Goal: Contribute content: Contribute content

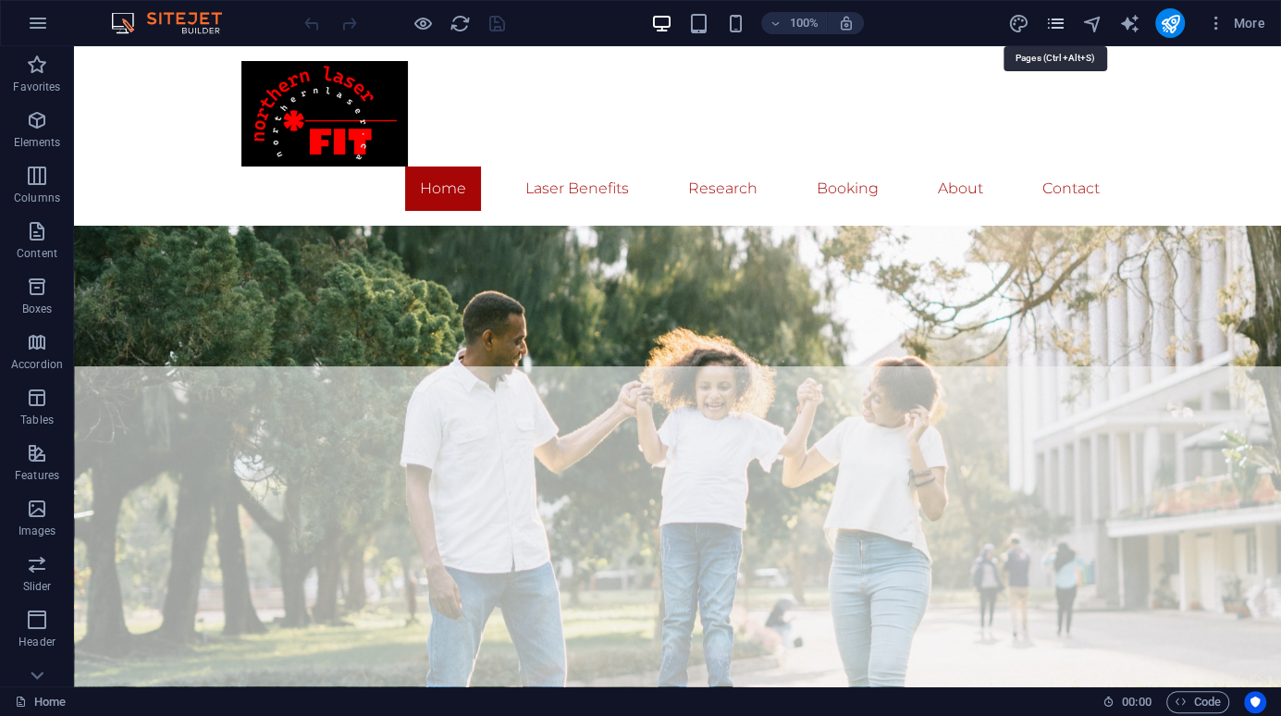
click at [1054, 26] on icon "pages" at bounding box center [1054, 23] width 21 height 21
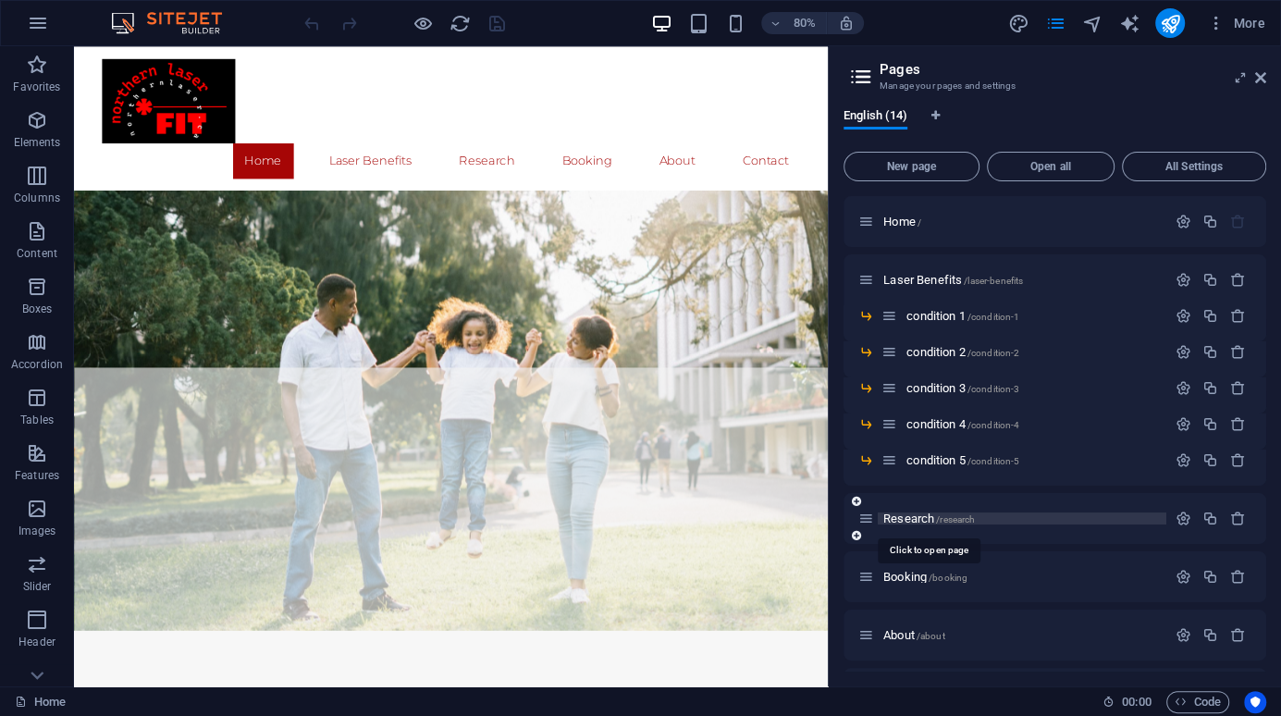
click at [904, 520] on span "Research /research" at bounding box center [929, 518] width 92 height 14
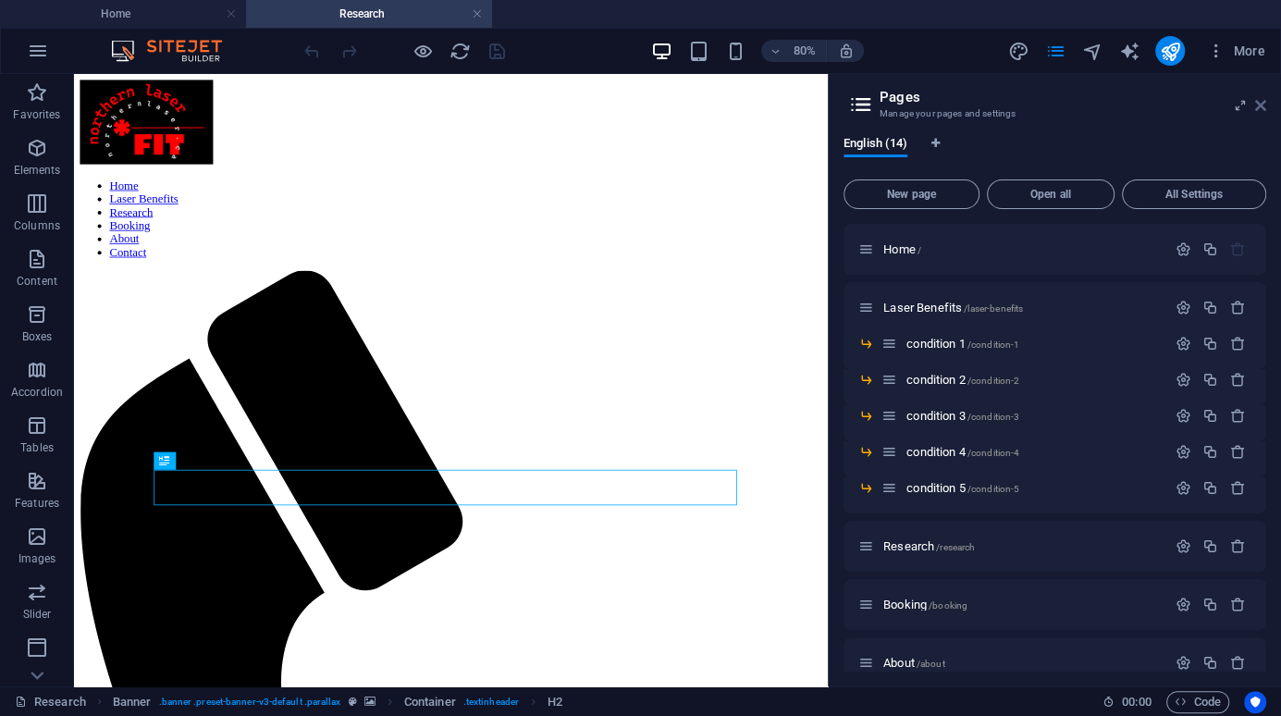
click at [1259, 105] on icon at bounding box center [1260, 105] width 11 height 15
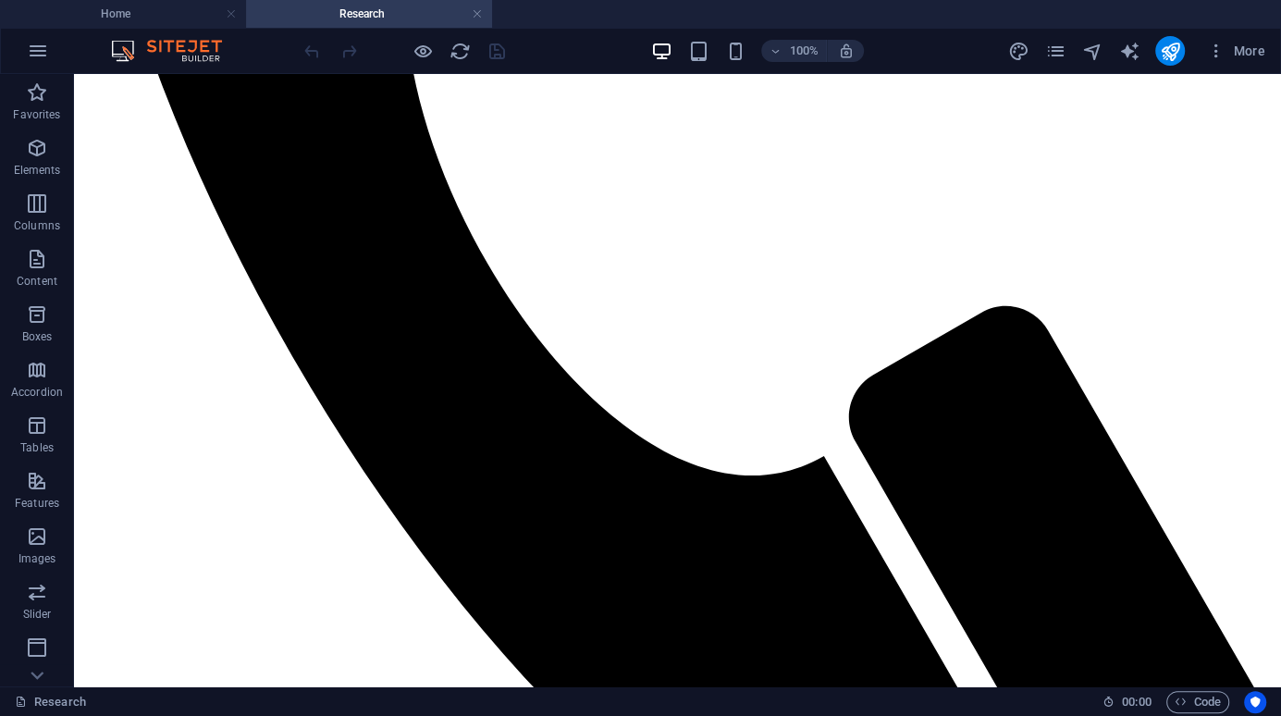
scroll to position [1028, 0]
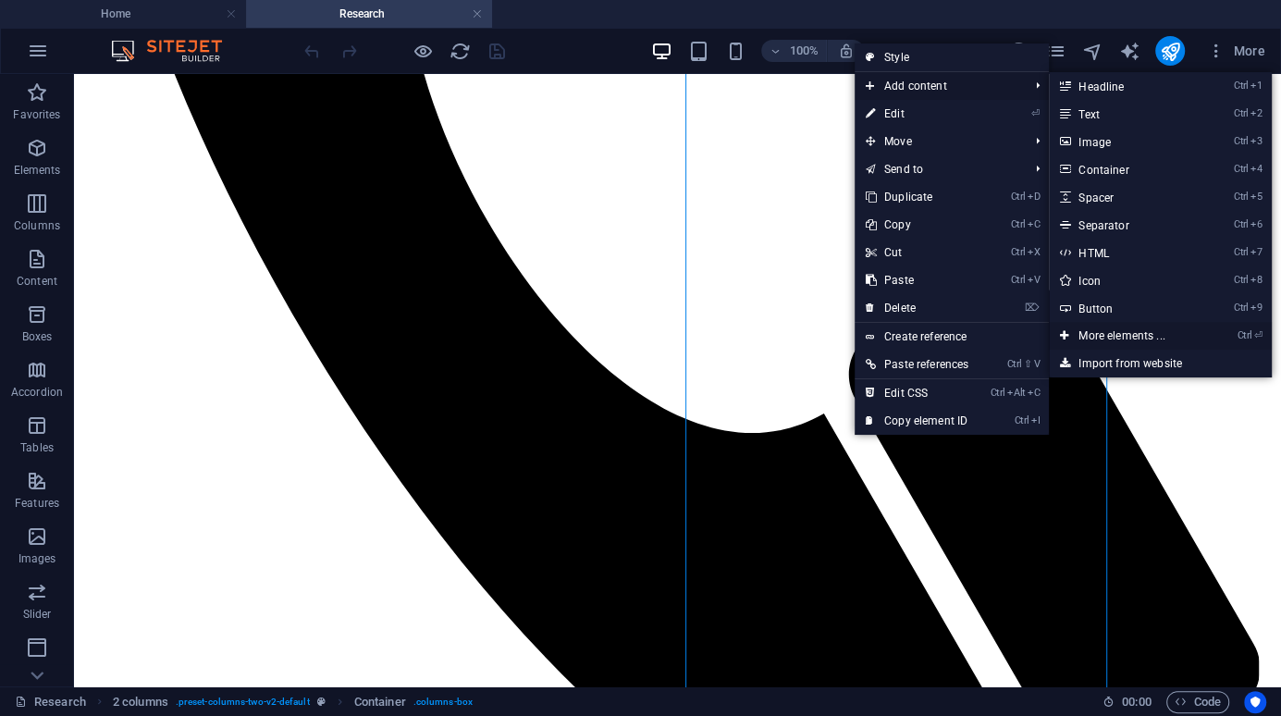
click at [1068, 339] on icon at bounding box center [1064, 336] width 9 height 28
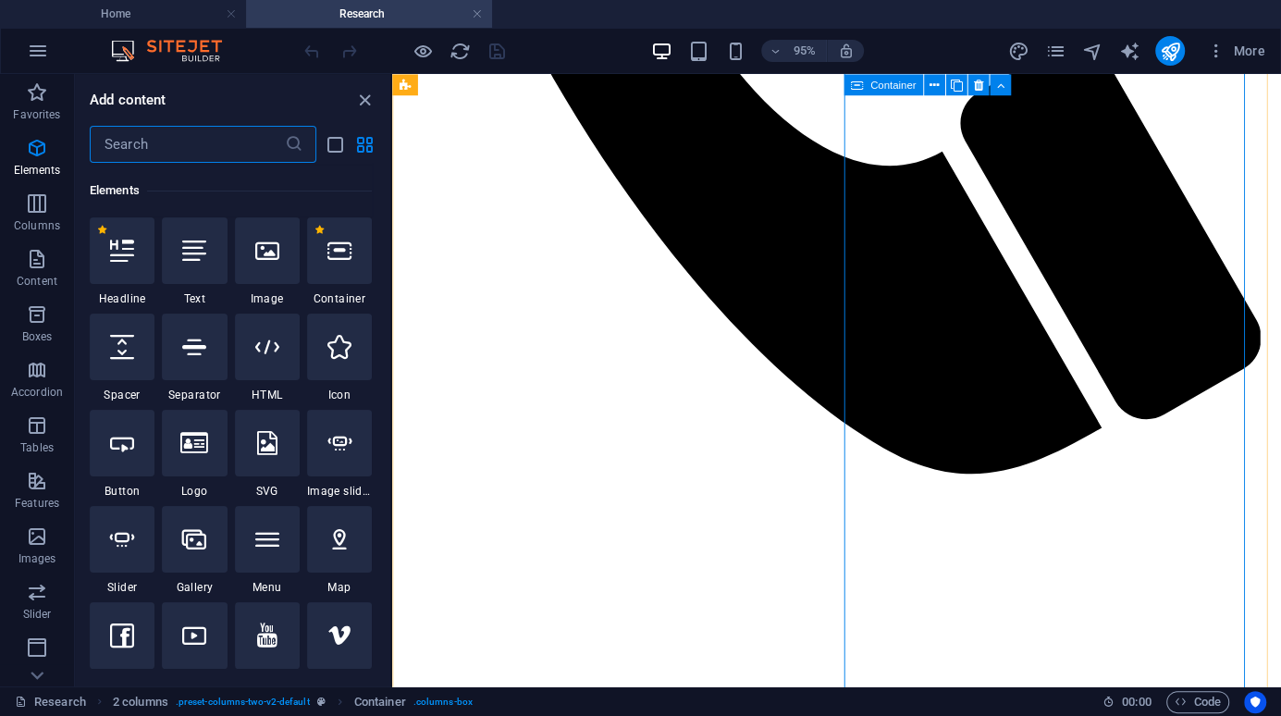
scroll to position [196, 0]
click at [203, 246] on icon at bounding box center [194, 250] width 24 height 24
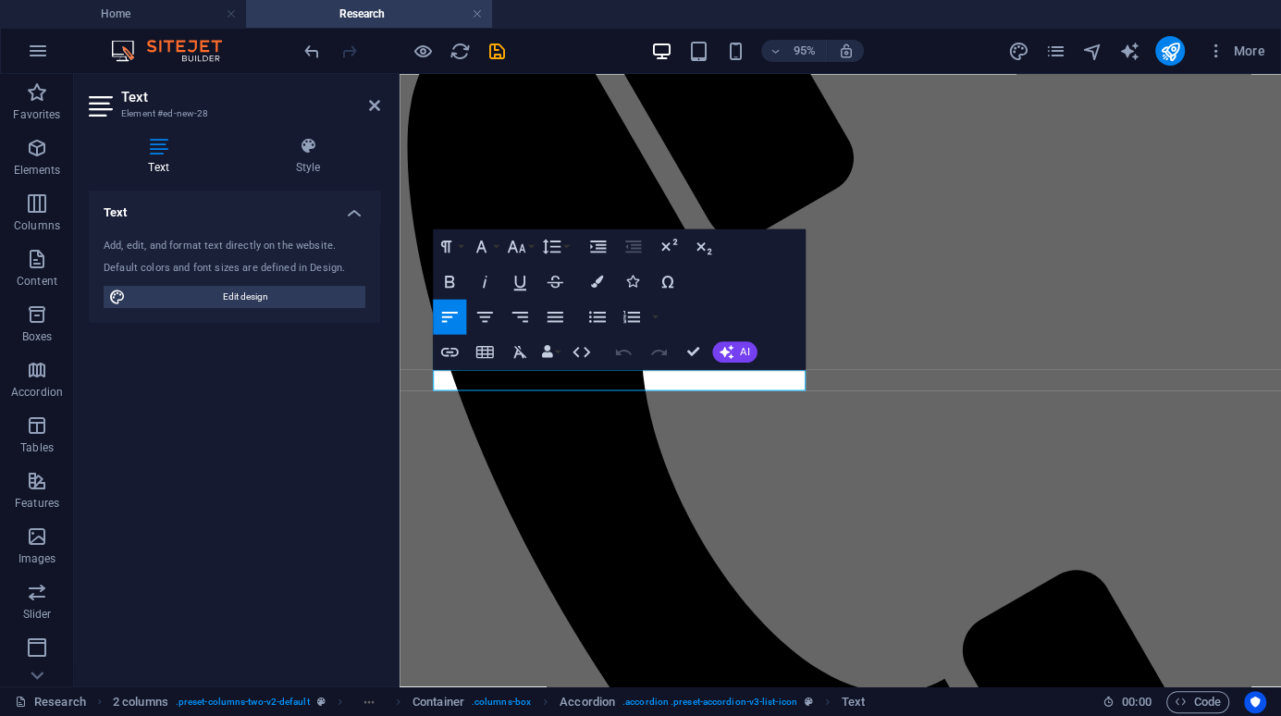
scroll to position [522, 0]
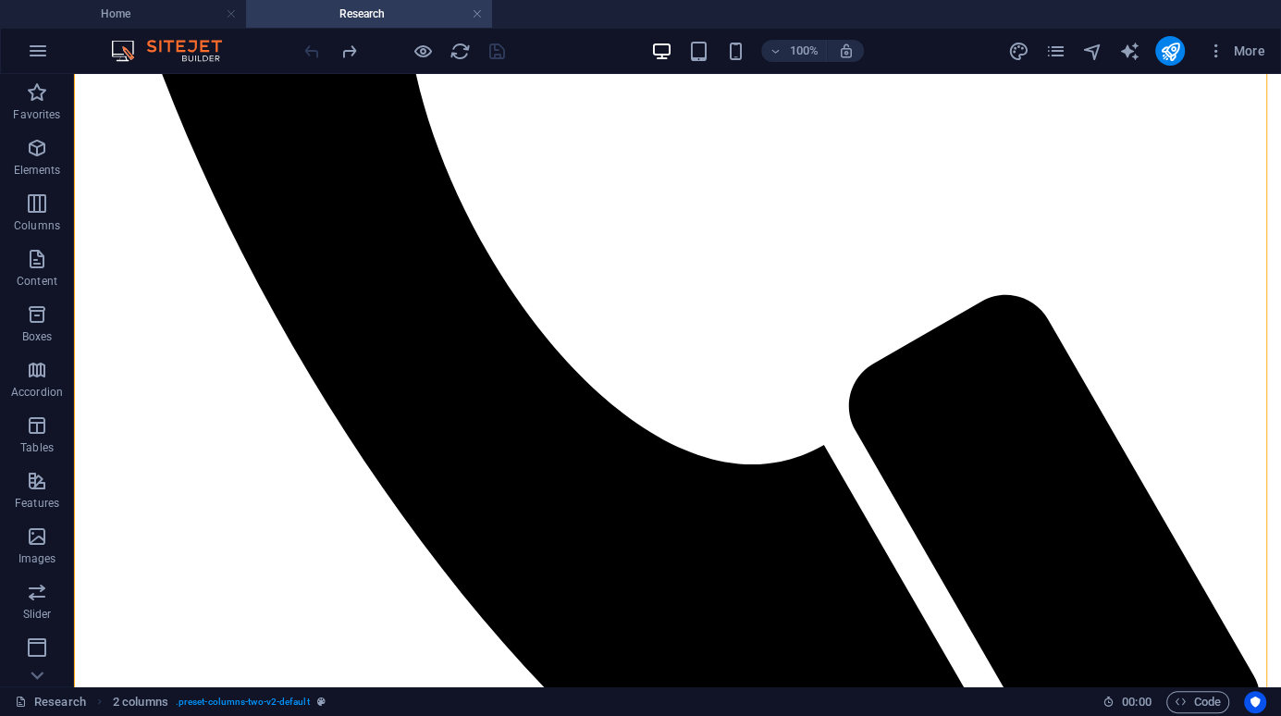
scroll to position [976, 0]
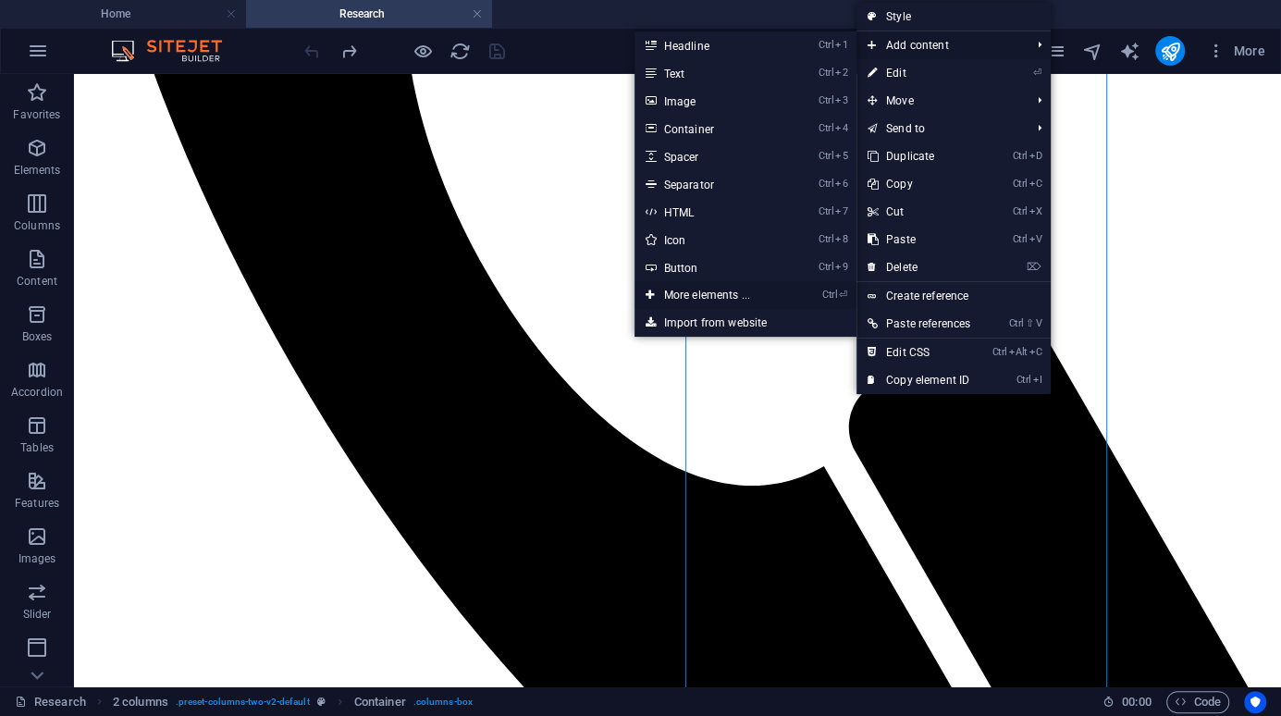
click at [683, 293] on link "Ctrl ⏎ More elements ..." at bounding box center [710, 295] width 153 height 28
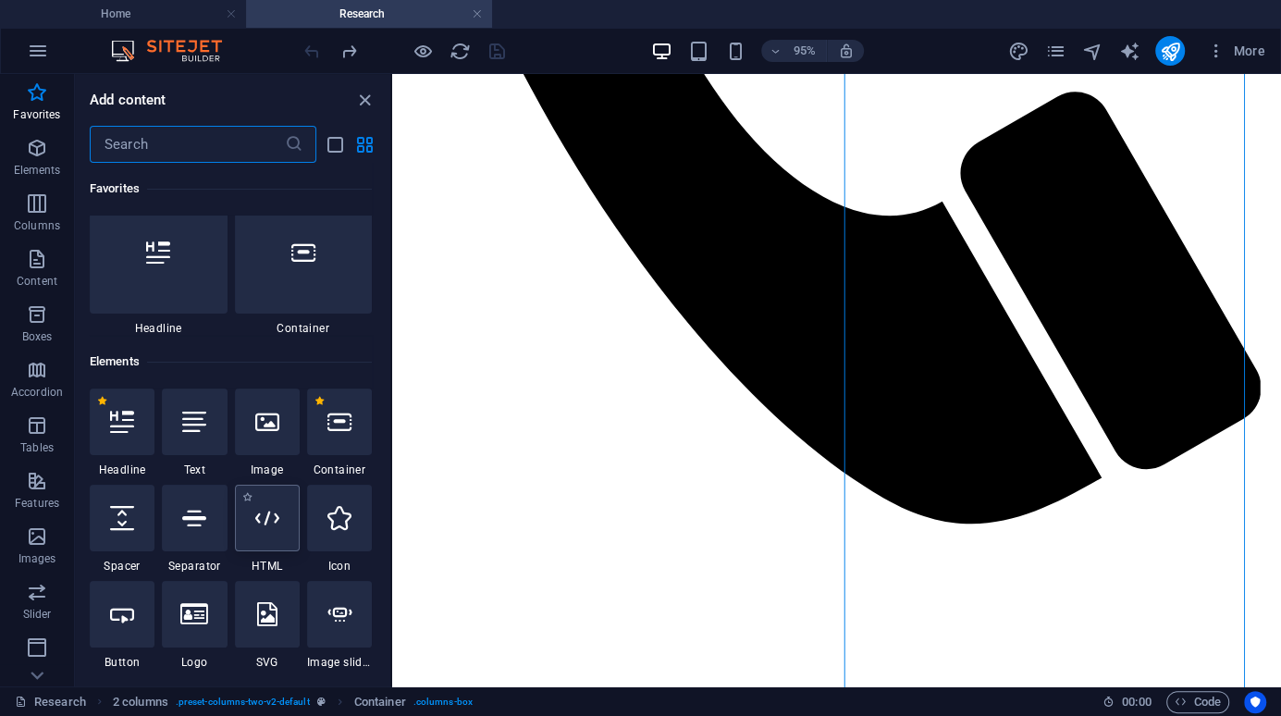
scroll to position [0, 0]
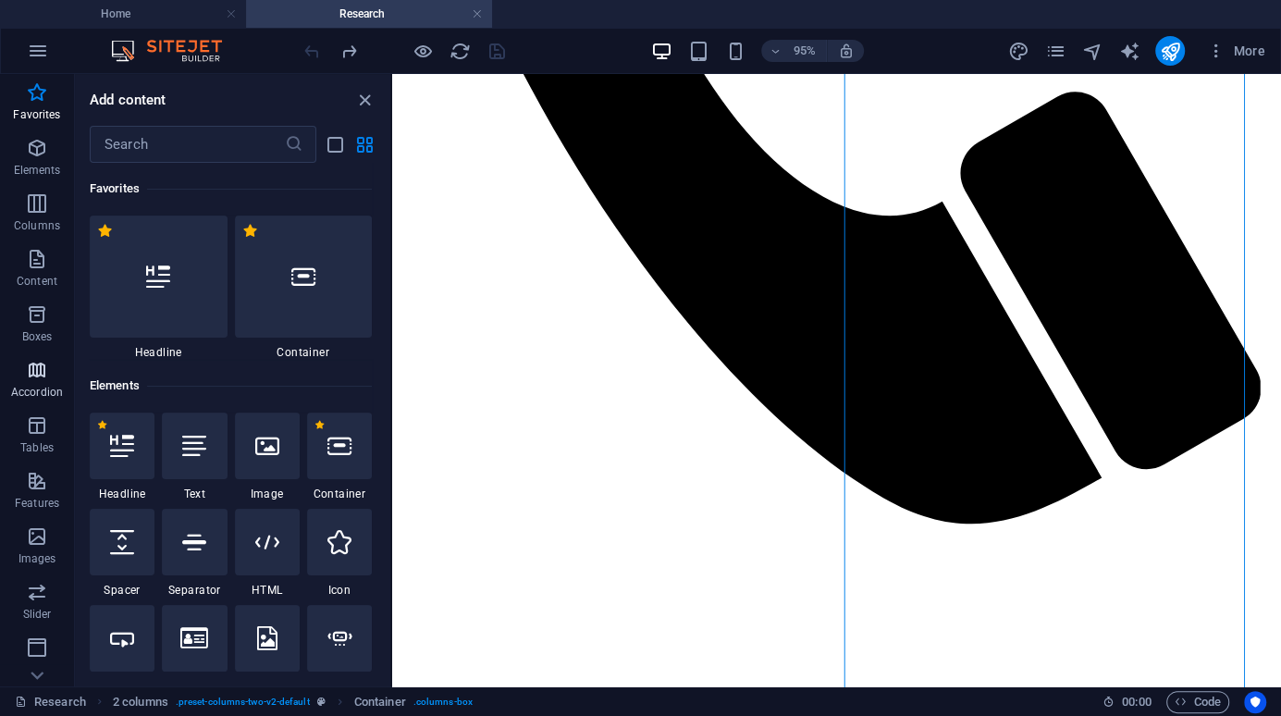
click at [31, 373] on icon "button" at bounding box center [37, 370] width 22 height 22
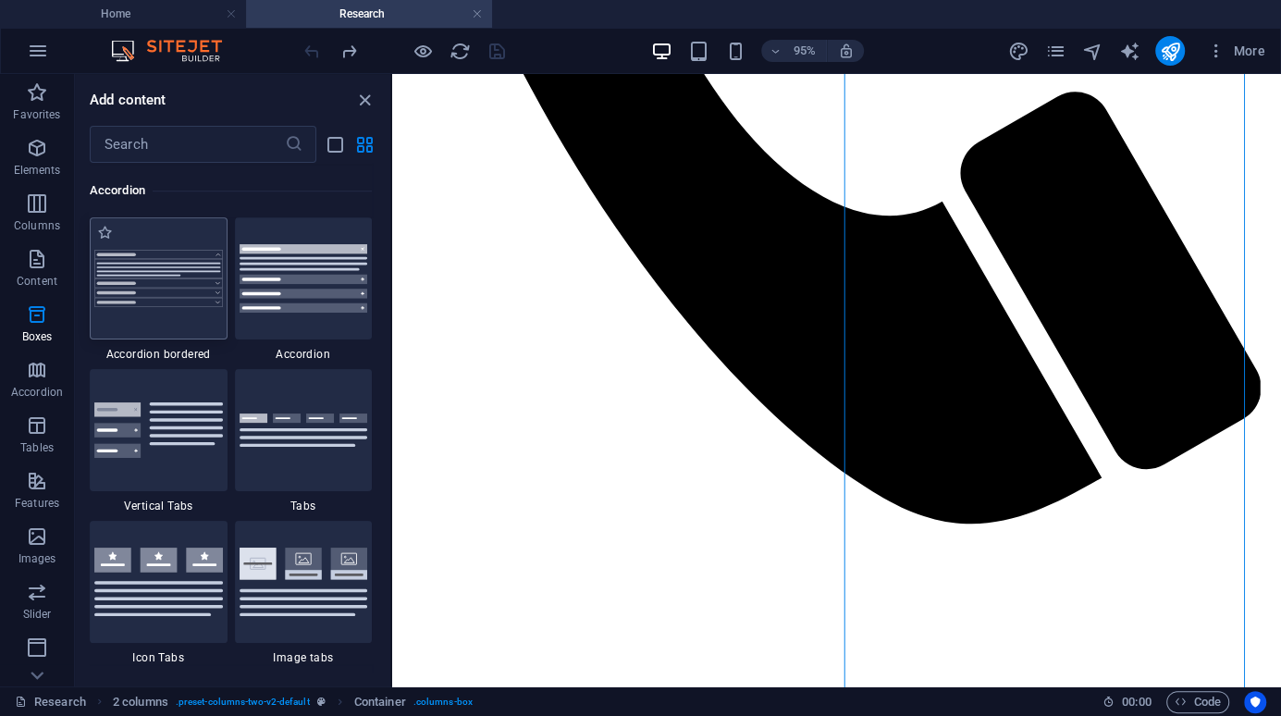
scroll to position [5811, 0]
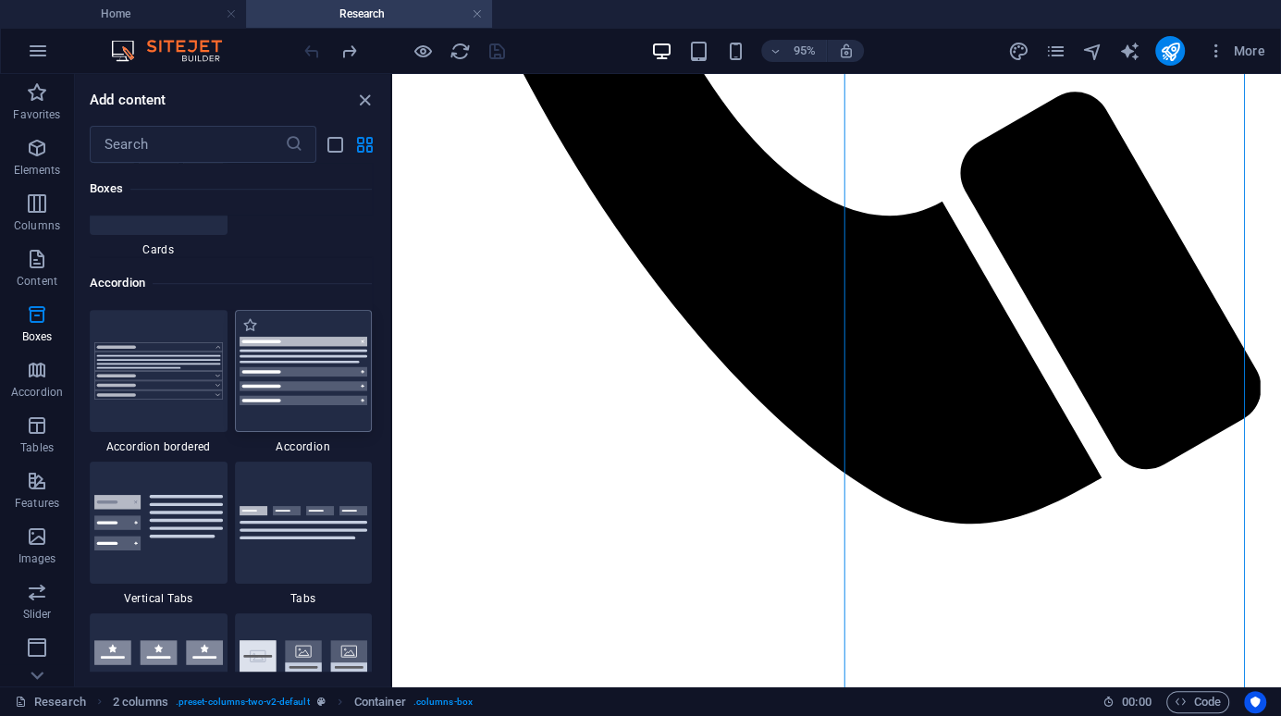
click at [315, 395] on img at bounding box center [304, 371] width 129 height 68
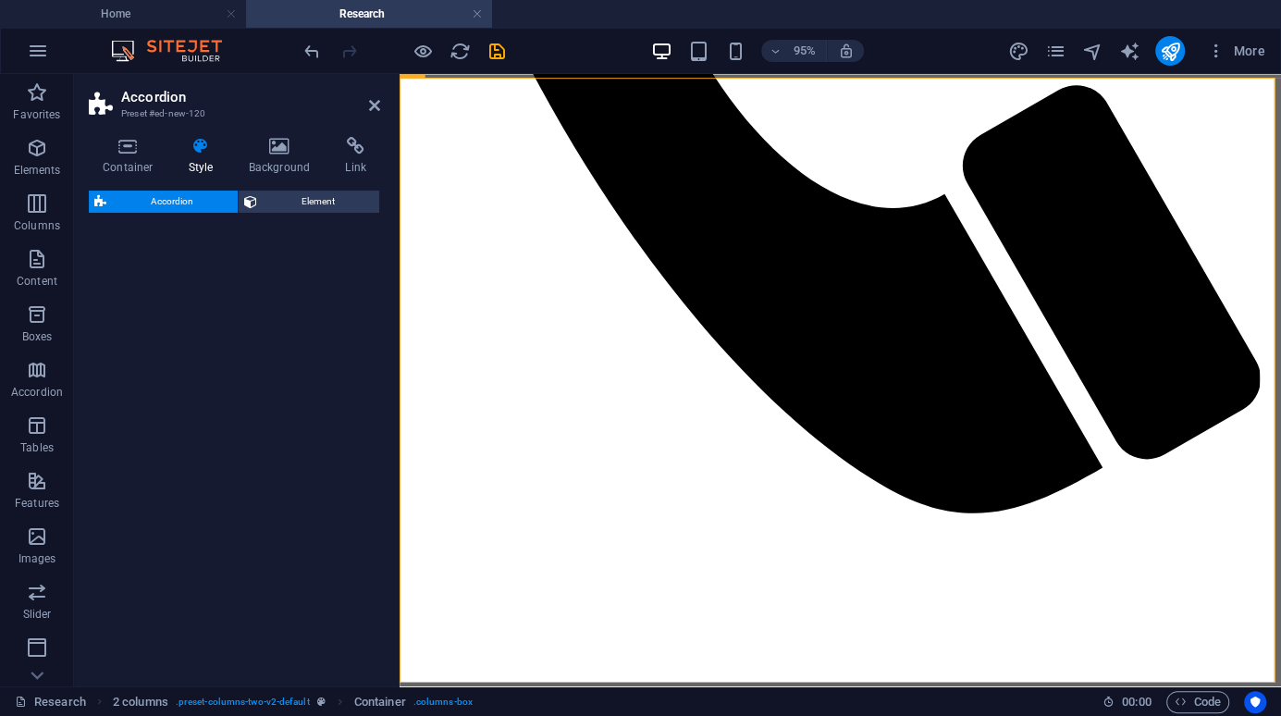
select select "rem"
select select "preset-accordion-v3-default"
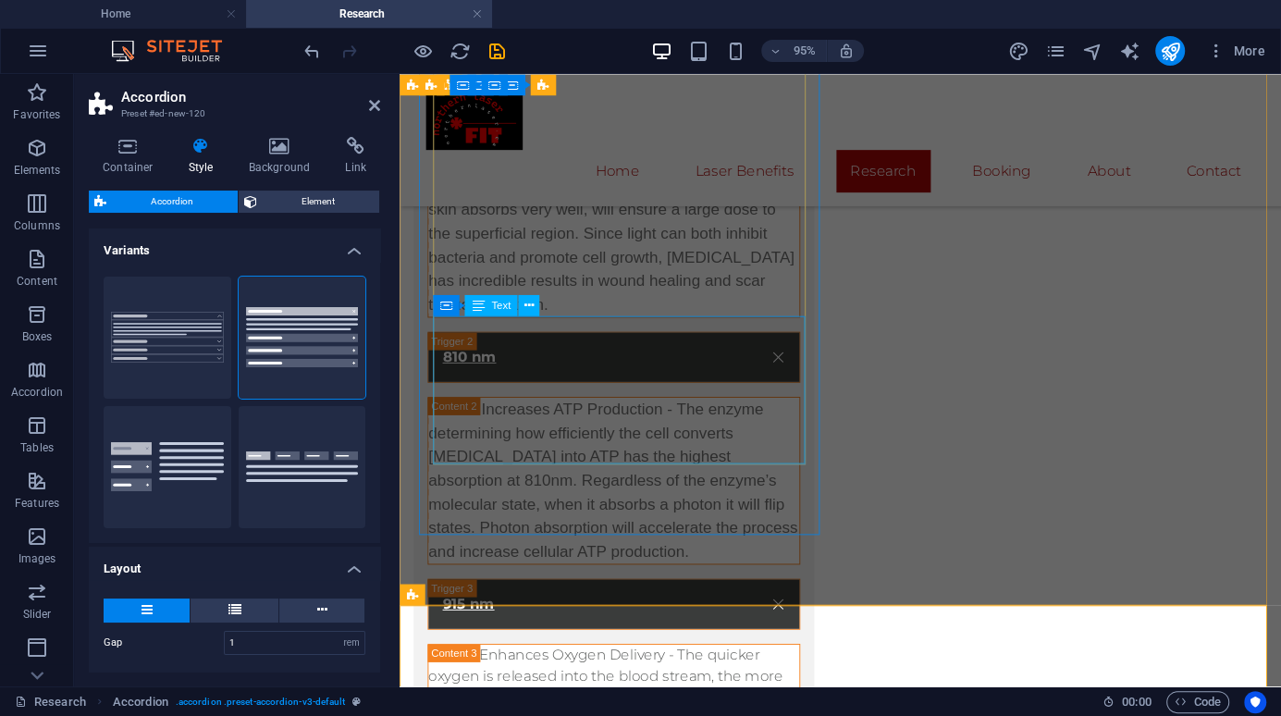
scroll to position [1275, 0]
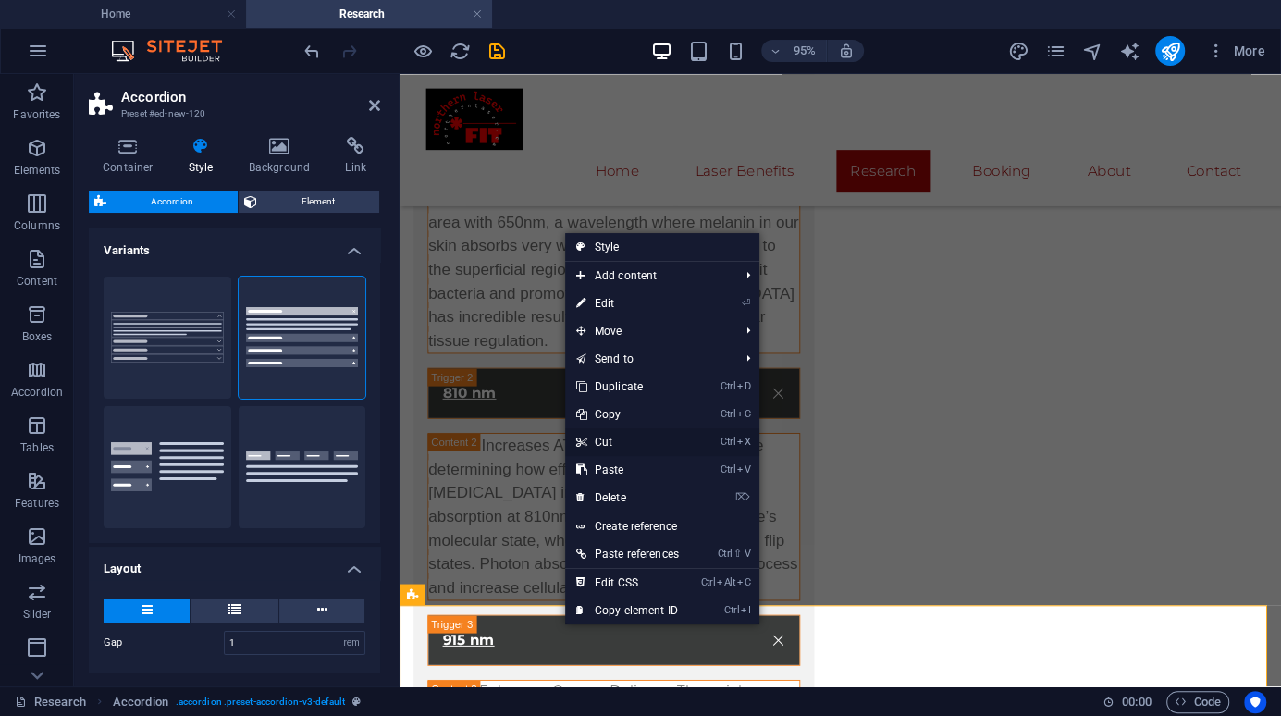
click at [639, 446] on link "Ctrl X Cut" at bounding box center [627, 442] width 125 height 28
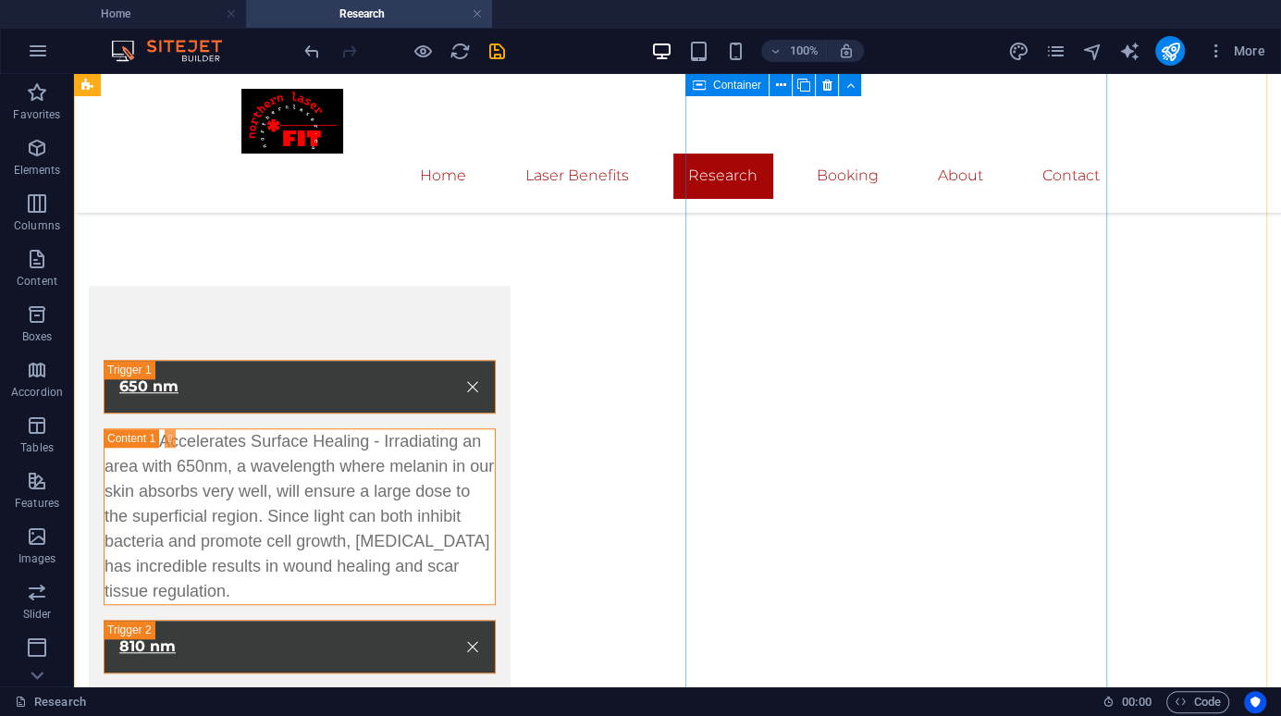
scroll to position [998, 0]
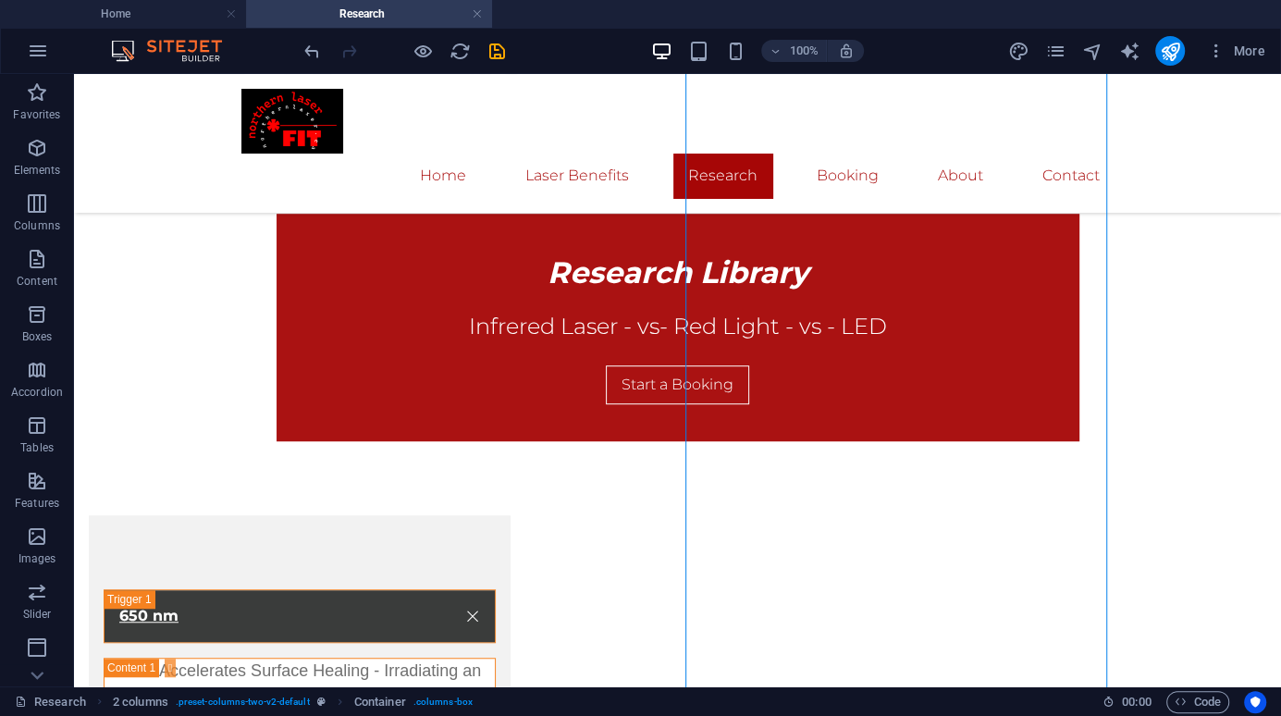
scroll to position [1012, 0]
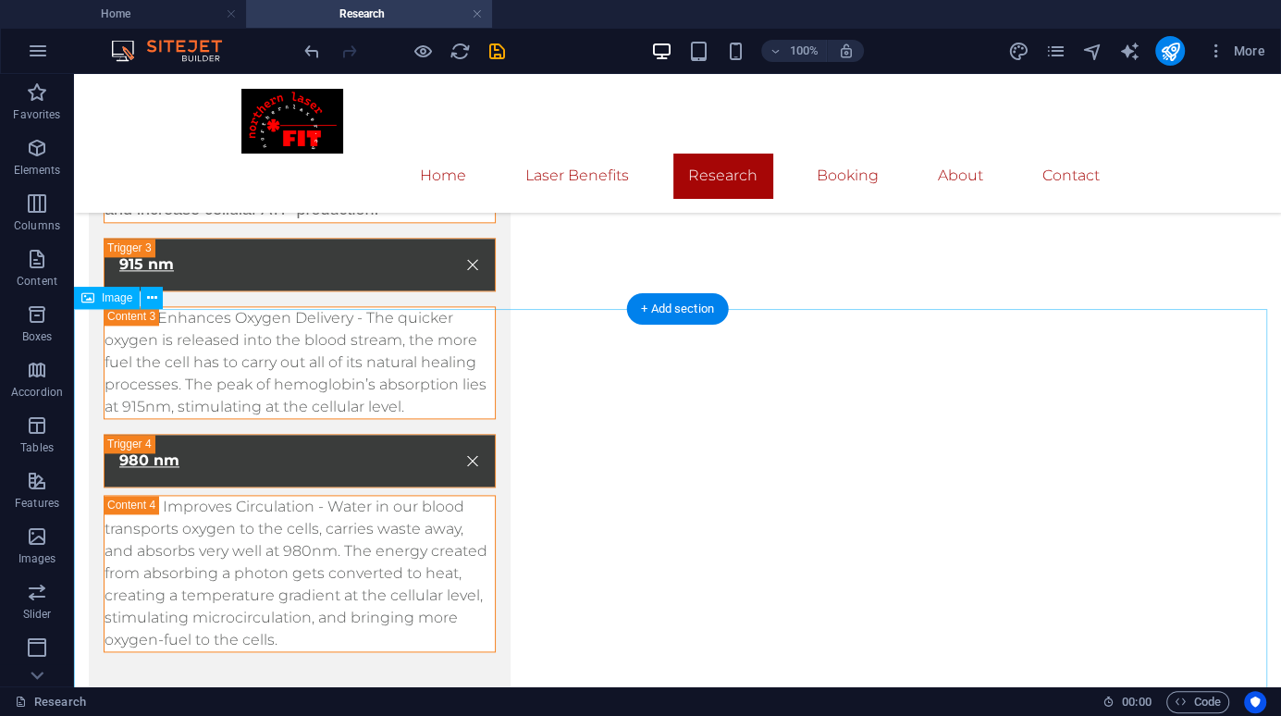
scroll to position [1589, 0]
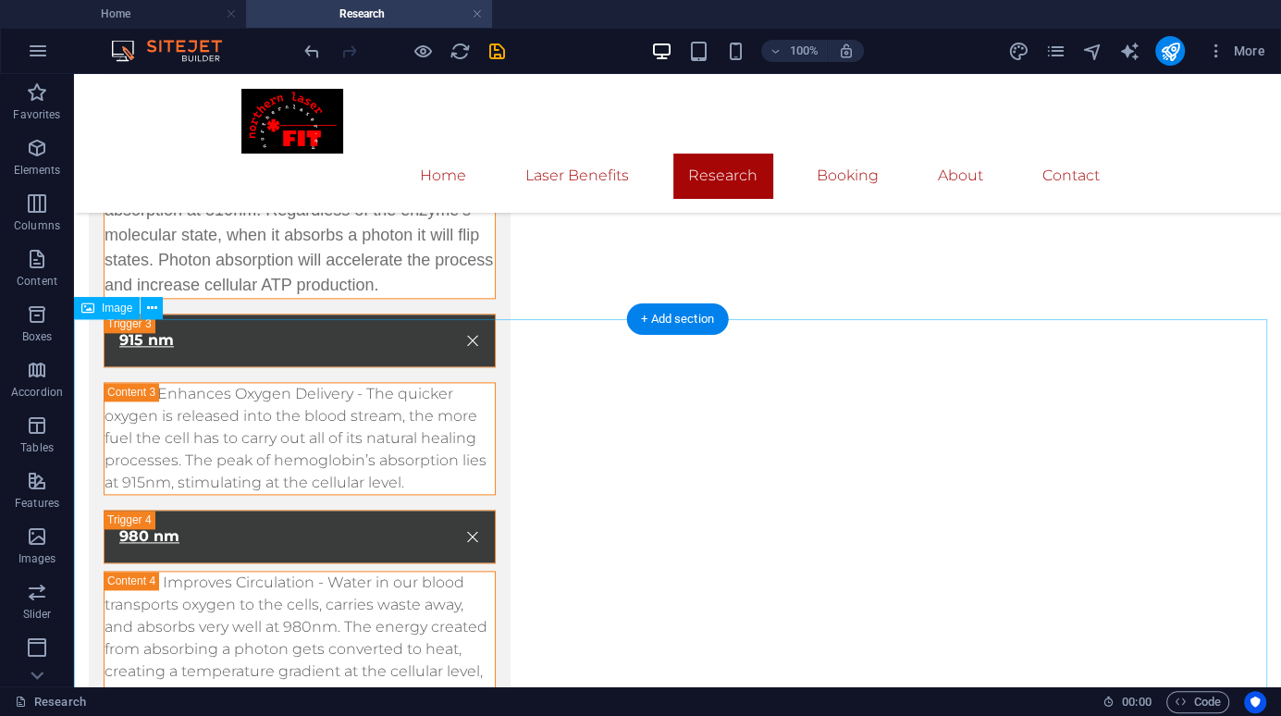
click at [36, 205] on icon "button" at bounding box center [37, 203] width 22 height 22
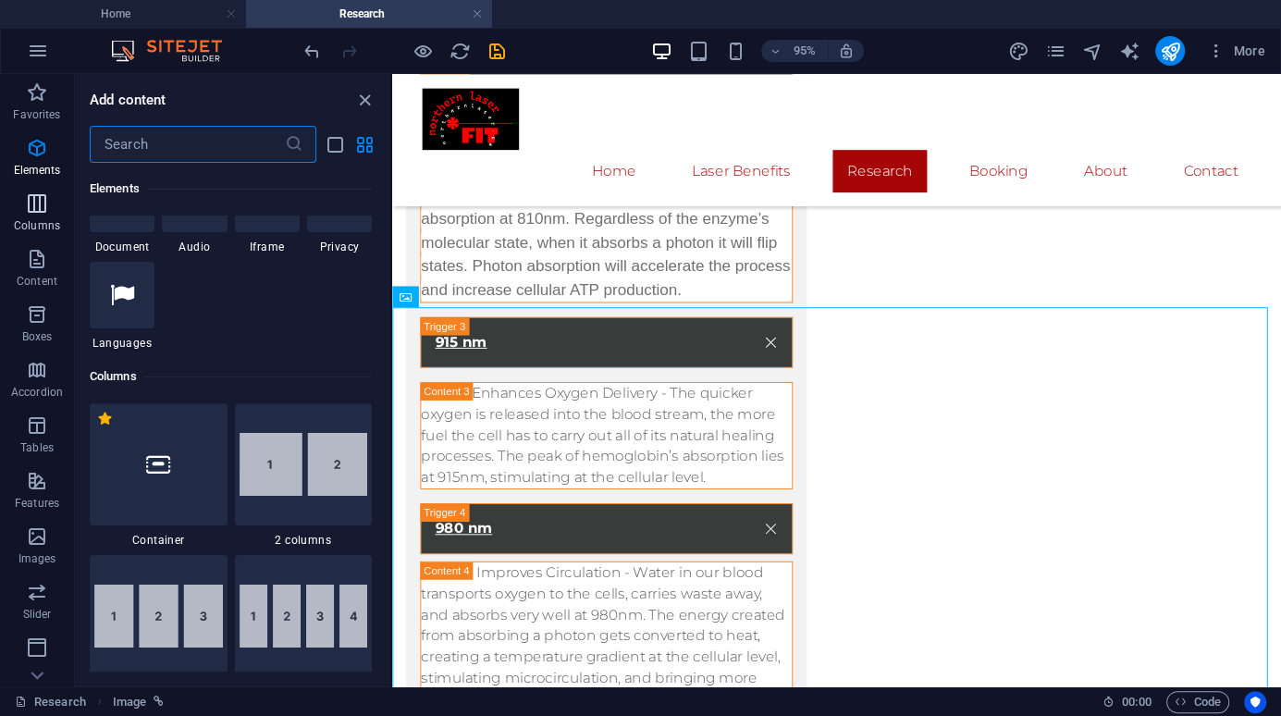
scroll to position [915, 0]
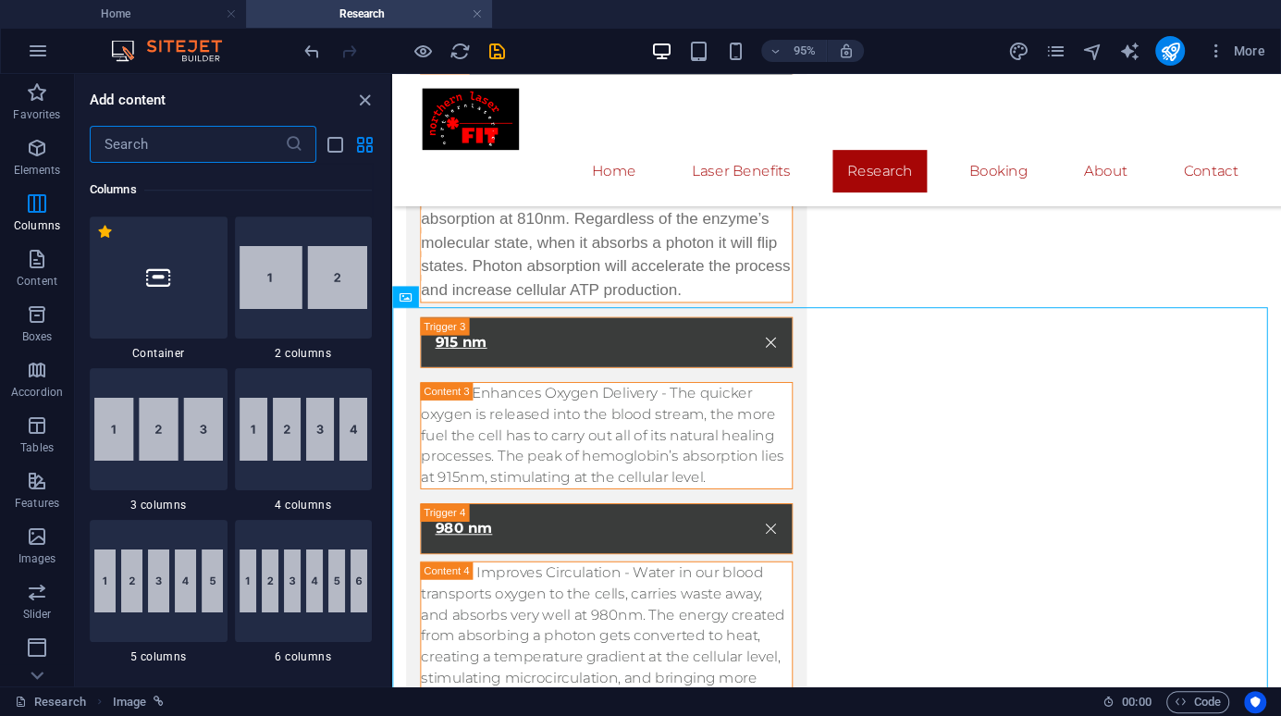
click at [291, 278] on img at bounding box center [304, 277] width 129 height 63
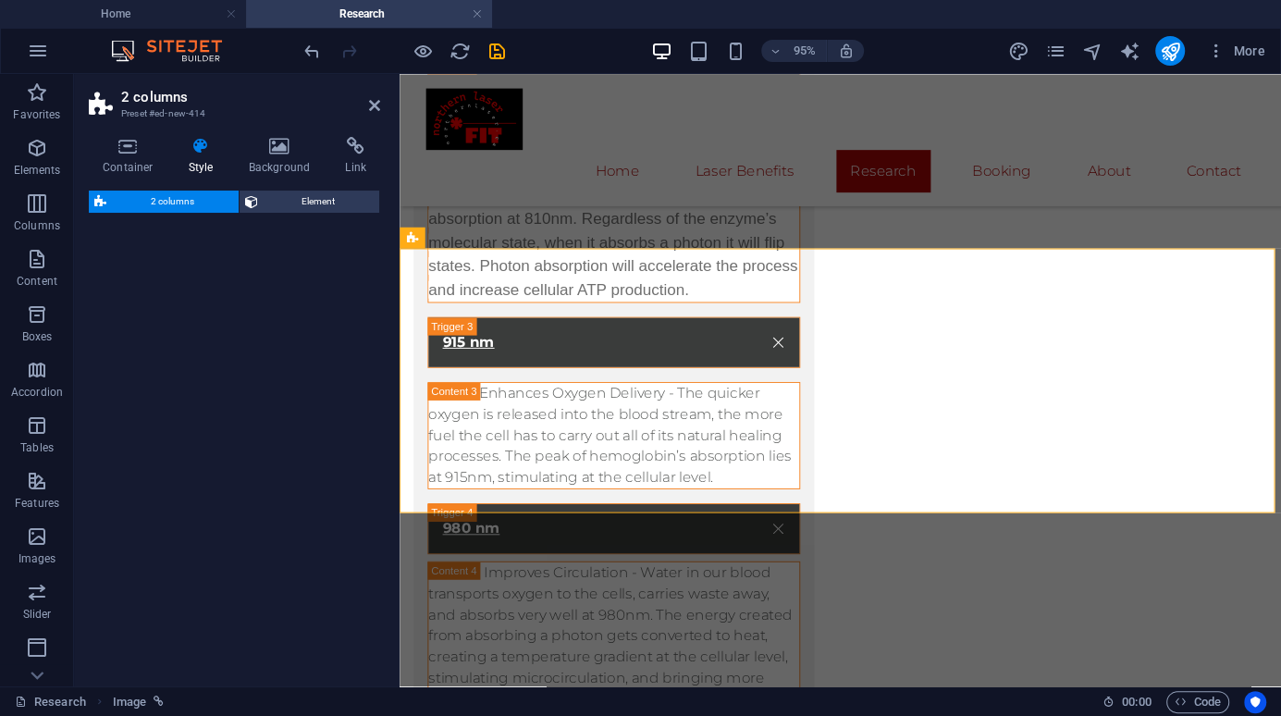
select select "rem"
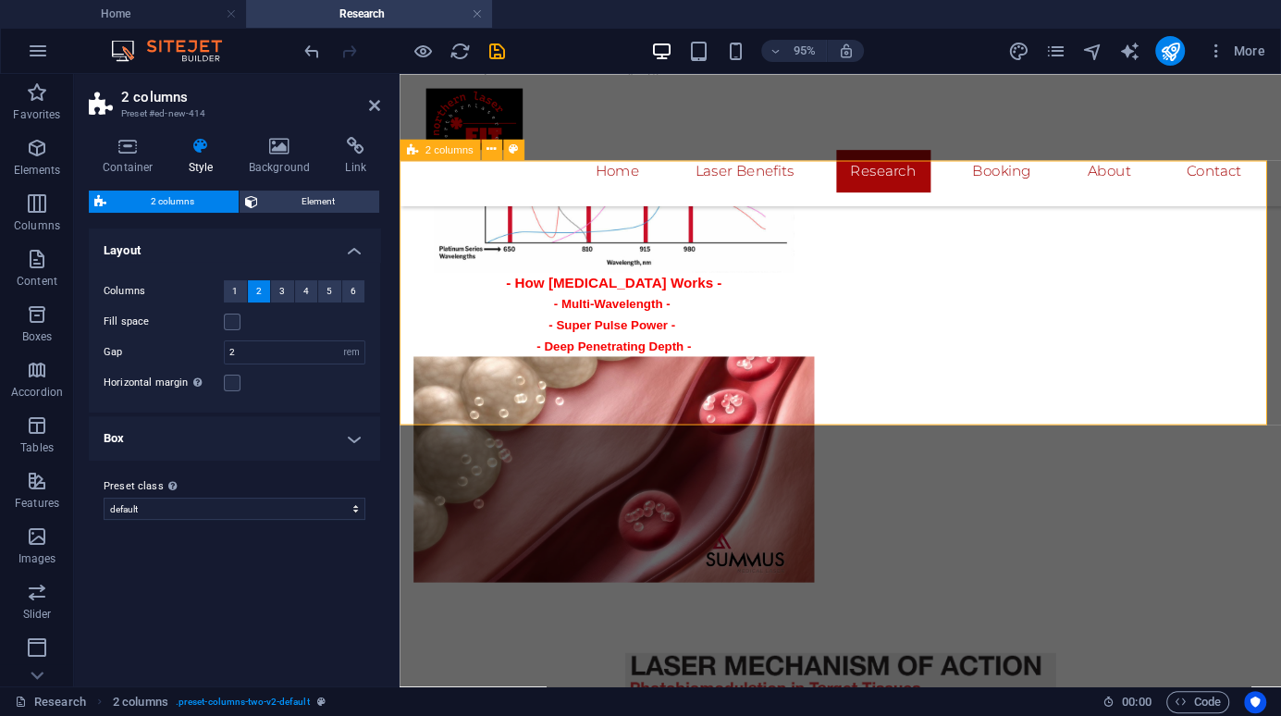
scroll to position [2281, 0]
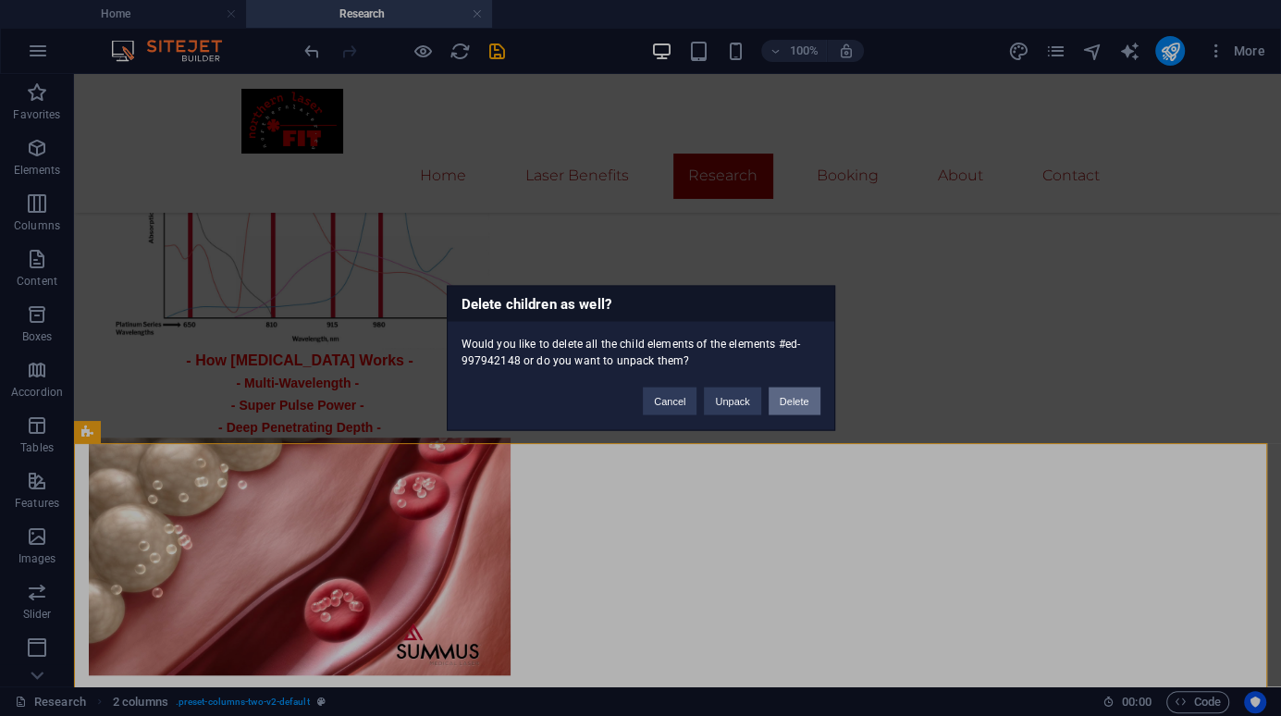
click at [794, 399] on button "Delete" at bounding box center [795, 402] width 52 height 28
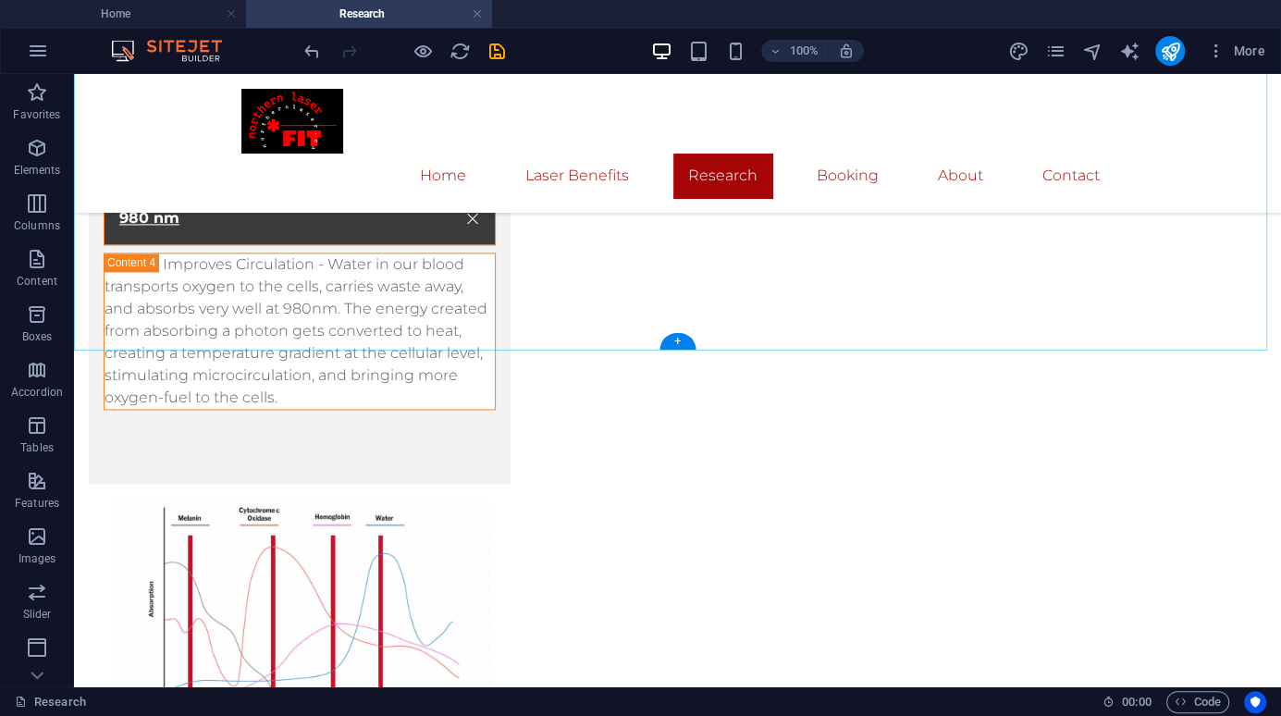
scroll to position [2096, 0]
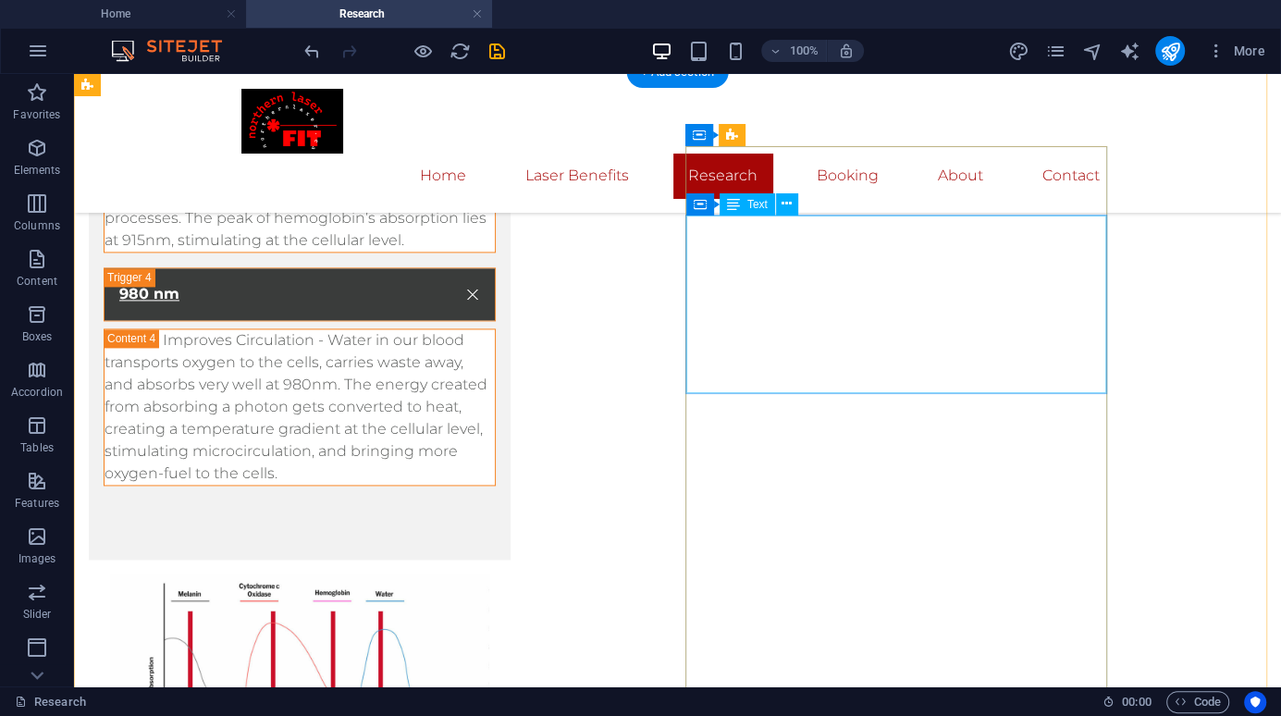
scroll to position [1836, 0]
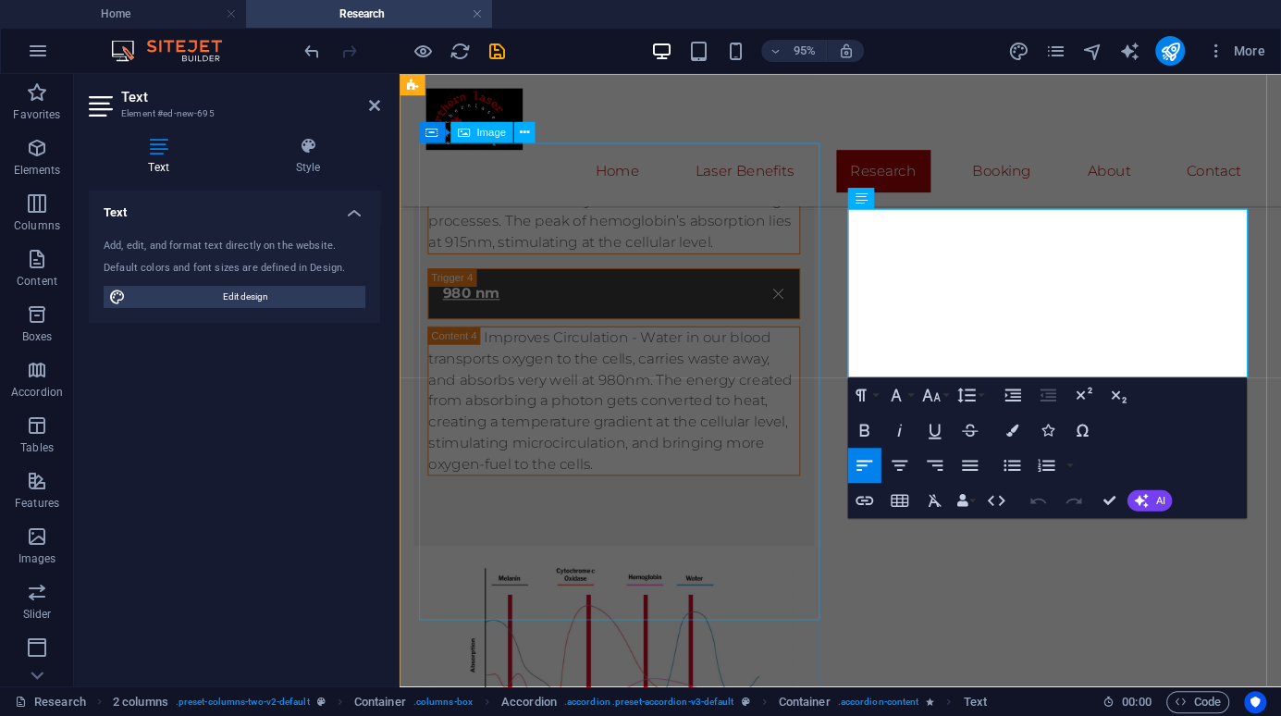
drag, startPoint x: 943, startPoint y: 380, endPoint x: 792, endPoint y: 213, distance: 225.9
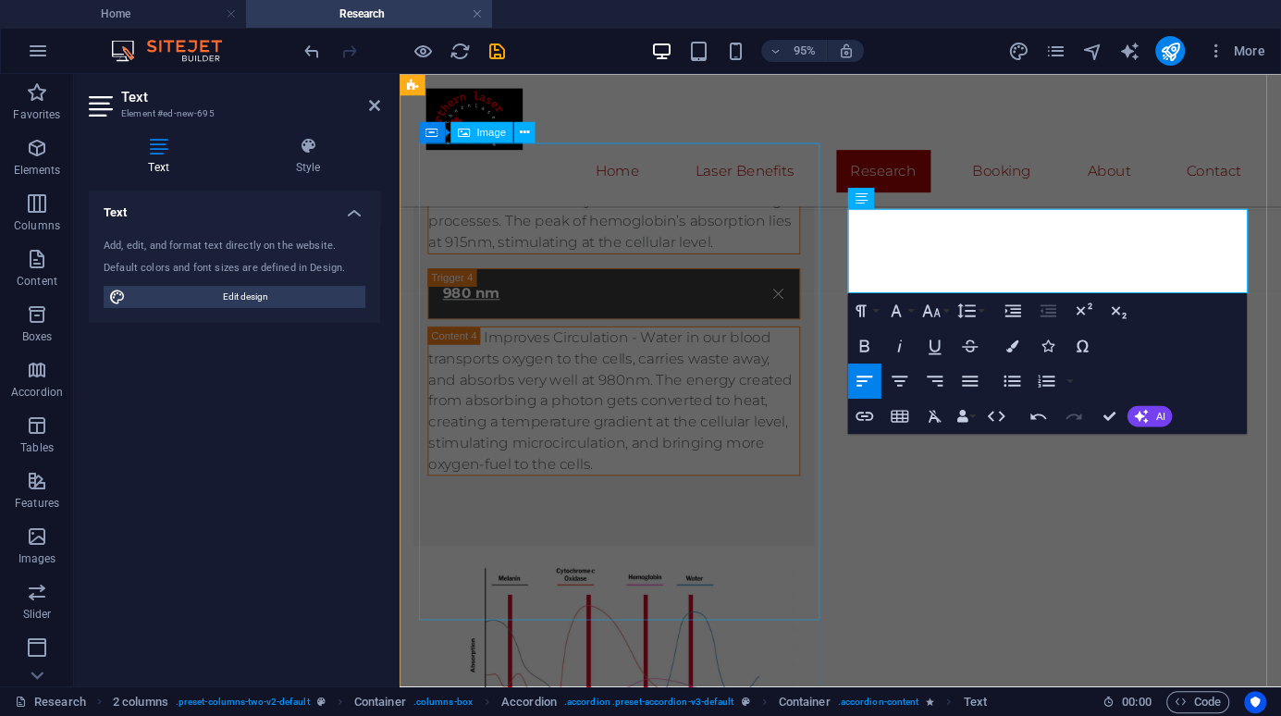
drag, startPoint x: 1278, startPoint y: 299, endPoint x: 827, endPoint y: 203, distance: 461.5
click at [910, 310] on button "Font Family" at bounding box center [899, 309] width 33 height 35
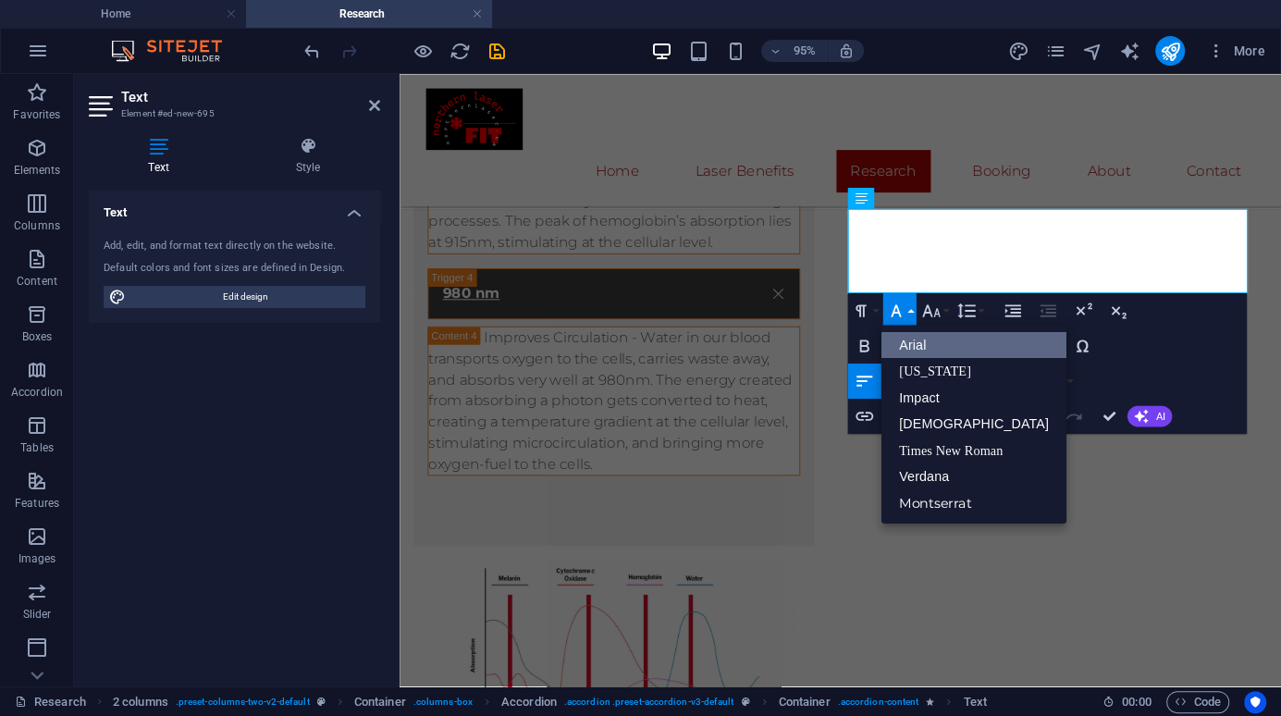
click at [925, 344] on link "Arial" at bounding box center [973, 344] width 185 height 27
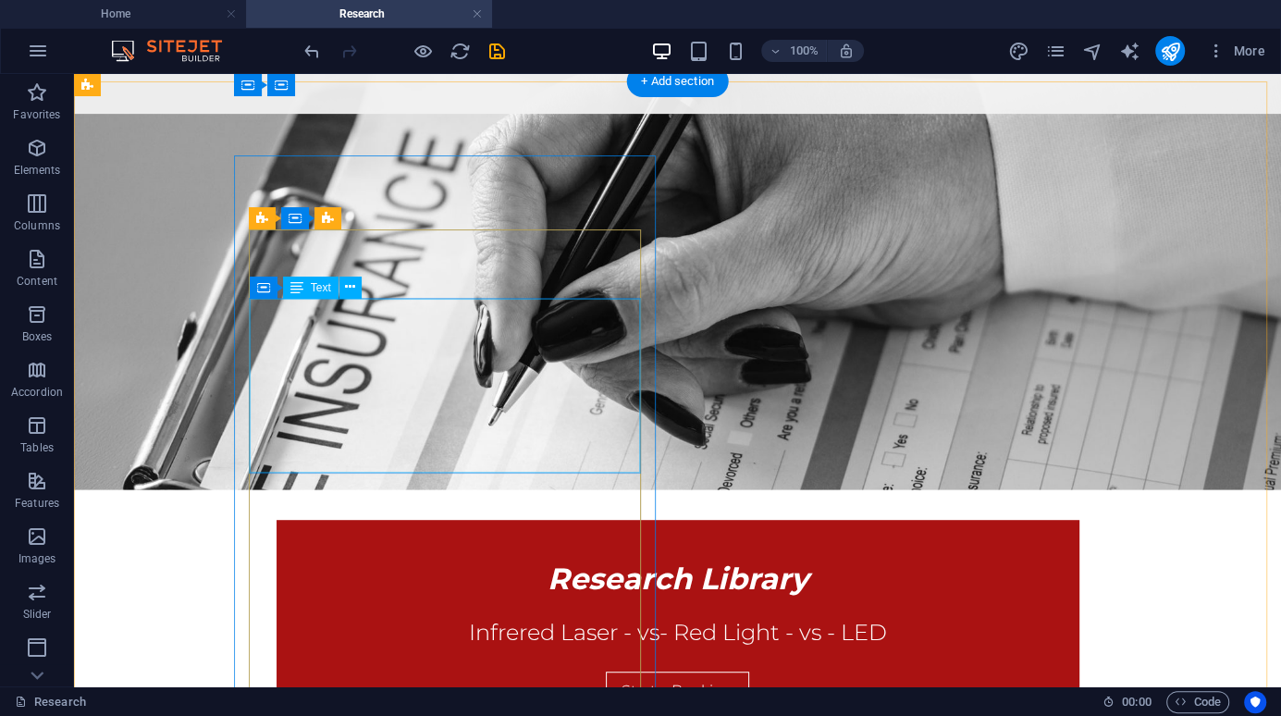
scroll to position [541, 0]
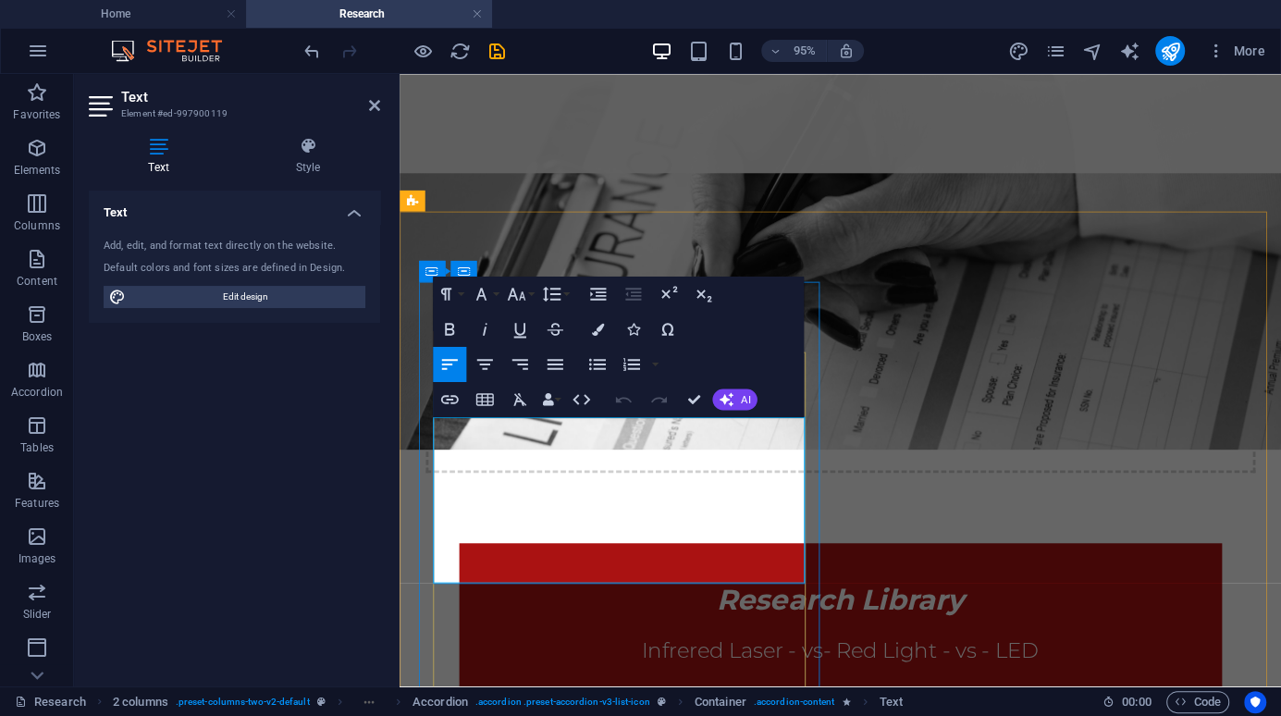
drag, startPoint x: 536, startPoint y: 495, endPoint x: 646, endPoint y: 500, distance: 110.2
click at [501, 295] on button "Font Family" at bounding box center [485, 294] width 33 height 35
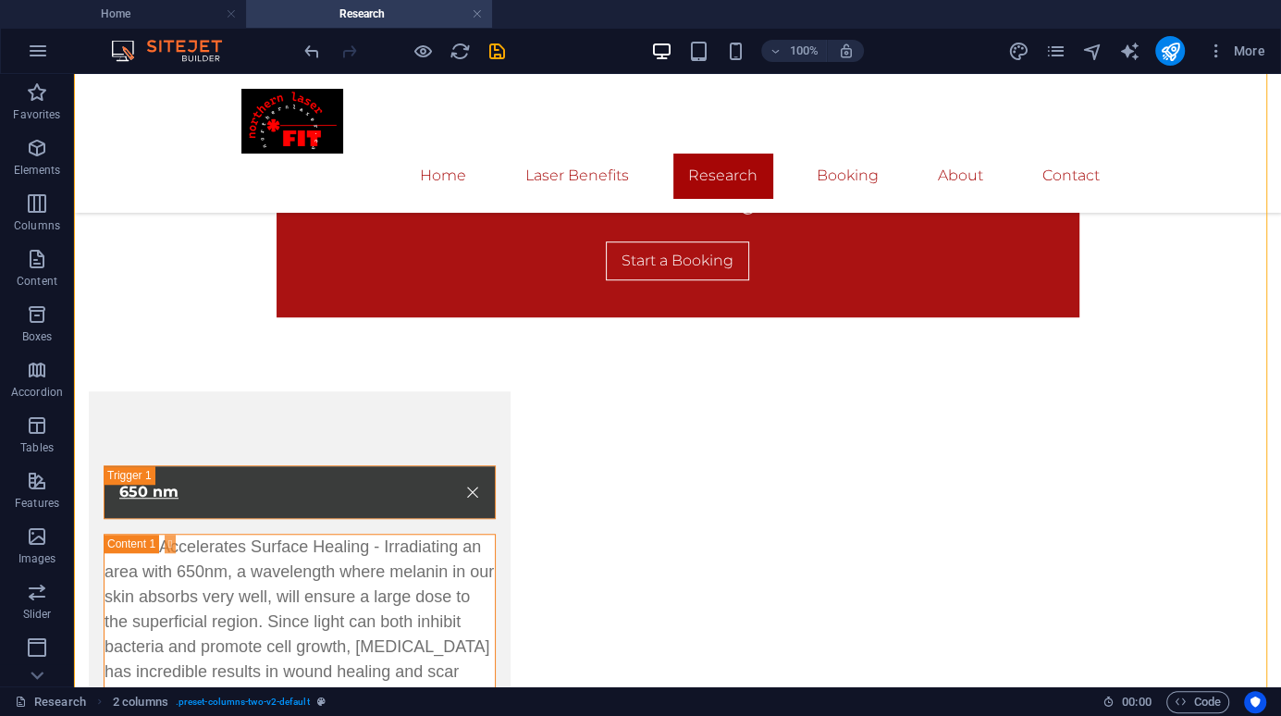
scroll to position [971, 0]
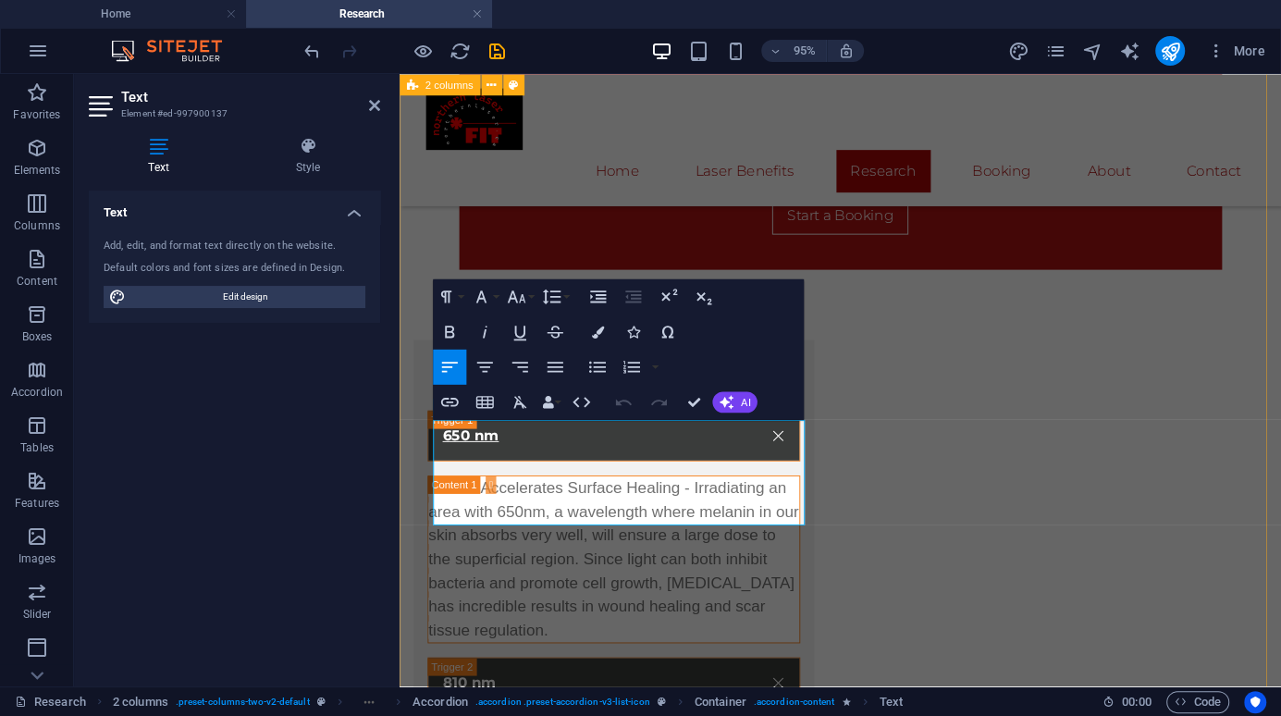
drag, startPoint x: 756, startPoint y: 536, endPoint x: 401, endPoint y: 440, distance: 366.8
click at [493, 294] on button "Font Family" at bounding box center [485, 295] width 33 height 35
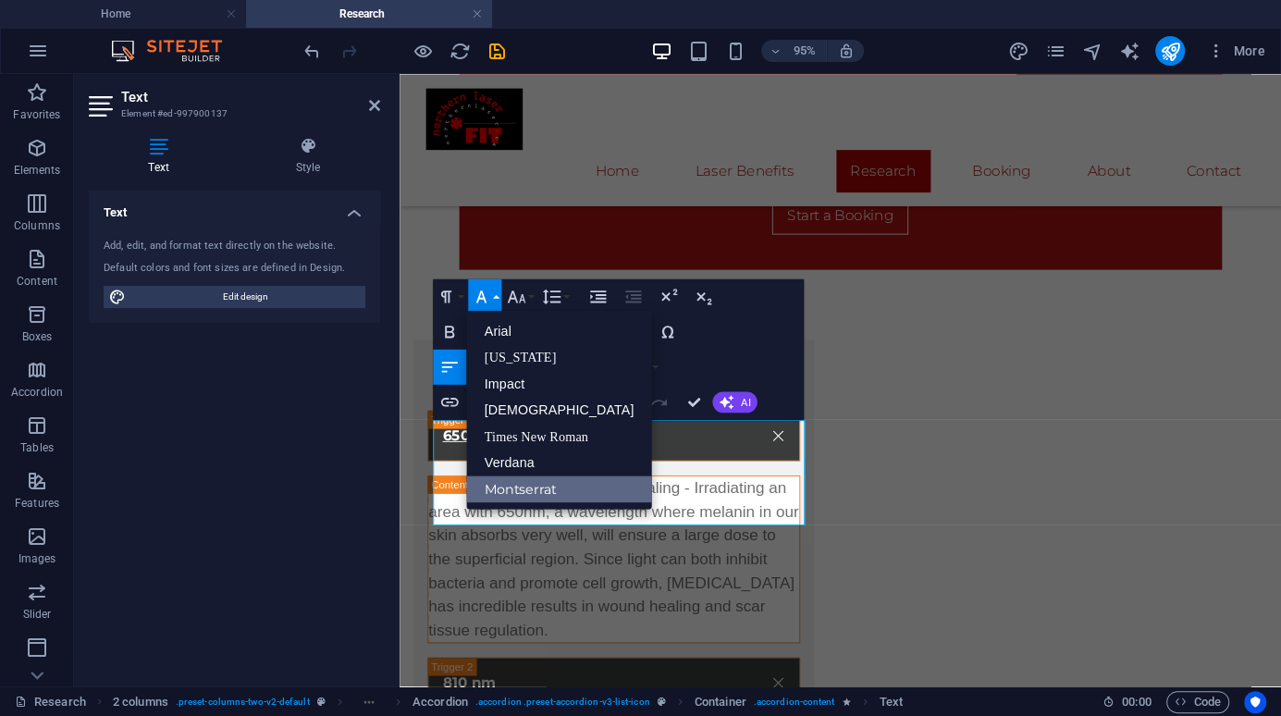
scroll to position [0, 0]
click at [535, 326] on link "Arial" at bounding box center [559, 330] width 185 height 27
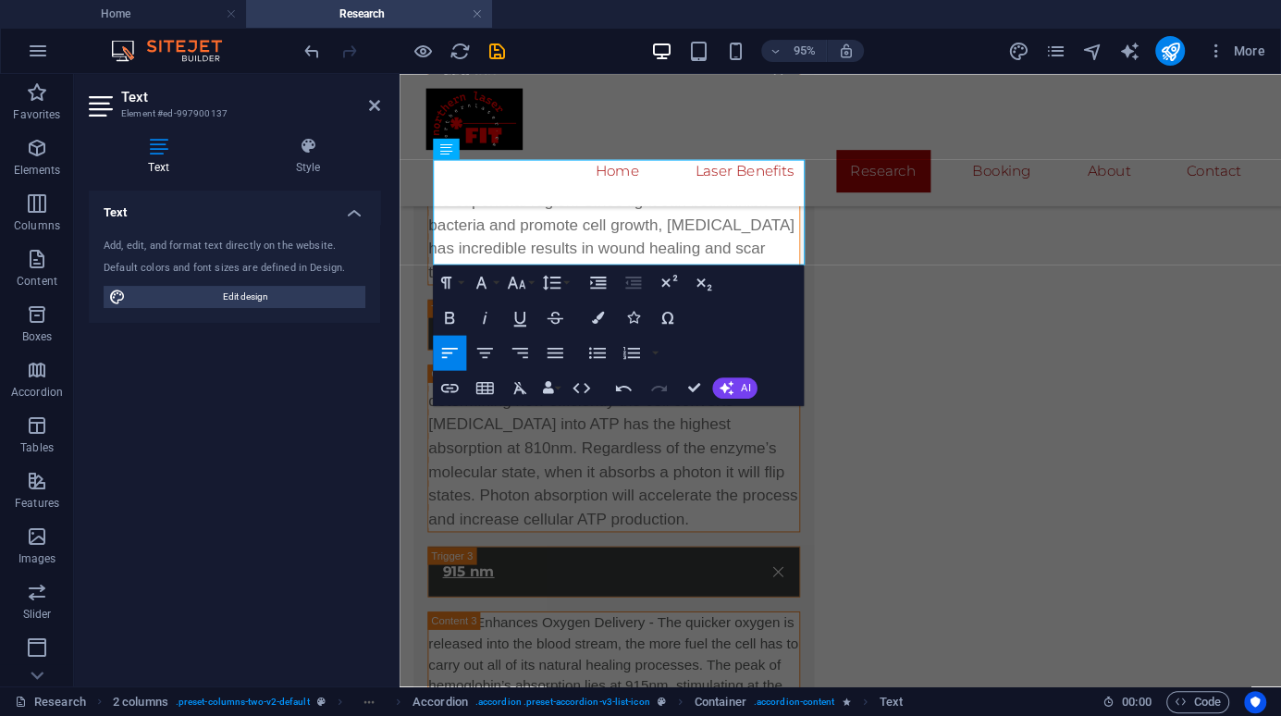
scroll to position [1245, 0]
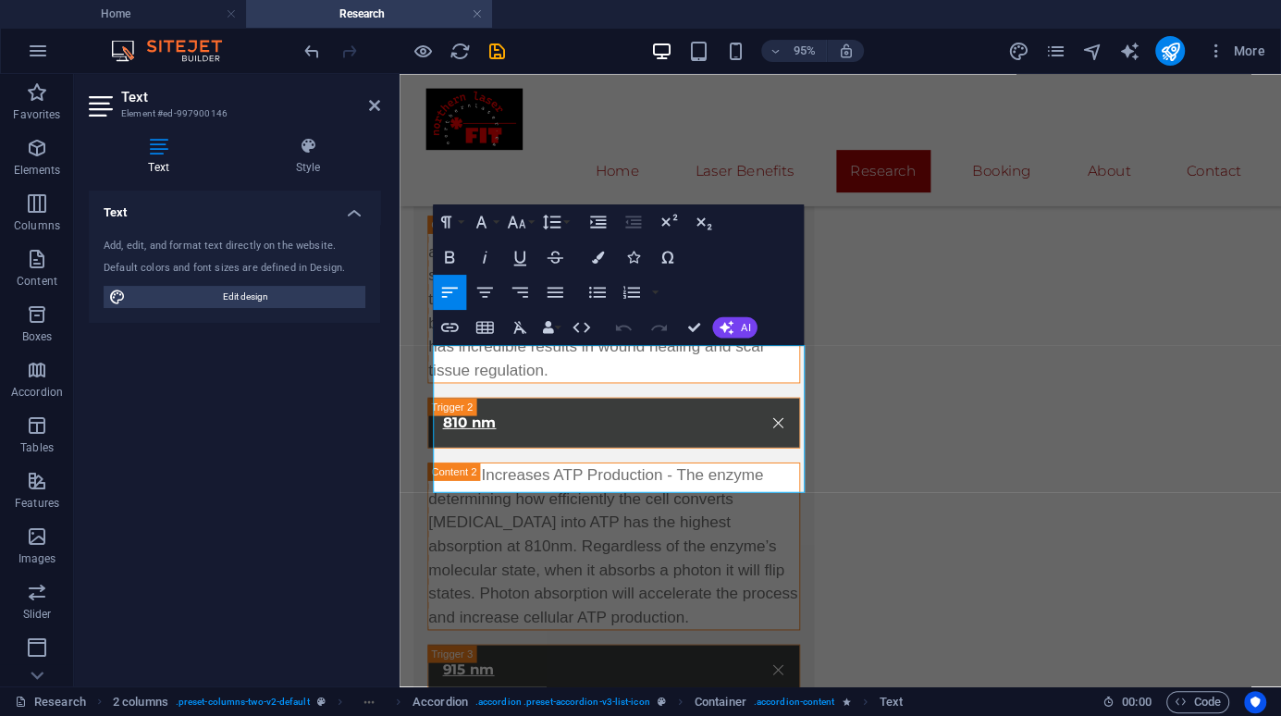
drag, startPoint x: 626, startPoint y: 500, endPoint x: 793, endPoint y: 412, distance: 188.2
click at [493, 222] on button "Font Family" at bounding box center [485, 221] width 33 height 35
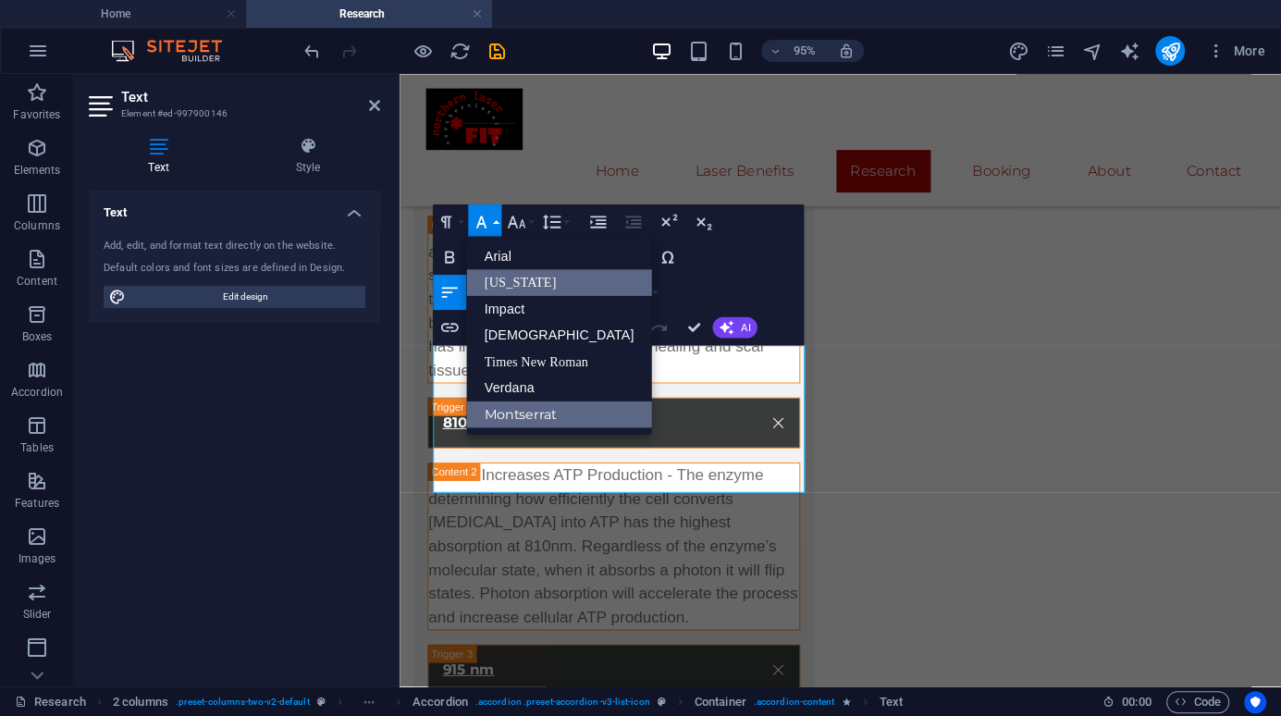
scroll to position [0, 0]
click at [502, 255] on link "Arial" at bounding box center [559, 256] width 185 height 27
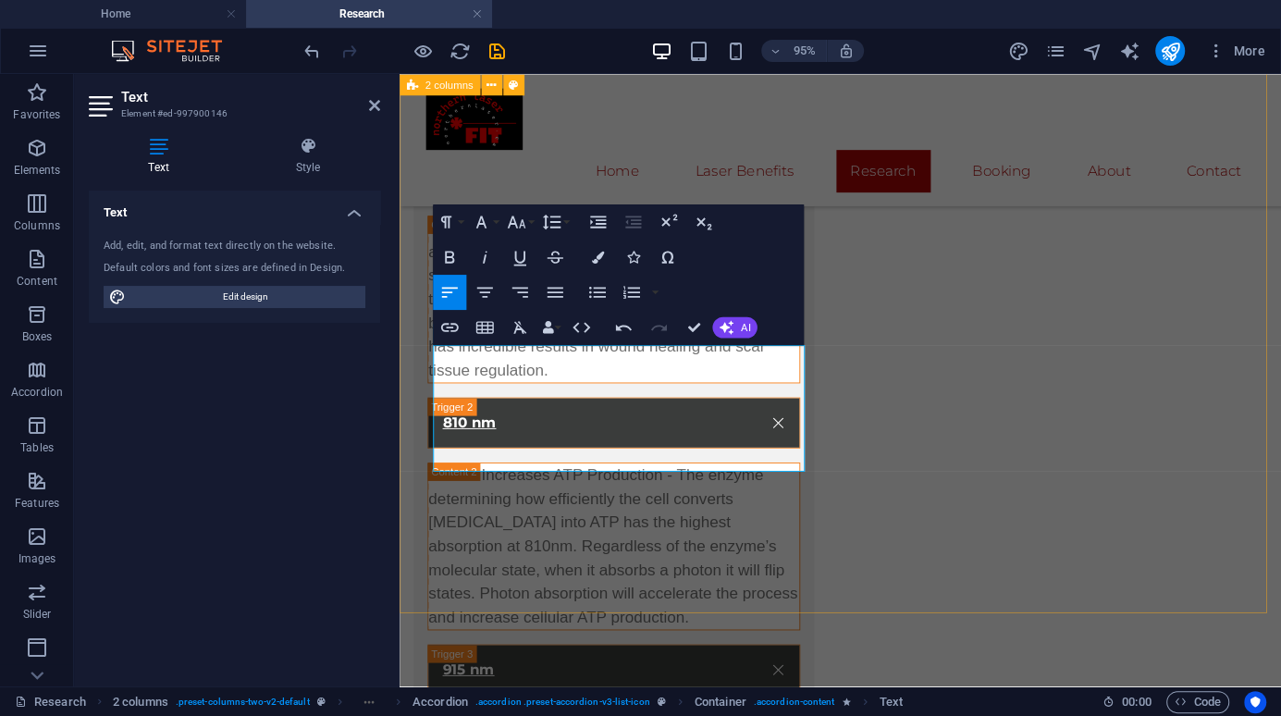
drag, startPoint x: 702, startPoint y: 620, endPoint x: 1016, endPoint y: 590, distance: 314.9
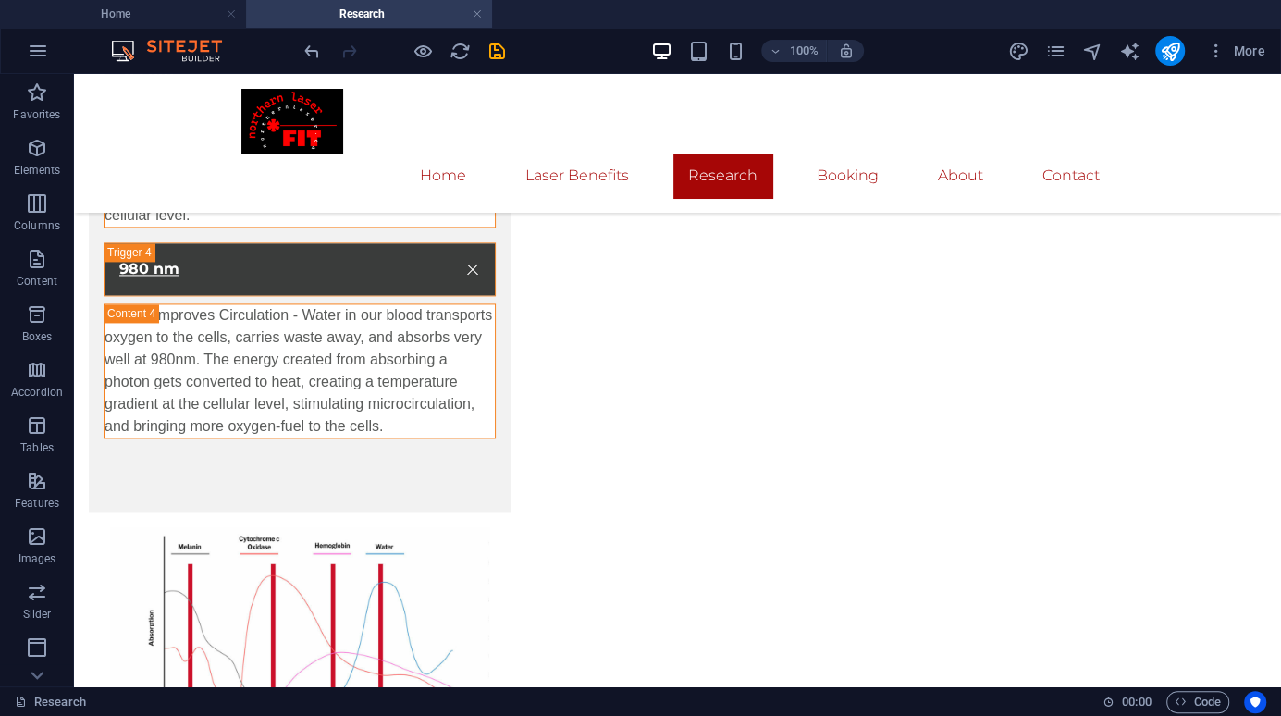
scroll to position [1630, 0]
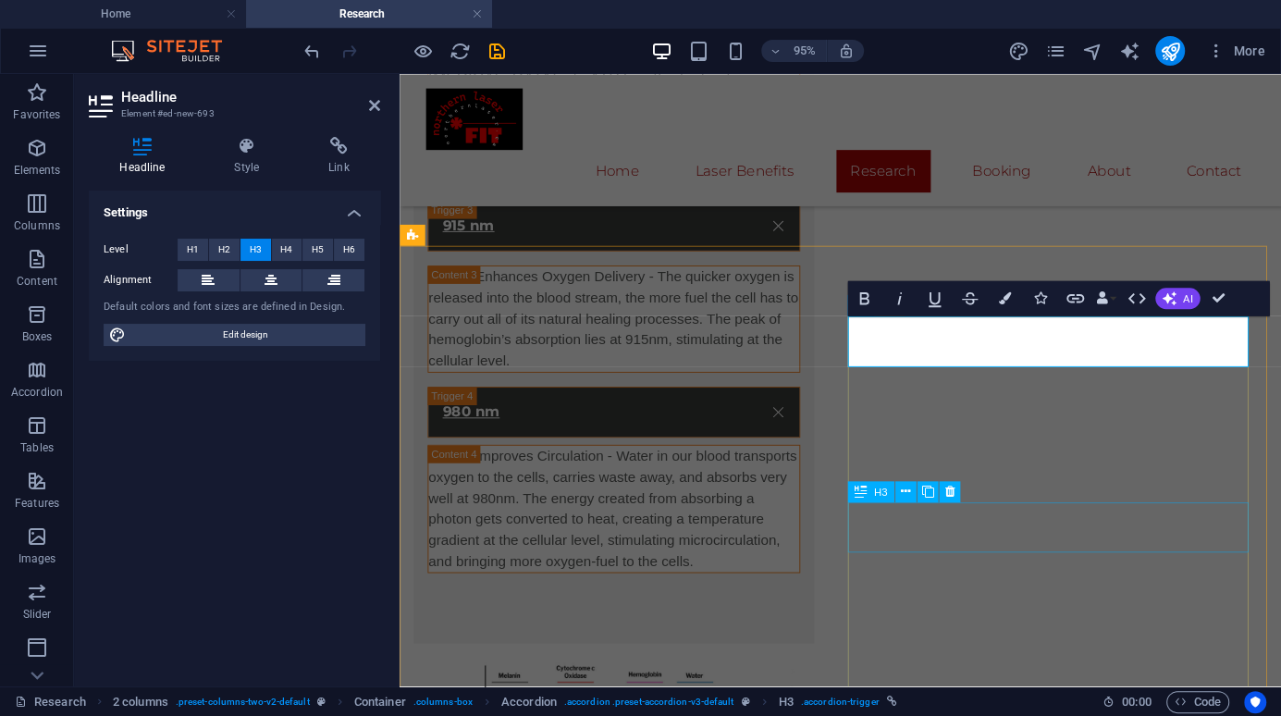
scroll to position [1815, 0]
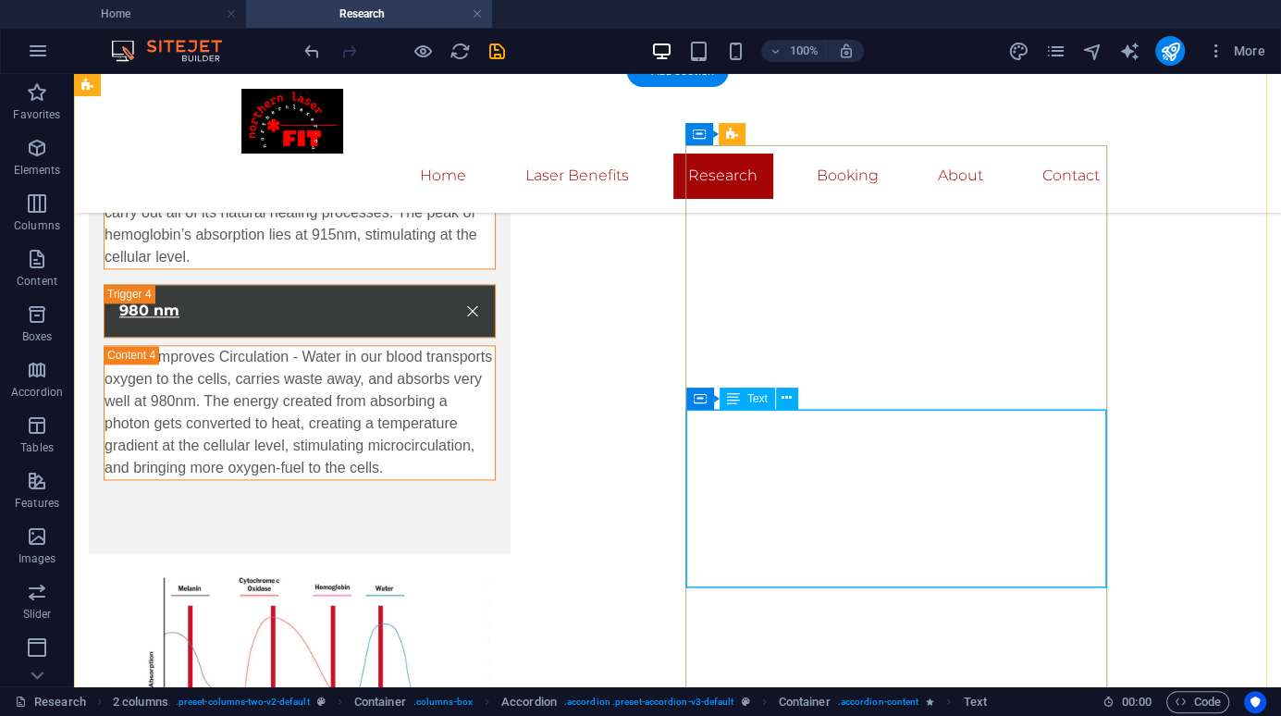
drag, startPoint x: 743, startPoint y: 576, endPoint x: 436, endPoint y: 601, distance: 308.1
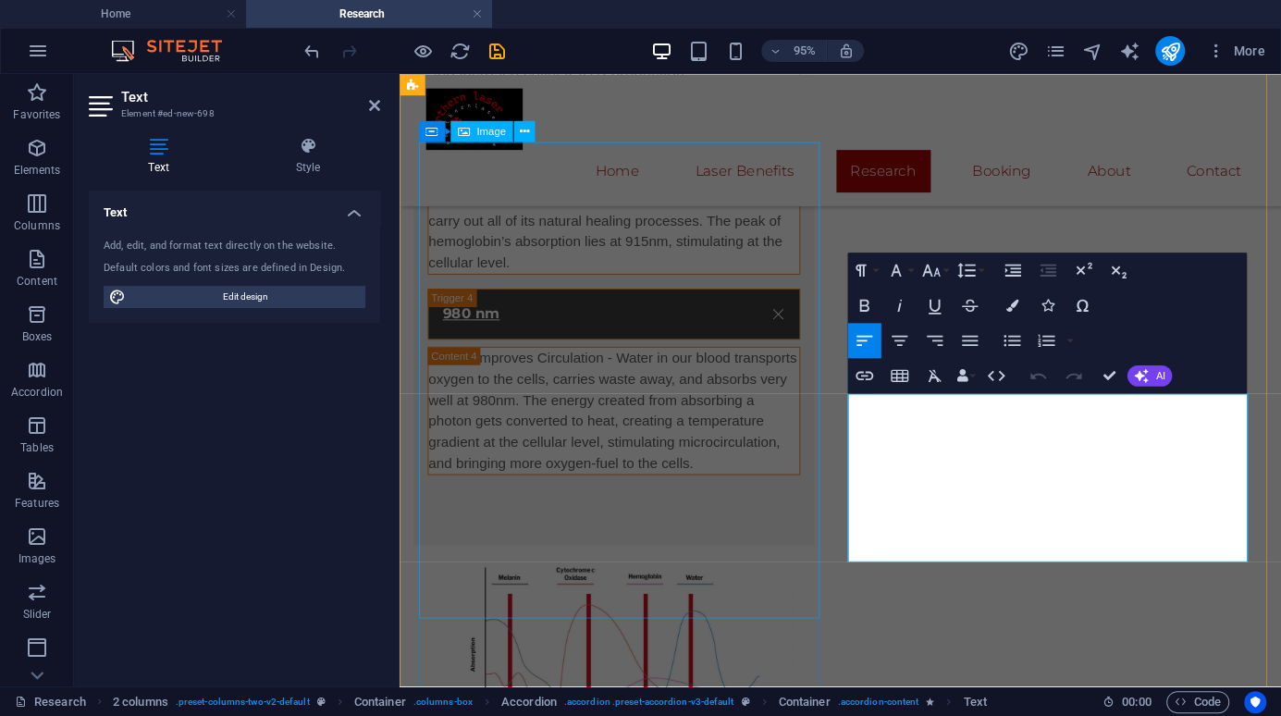
drag, startPoint x: 943, startPoint y: 580, endPoint x: 831, endPoint y: 415, distance: 199.6
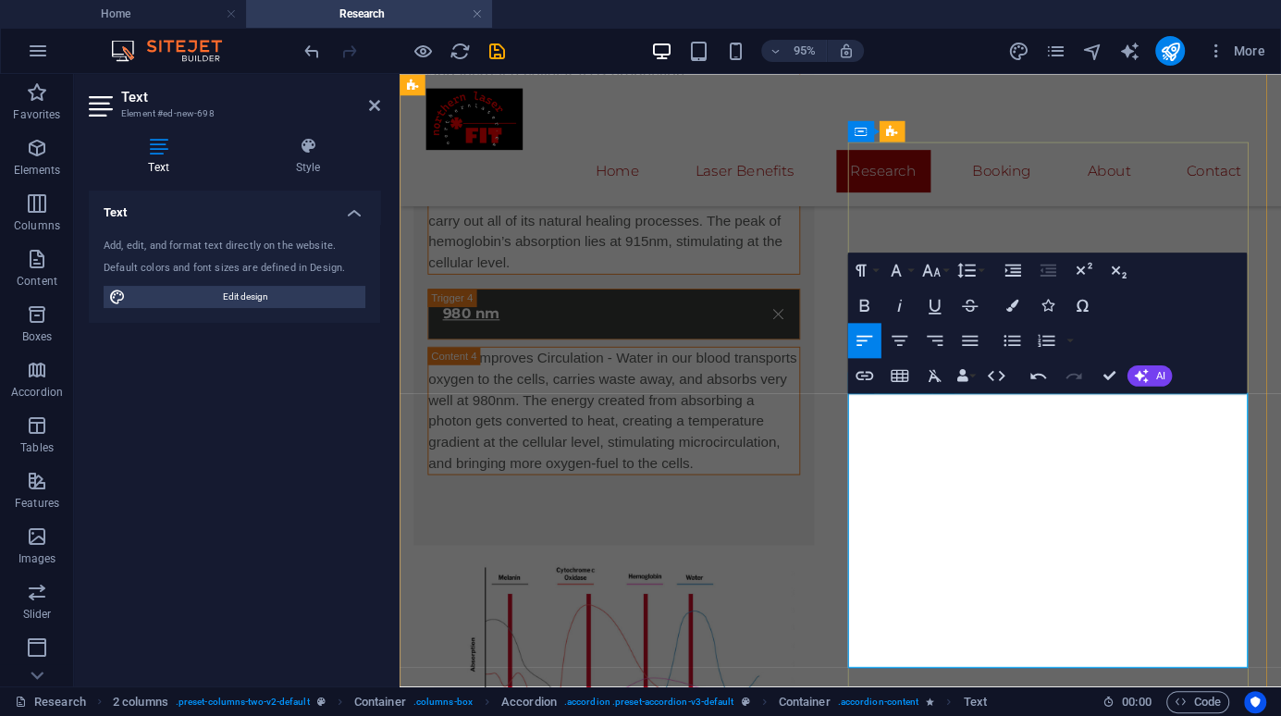
click at [908, 273] on button "Font Family" at bounding box center [899, 269] width 33 height 35
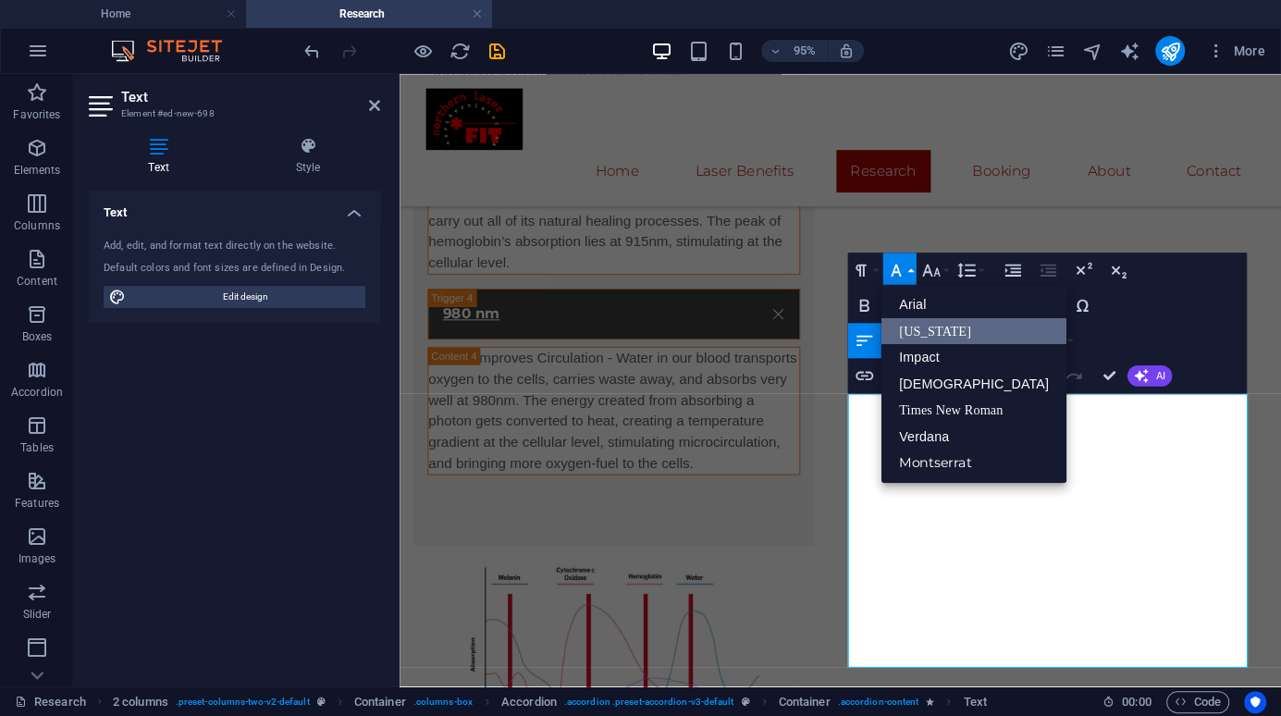
drag, startPoint x: 912, startPoint y: 298, endPoint x: 930, endPoint y: 321, distance: 29.0
click at [913, 298] on link "Arial" at bounding box center [973, 304] width 185 height 27
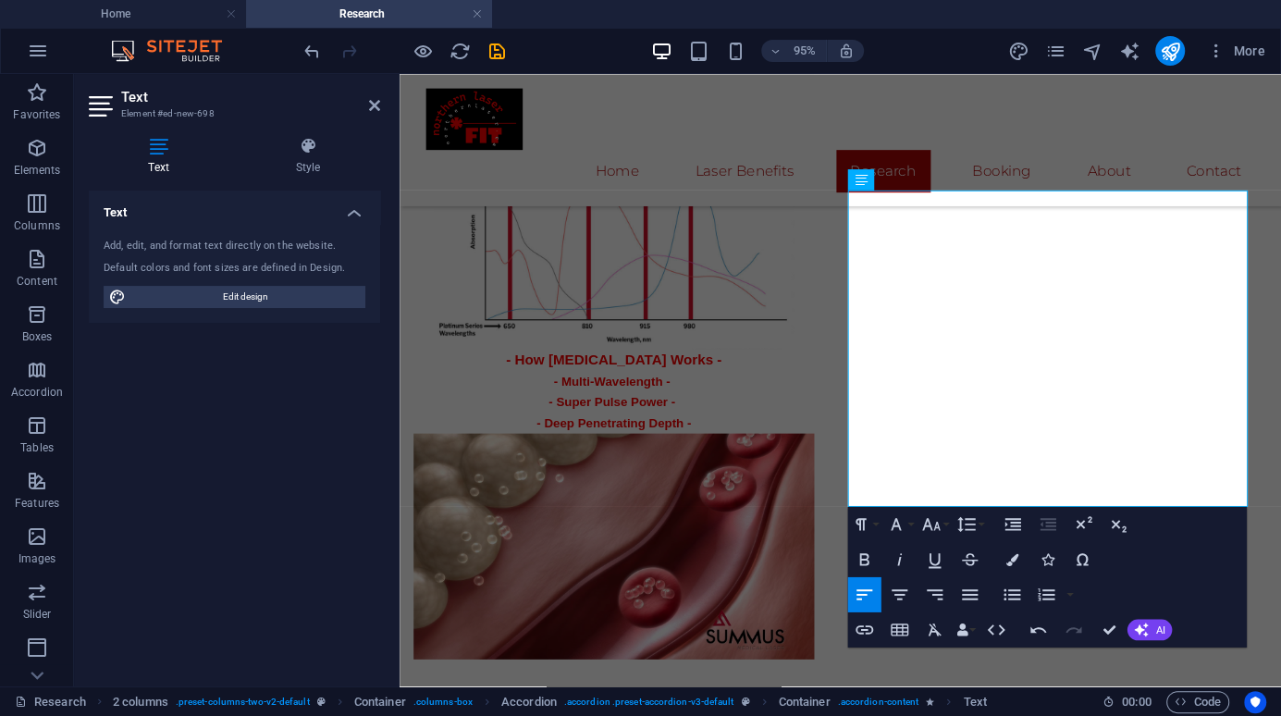
scroll to position [2343, 0]
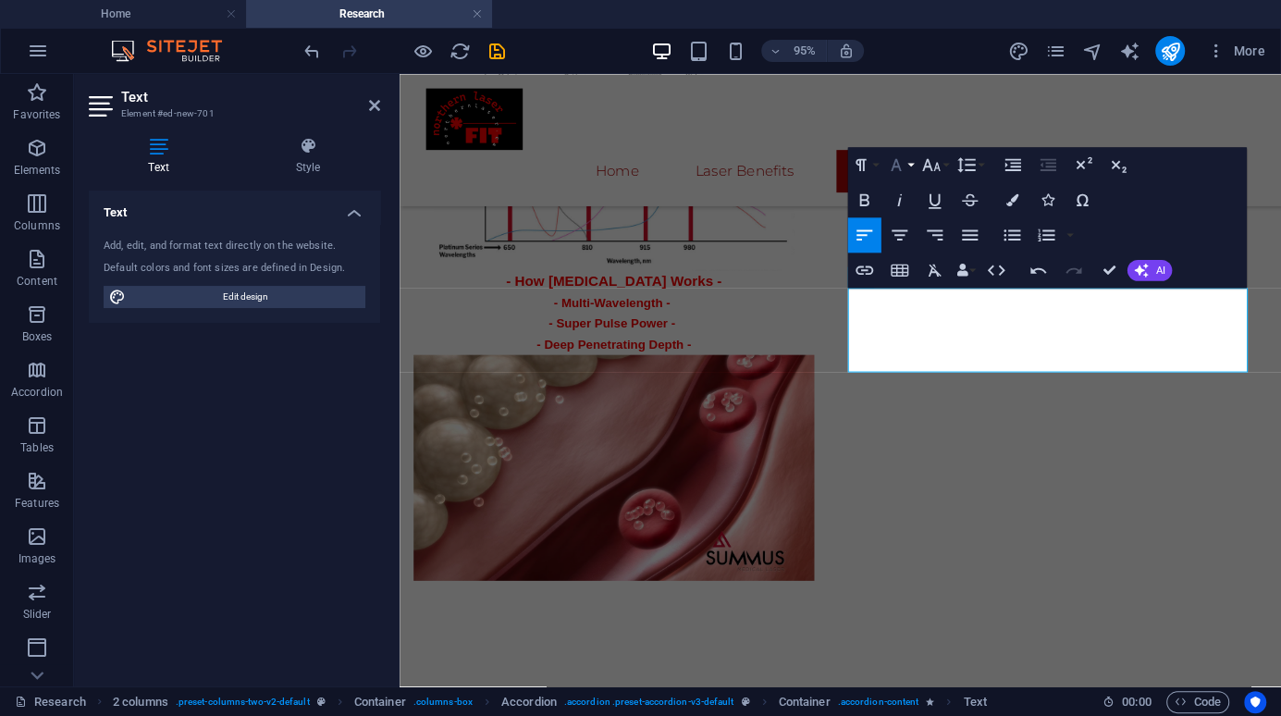
click at [907, 160] on button "Font Family" at bounding box center [899, 164] width 33 height 35
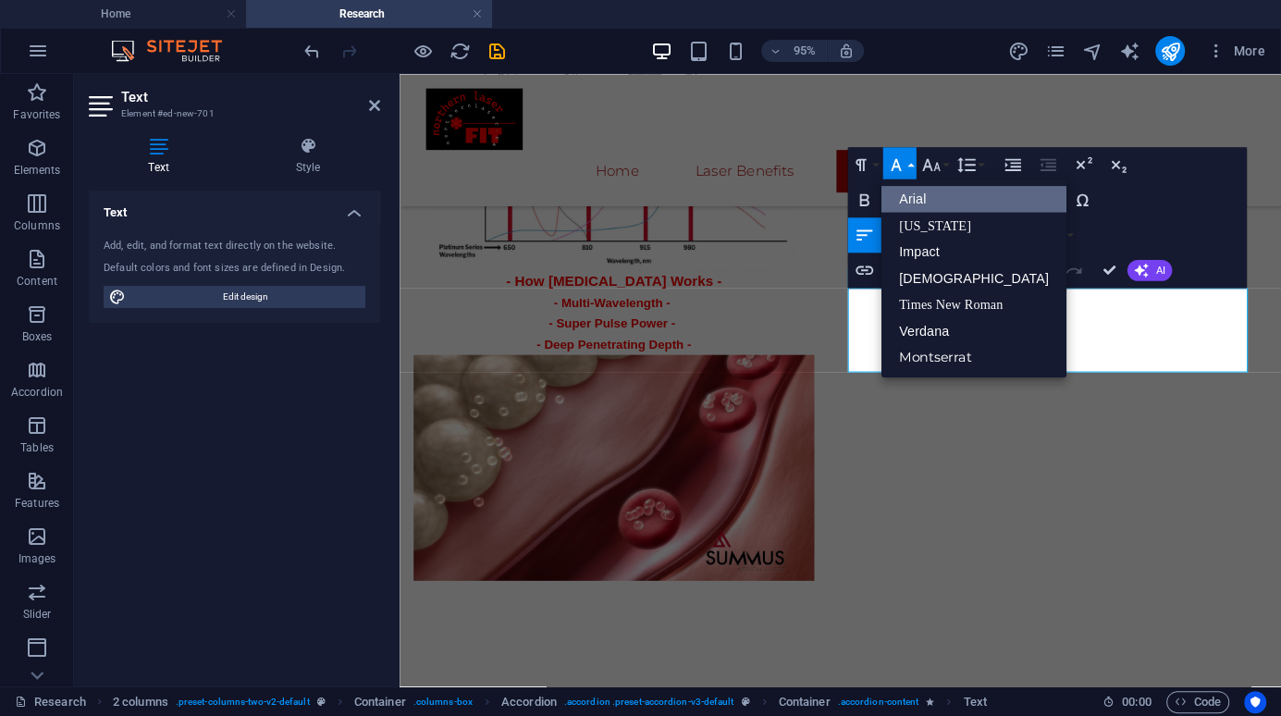
click at [921, 199] on link "Arial" at bounding box center [973, 199] width 185 height 27
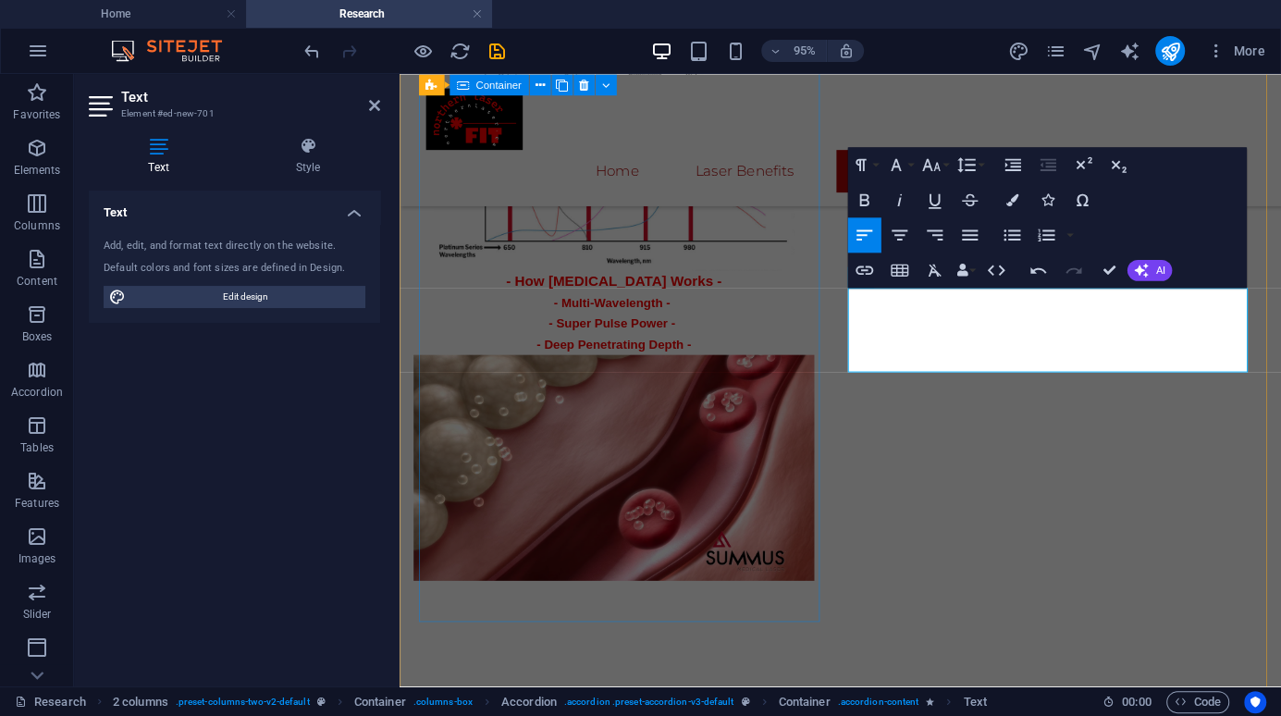
drag, startPoint x: 682, startPoint y: 573, endPoint x: 674, endPoint y: 563, distance: 11.8
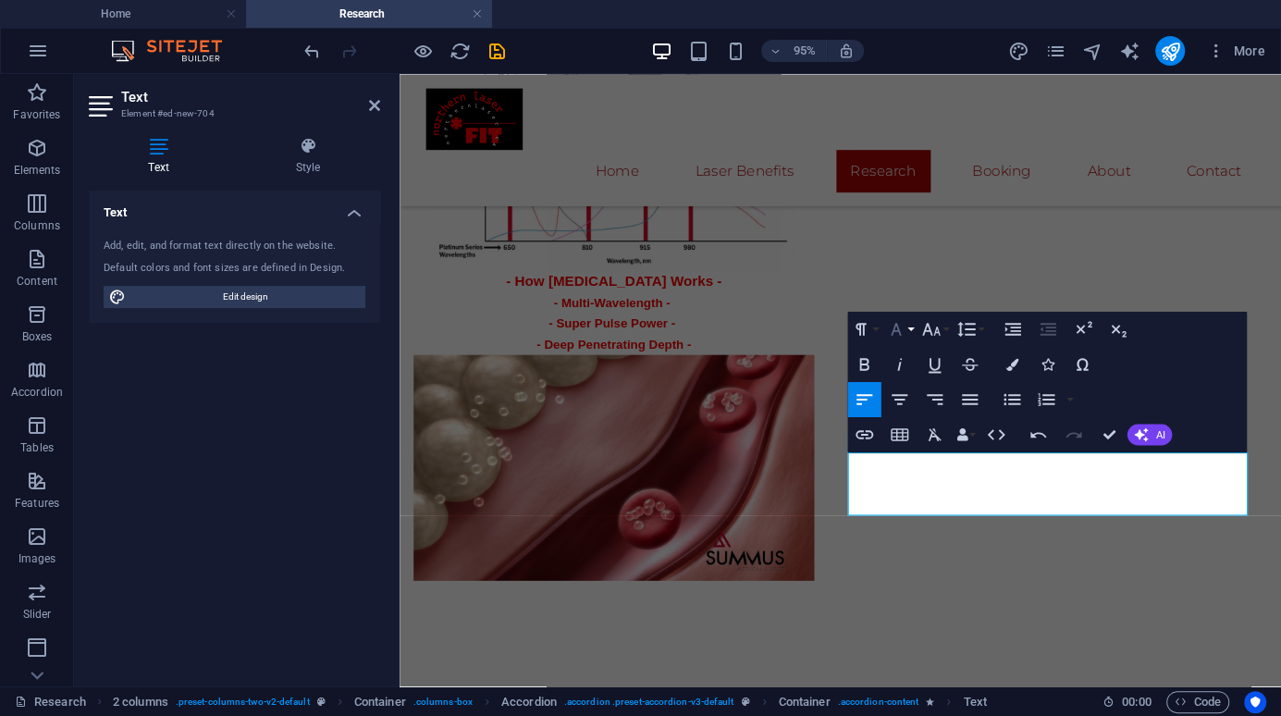
click at [912, 329] on button "Font Family" at bounding box center [899, 329] width 33 height 35
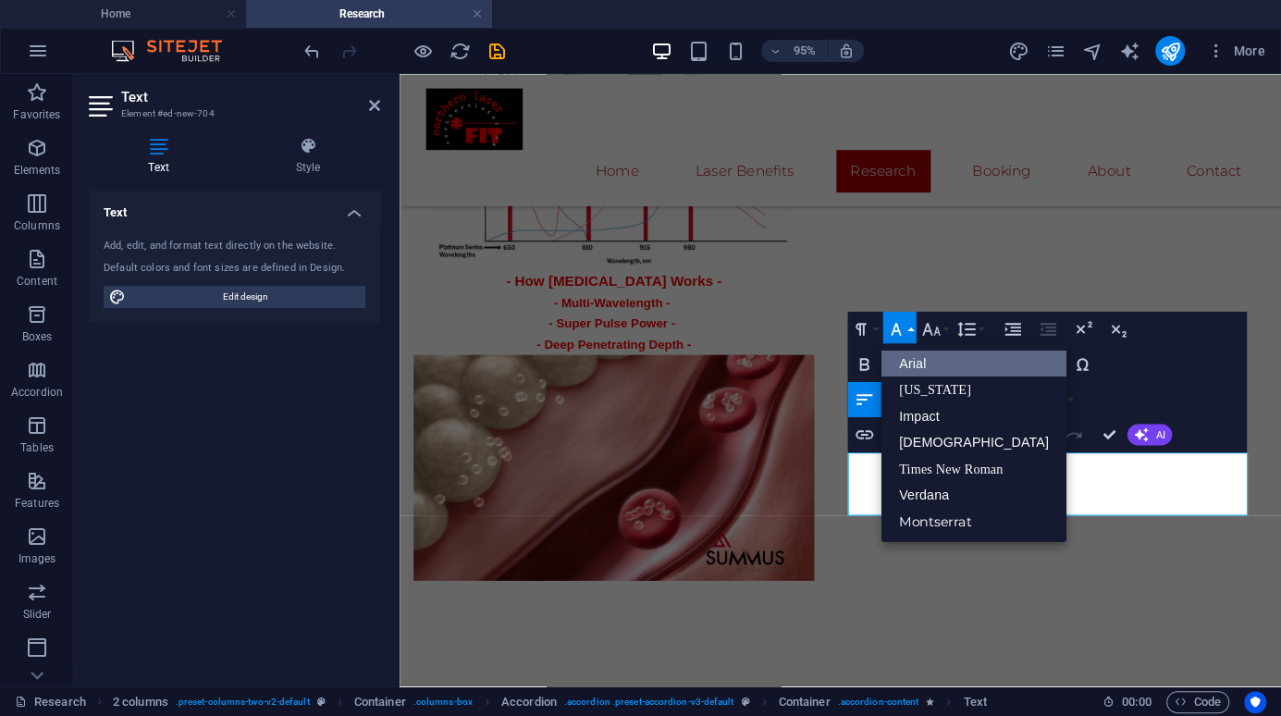
click at [914, 365] on link "Arial" at bounding box center [973, 364] width 185 height 27
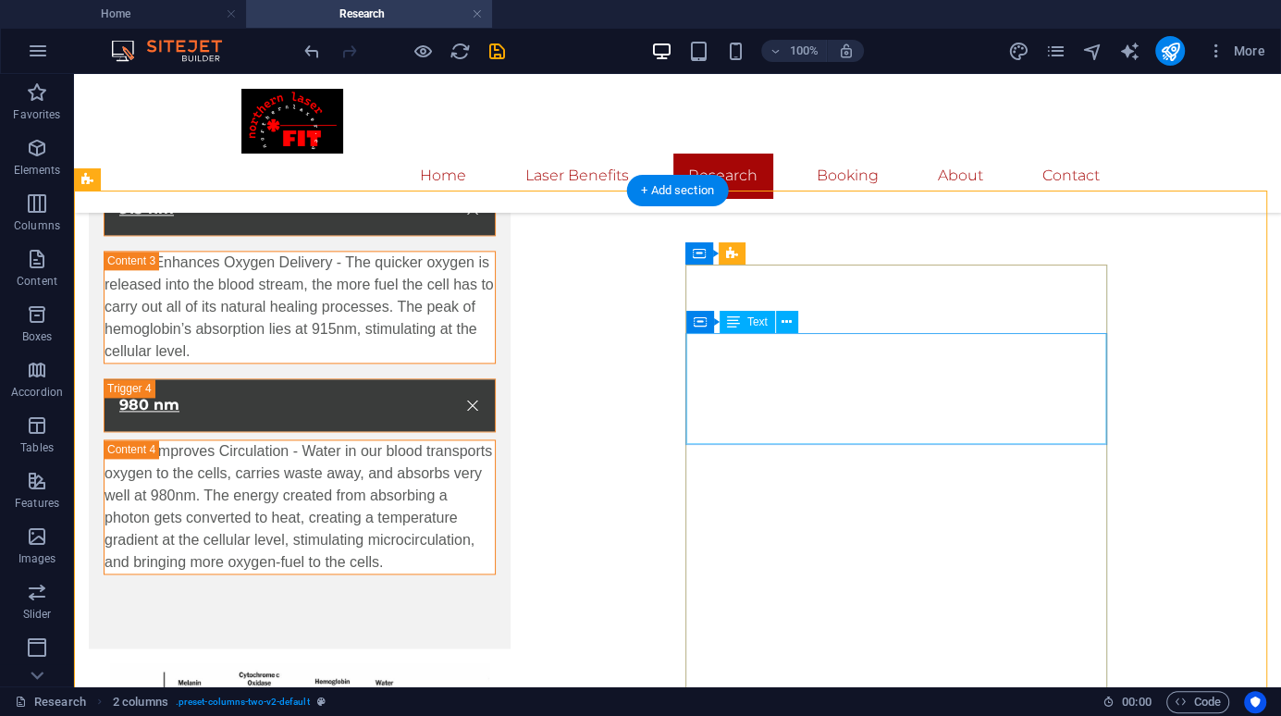
scroll to position [1695, 0]
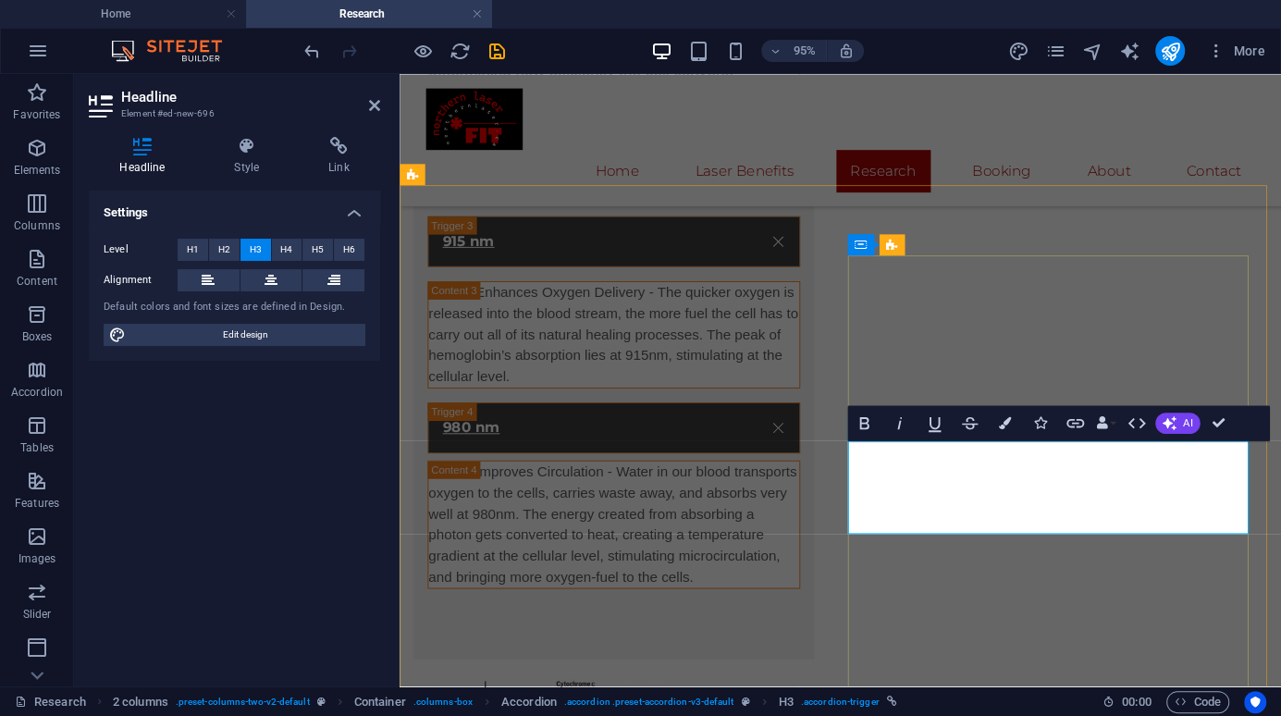
drag, startPoint x: 1119, startPoint y: 516, endPoint x: 890, endPoint y: 485, distance: 231.5
drag, startPoint x: 898, startPoint y: 485, endPoint x: 1191, endPoint y: 511, distance: 294.4
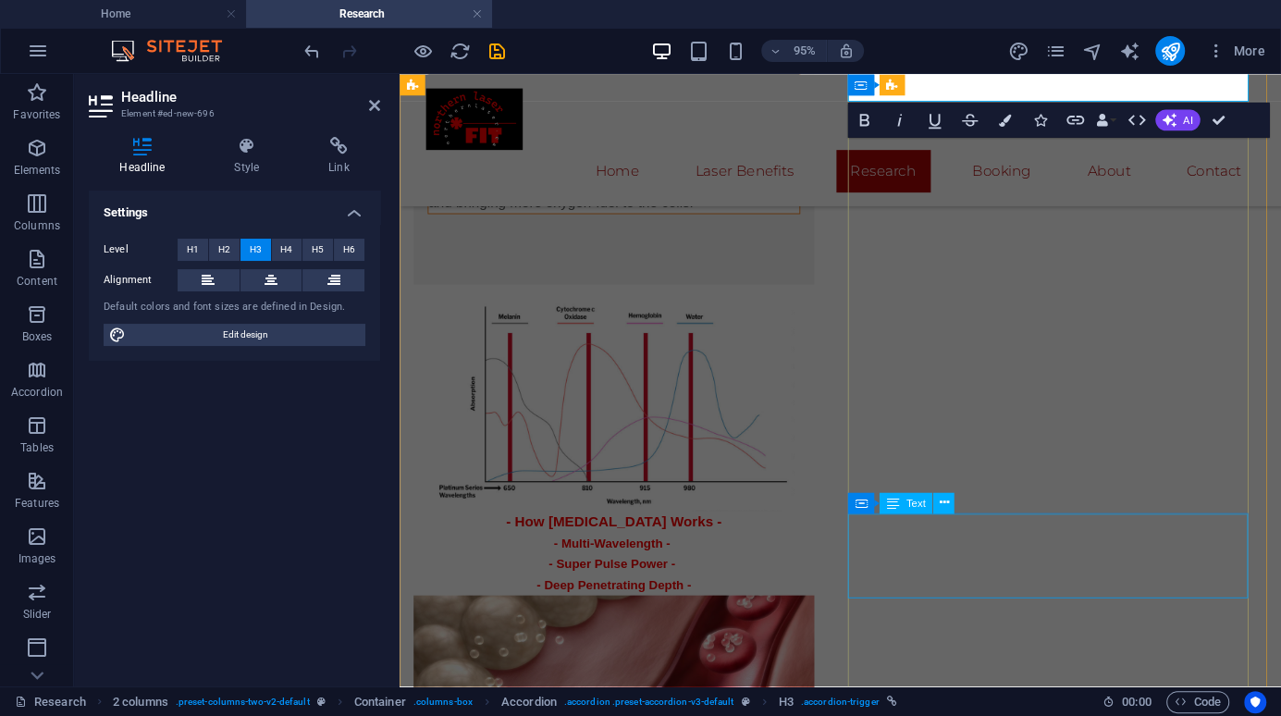
scroll to position [2158, 0]
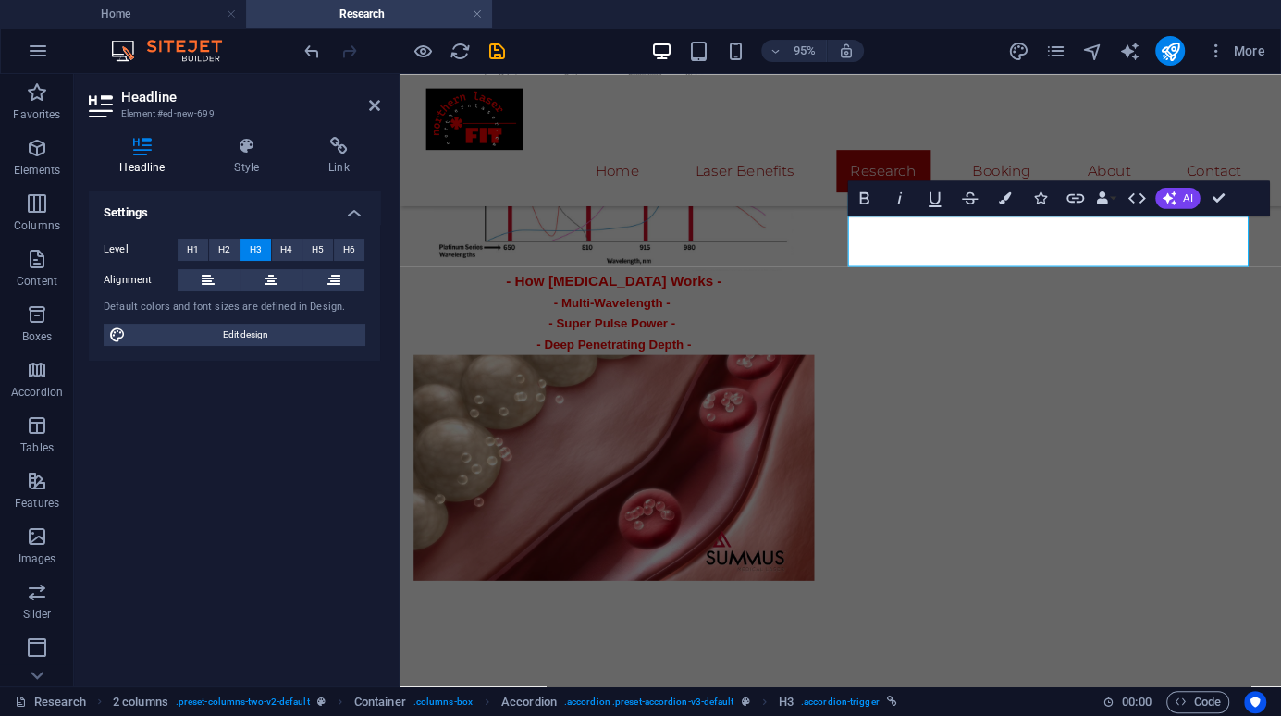
scroll to position [2424, 0]
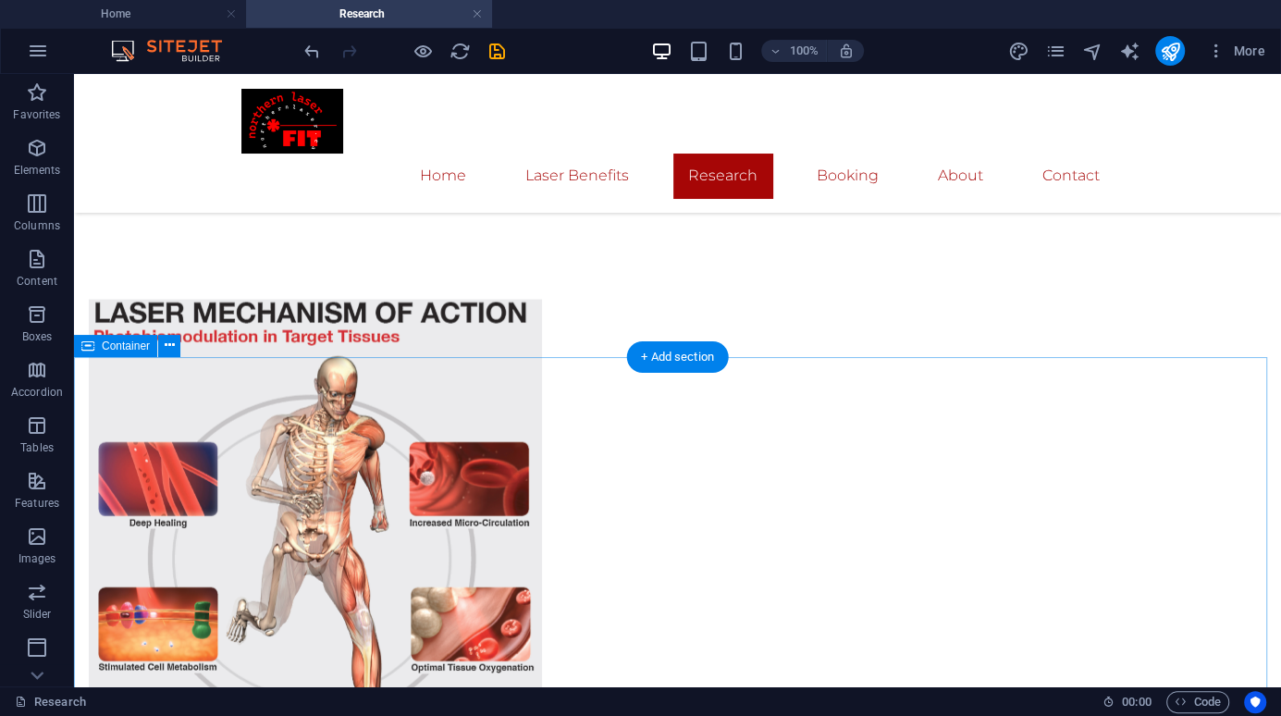
scroll to position [2794, 0]
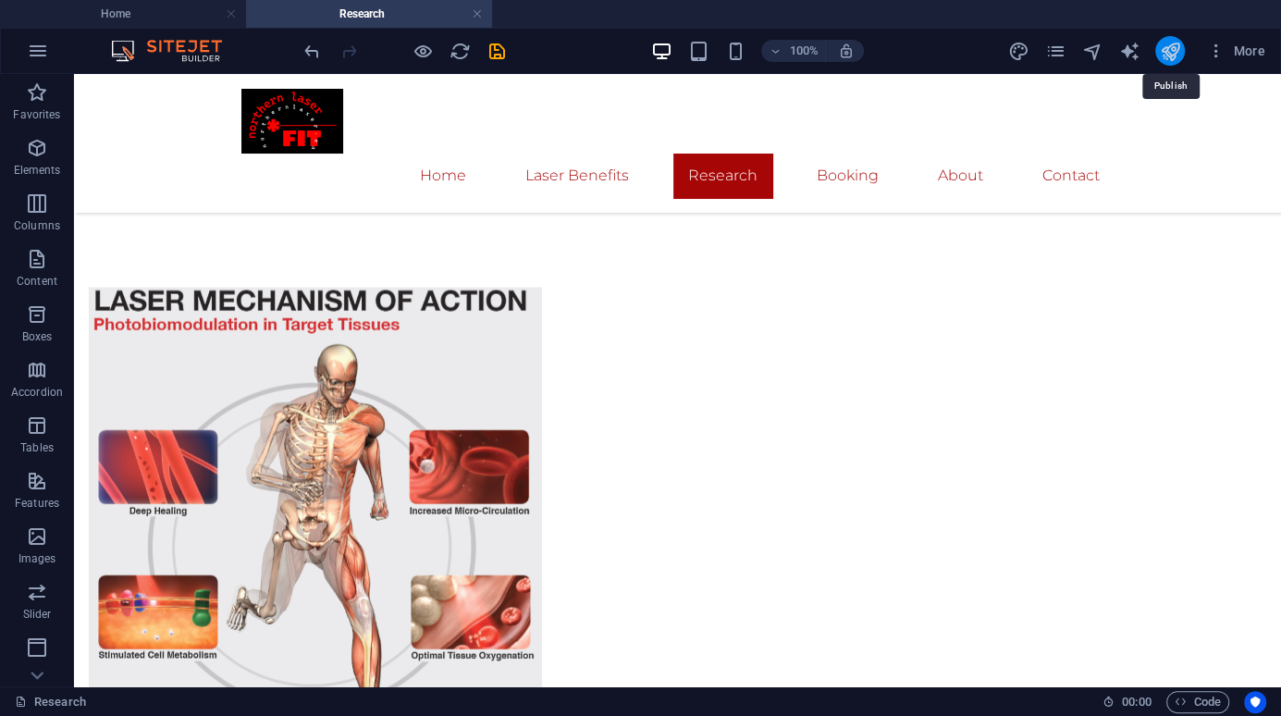
click at [1166, 53] on icon "publish" at bounding box center [1169, 51] width 21 height 21
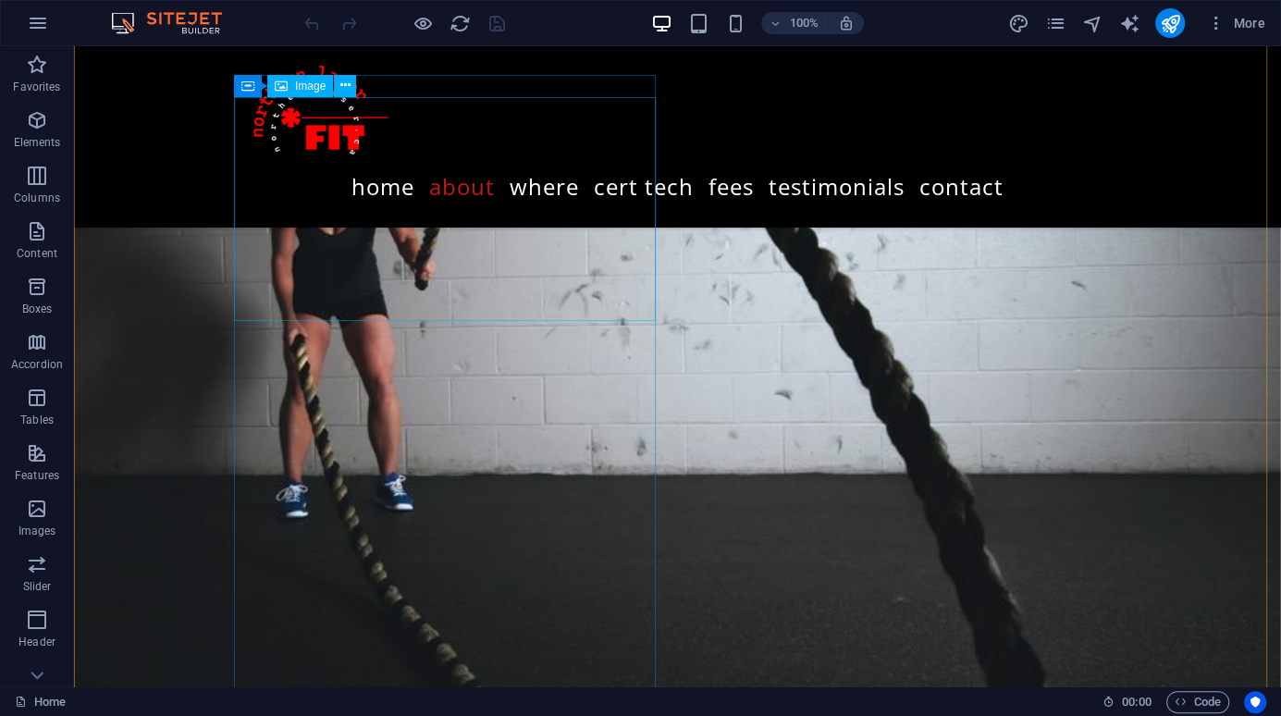
scroll to position [2775, 0]
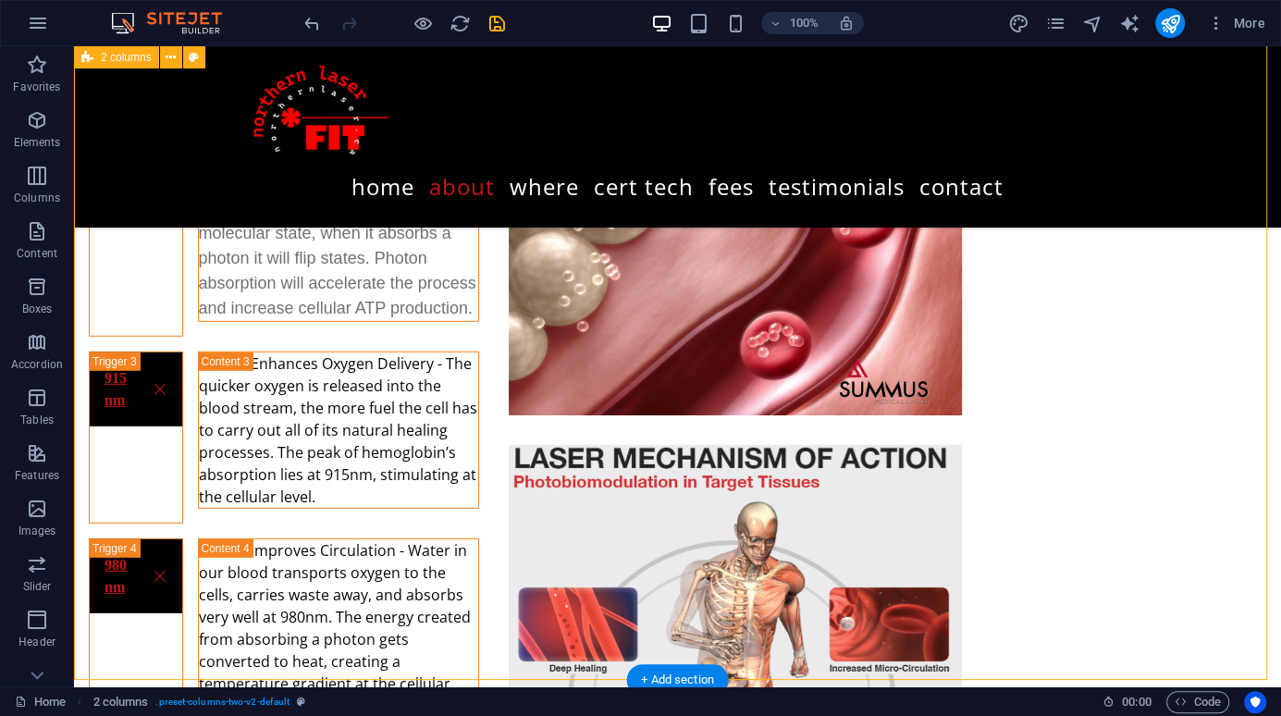
scroll to position [3884, 0]
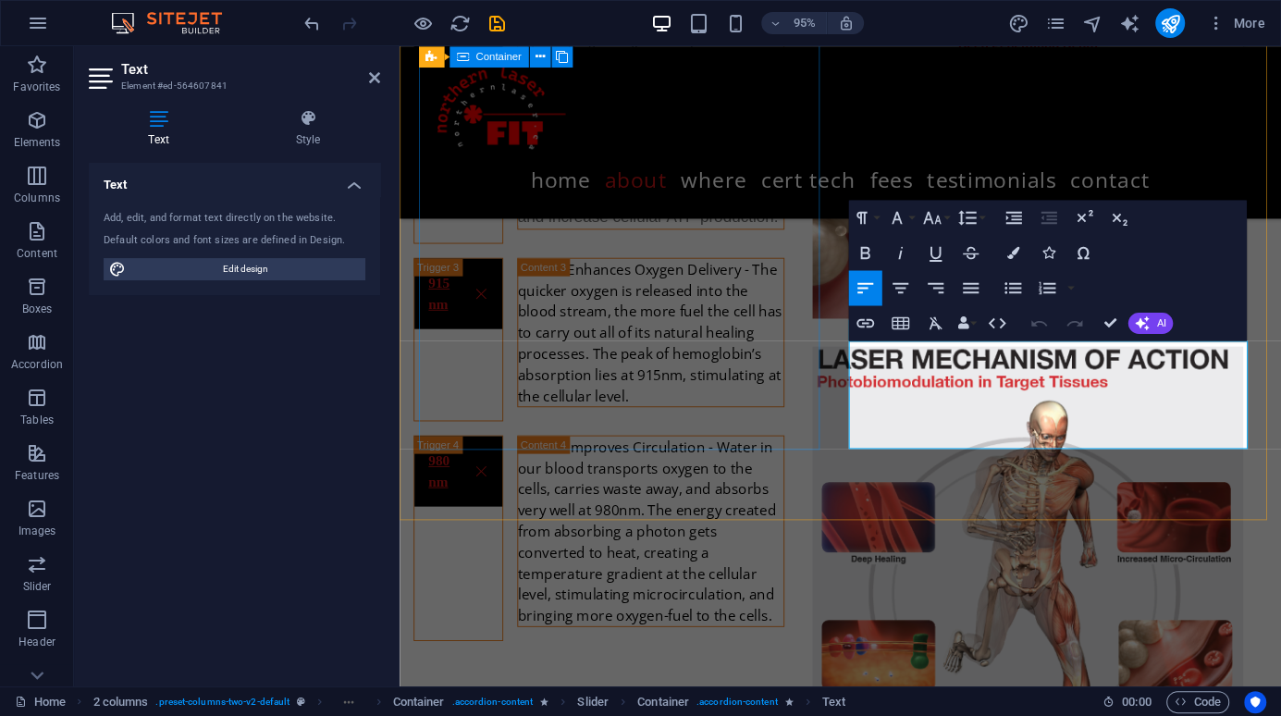
drag, startPoint x: 922, startPoint y: 461, endPoint x: 834, endPoint y: 353, distance: 138.7
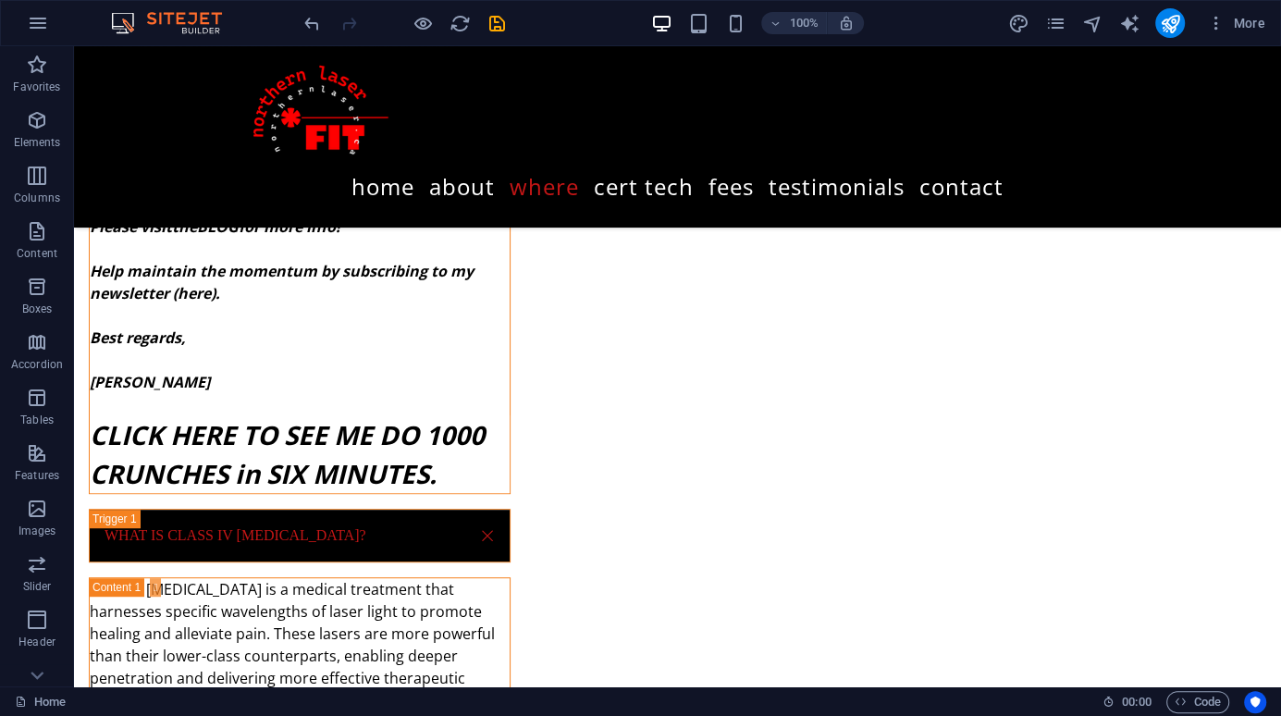
scroll to position [5549, 0]
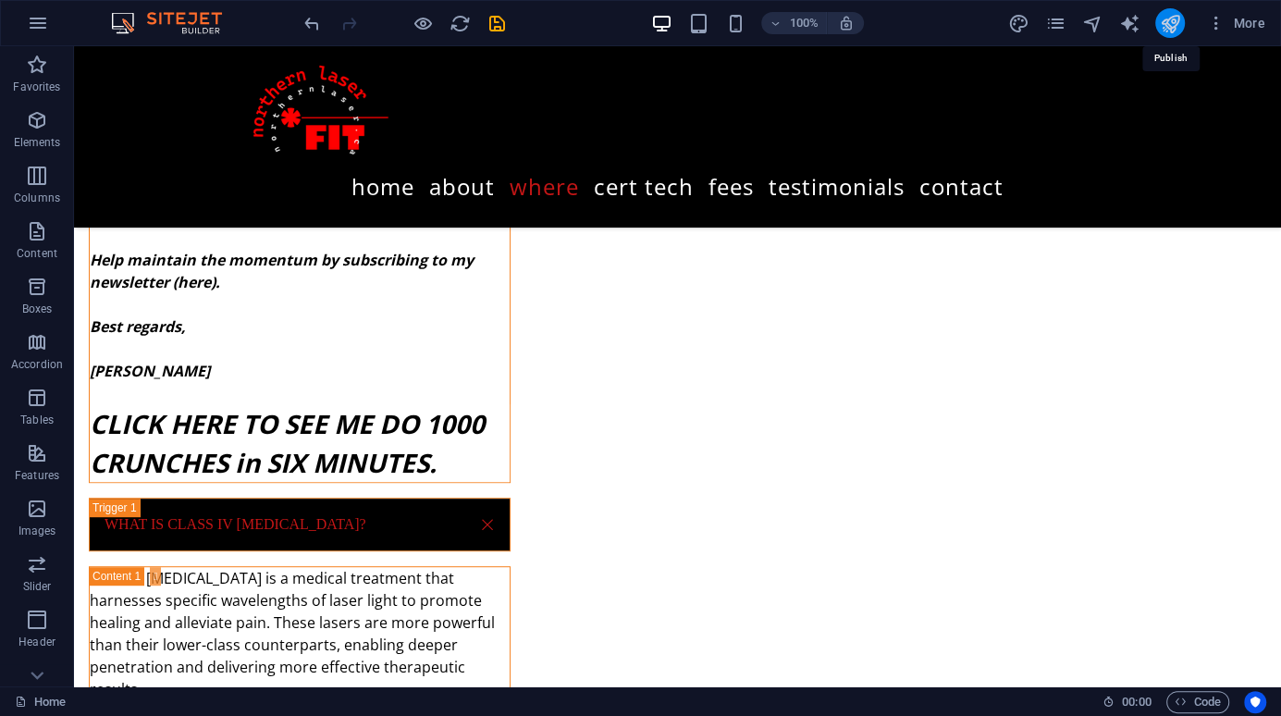
click at [1177, 26] on icon "publish" at bounding box center [1169, 23] width 21 height 21
checkbox input "false"
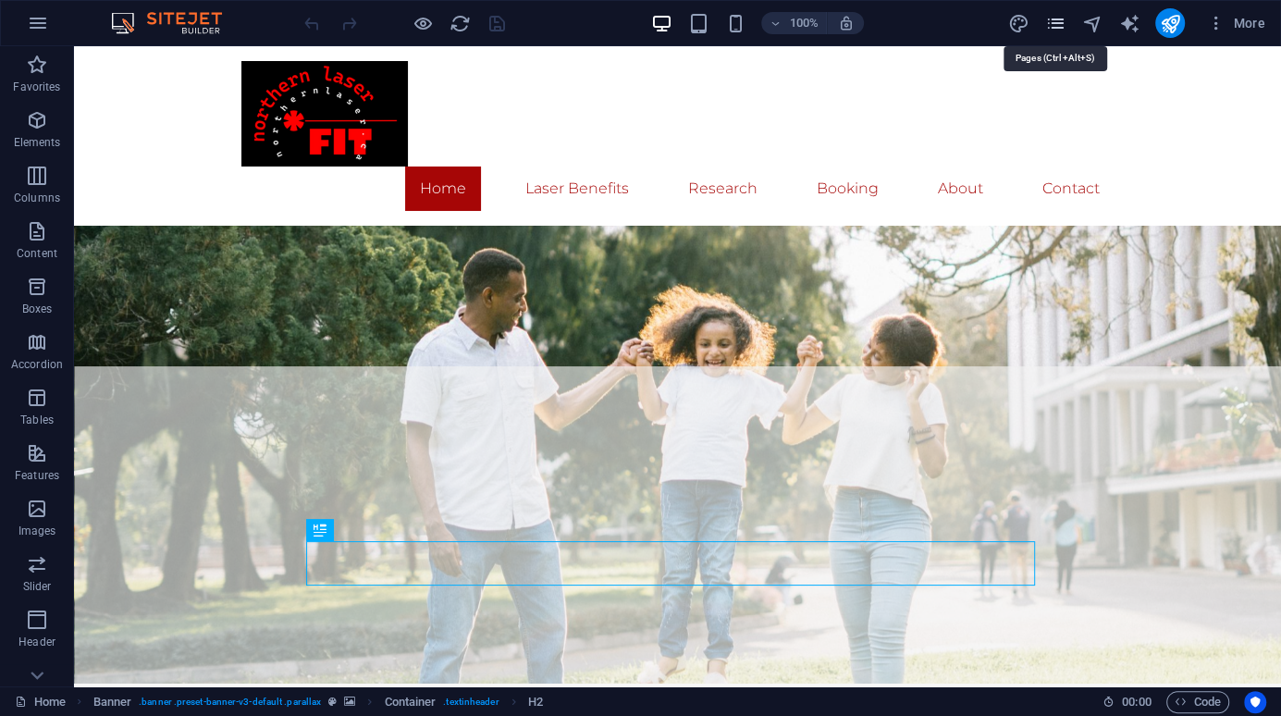
click at [1054, 16] on icon "pages" at bounding box center [1054, 23] width 21 height 21
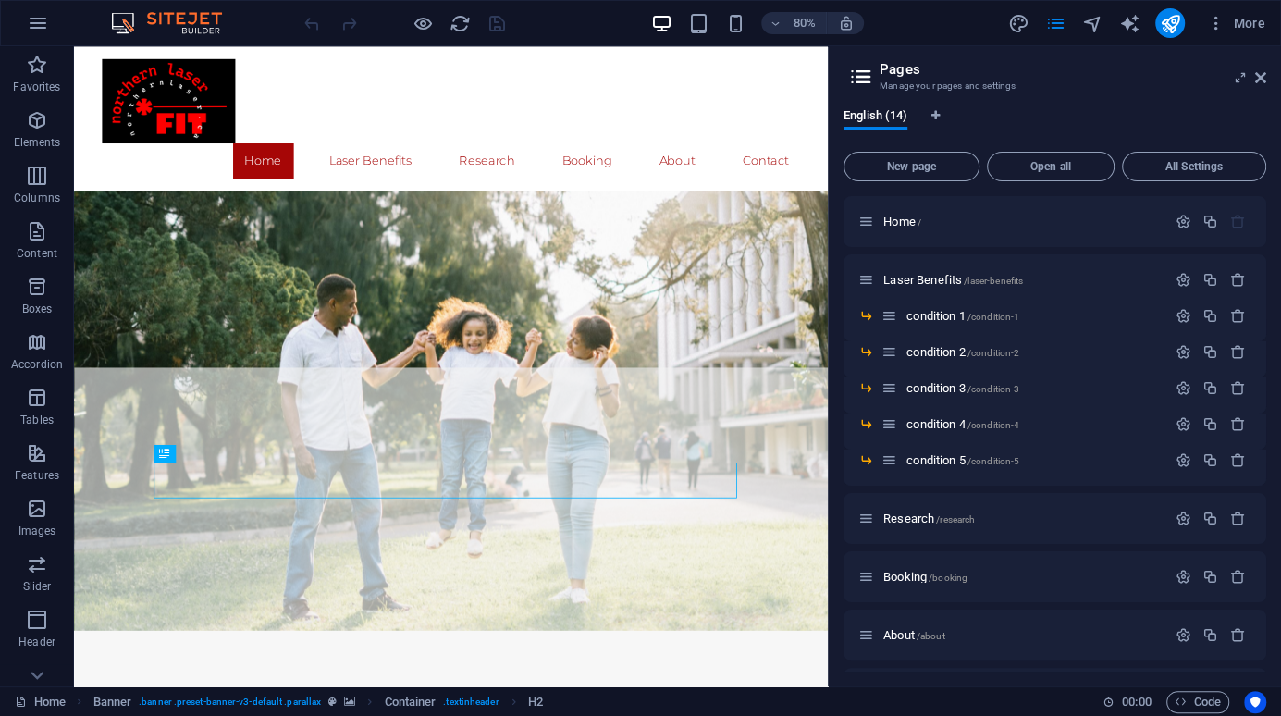
click at [864, 73] on icon at bounding box center [861, 77] width 28 height 26
click at [897, 571] on span "Booking /booking" at bounding box center [925, 577] width 84 height 14
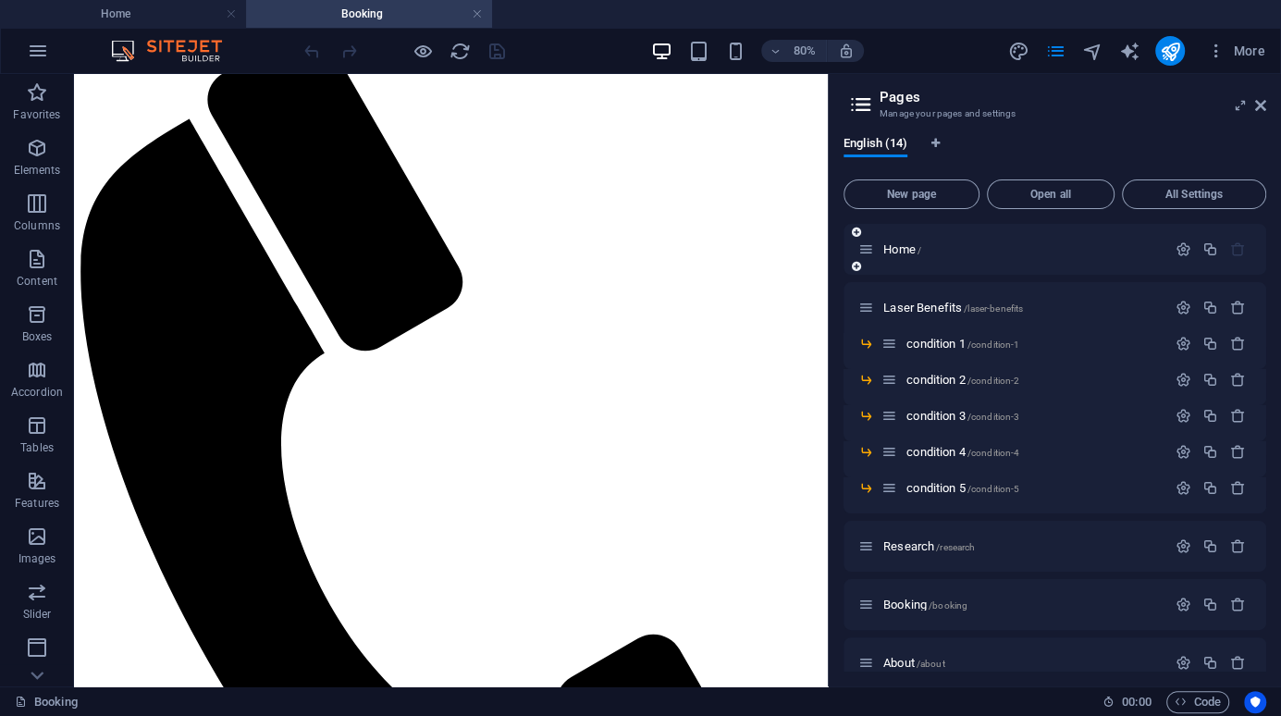
scroll to position [277, 0]
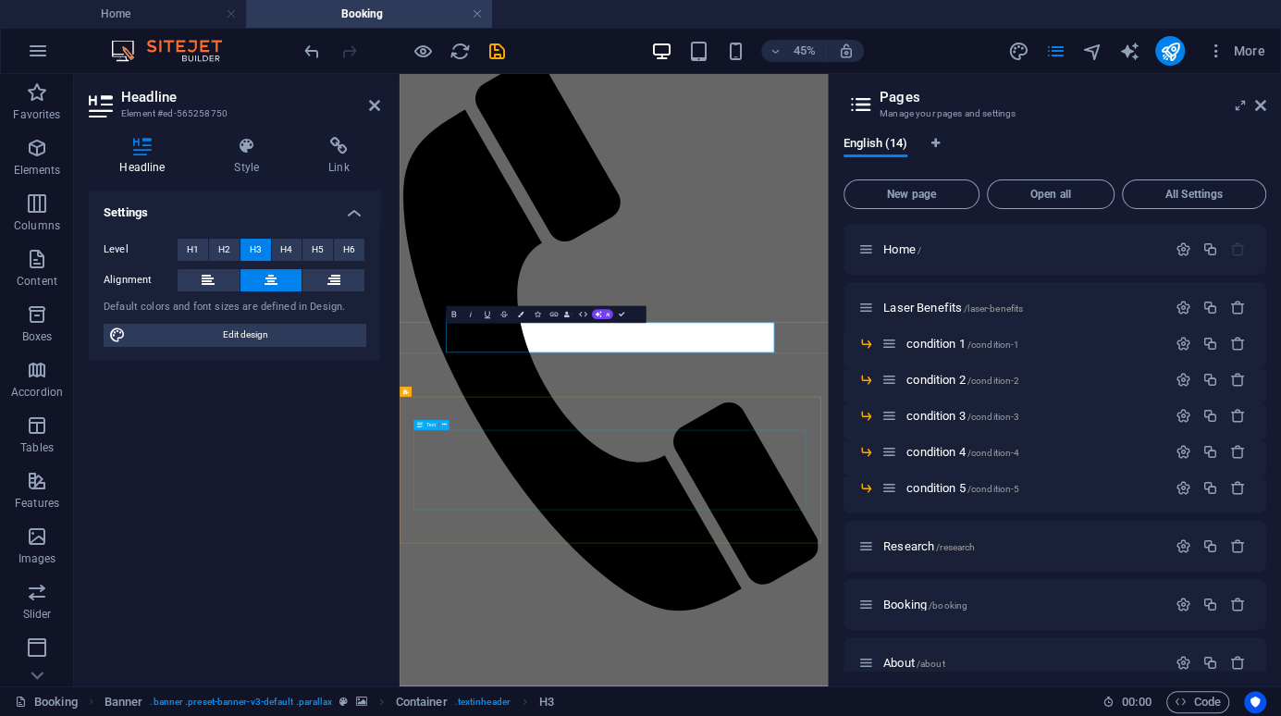
drag, startPoint x: 1157, startPoint y: 967, endPoint x: 1236, endPoint y: 576, distance: 398.1
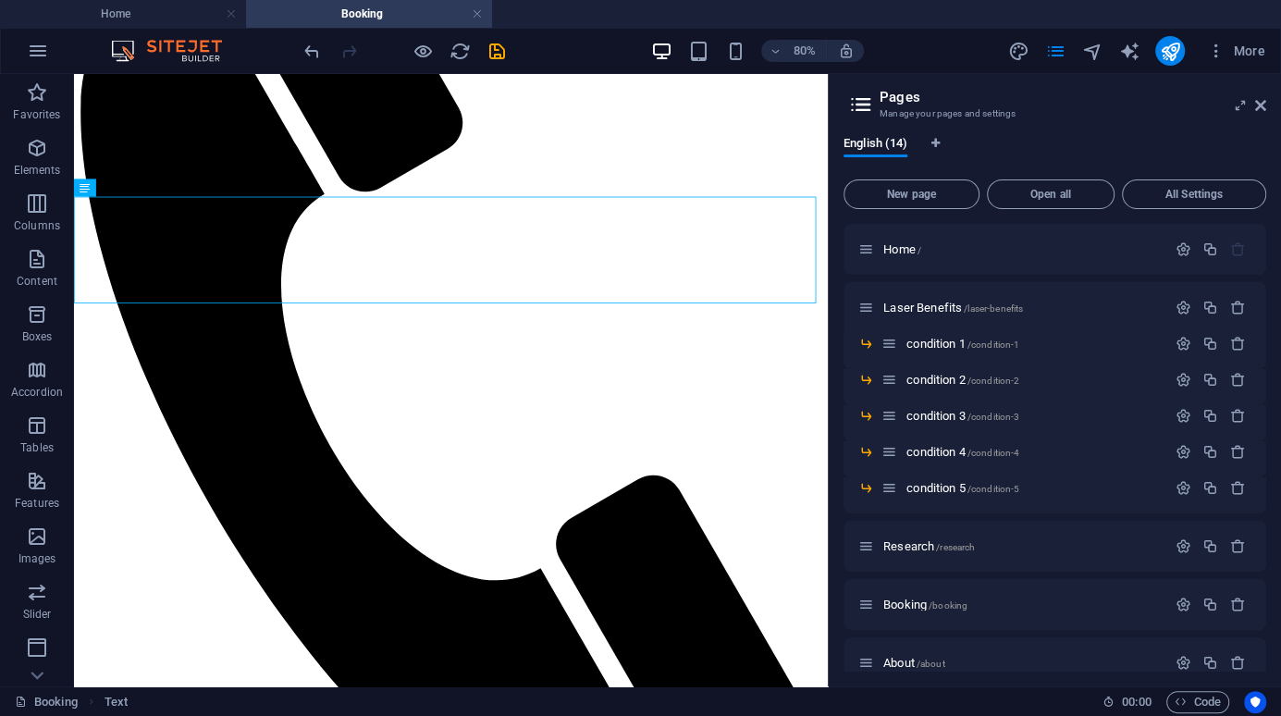
drag, startPoint x: 1004, startPoint y: 228, endPoint x: 919, endPoint y: 352, distance: 151.1
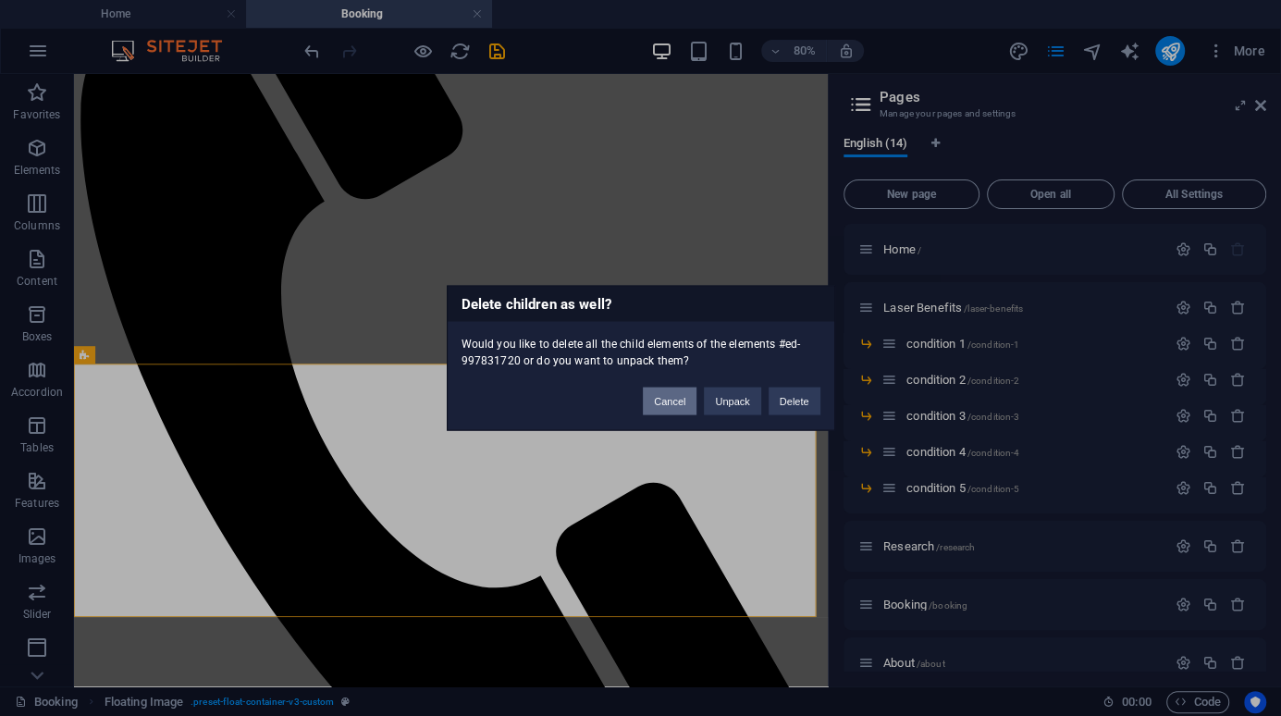
click at [677, 407] on button "Cancel" at bounding box center [670, 402] width 54 height 28
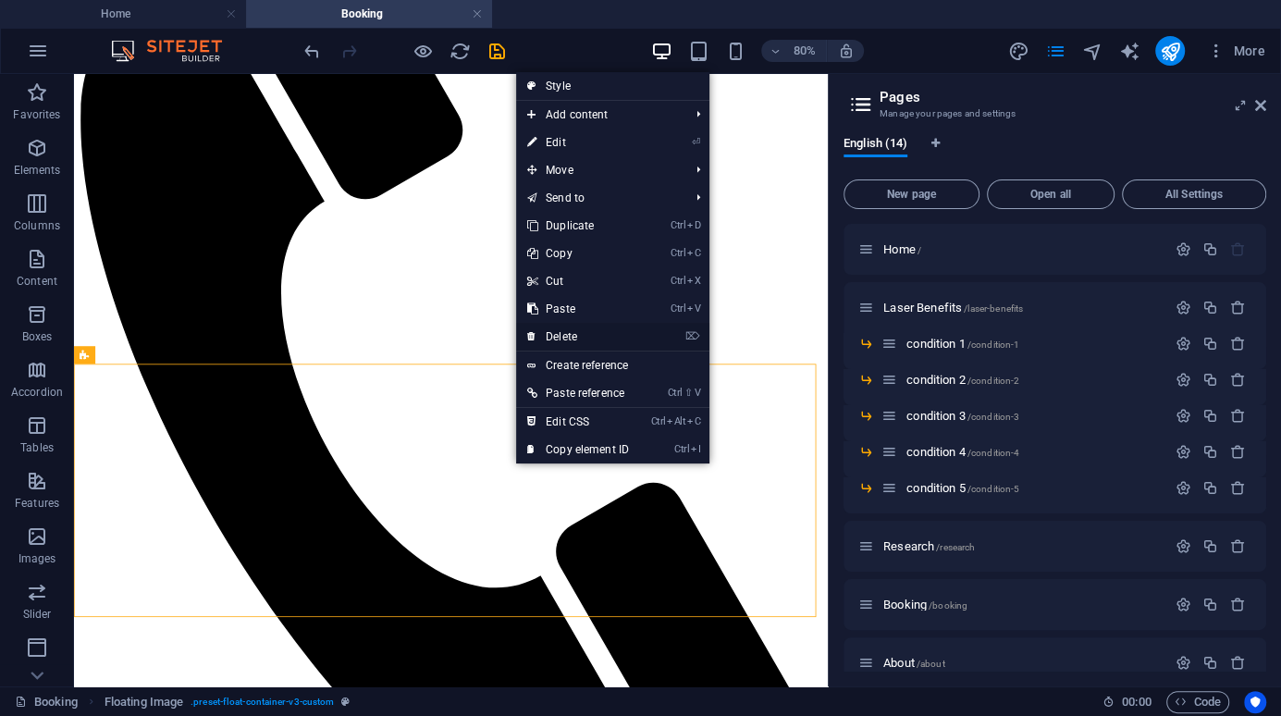
click at [576, 338] on link "⌦ Delete" at bounding box center [578, 337] width 124 height 28
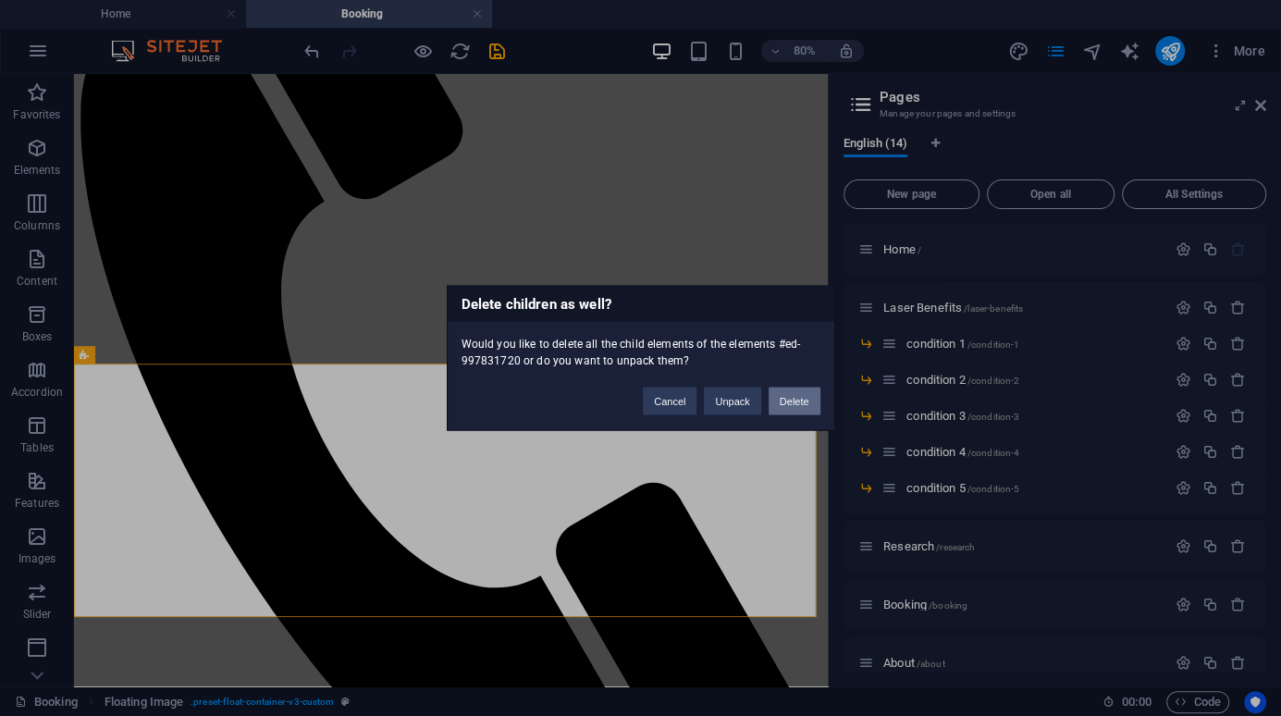
click at [788, 398] on button "Delete" at bounding box center [795, 402] width 52 height 28
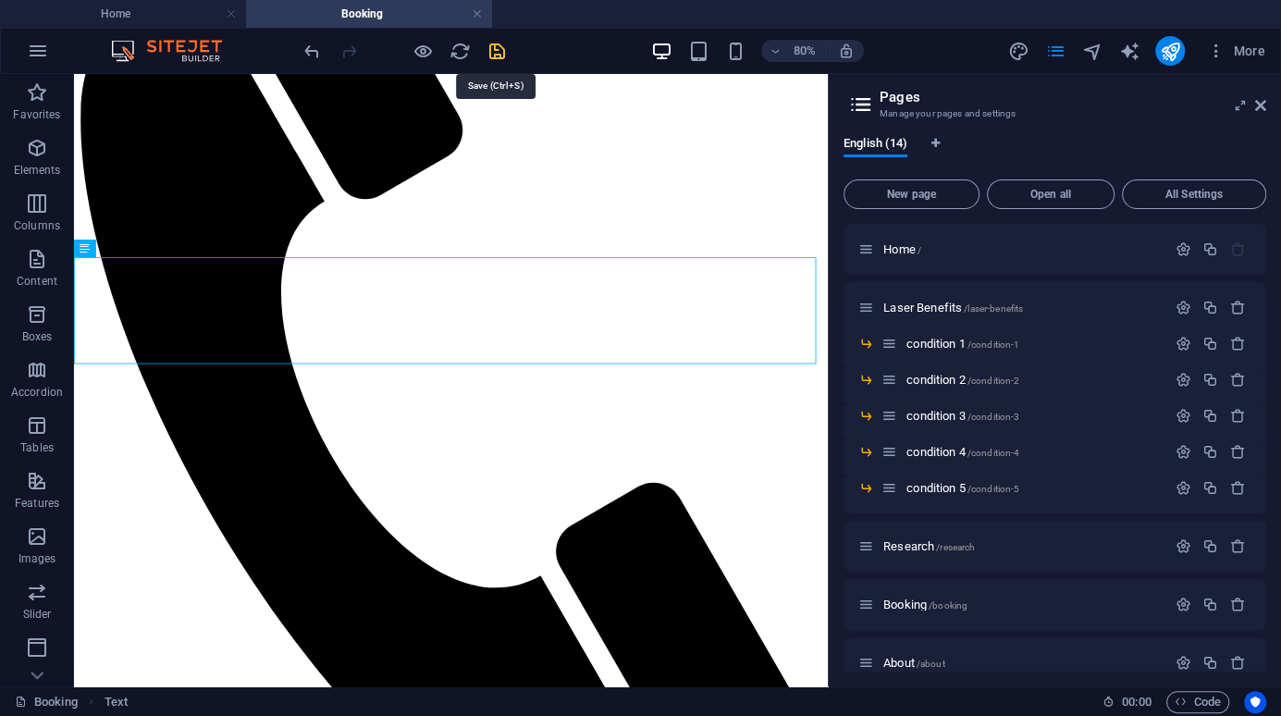
click at [493, 52] on icon "save" at bounding box center [496, 51] width 21 height 21
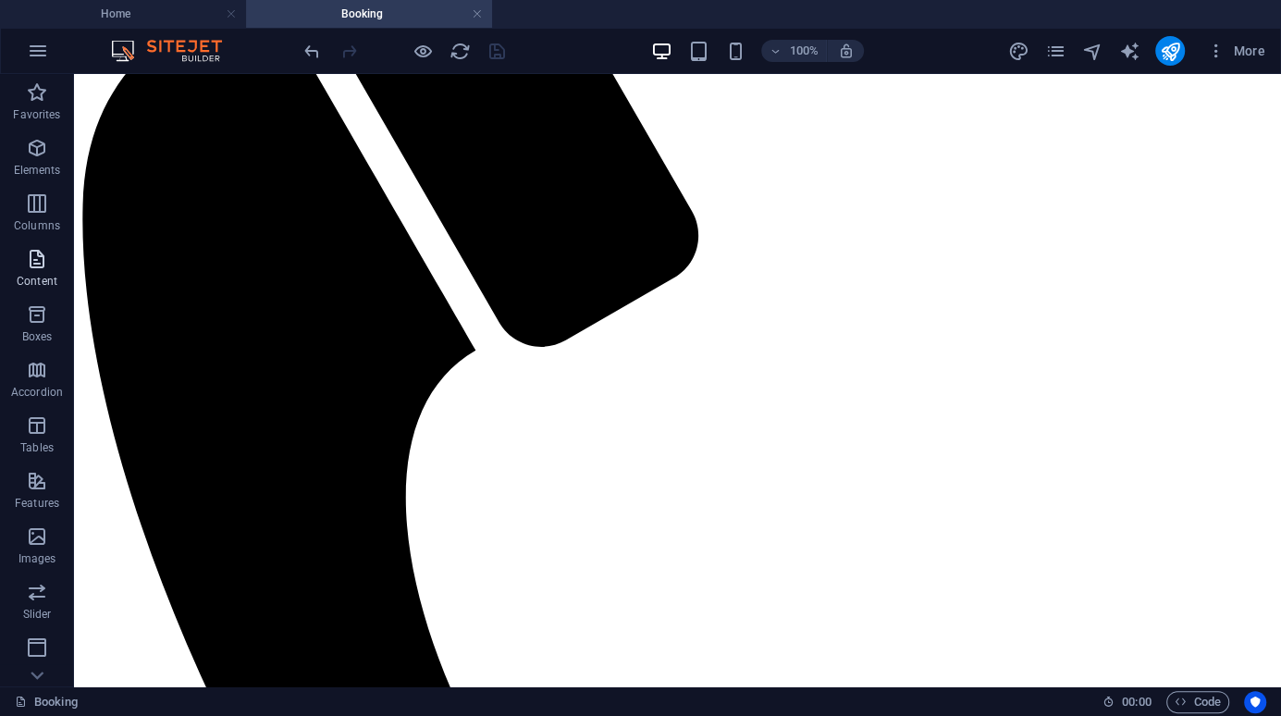
click at [45, 263] on icon "button" at bounding box center [37, 259] width 22 height 22
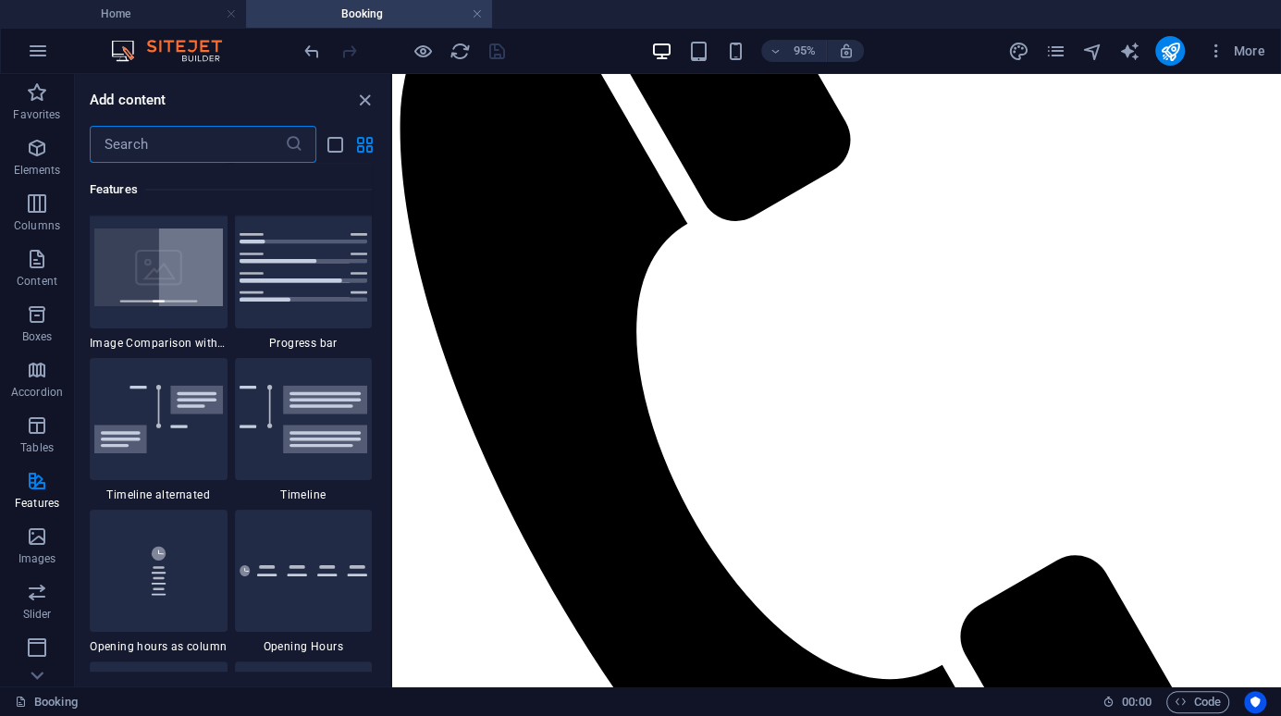
scroll to position [7676, 0]
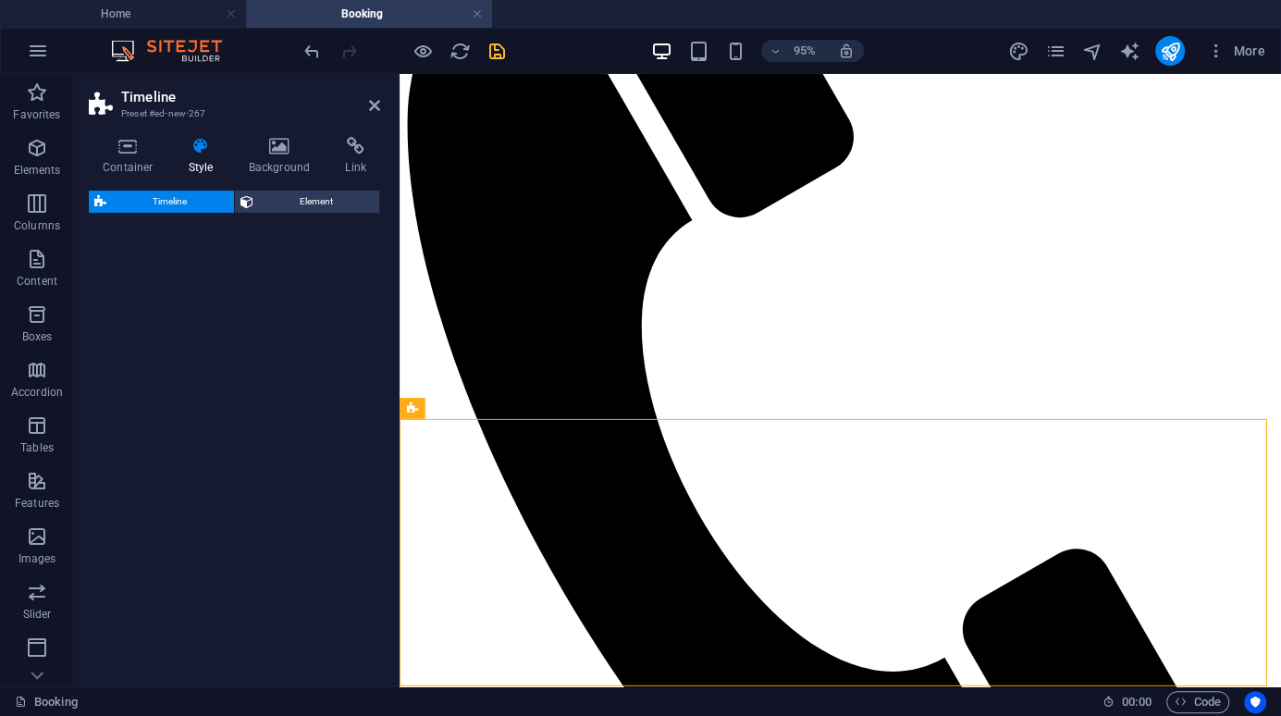
select select "rem"
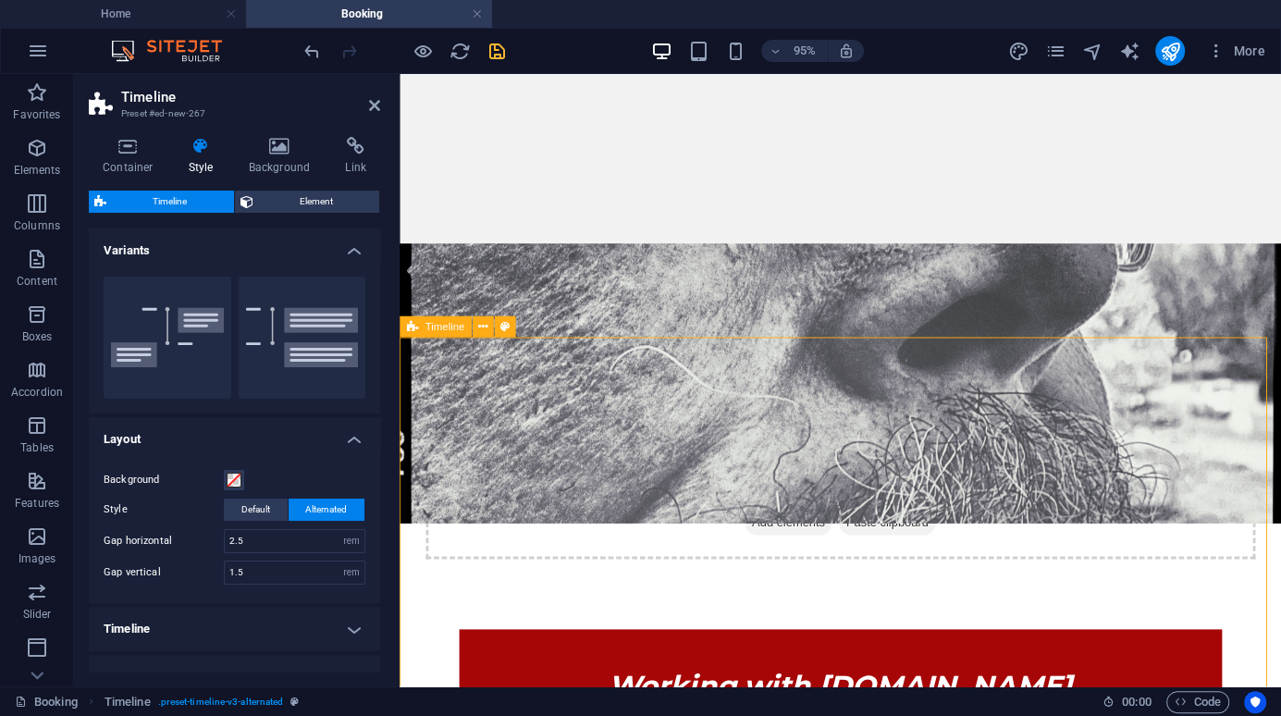
scroll to position [420, 0]
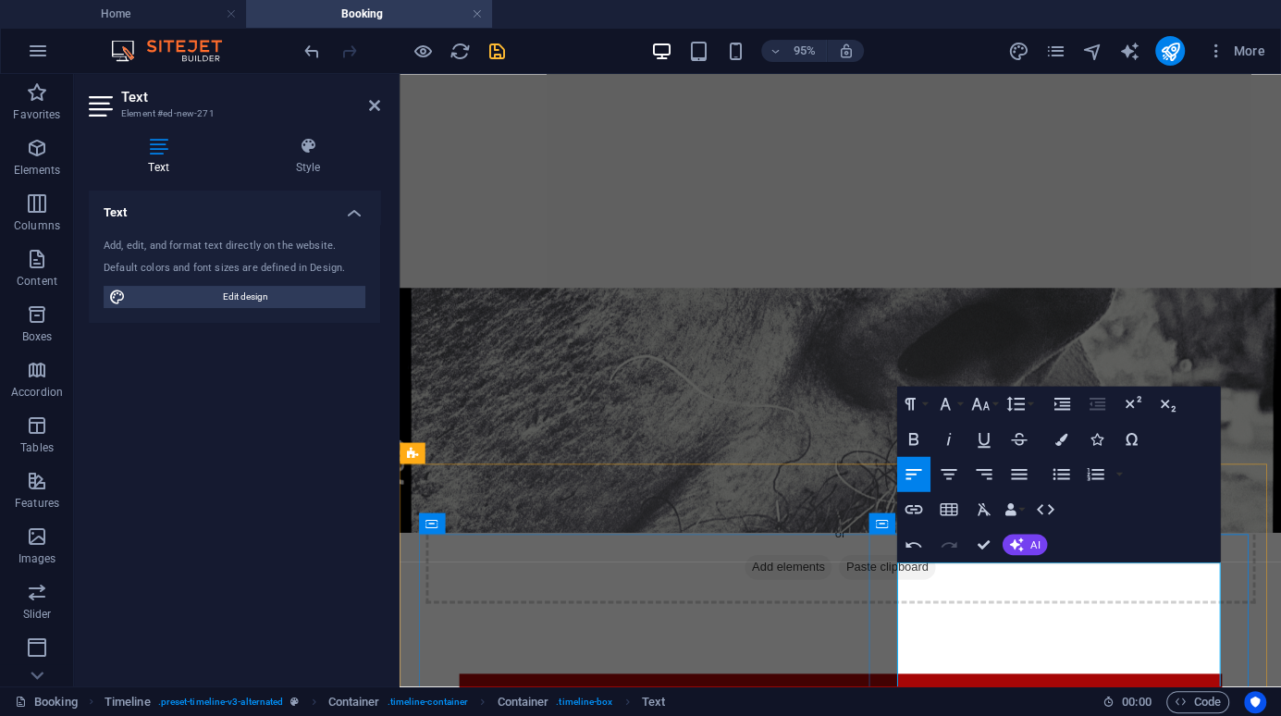
scroll to position [441, 0]
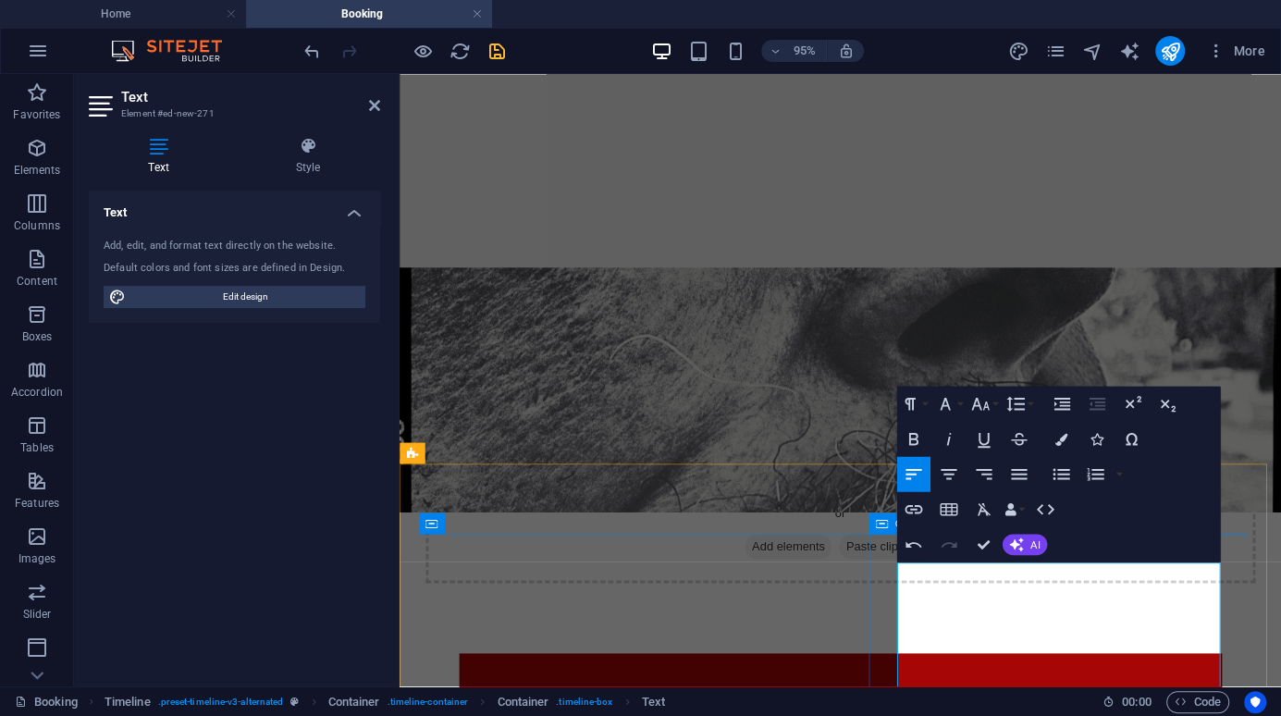
drag, startPoint x: 974, startPoint y: 708, endPoint x: 905, endPoint y: 667, distance: 79.6
click at [1101, 474] on icon "button" at bounding box center [1095, 474] width 17 height 12
click at [1064, 474] on icon "button" at bounding box center [1061, 473] width 21 height 21
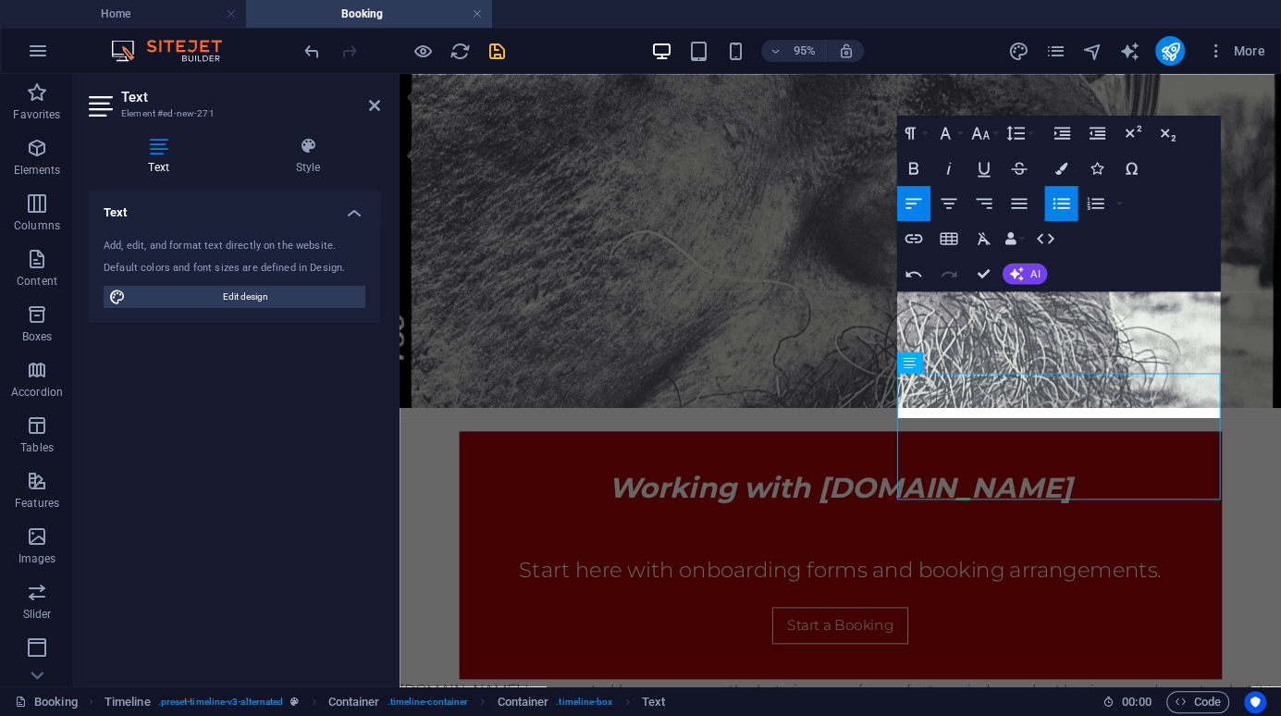
scroll to position [714, 0]
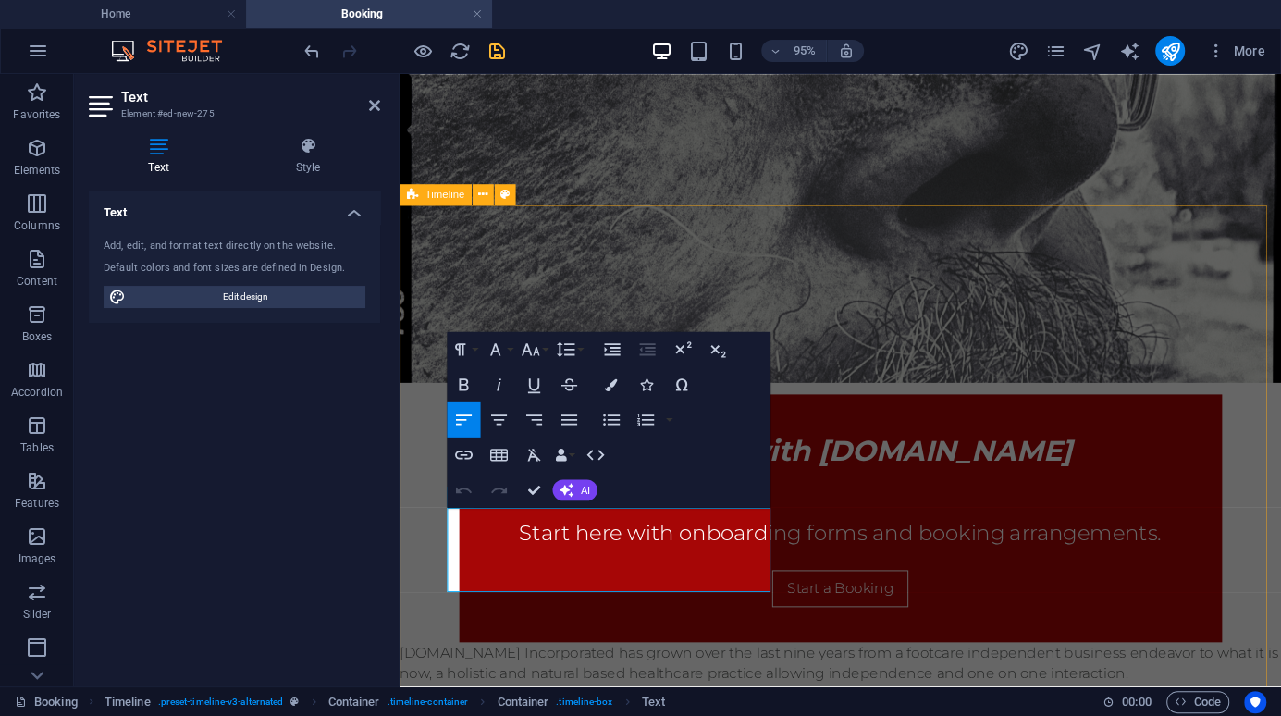
drag, startPoint x: 746, startPoint y: 607, endPoint x: 407, endPoint y: 528, distance: 348.4
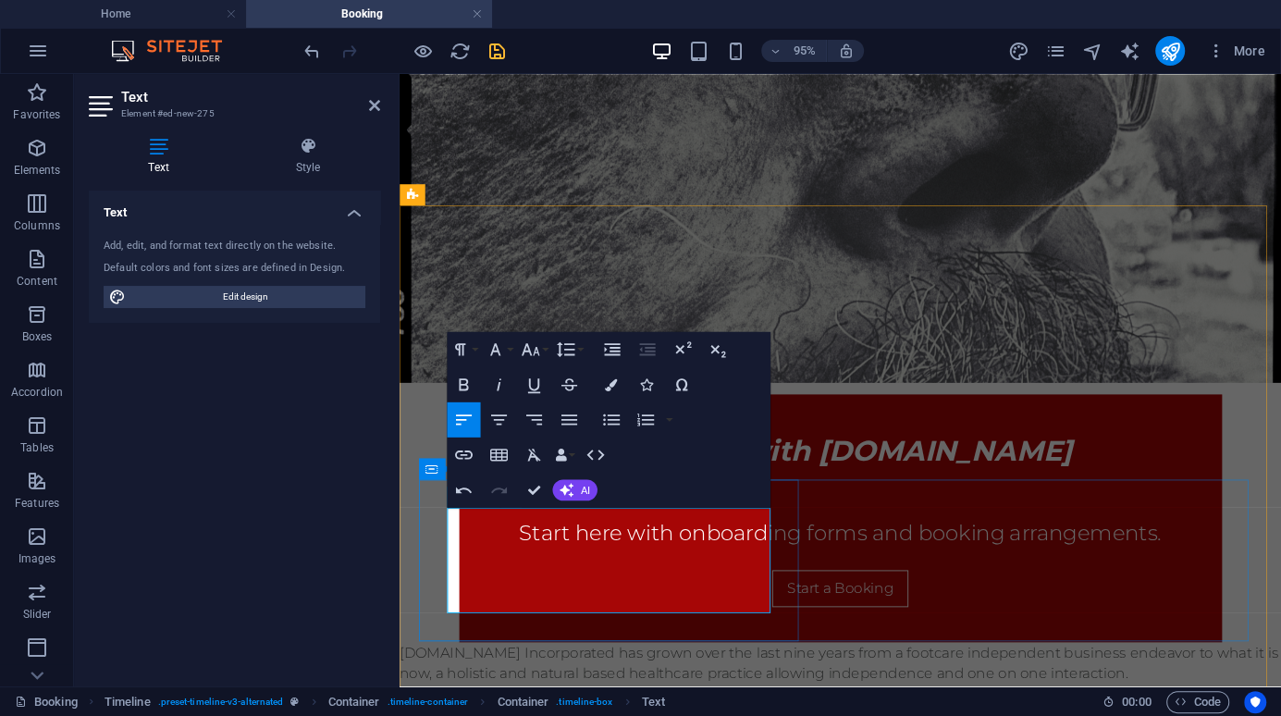
drag, startPoint x: 601, startPoint y: 625, endPoint x: 585, endPoint y: 630, distance: 17.3
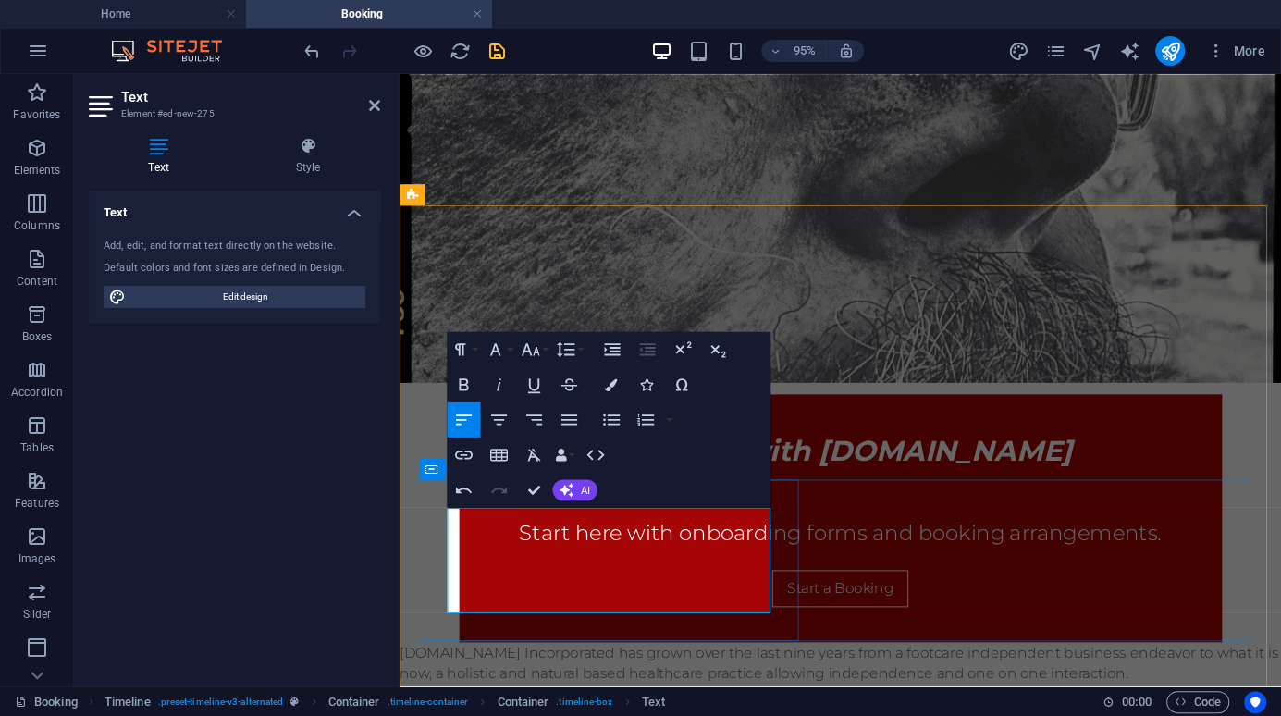
drag, startPoint x: 781, startPoint y: 629, endPoint x: 435, endPoint y: 629, distance: 345.9
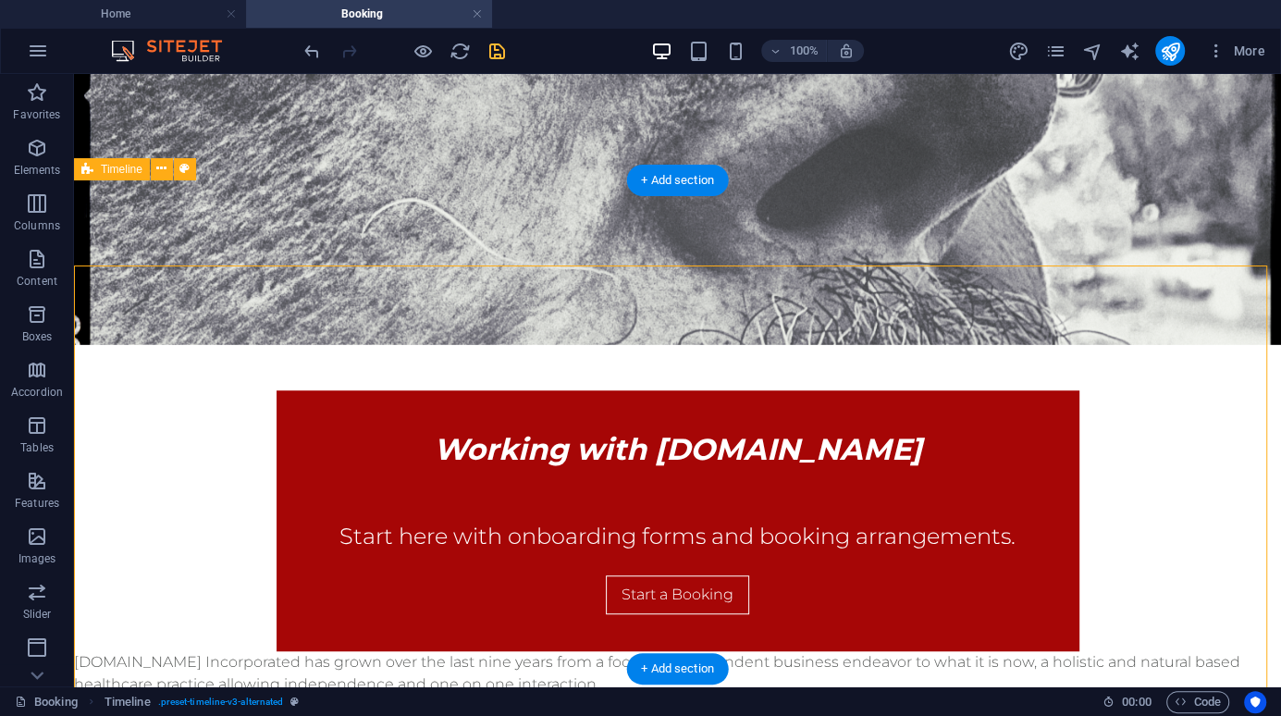
scroll to position [637, 0]
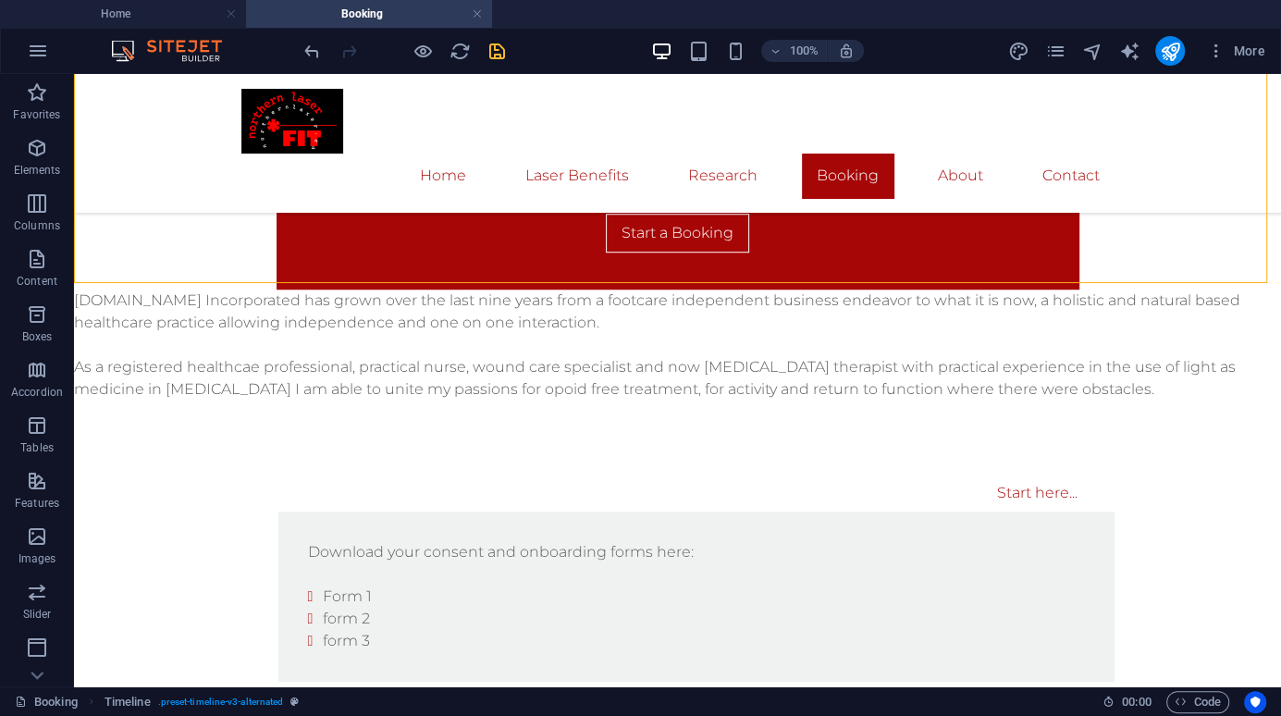
scroll to position [956, 0]
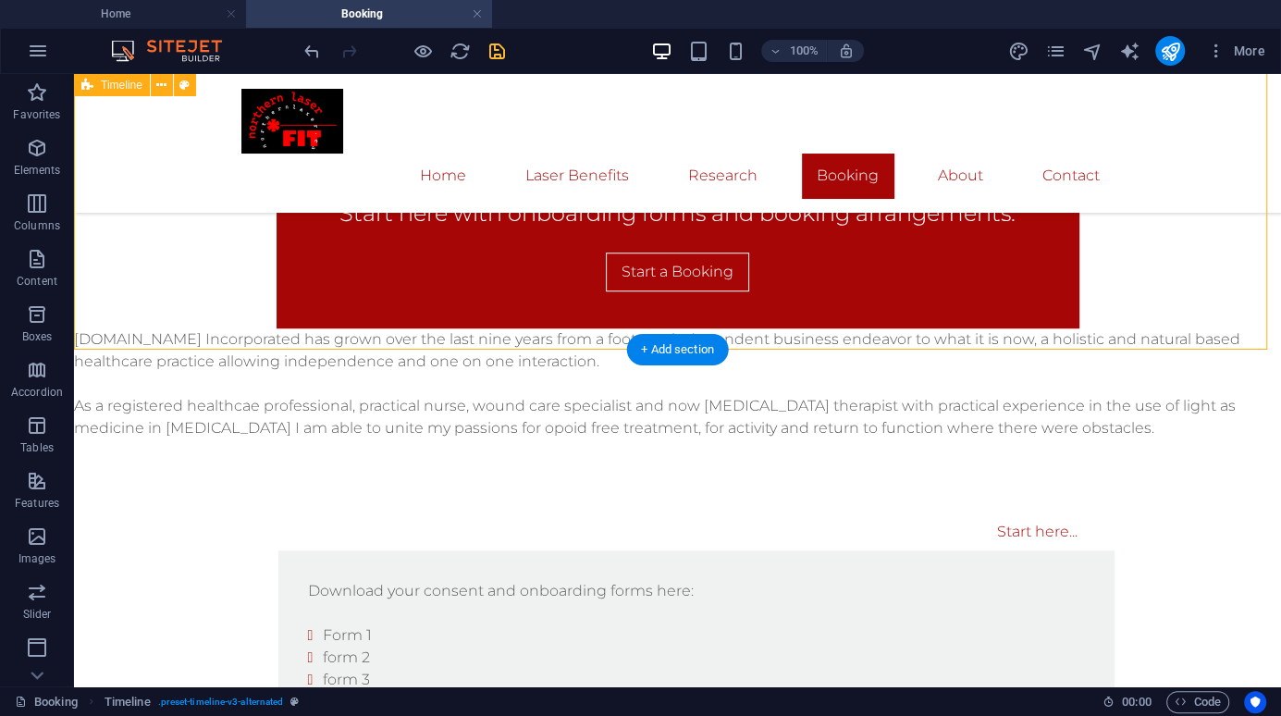
click at [574, 439] on div "Start here... Download your consent and onboarding forms here: Form 1 form 2 fo…" at bounding box center [677, 698] width 1207 height 518
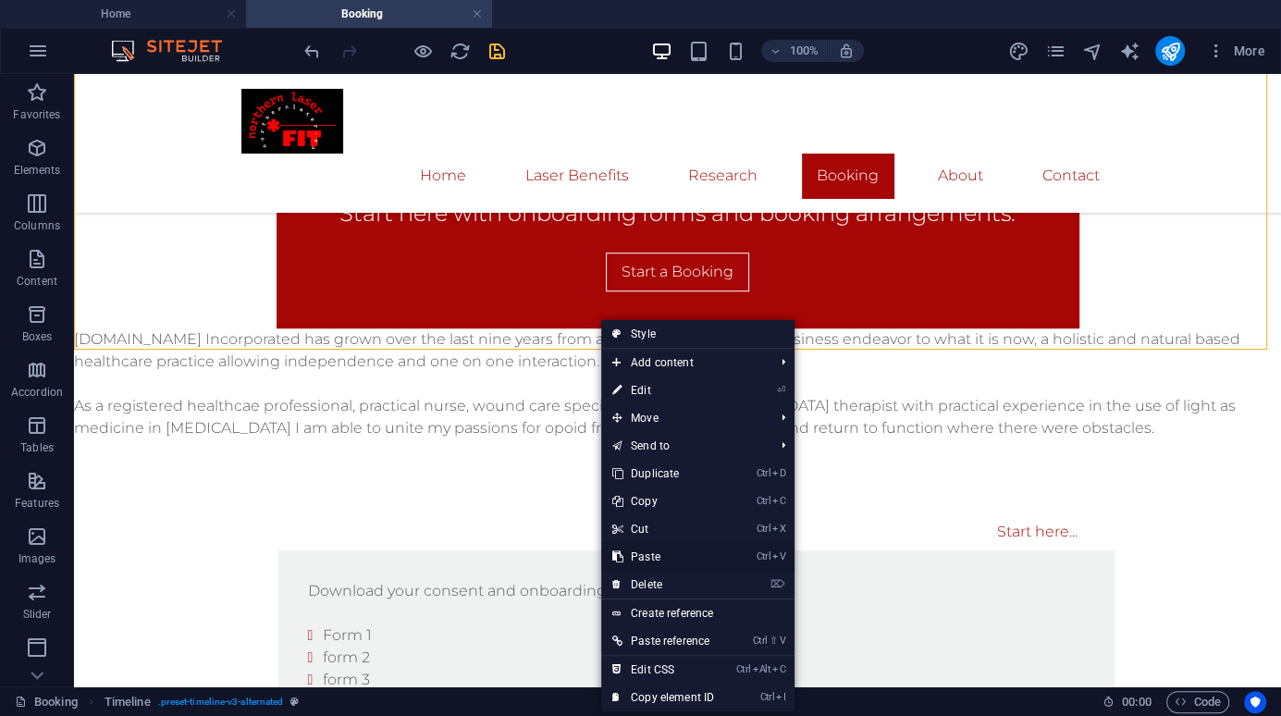
click at [647, 558] on link "Ctrl V Paste" at bounding box center [663, 557] width 124 height 28
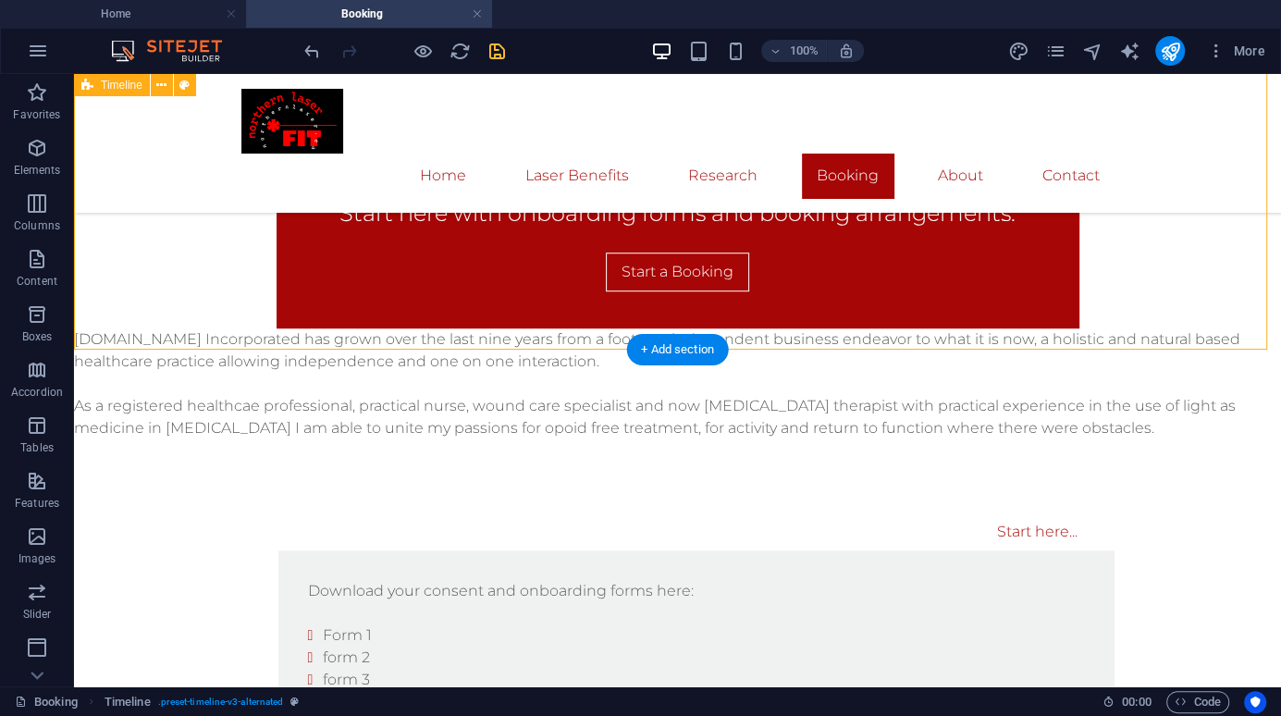
drag, startPoint x: 793, startPoint y: 347, endPoint x: 805, endPoint y: 271, distance: 76.8
click at [805, 439] on div "Start here... Download your consent and onboarding forms here: Form 1 form 2 fo…" at bounding box center [677, 698] width 1207 height 518
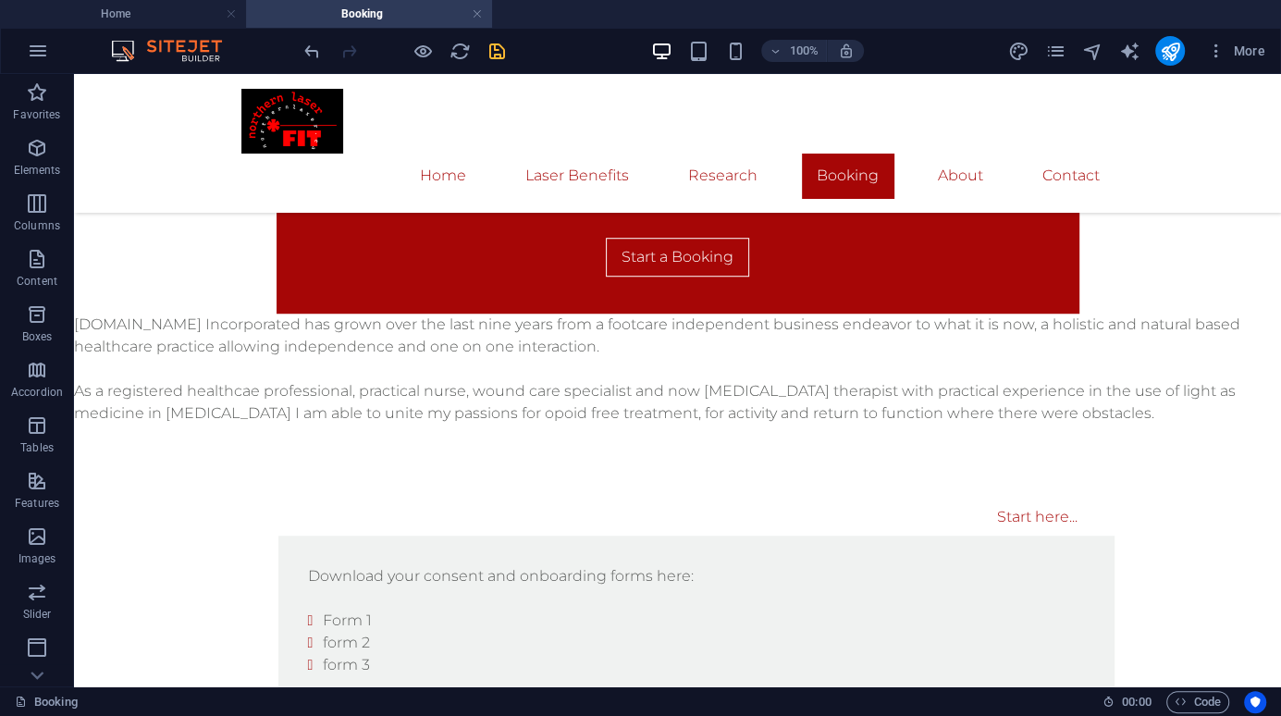
scroll to position [965, 0]
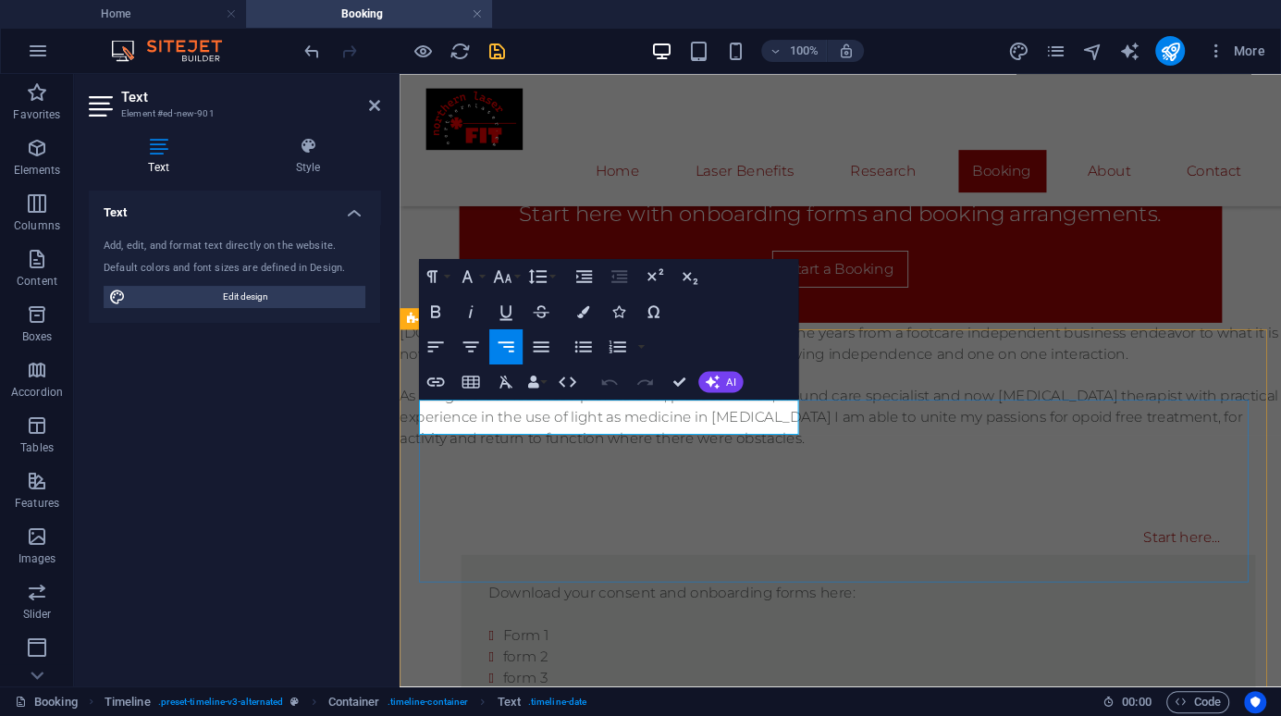
scroll to position [986, 0]
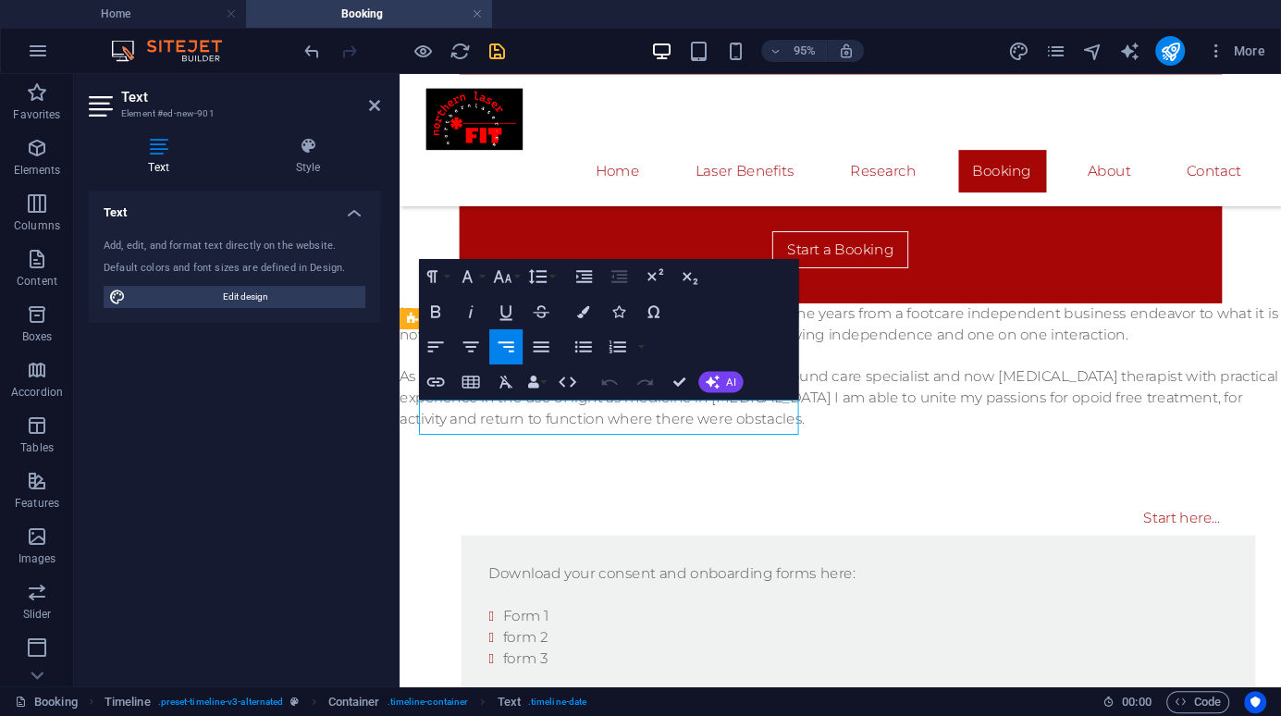
drag, startPoint x: 529, startPoint y: 434, endPoint x: 420, endPoint y: 430, distance: 109.2
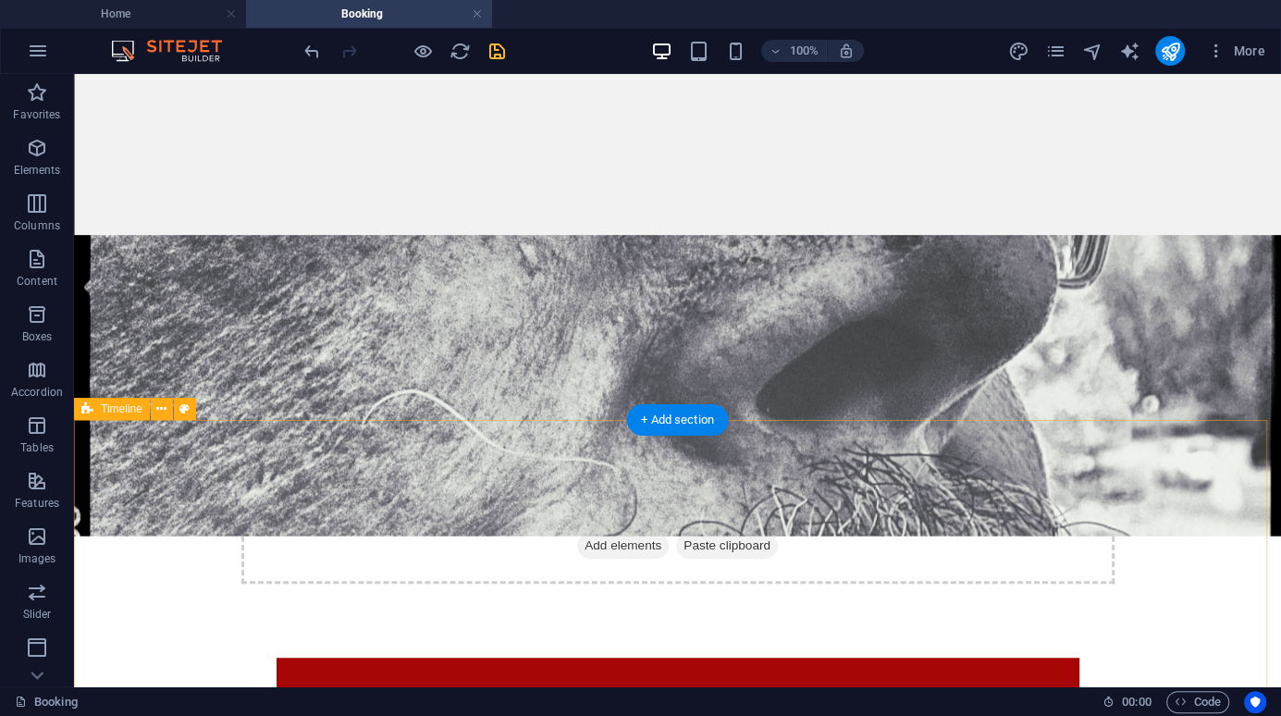
scroll to position [410, 0]
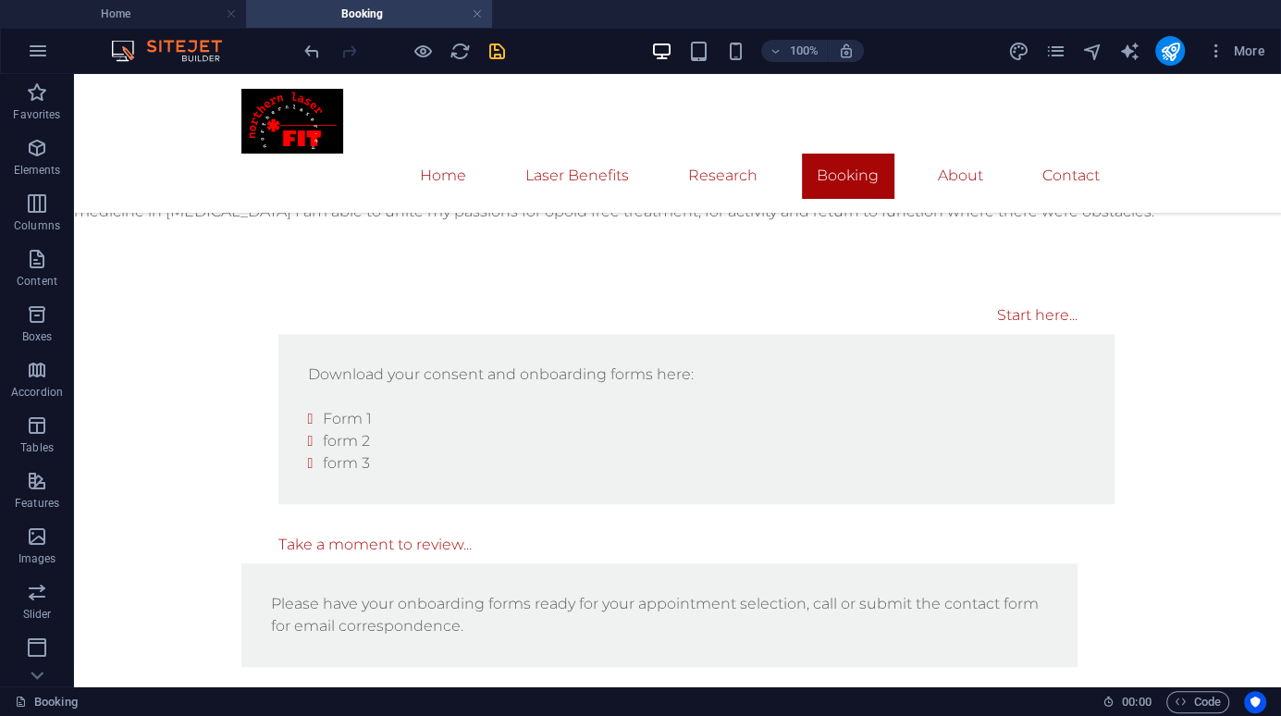
scroll to position [1152, 0]
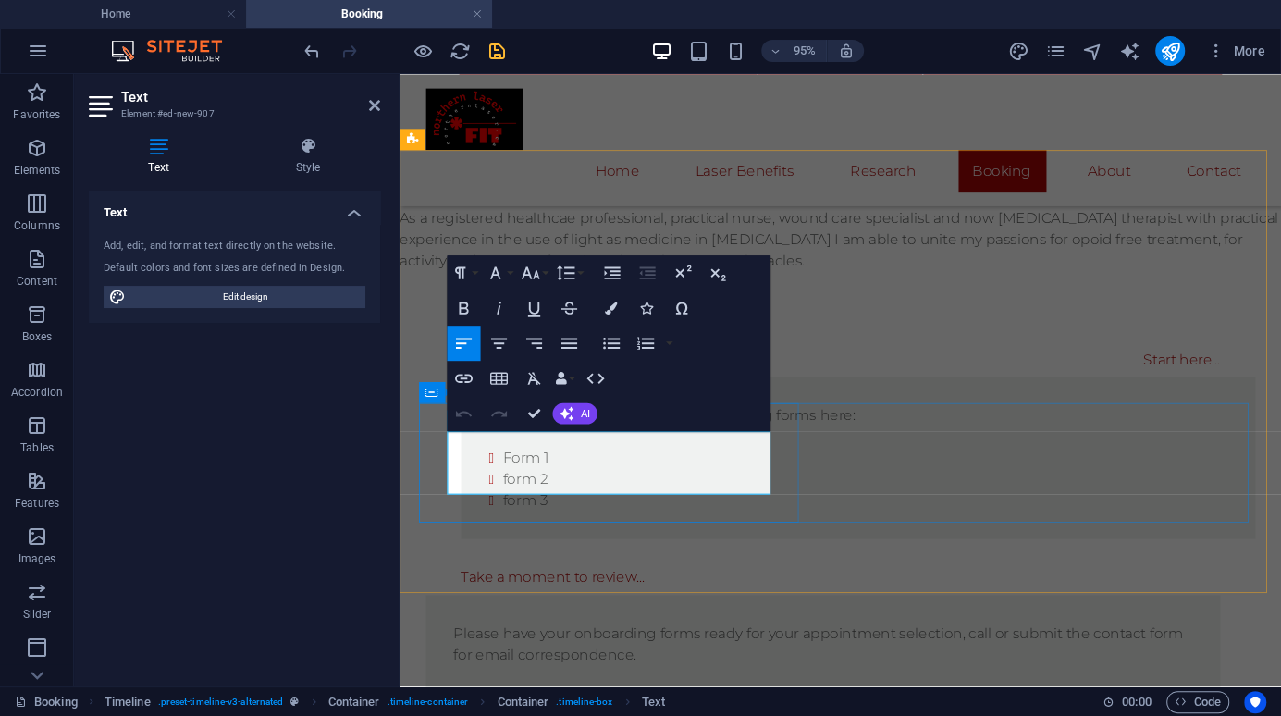
scroll to position [1175, 0]
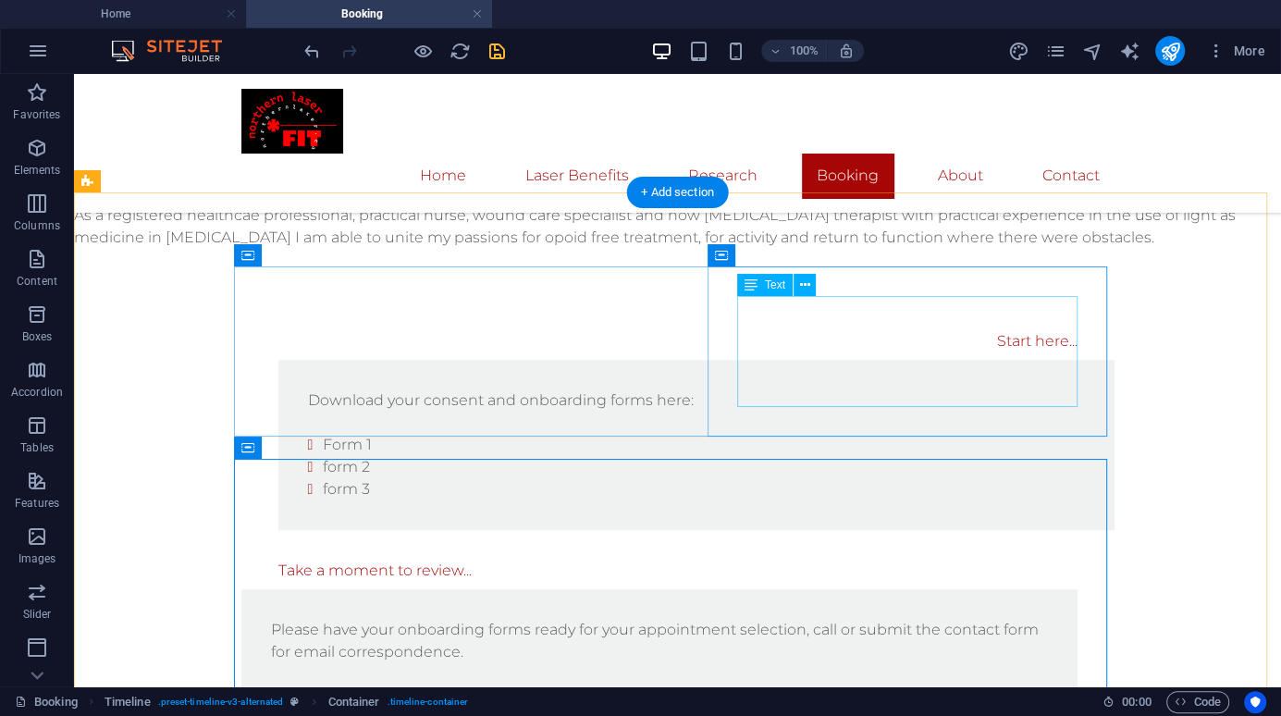
scroll to position [1152, 0]
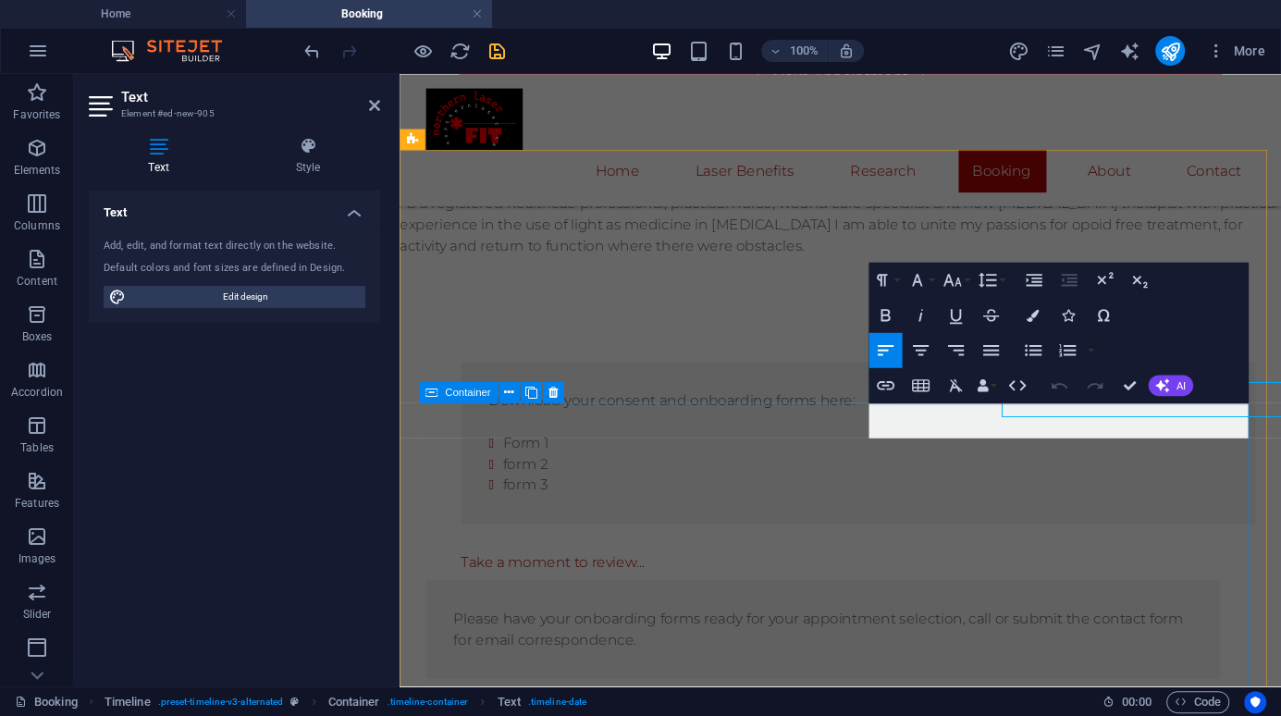
scroll to position [1175, 0]
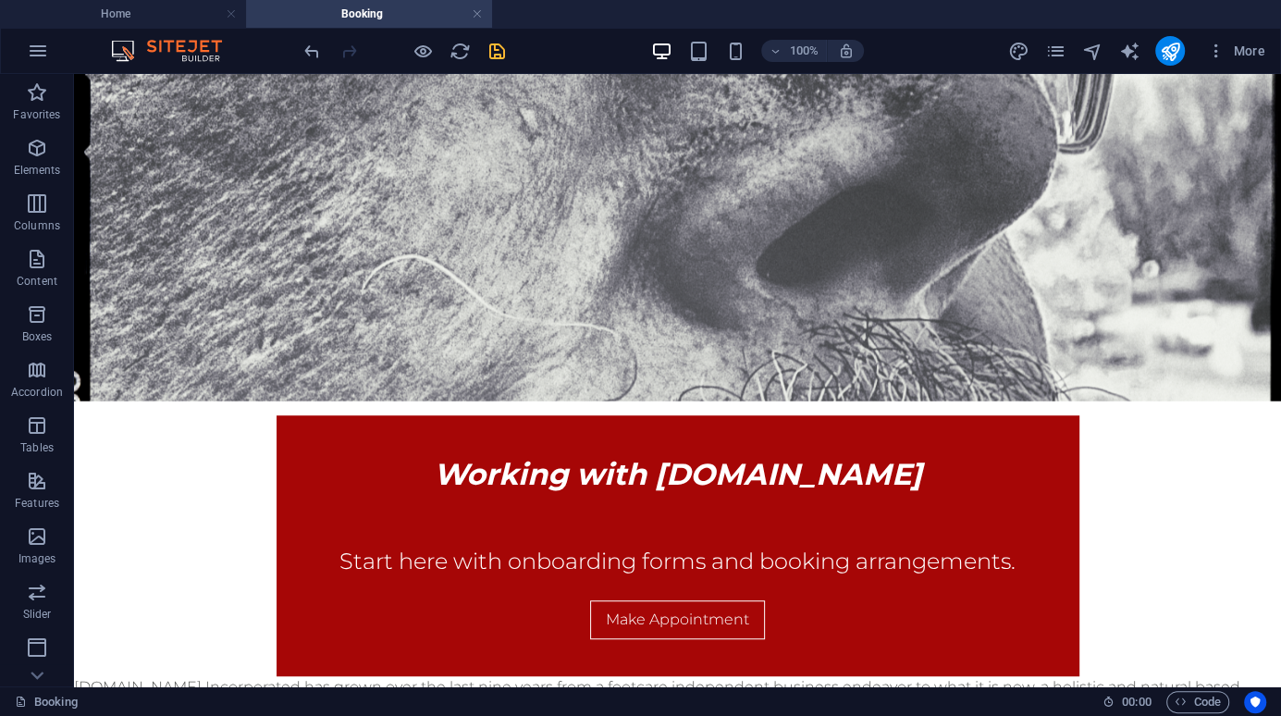
scroll to position [647, 0]
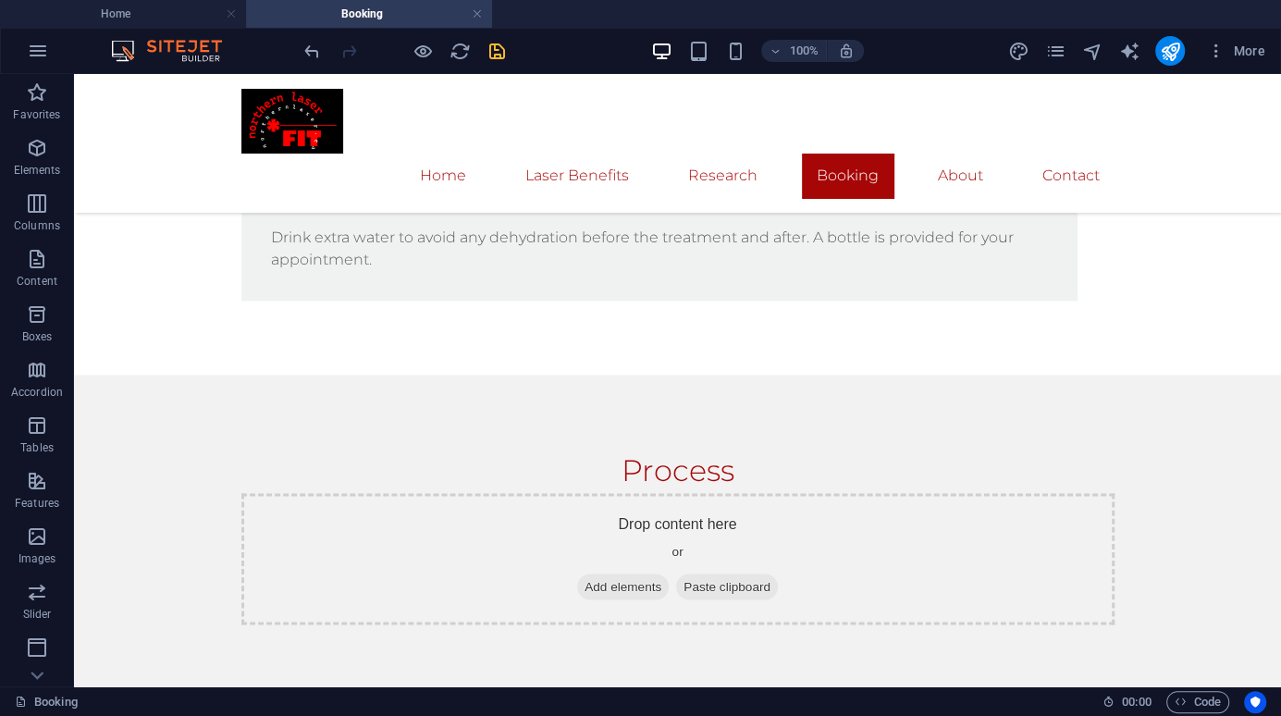
scroll to position [2168, 0]
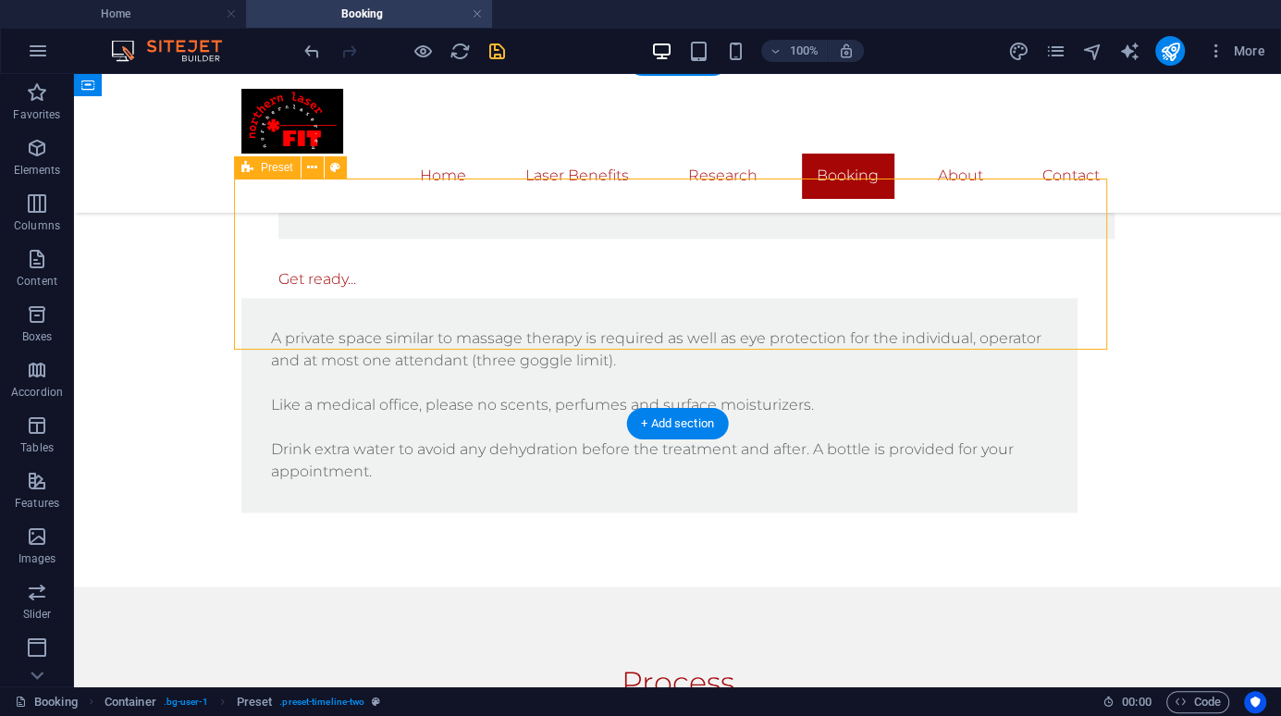
scroll to position [1718, 0]
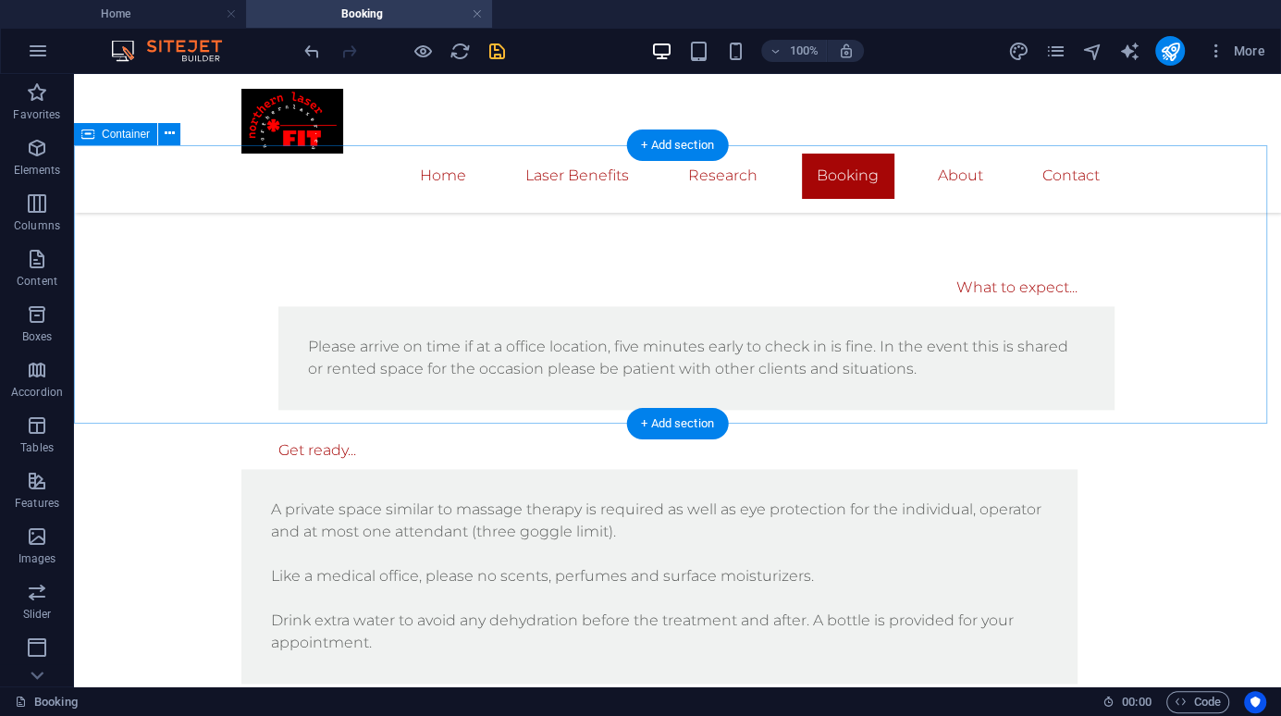
scroll to position [1804, 0]
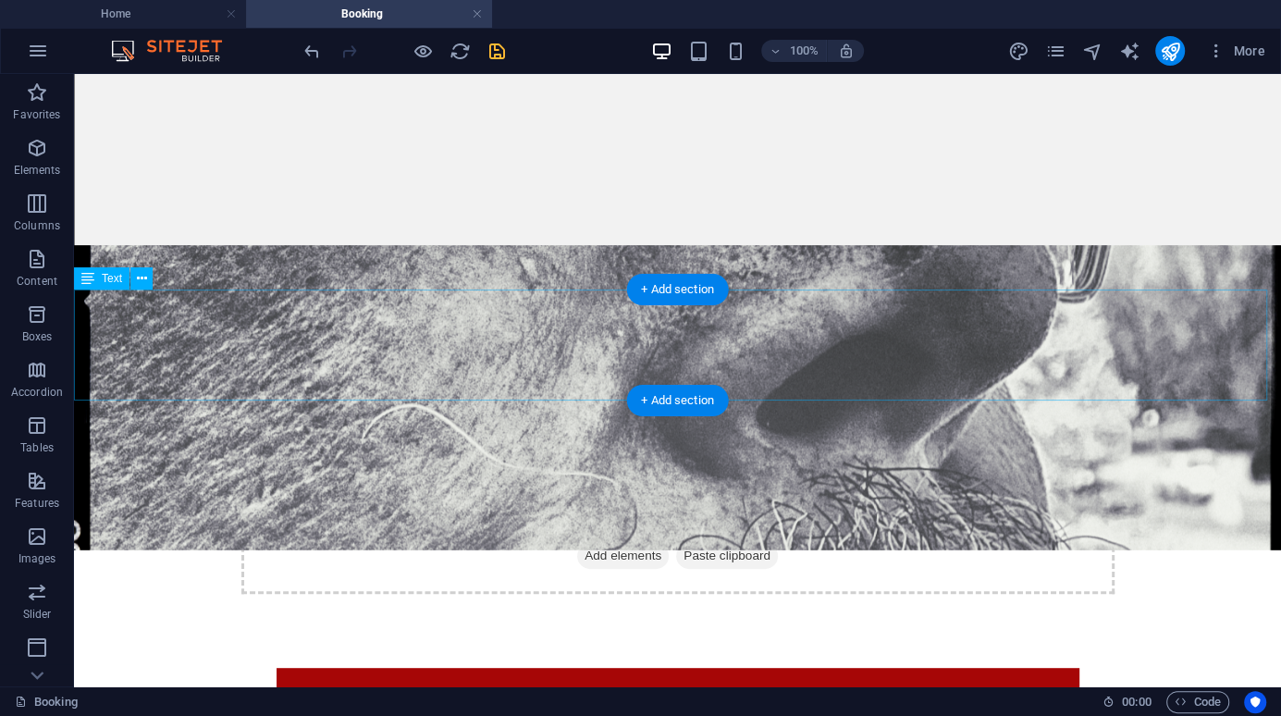
scroll to position [417, 0]
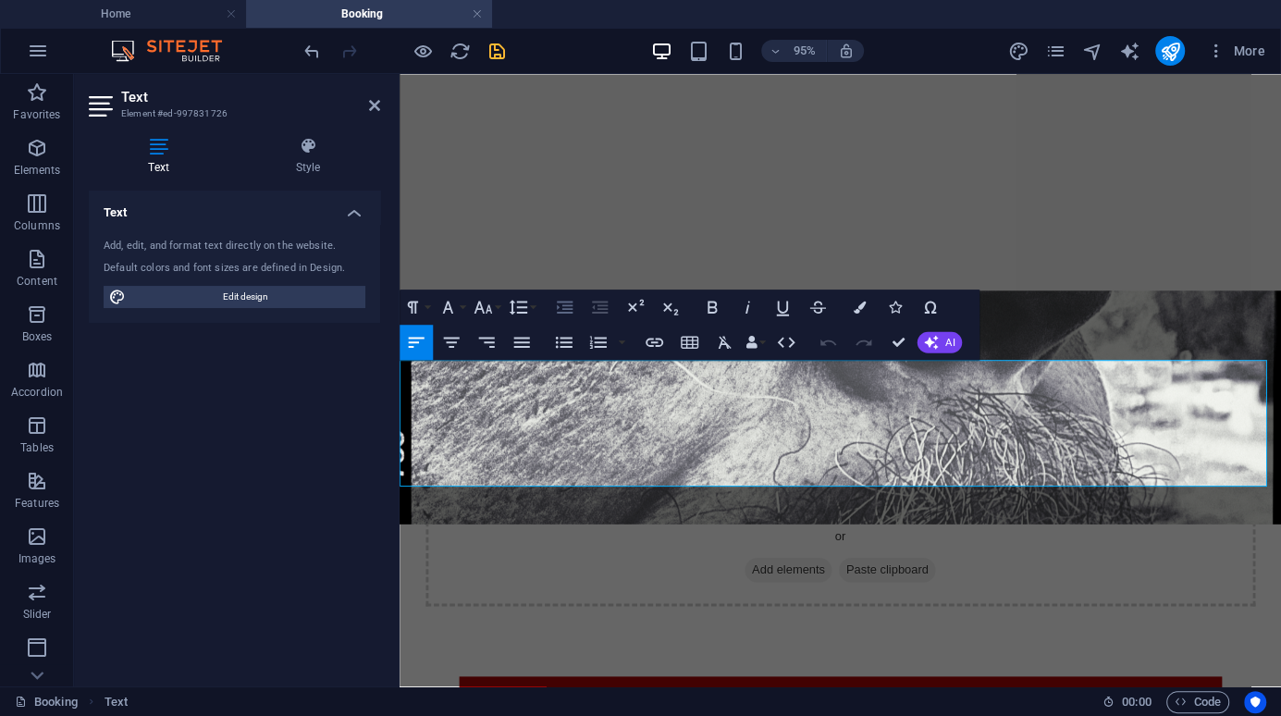
click at [568, 306] on icon "button" at bounding box center [564, 307] width 21 height 21
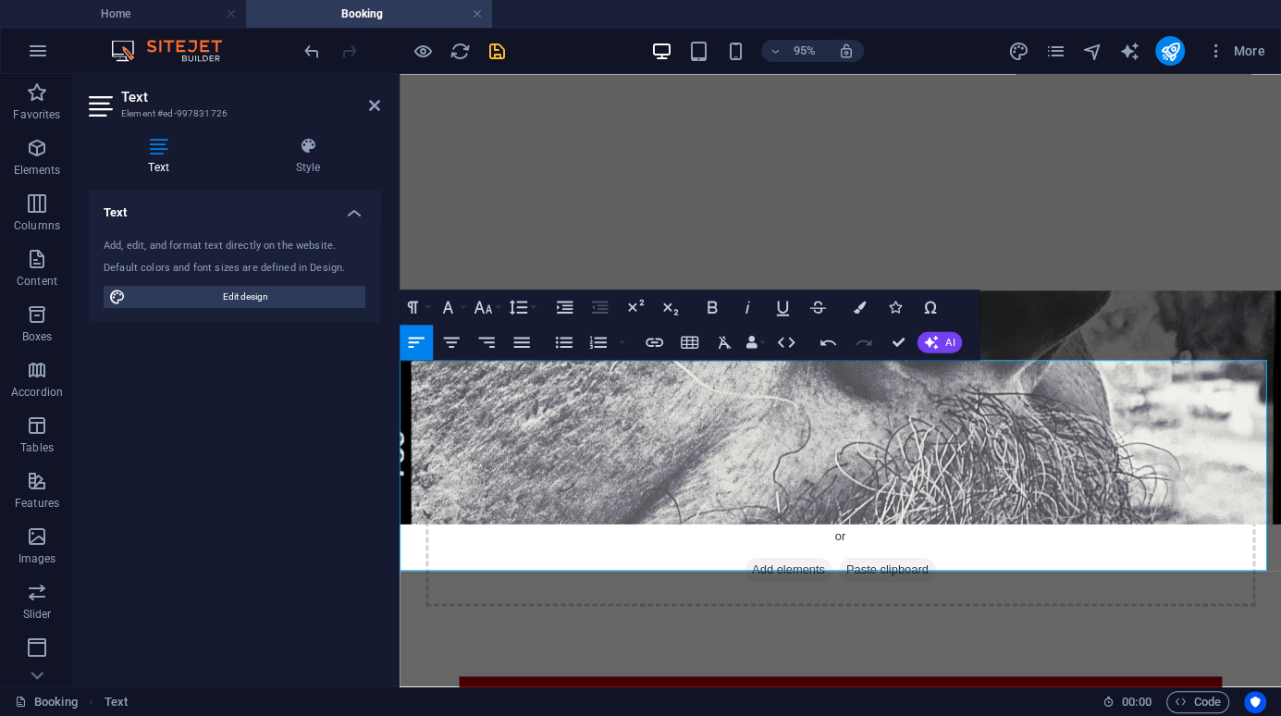
drag, startPoint x: 846, startPoint y: 585, endPoint x: 816, endPoint y: 427, distance: 160.2
click at [563, 303] on icon "button" at bounding box center [564, 307] width 21 height 21
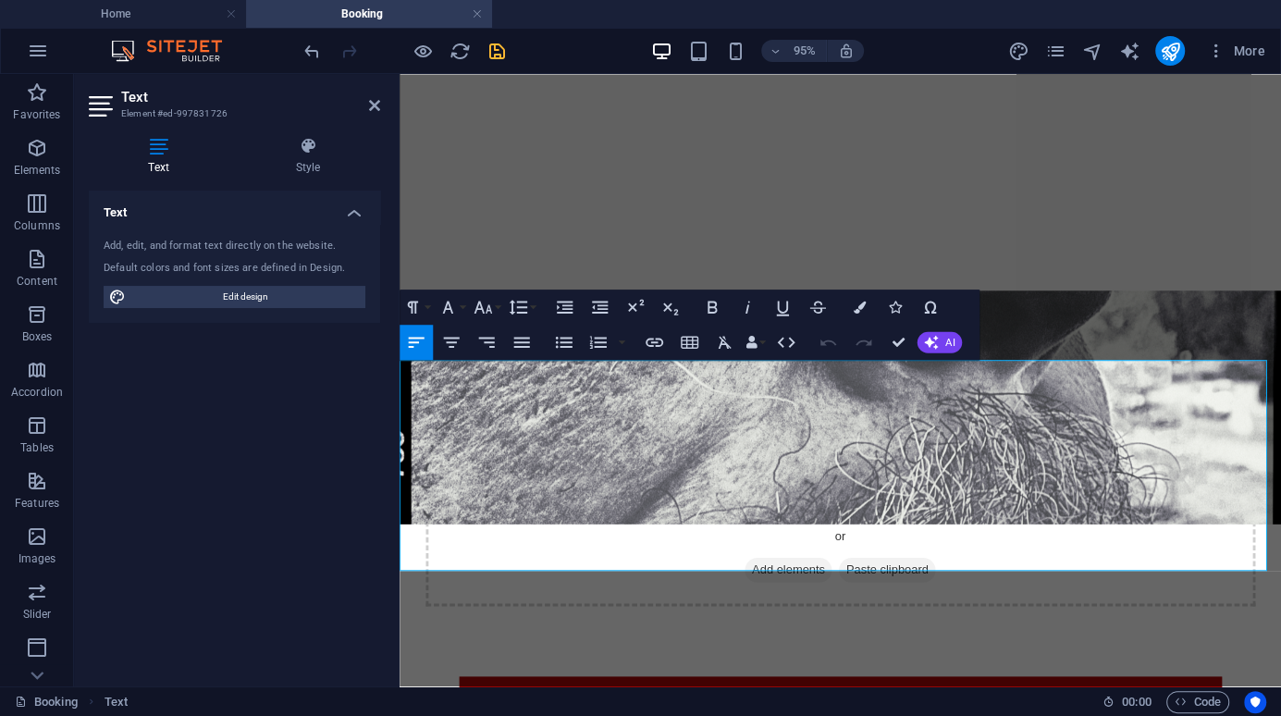
drag, startPoint x: 884, startPoint y: 585, endPoint x: 695, endPoint y: 449, distance: 233.8
copy div "We are a small service provider depending on arrangements with open clinics, gy…"
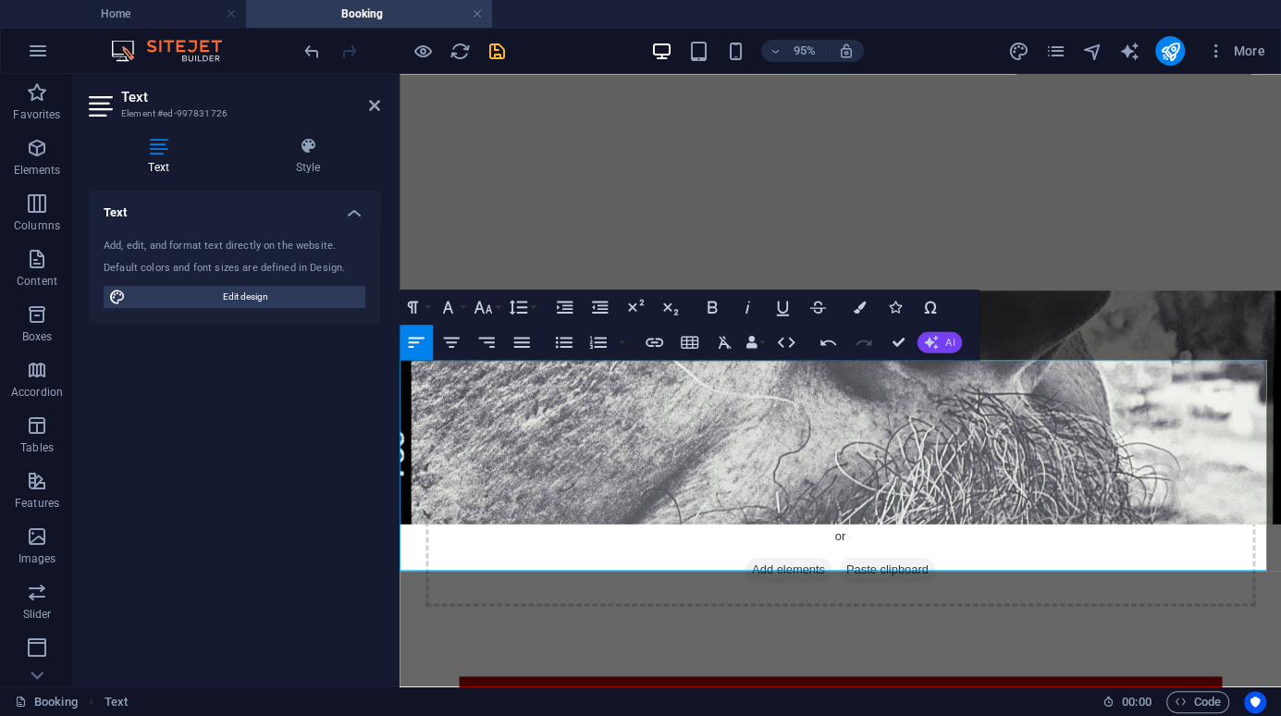
click at [945, 342] on span "AI" at bounding box center [949, 342] width 9 height 10
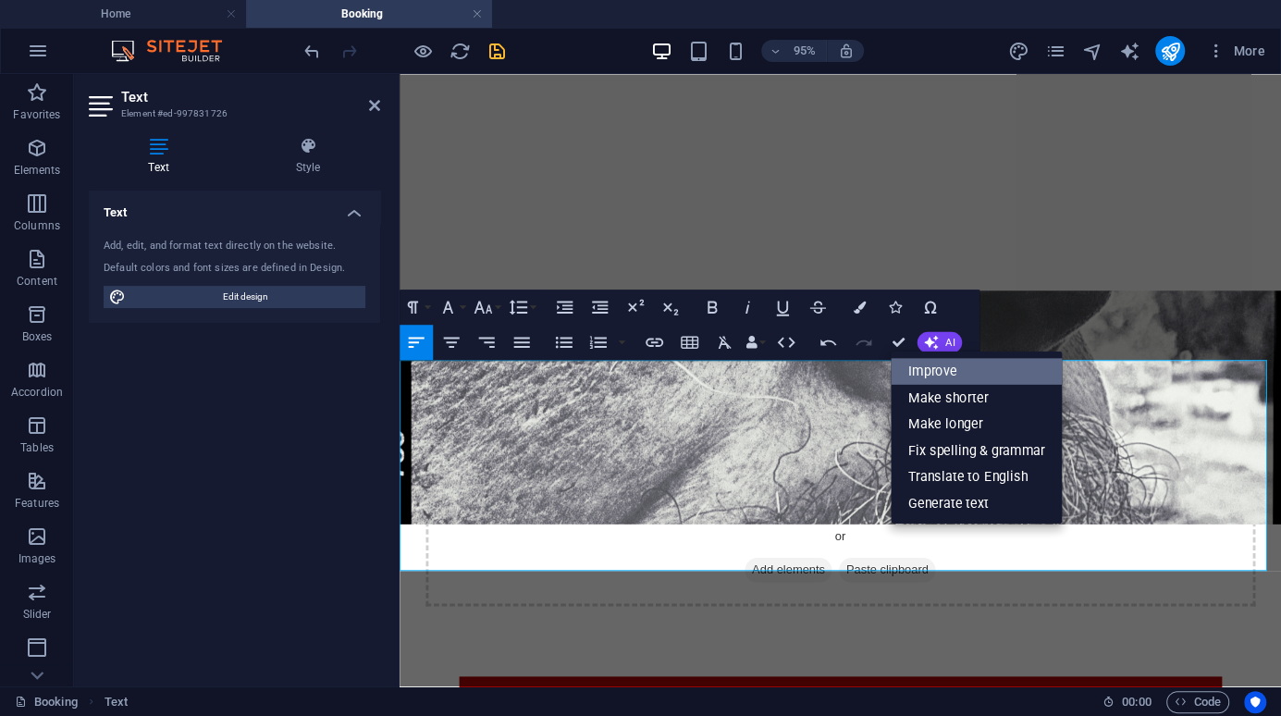
click at [928, 376] on link "Improve" at bounding box center [976, 371] width 171 height 27
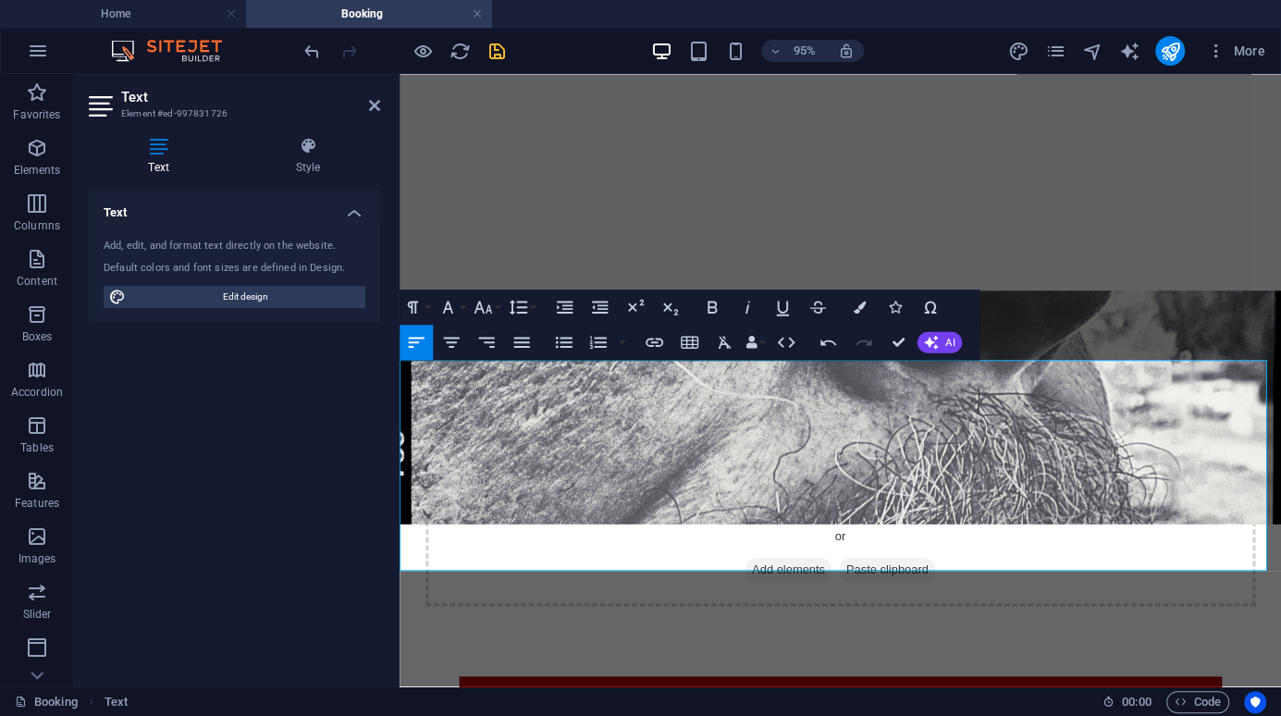
drag, startPoint x: 696, startPoint y: 406, endPoint x: 644, endPoint y: 410, distance: 52.8
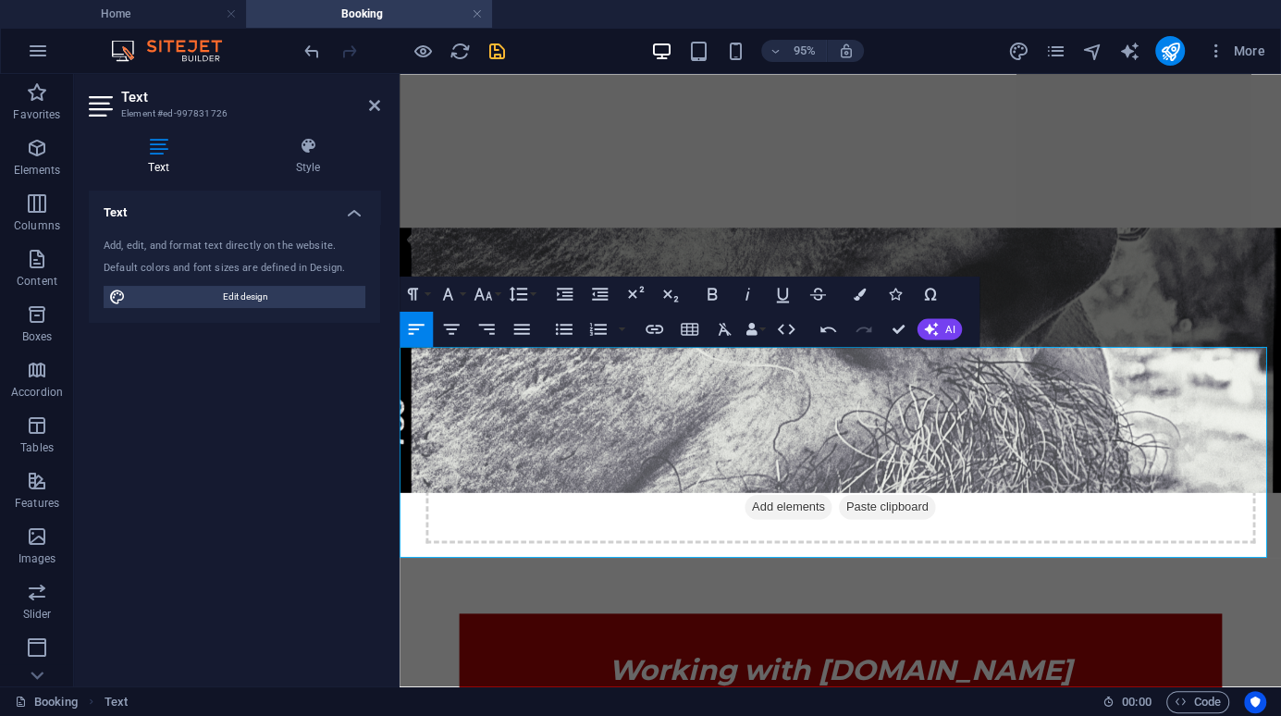
scroll to position [510, 0]
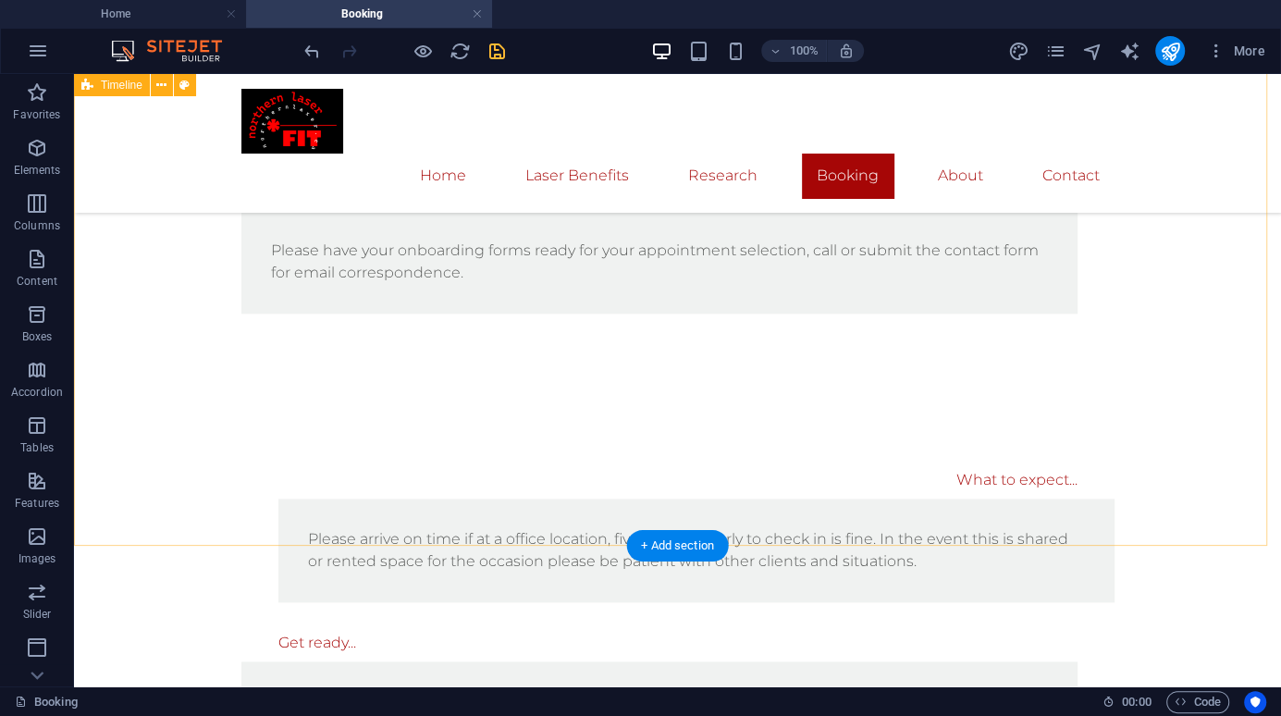
scroll to position [1617, 0]
click at [678, 386] on div "What to expect... Please arrive on time if at a office location, five minutes e…" at bounding box center [677, 667] width 1207 height 562
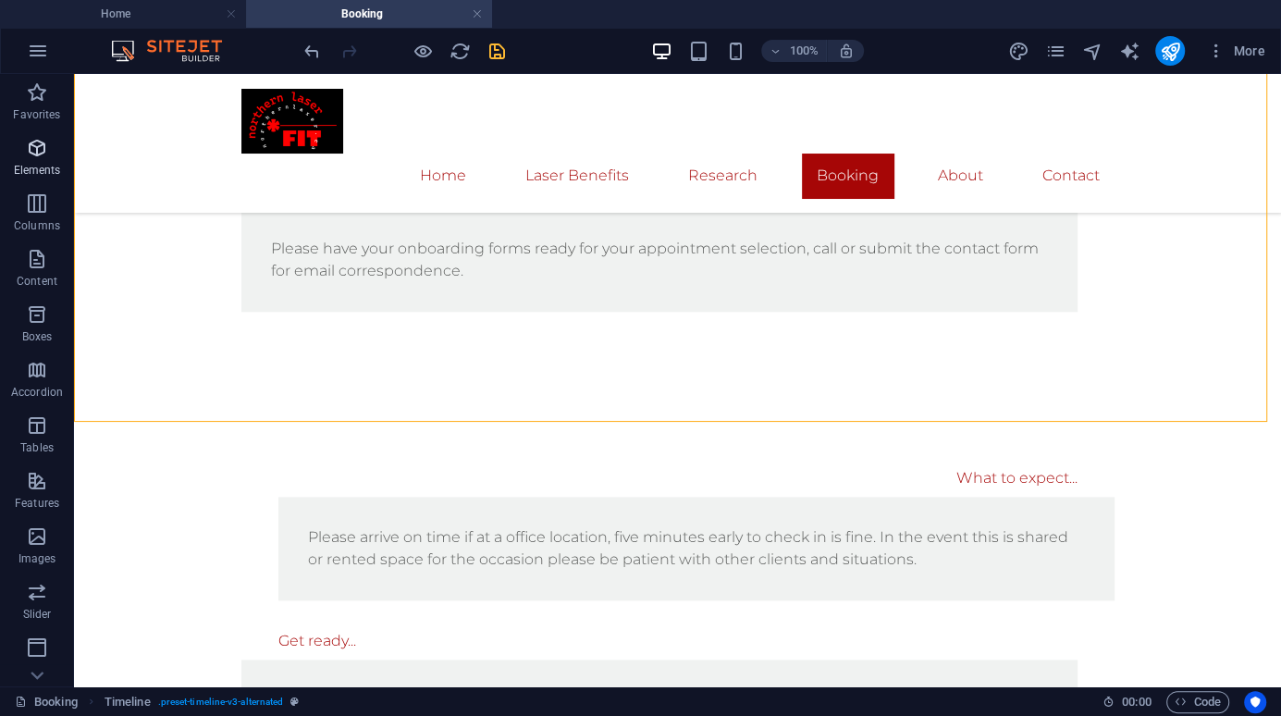
click at [45, 150] on icon "button" at bounding box center [37, 148] width 22 height 22
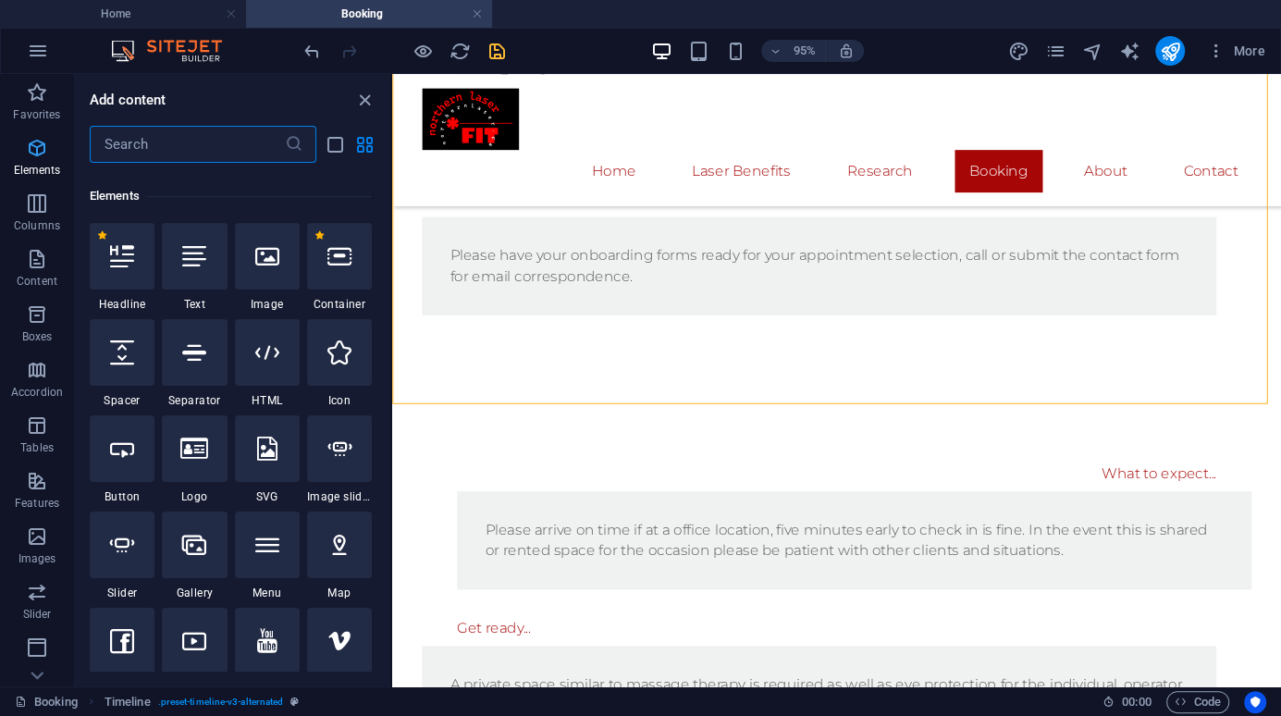
scroll to position [196, 0]
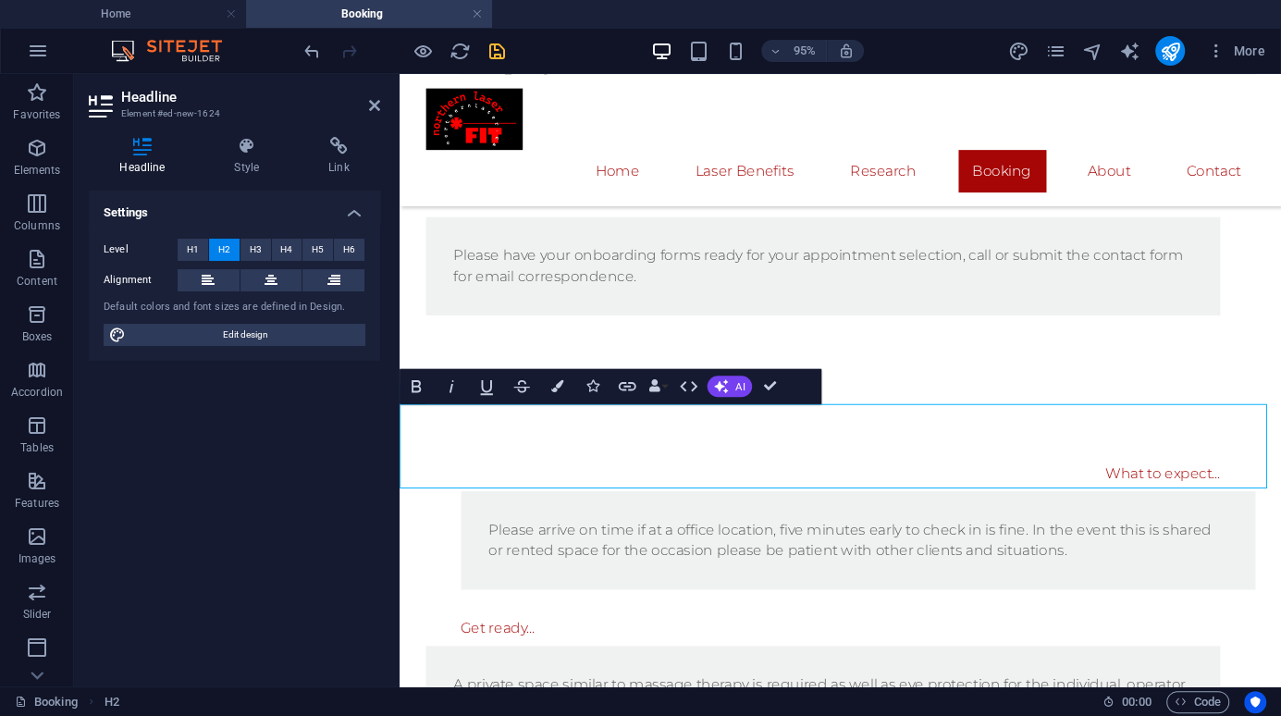
drag, startPoint x: 487, startPoint y: 492, endPoint x: 356, endPoint y: 500, distance: 131.6
click at [400, 500] on html "Home Laser Benefits Research Booking About Contact Drop content here or Add ele…" at bounding box center [864, 267] width 928 height 3664
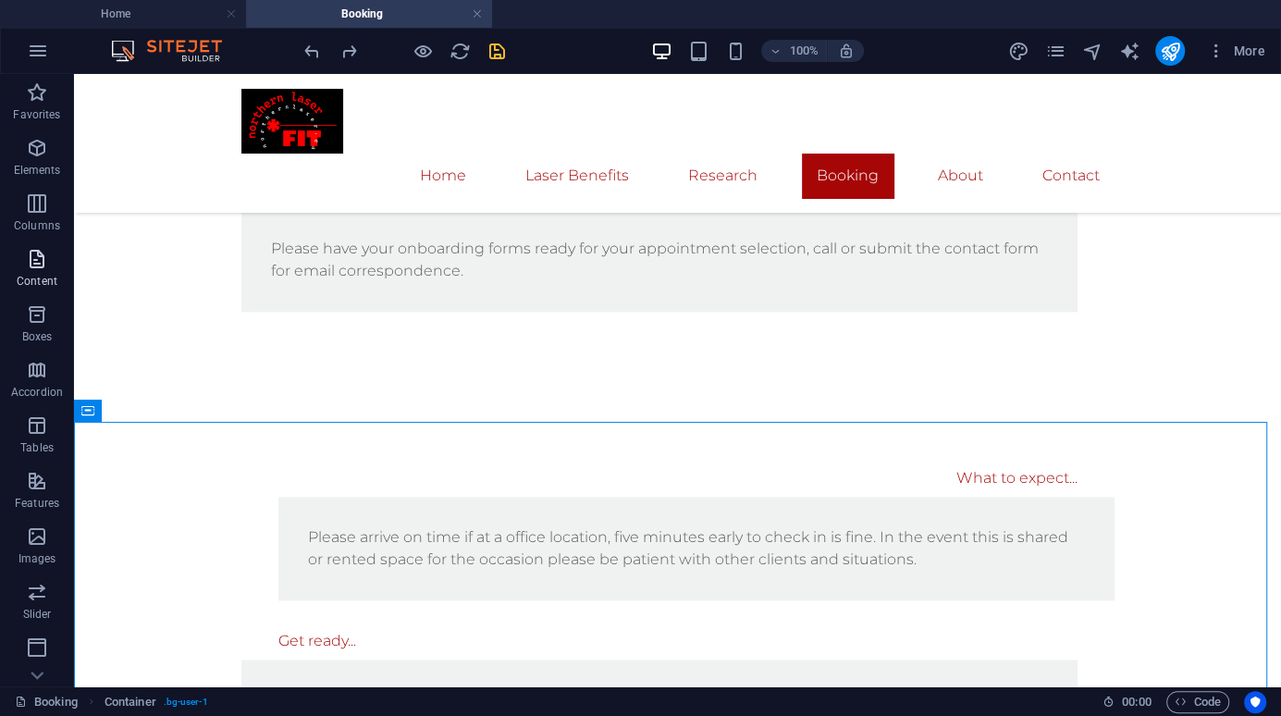
click at [38, 264] on icon "button" at bounding box center [37, 259] width 22 height 22
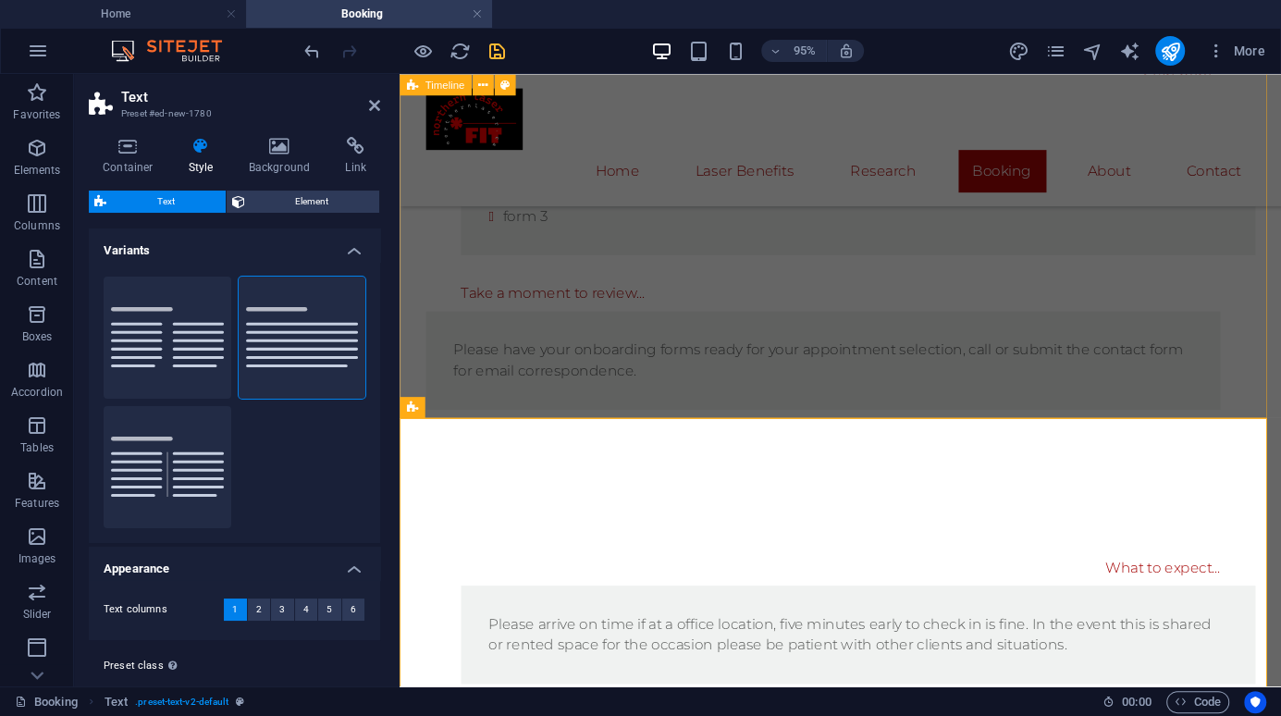
scroll to position [1639, 0]
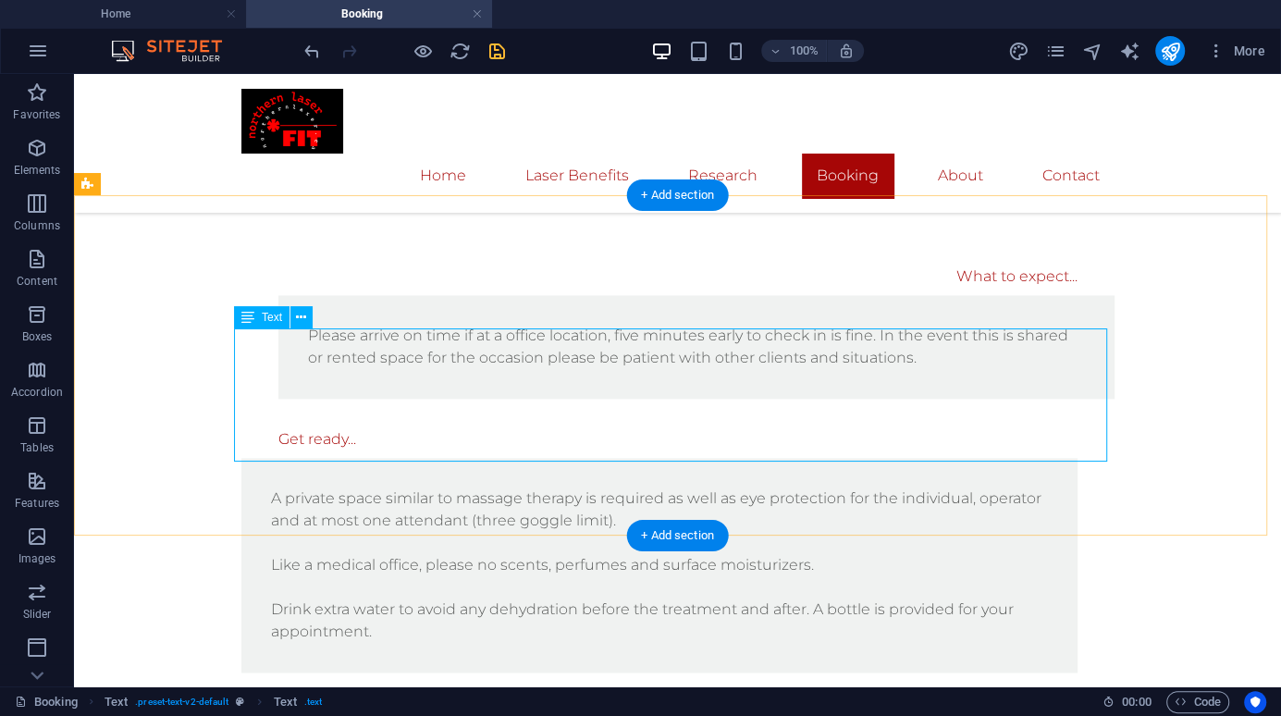
scroll to position [1894, 0]
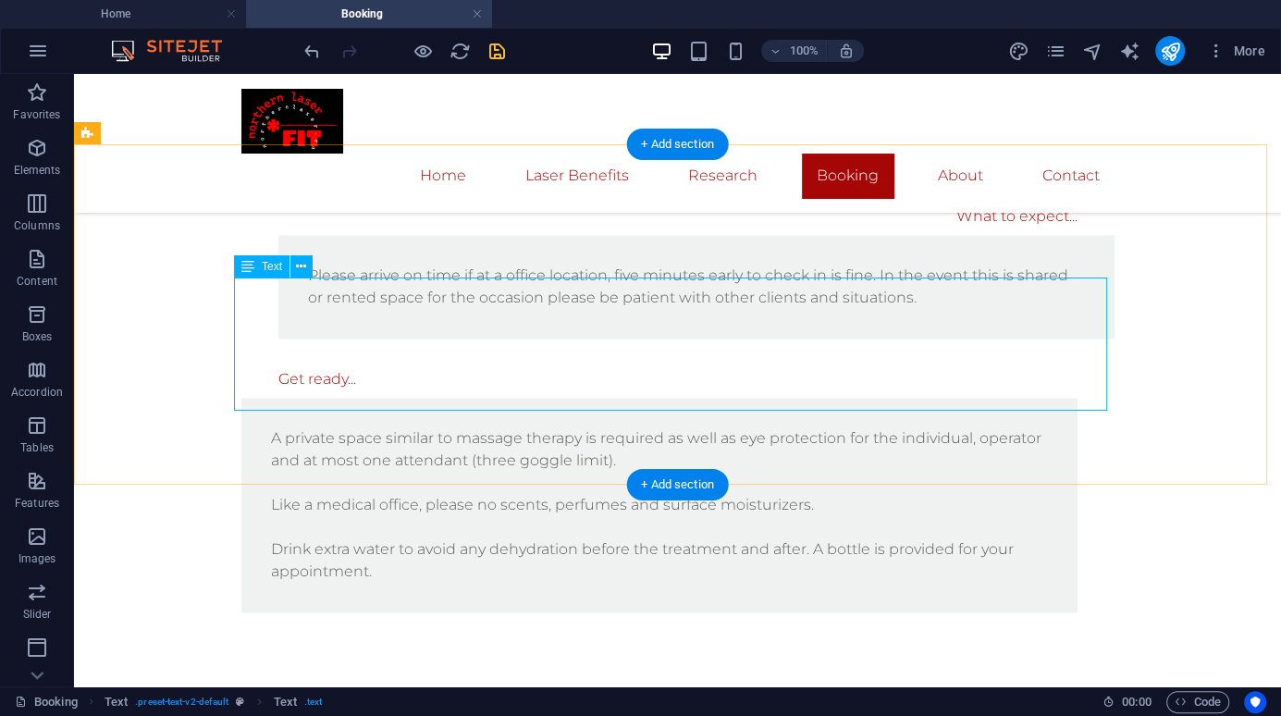
scroll to position [1916, 0]
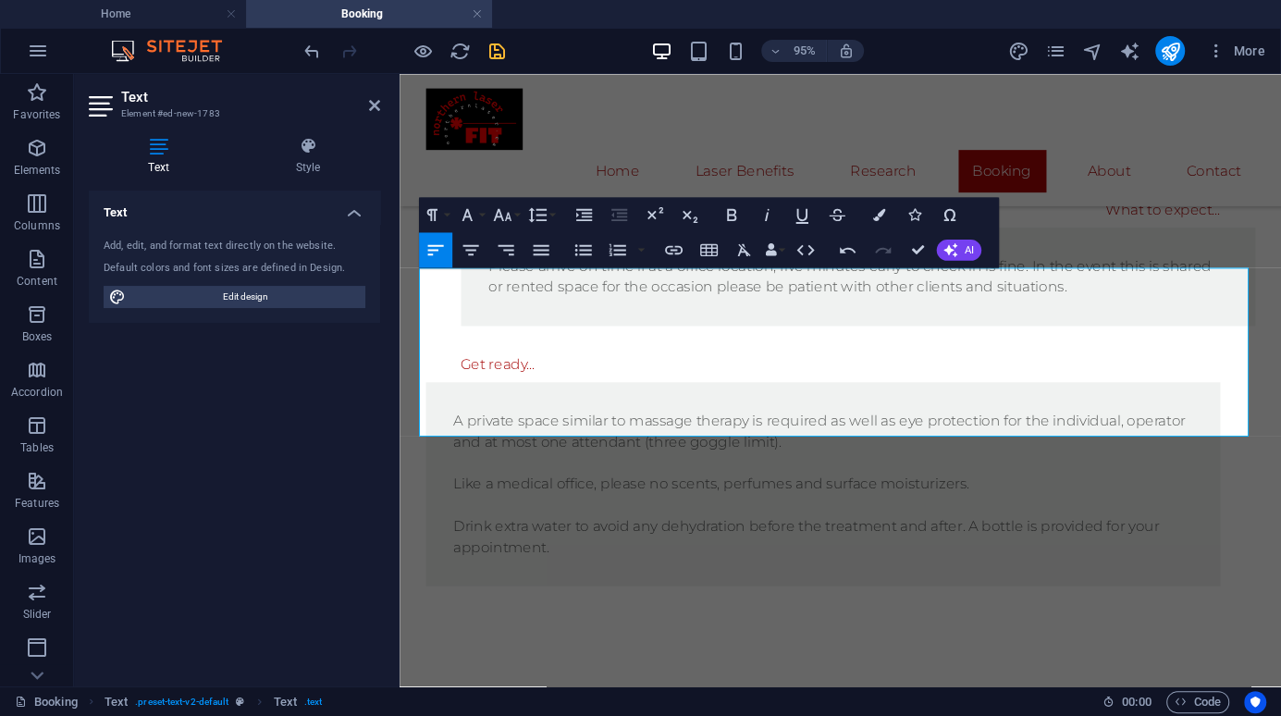
drag, startPoint x: 1045, startPoint y: 438, endPoint x: 377, endPoint y: 443, distance: 667.8
click at [400, 443] on html "Home Laser Benefits Research Booking About Contact Drop content here or Add ele…" at bounding box center [864, 138] width 928 height 3960
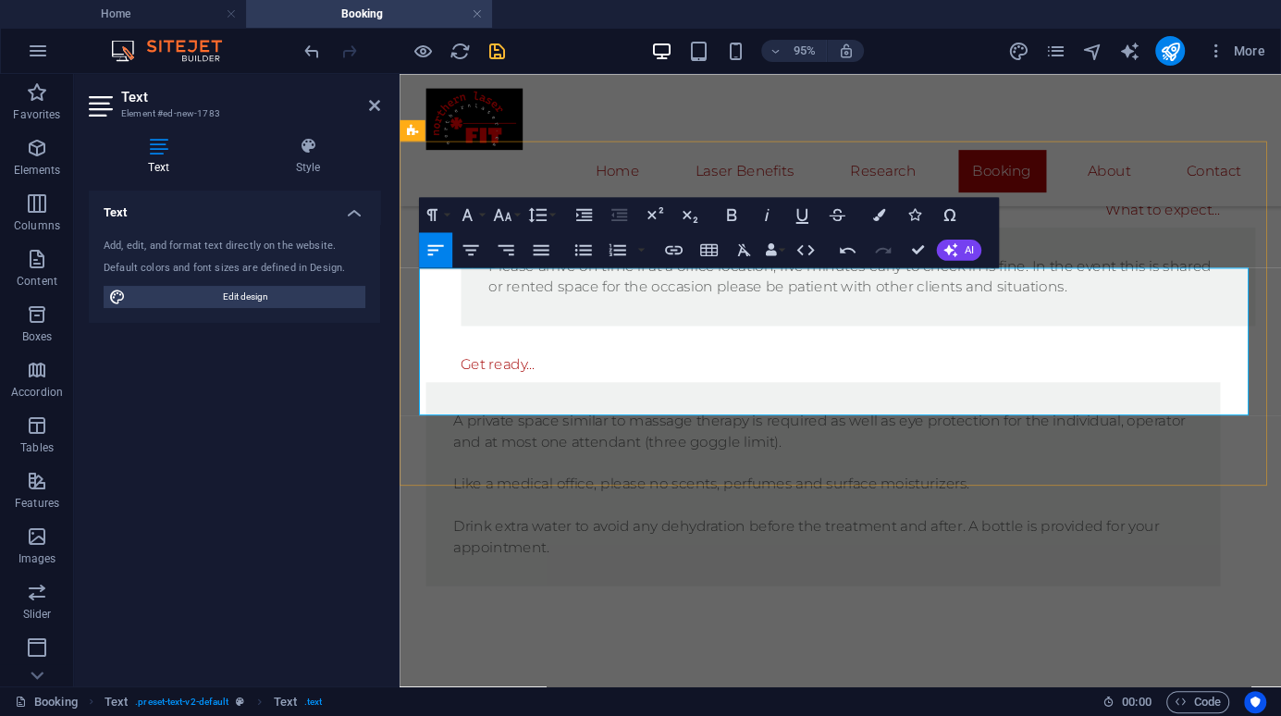
drag, startPoint x: 729, startPoint y: 400, endPoint x: 849, endPoint y: 405, distance: 120.3
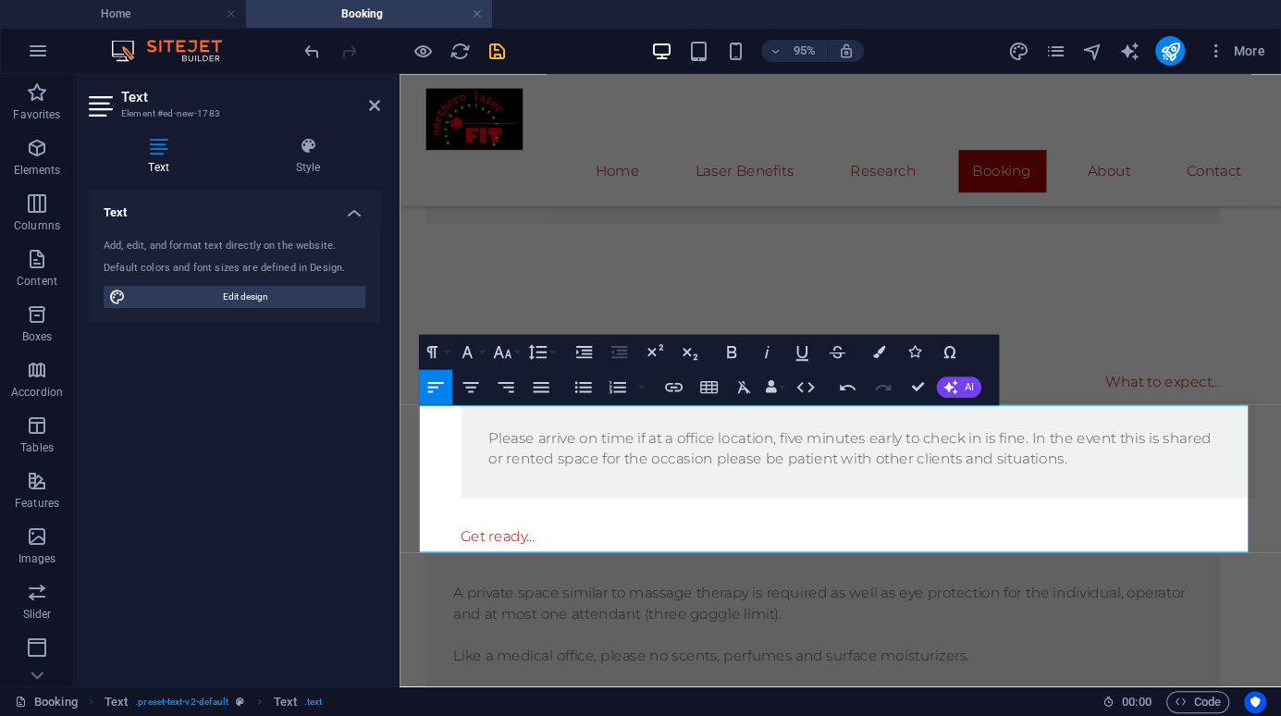
scroll to position [1731, 0]
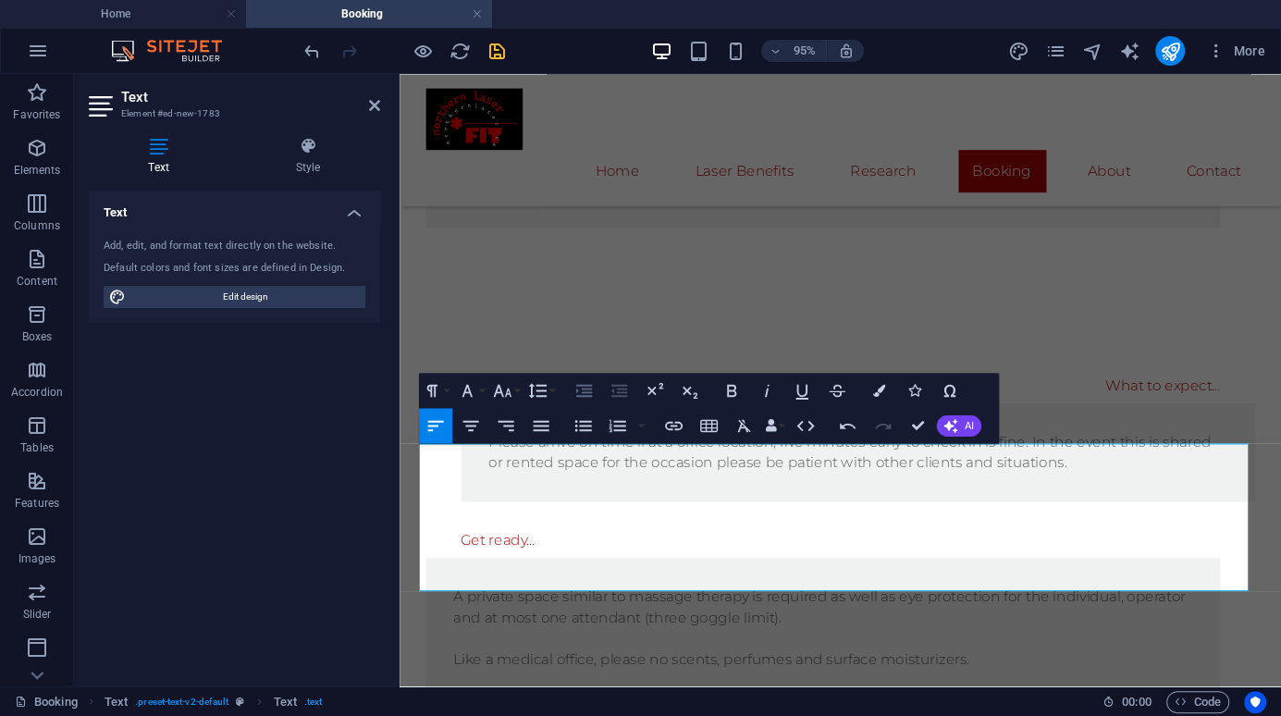
click at [580, 395] on icon "button" at bounding box center [584, 391] width 16 height 12
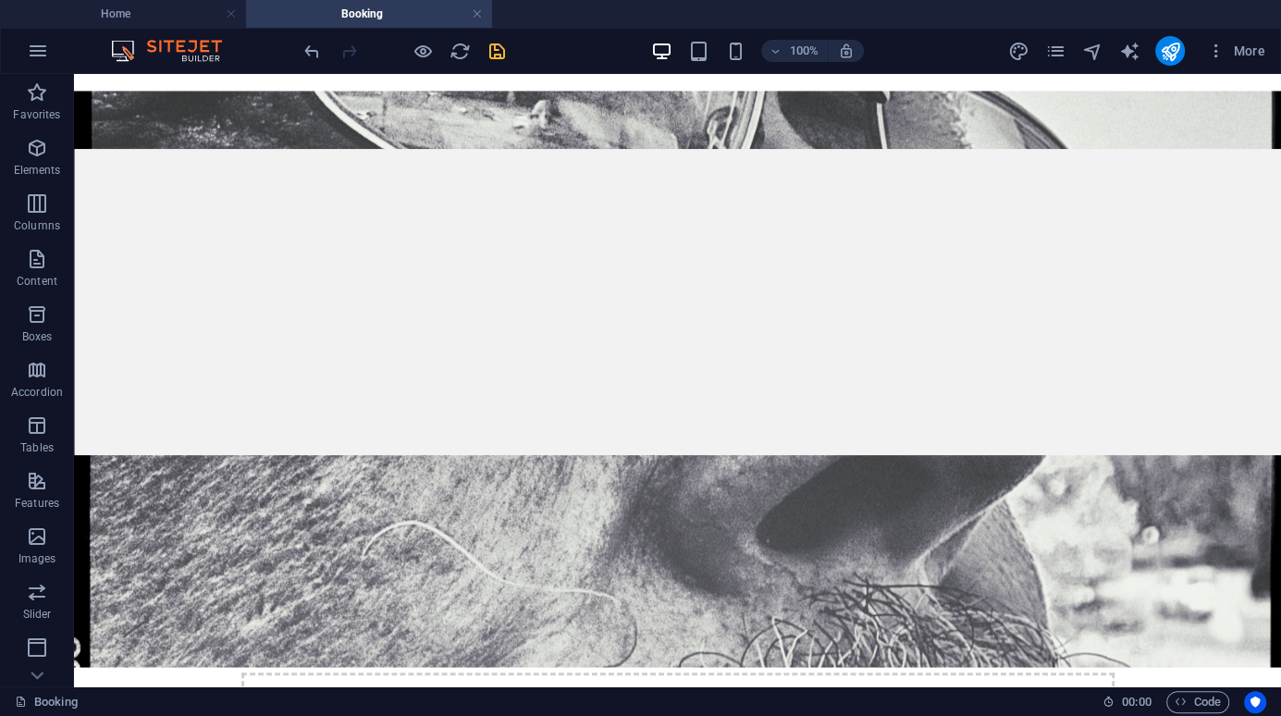
scroll to position [104, 0]
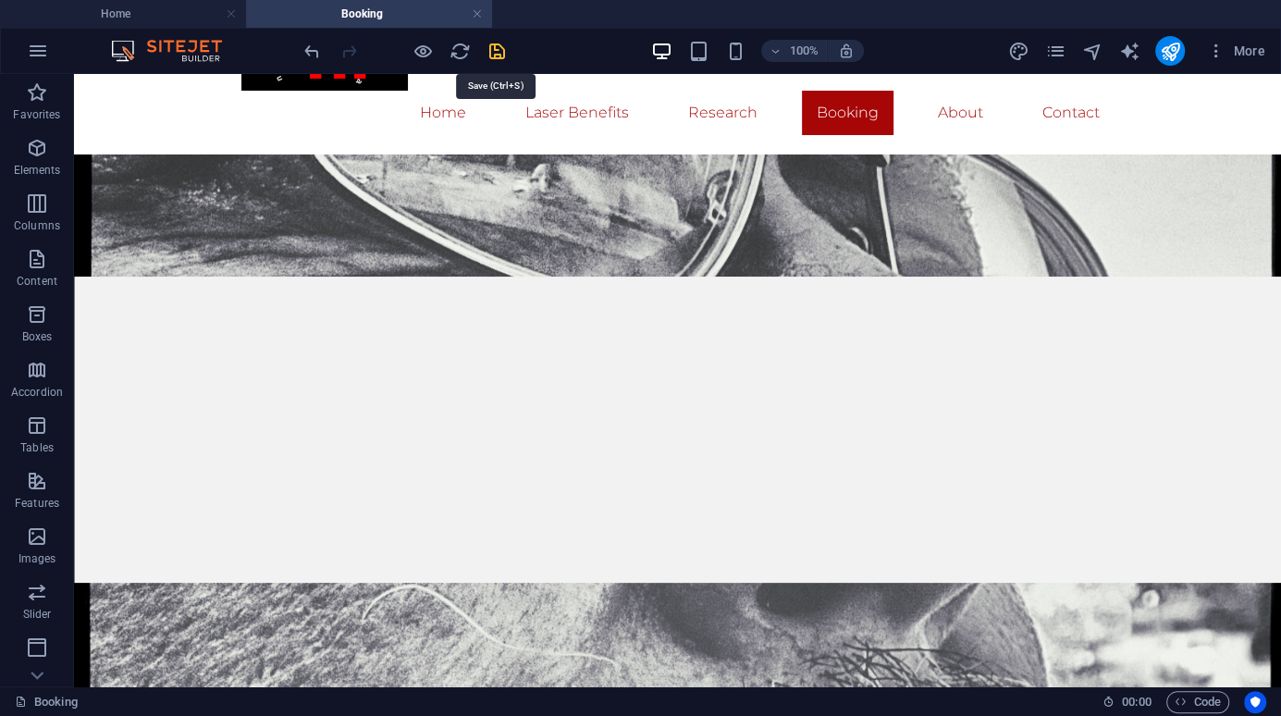
click at [491, 52] on icon "save" at bounding box center [496, 51] width 21 height 21
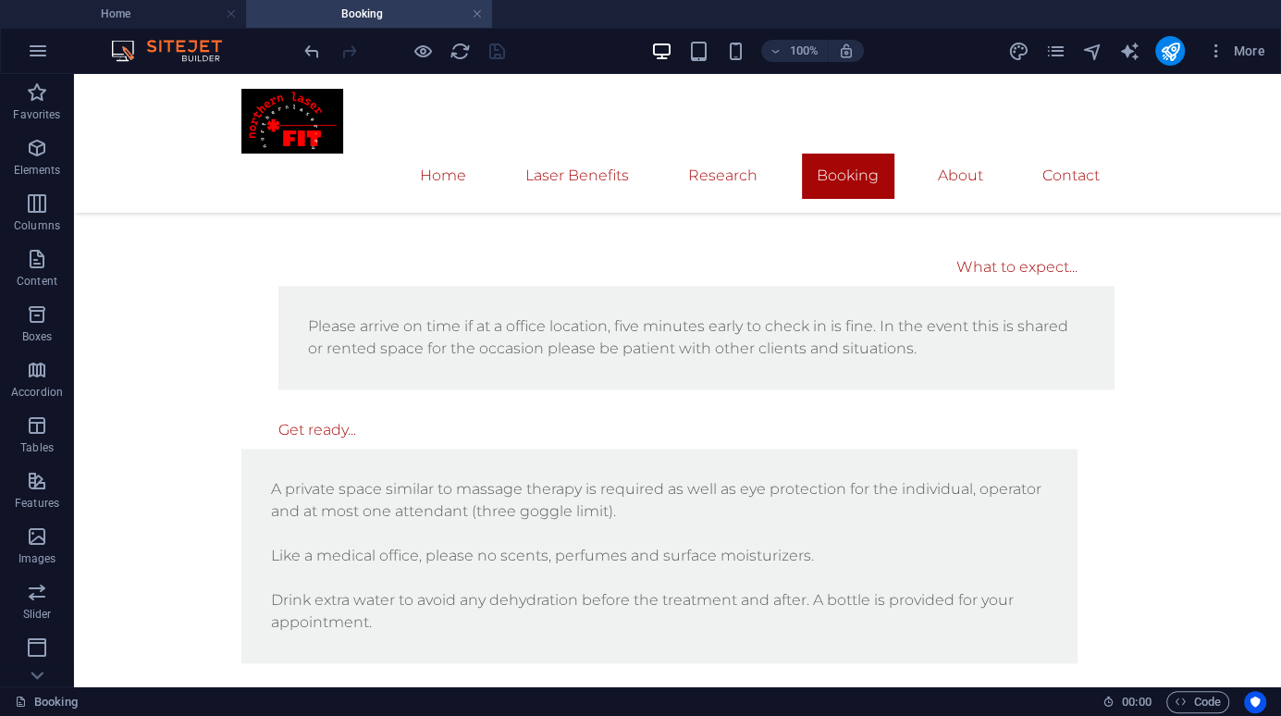
scroll to position [1816, 0]
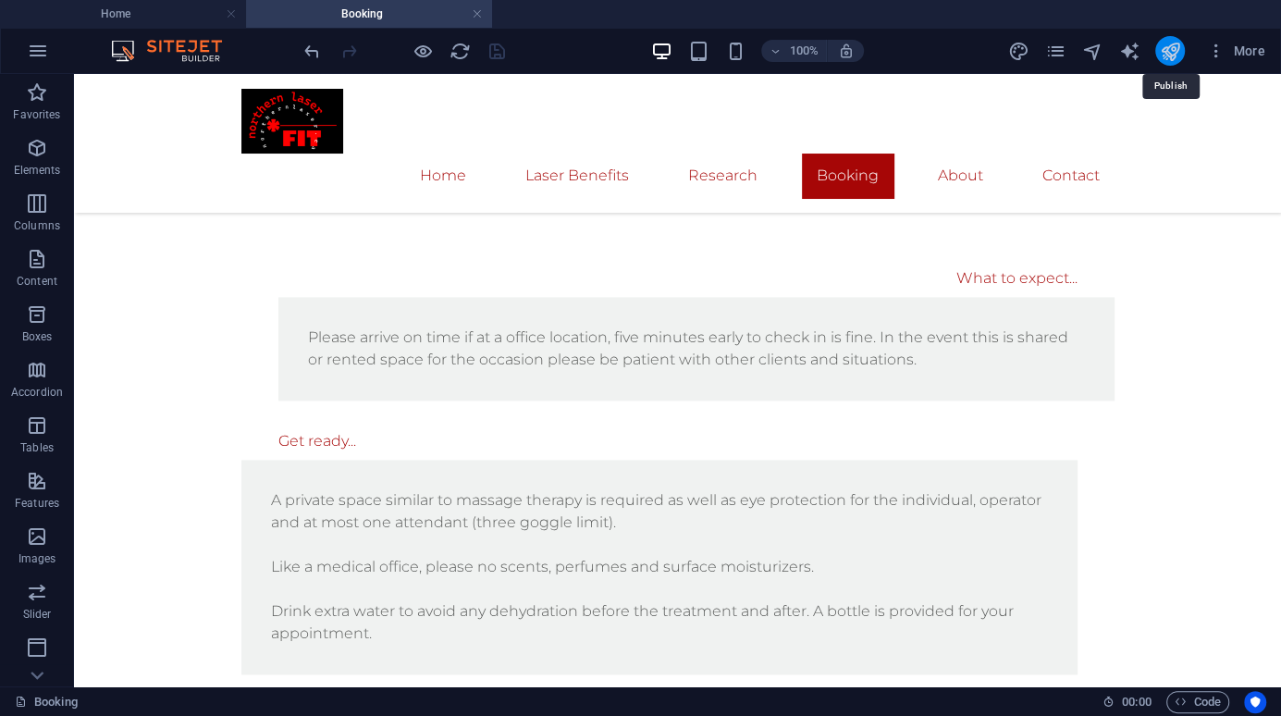
click at [1163, 48] on icon "publish" at bounding box center [1169, 51] width 21 height 21
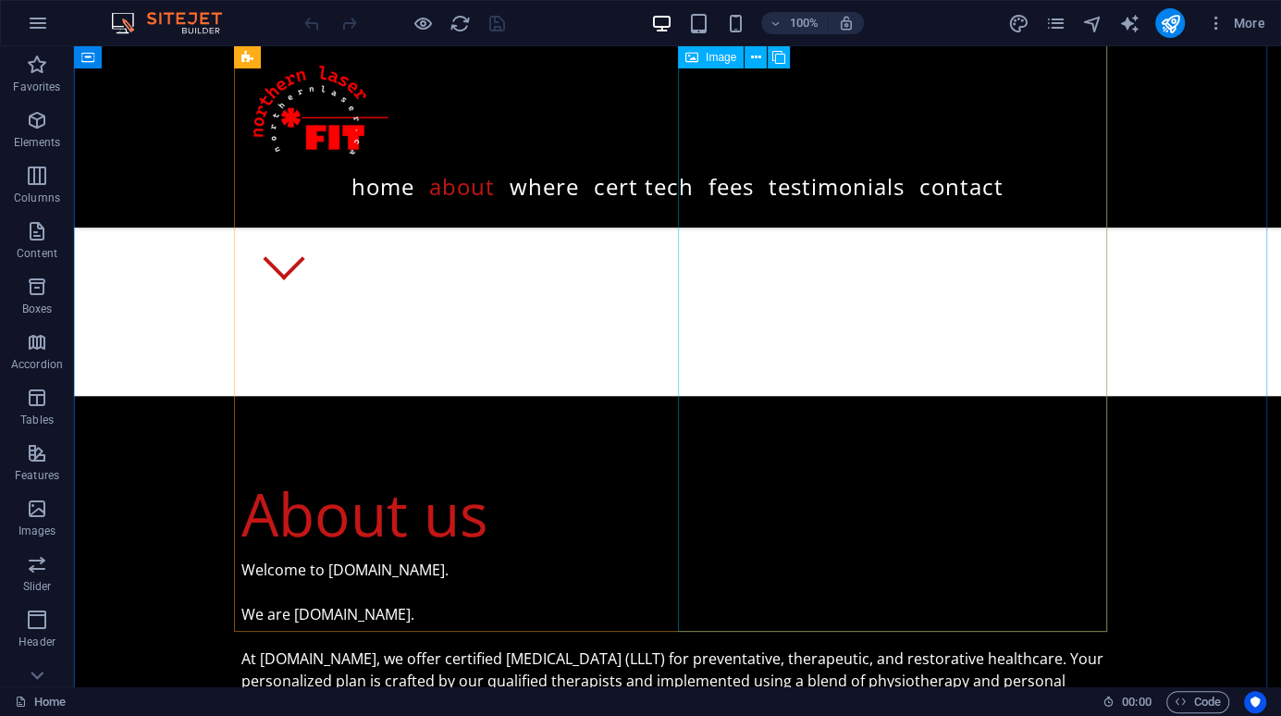
scroll to position [1387, 0]
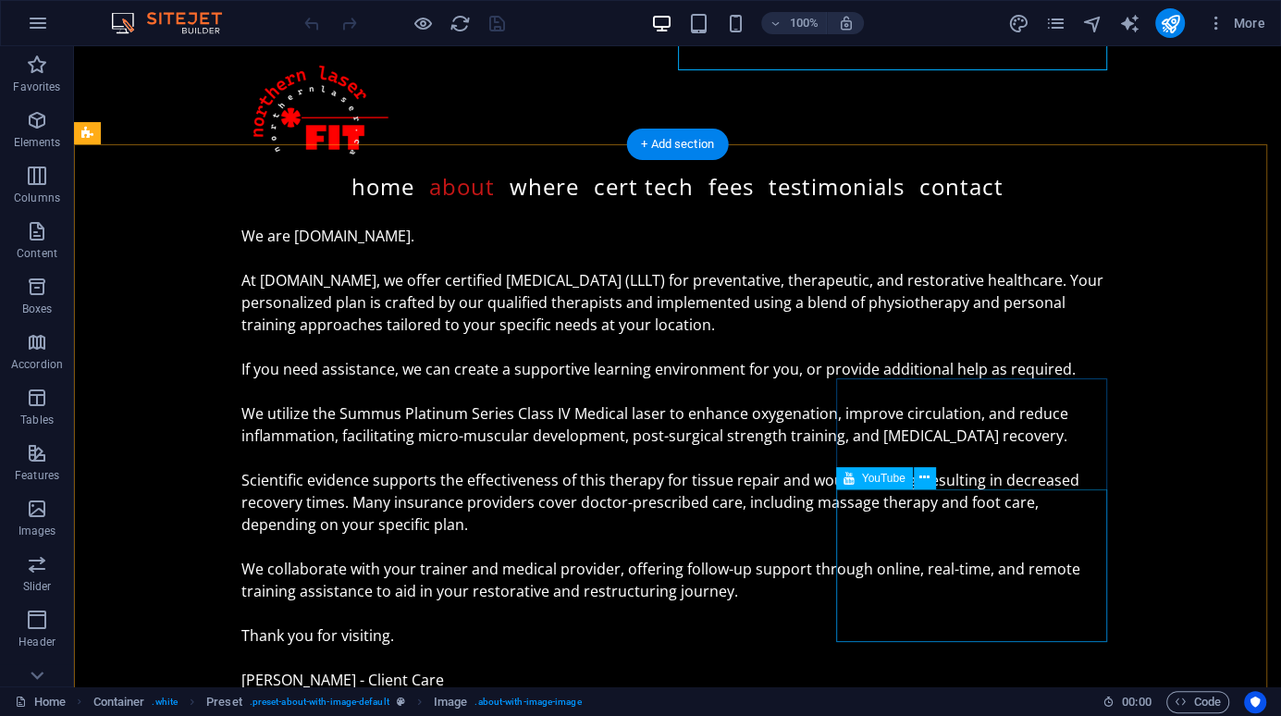
scroll to position [1665, 0]
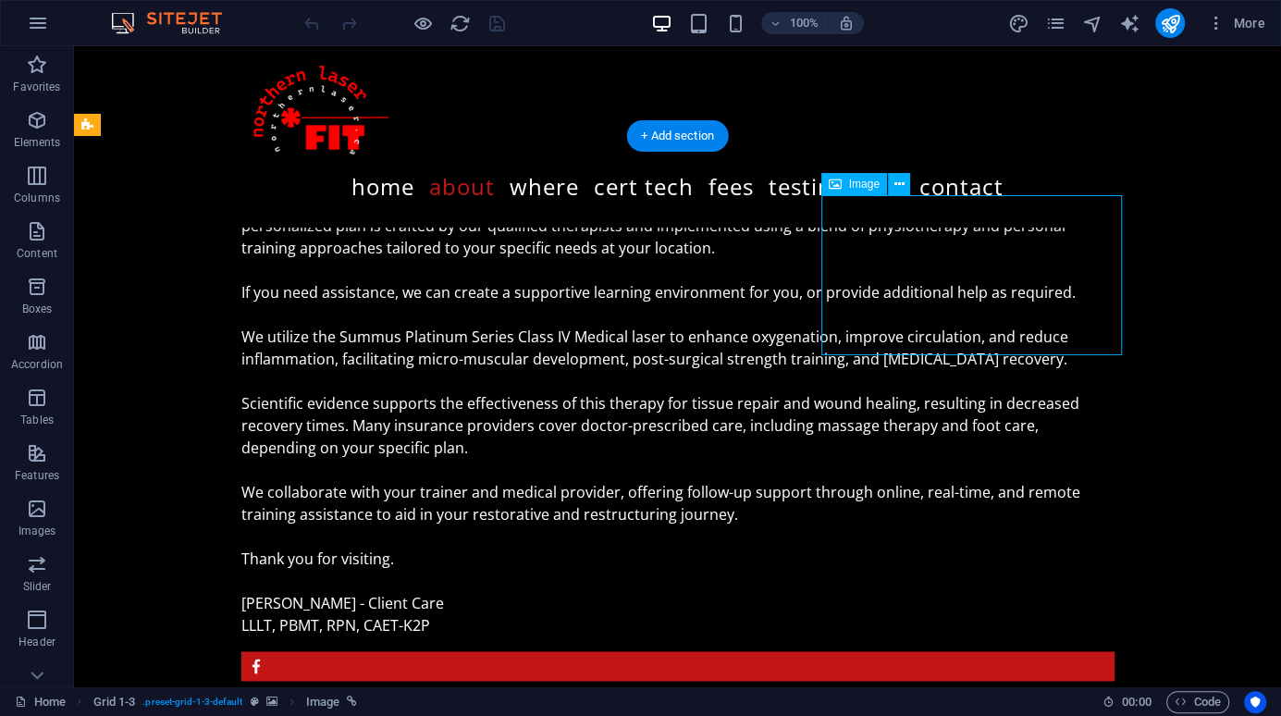
select select "%"
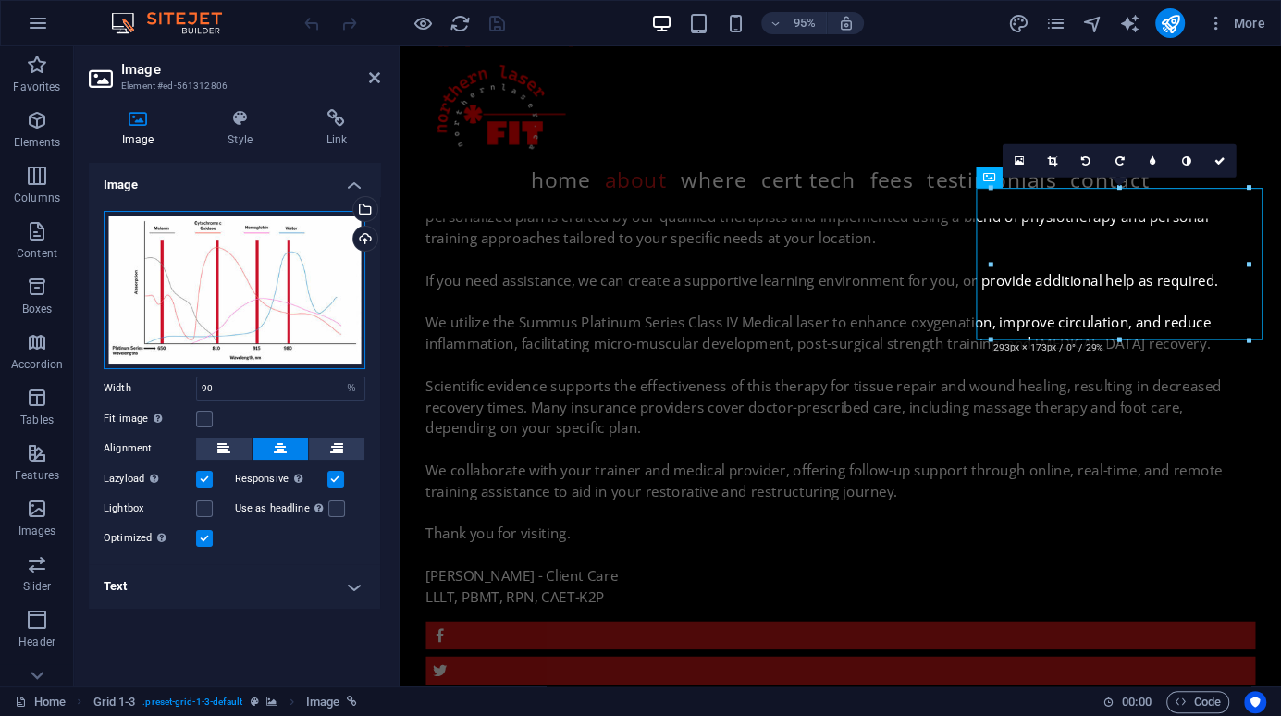
click at [263, 293] on div "Drag files here, click to choose files or select files from Files or our free s…" at bounding box center [235, 290] width 262 height 158
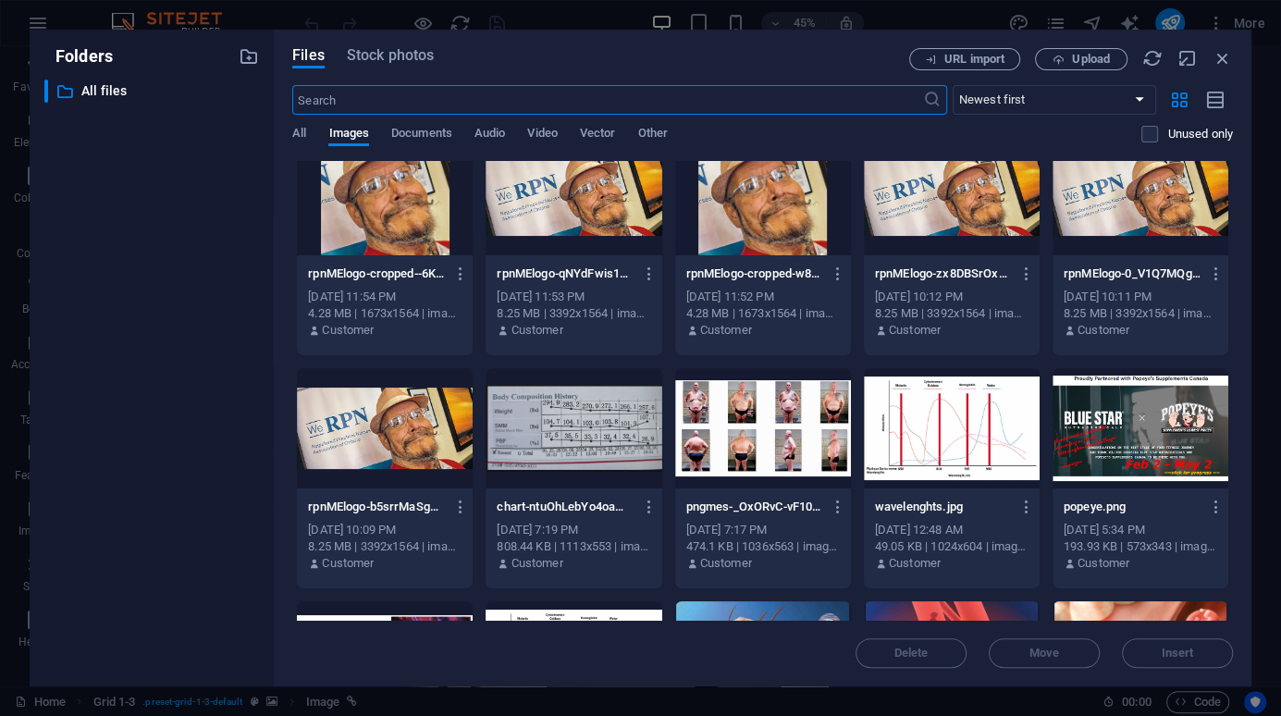
scroll to position [0, 0]
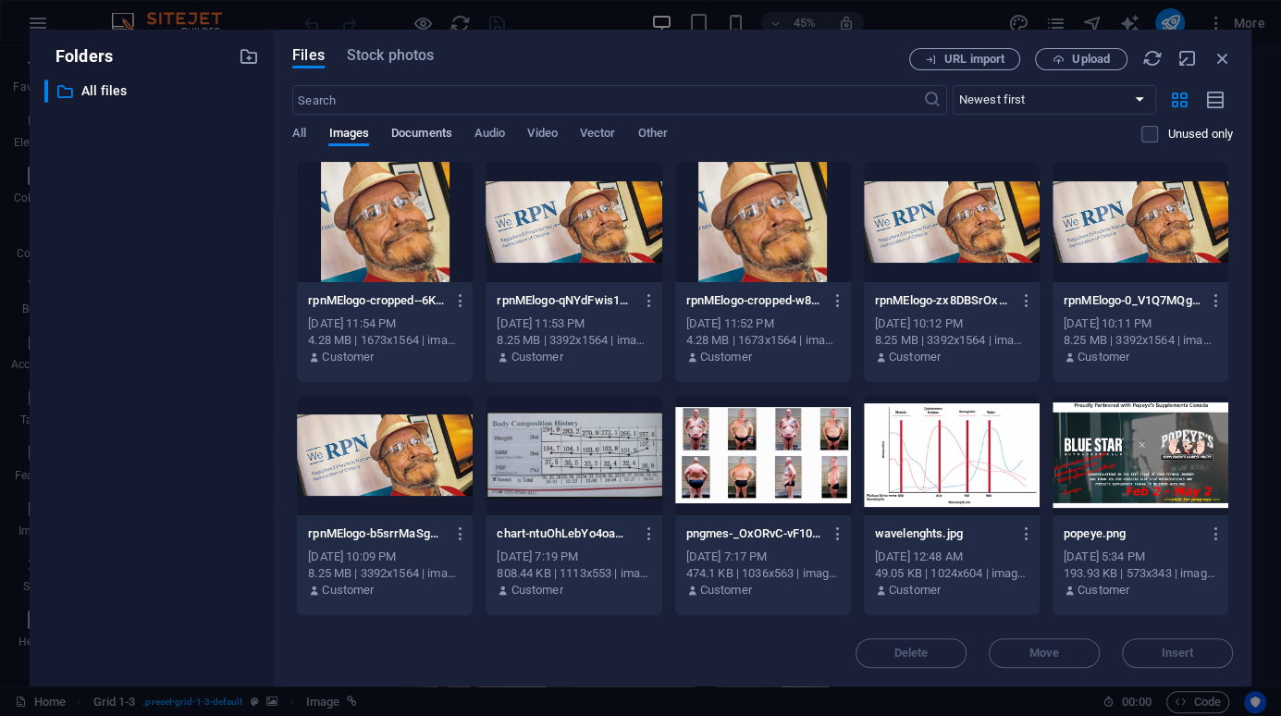
click at [418, 125] on span "Documents" at bounding box center [421, 135] width 61 height 26
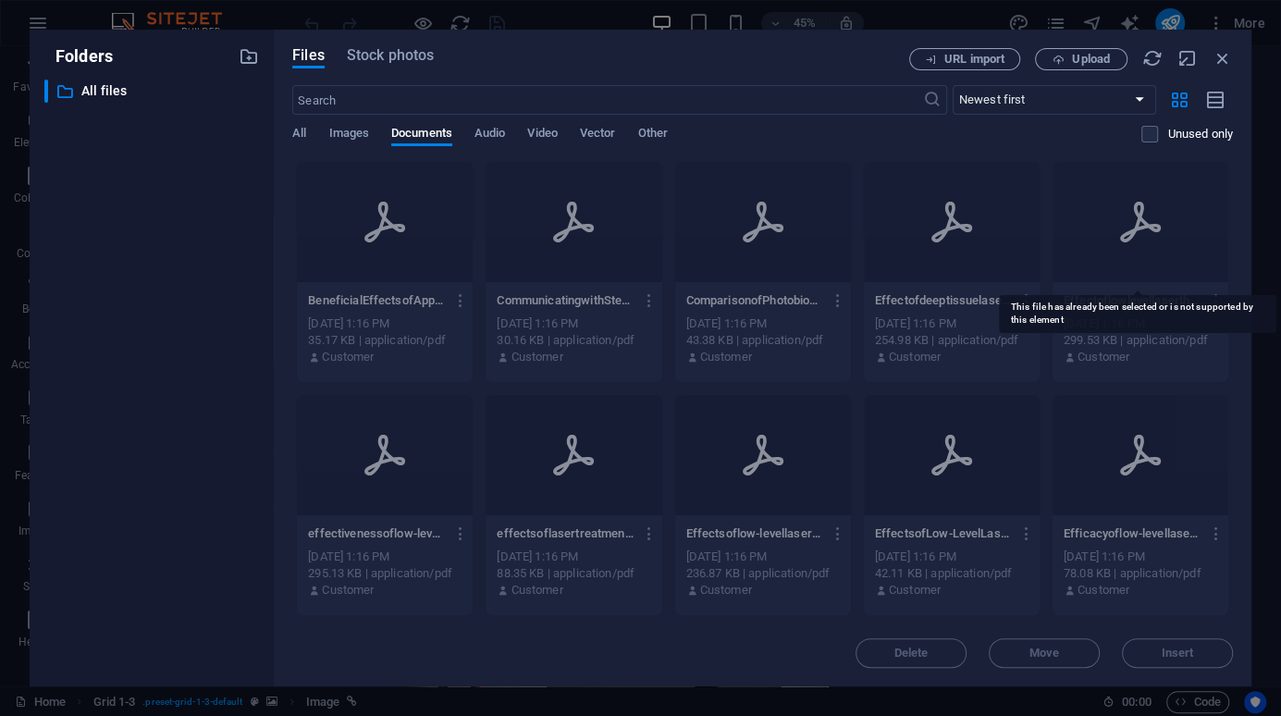
drag, startPoint x: 1227, startPoint y: 235, endPoint x: 1224, endPoint y: 257, distance: 22.5
click at [495, 133] on span "Audio" at bounding box center [489, 135] width 31 height 26
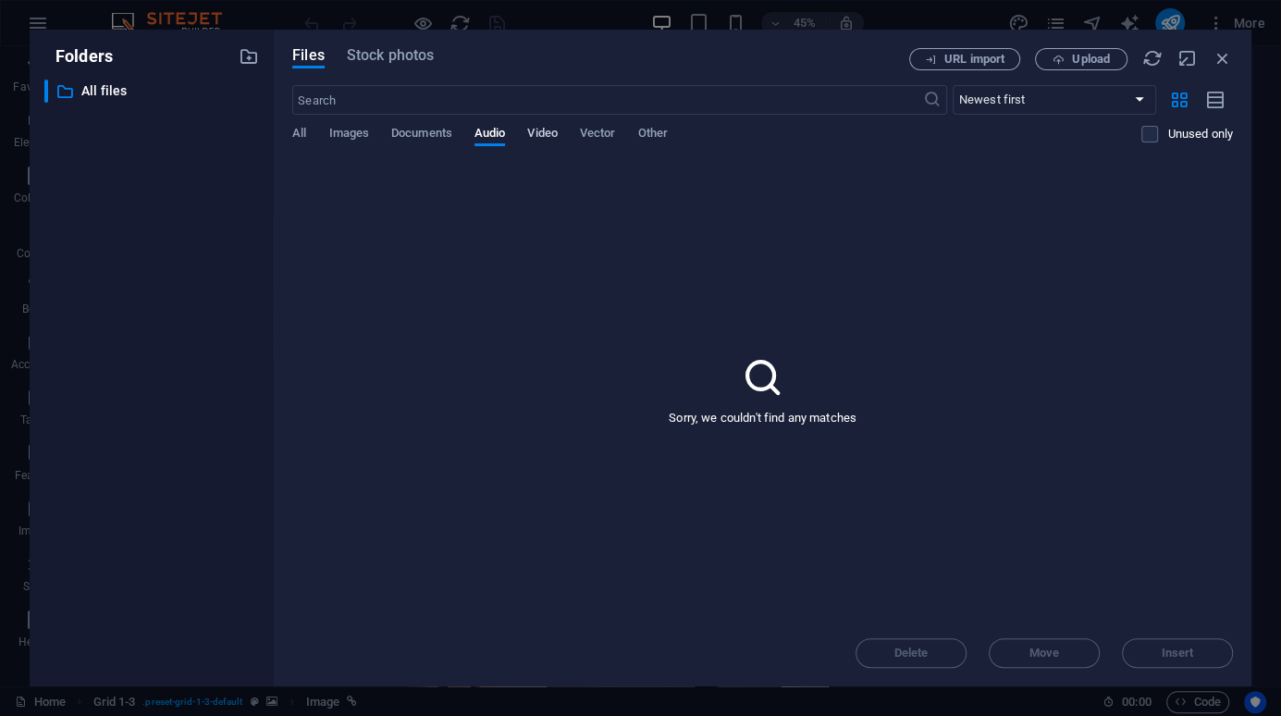
click at [554, 129] on span "Video" at bounding box center [542, 135] width 30 height 26
click at [607, 131] on span "Vector" at bounding box center [598, 135] width 36 height 26
click at [656, 131] on span "Other" at bounding box center [652, 135] width 30 height 26
click at [350, 125] on span "Images" at bounding box center [348, 135] width 41 height 26
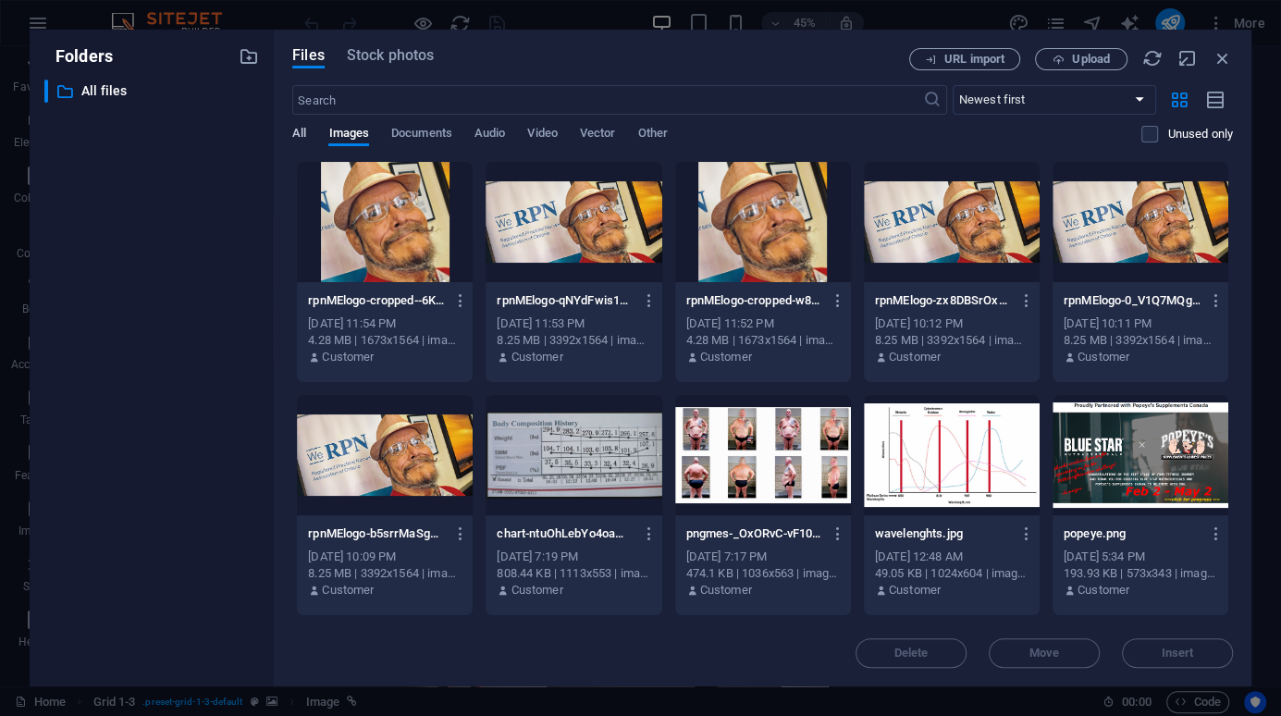
click at [296, 134] on span "All" at bounding box center [299, 135] width 14 height 26
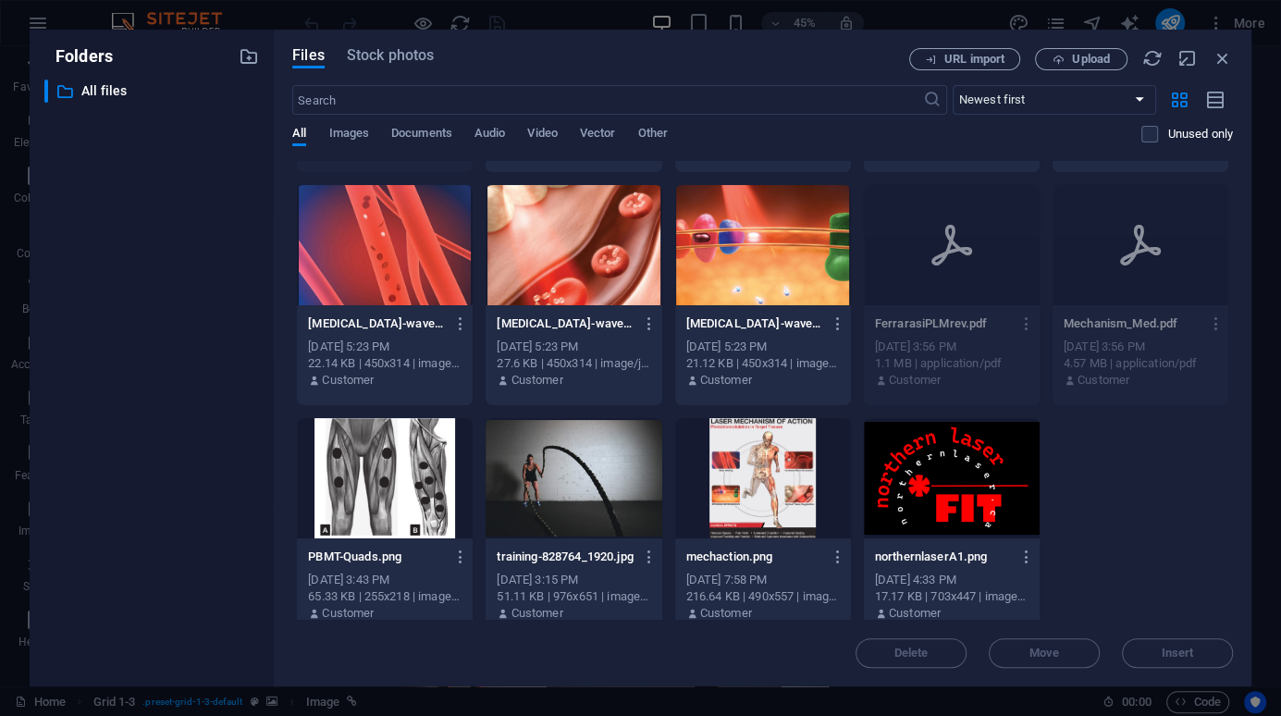
scroll to position [1628, 0]
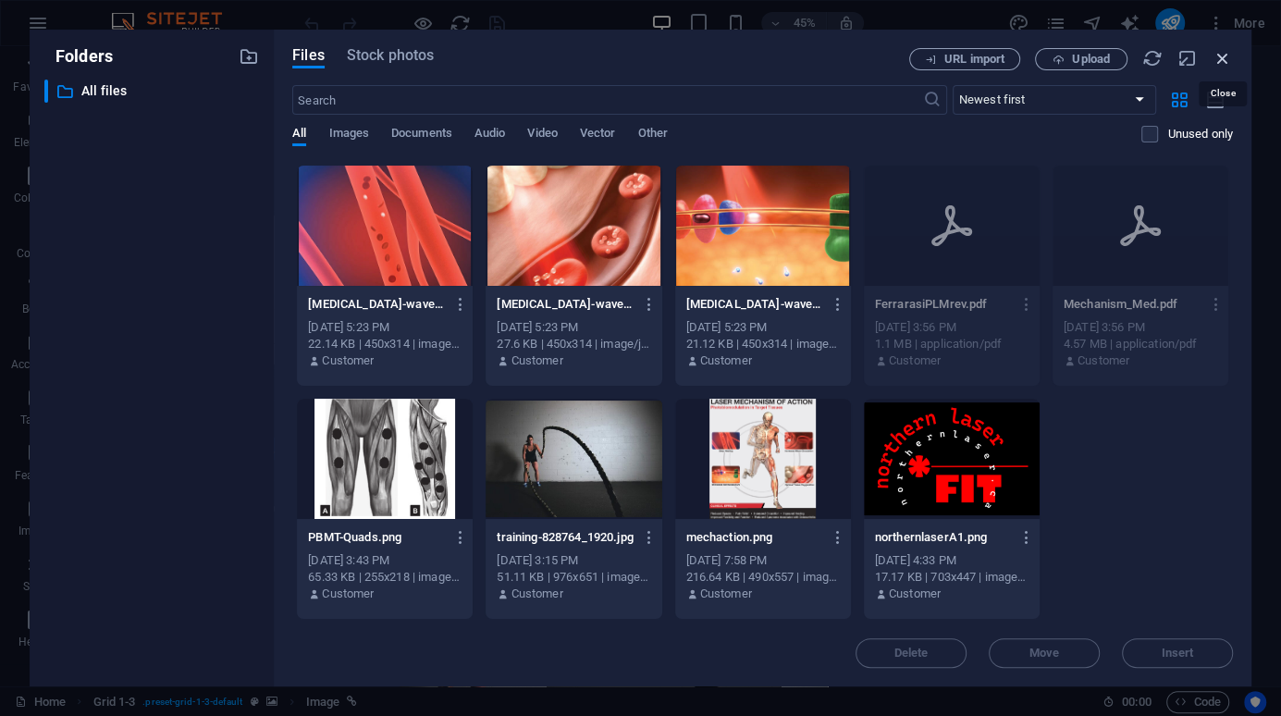
click at [1224, 56] on icon "button" at bounding box center [1223, 58] width 20 height 20
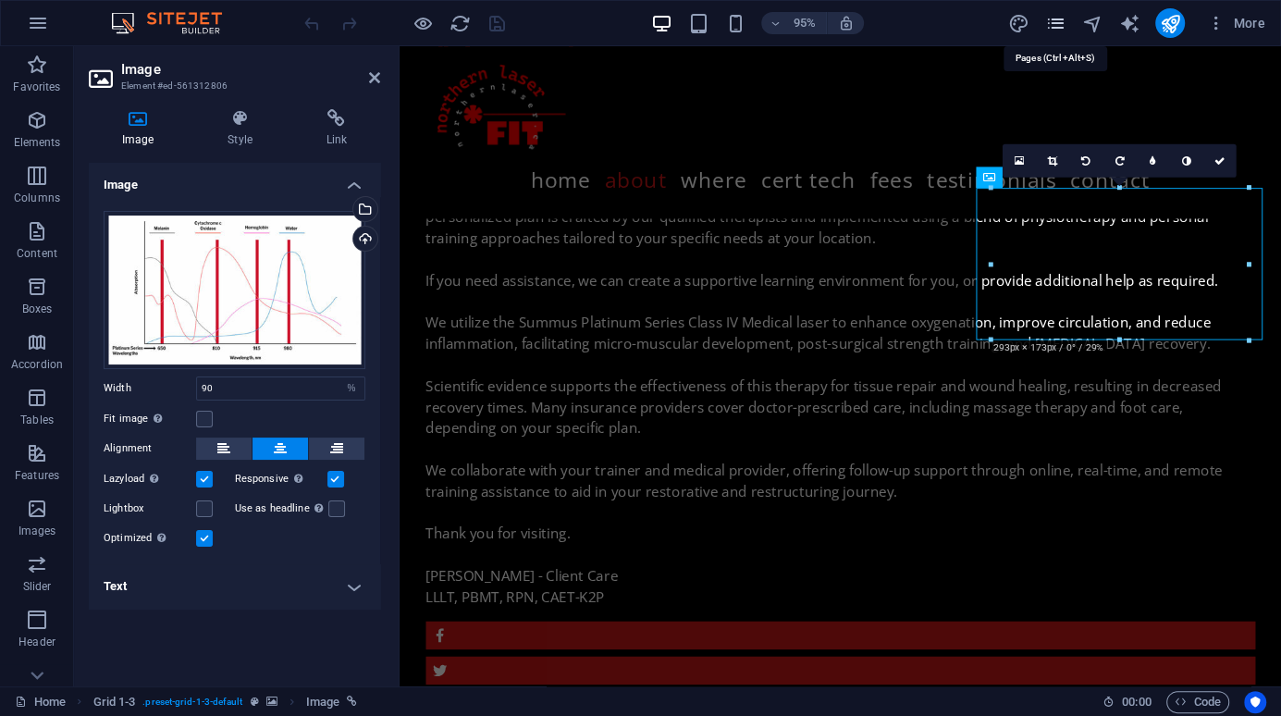
click at [1055, 23] on icon "pages" at bounding box center [1054, 23] width 21 height 21
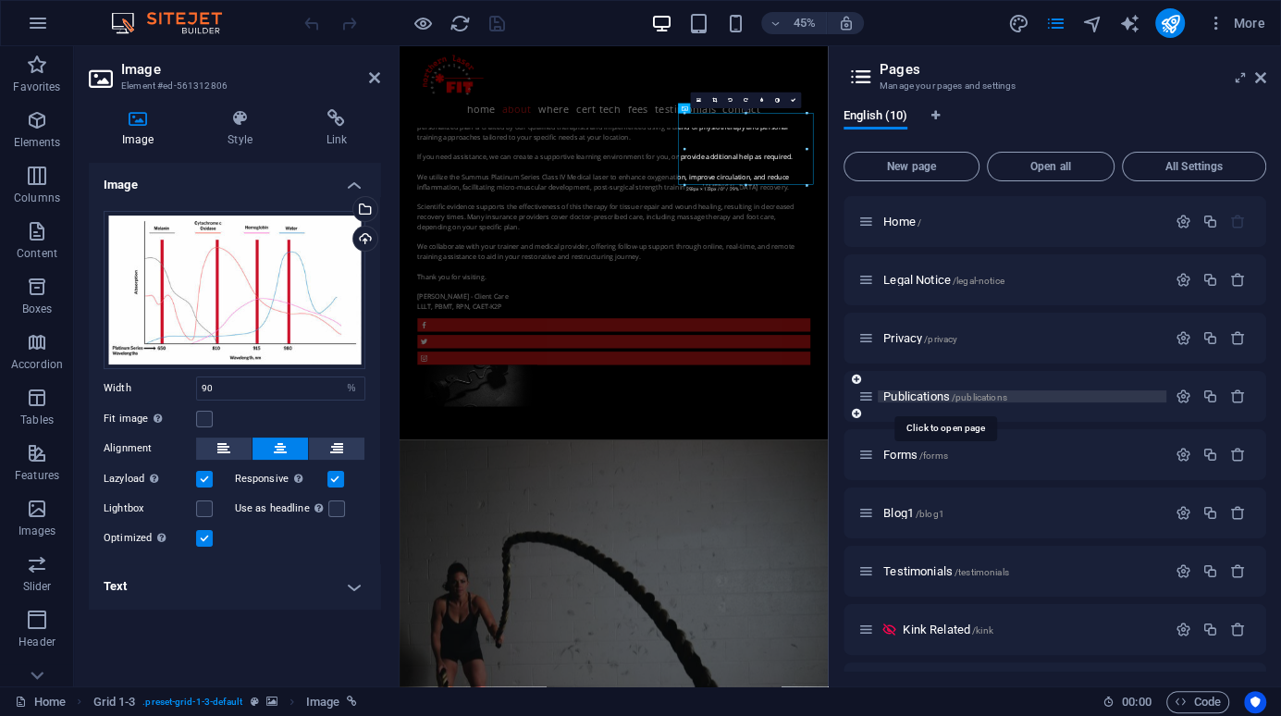
click at [914, 396] on span "Publications /publications" at bounding box center [944, 396] width 123 height 14
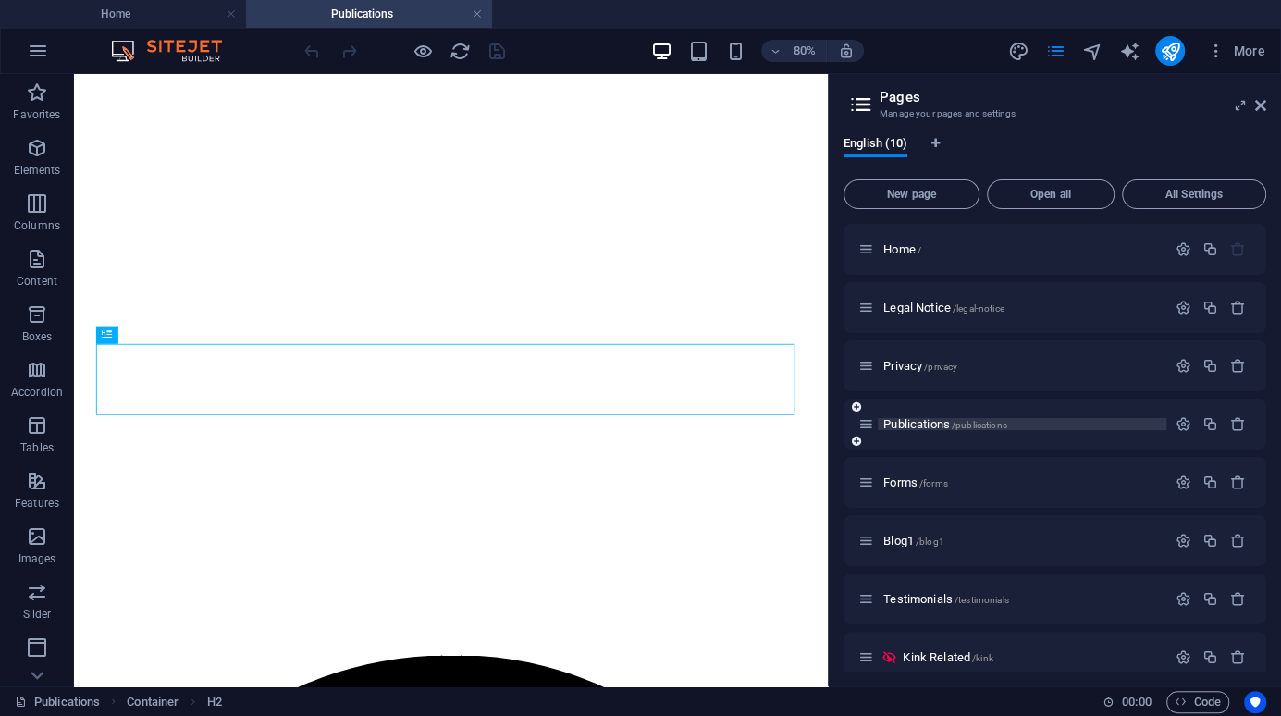
scroll to position [455, 0]
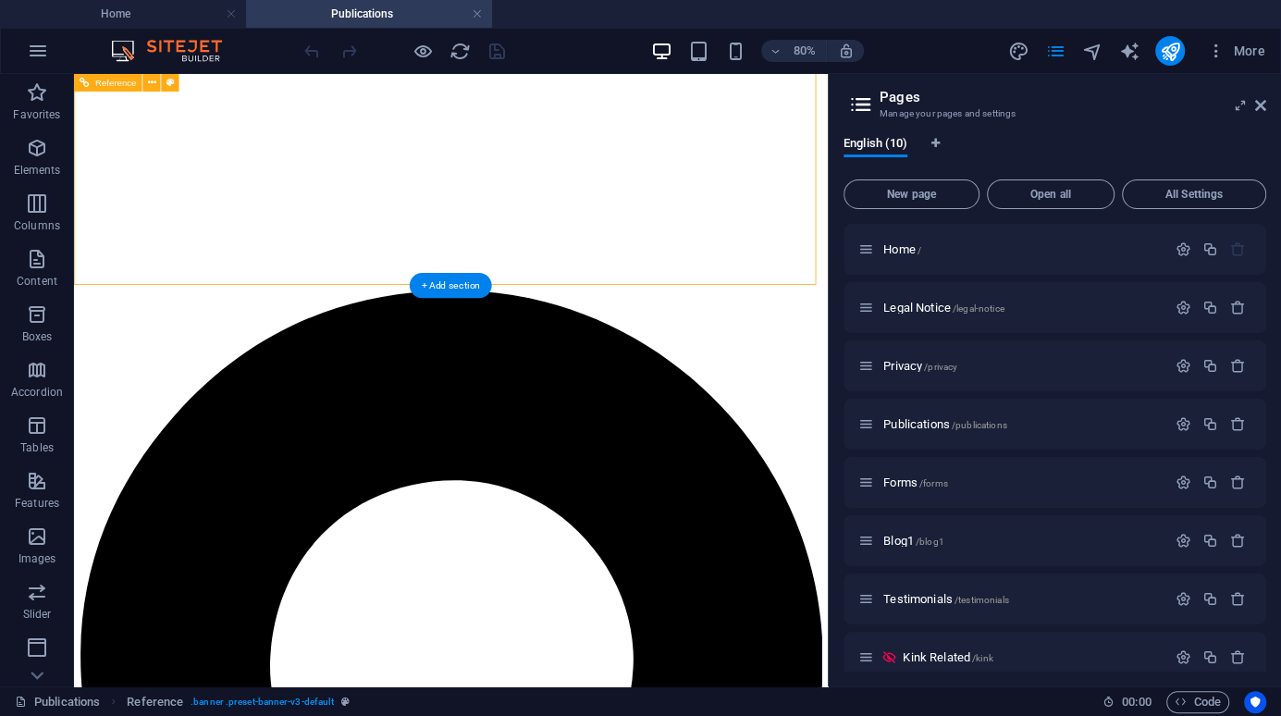
drag, startPoint x: 1001, startPoint y: 243, endPoint x: 1001, endPoint y: 263, distance: 19.4
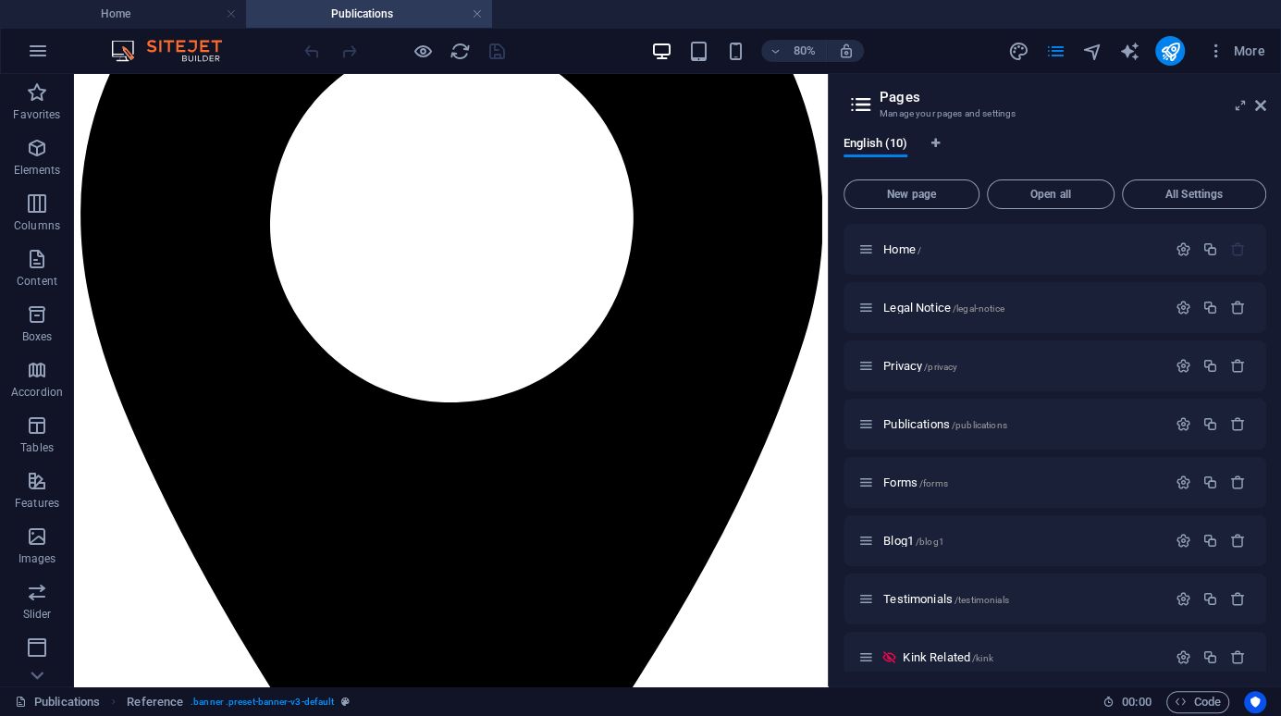
scroll to position [1044, 0]
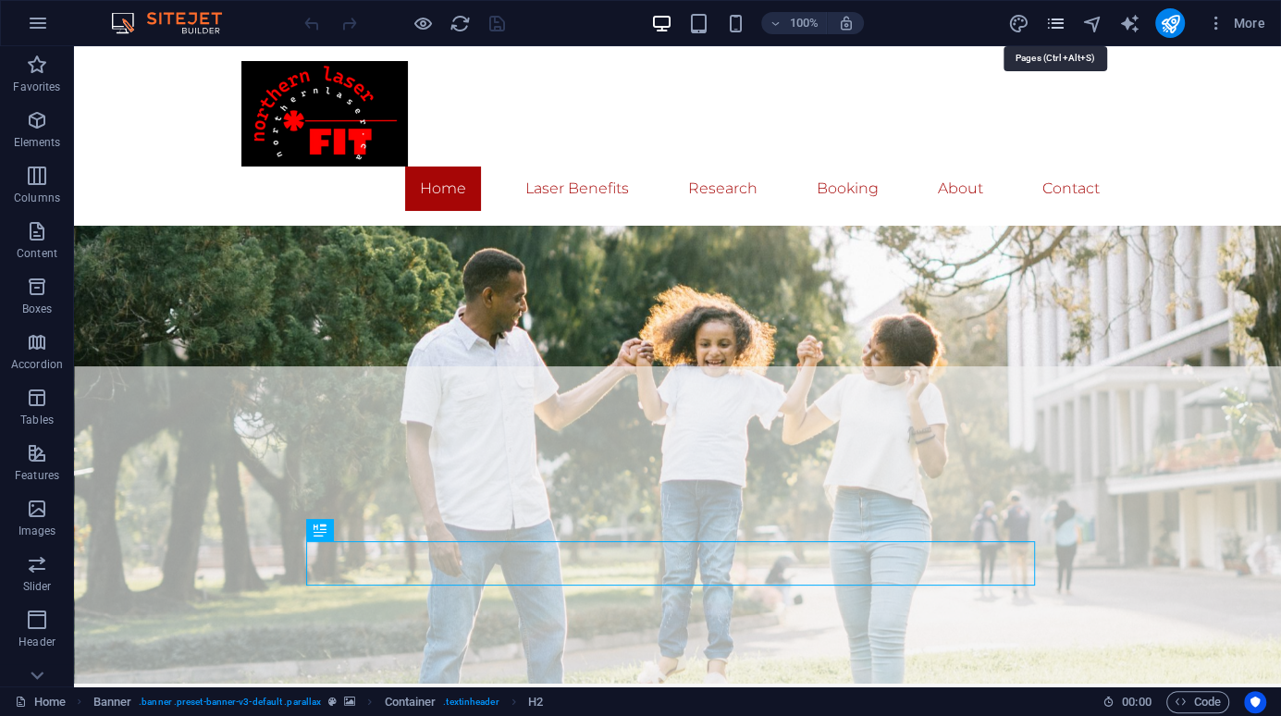
click at [1057, 31] on icon "pages" at bounding box center [1054, 23] width 21 height 21
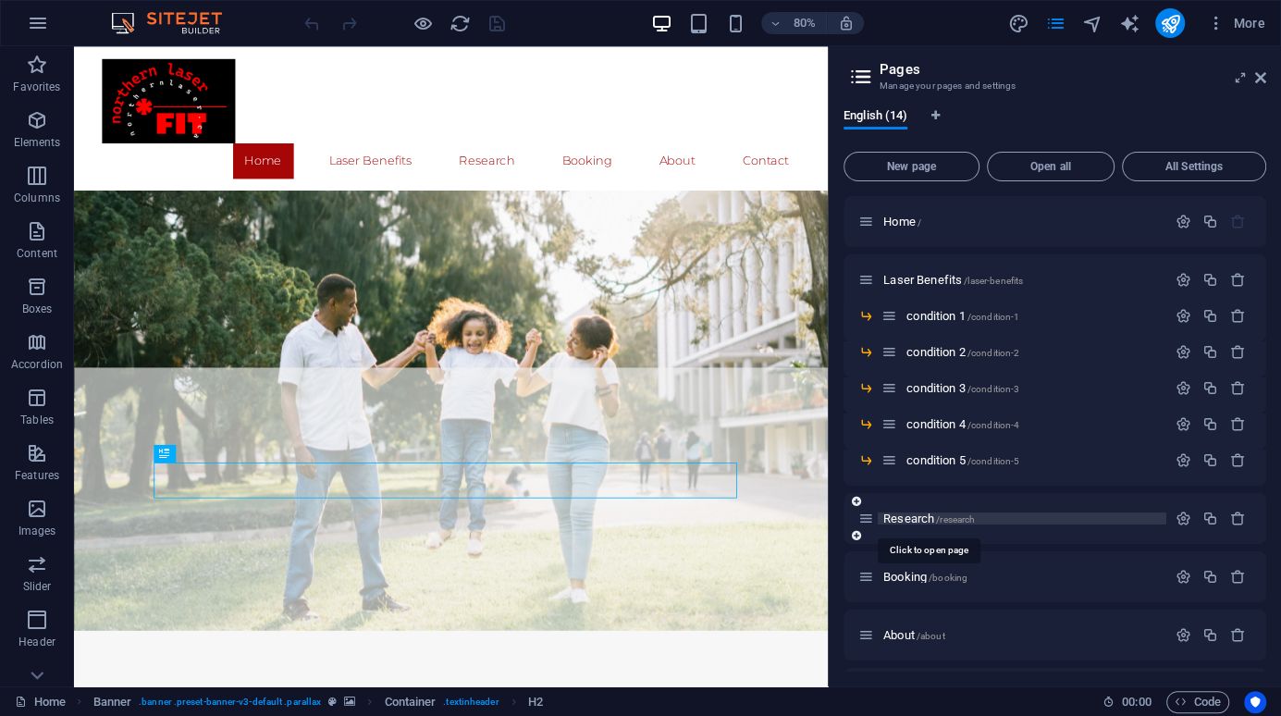
click at [919, 518] on span "Research /research" at bounding box center [929, 518] width 92 height 14
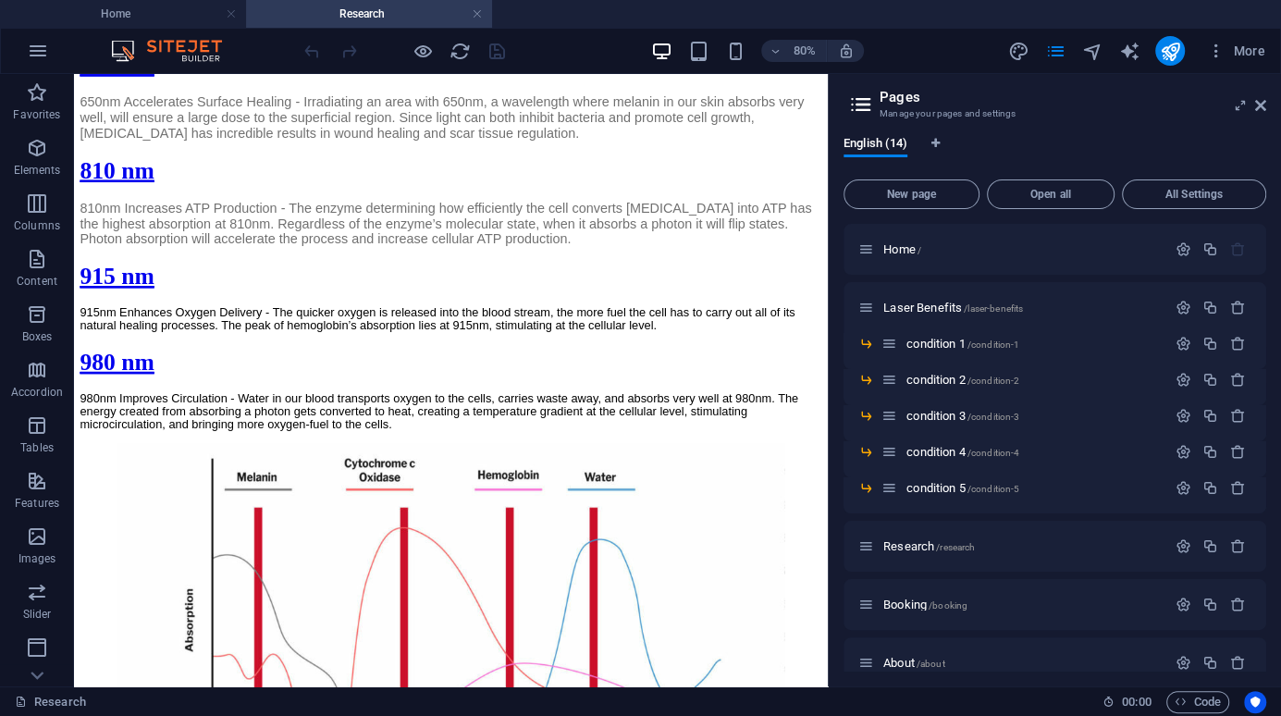
scroll to position [2509, 0]
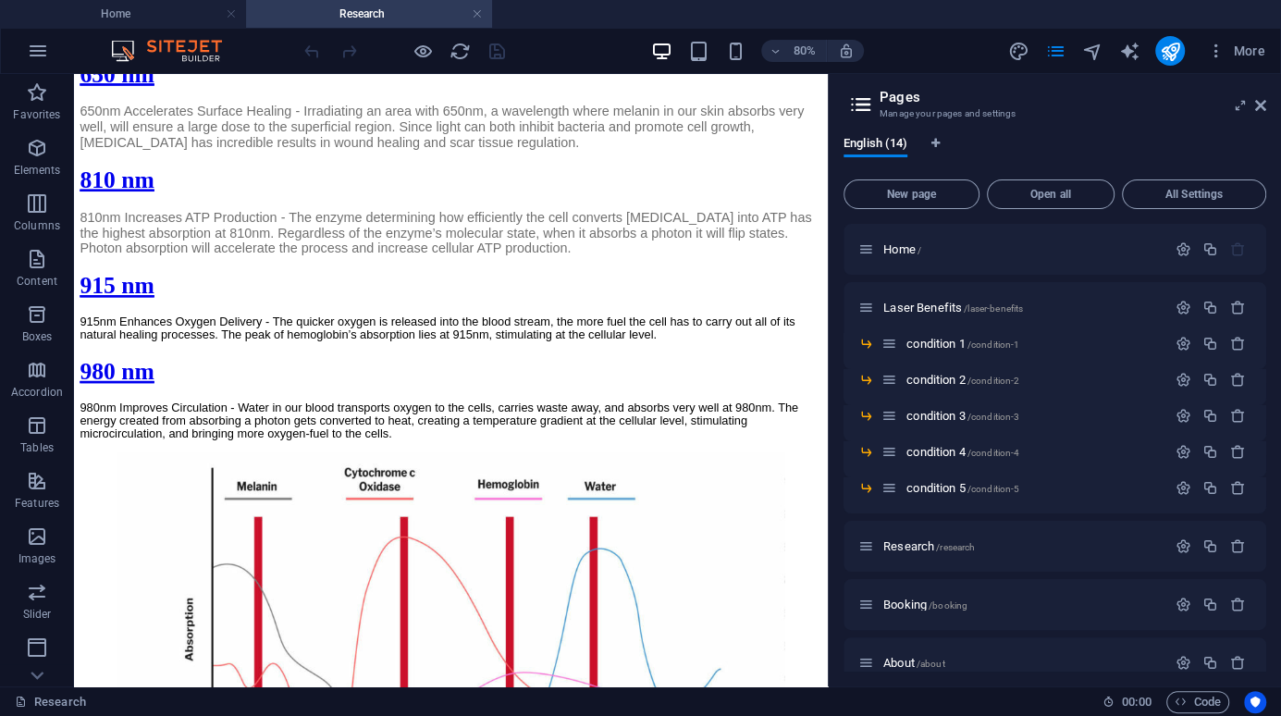
drag, startPoint x: 1003, startPoint y: 172, endPoint x: 906, endPoint y: 379, distance: 228.8
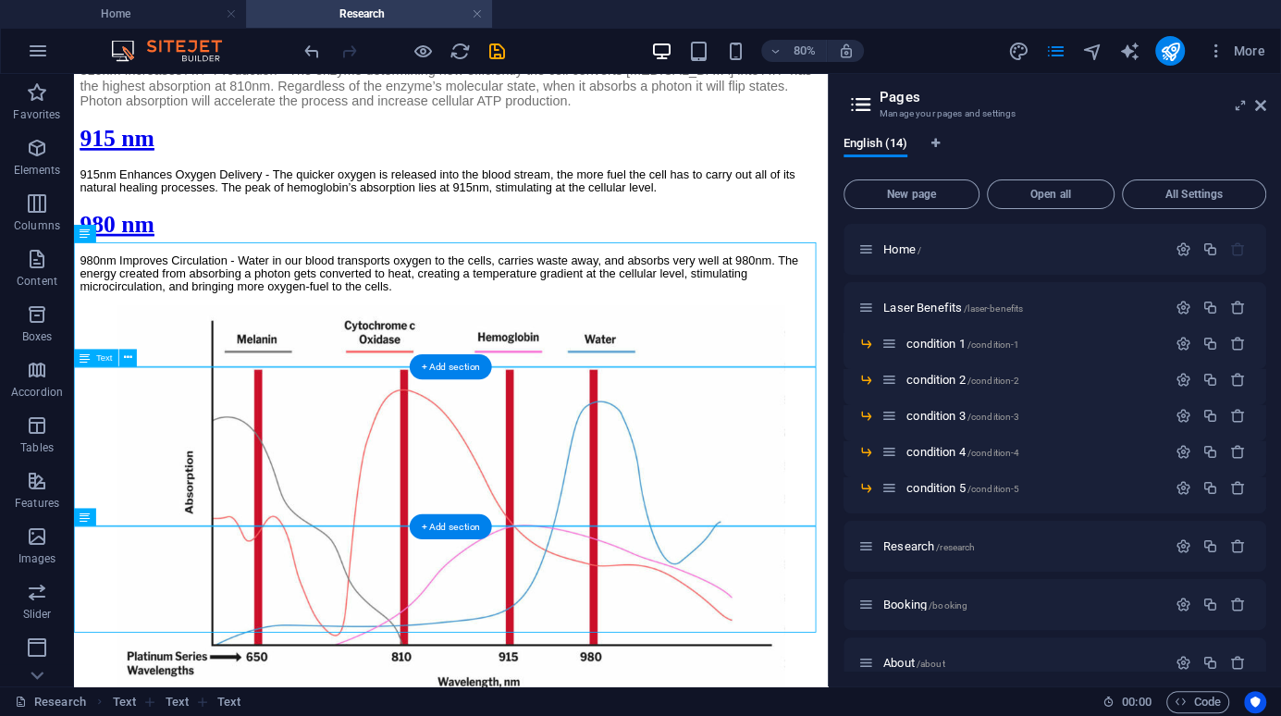
scroll to position [2694, 0]
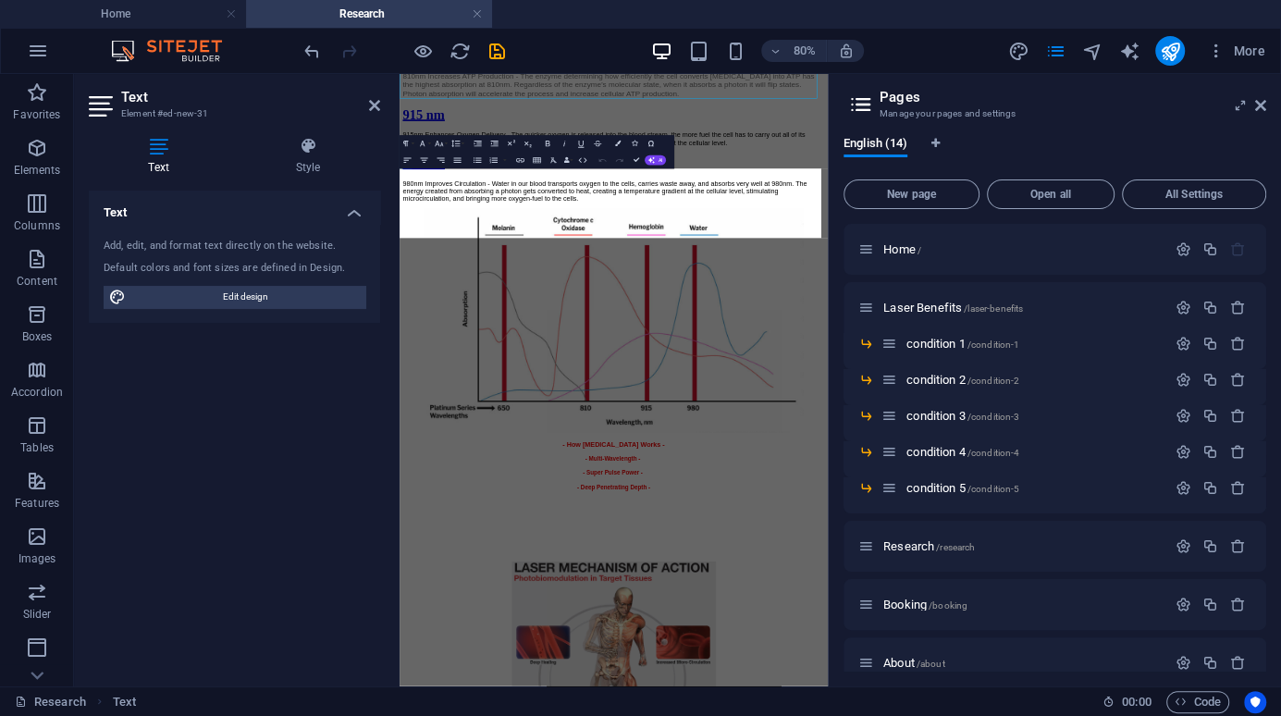
scroll to position [3005, 0]
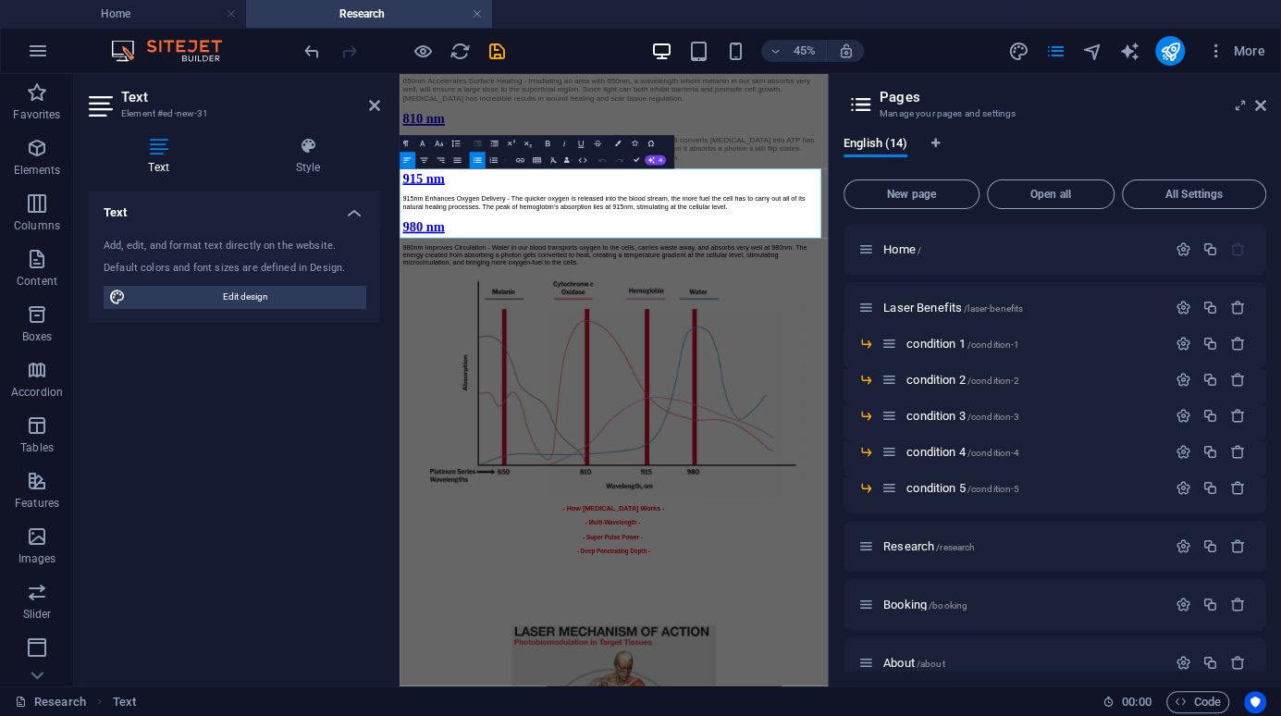
drag, startPoint x: 642, startPoint y: 300, endPoint x: 410, endPoint y: 300, distance: 232.1
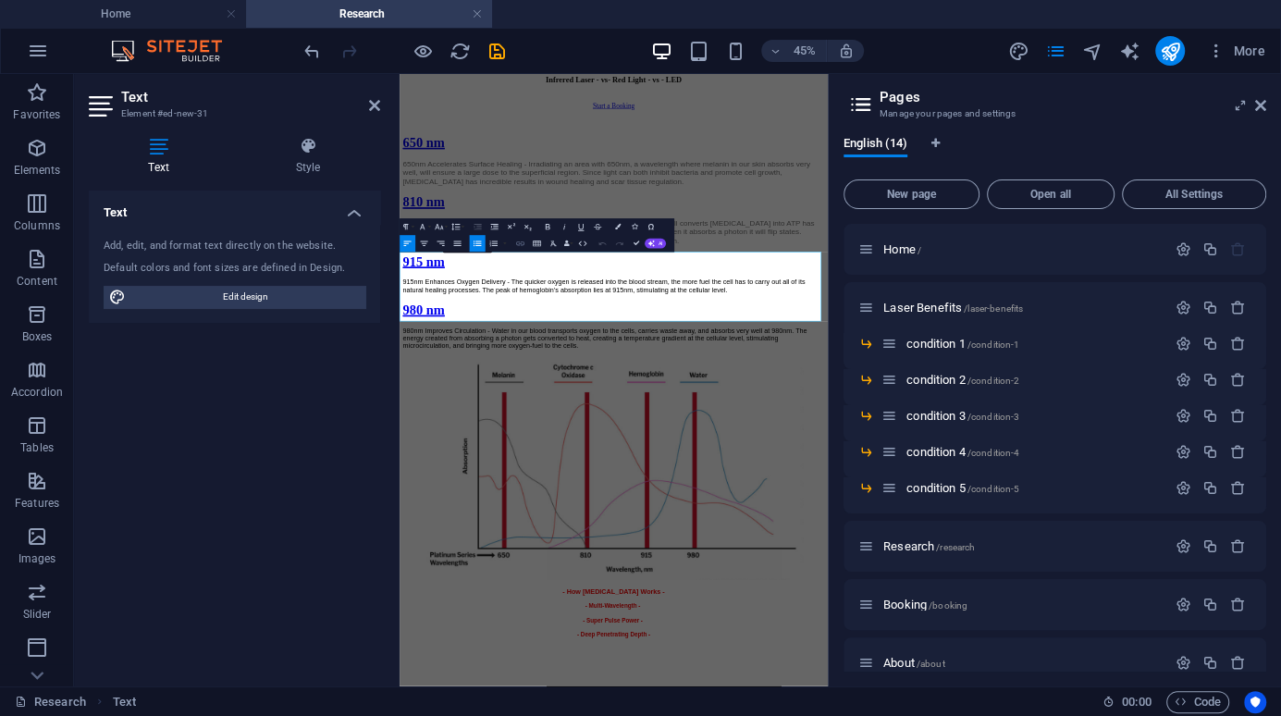
click at [518, 242] on icon "button" at bounding box center [520, 244] width 10 height 10
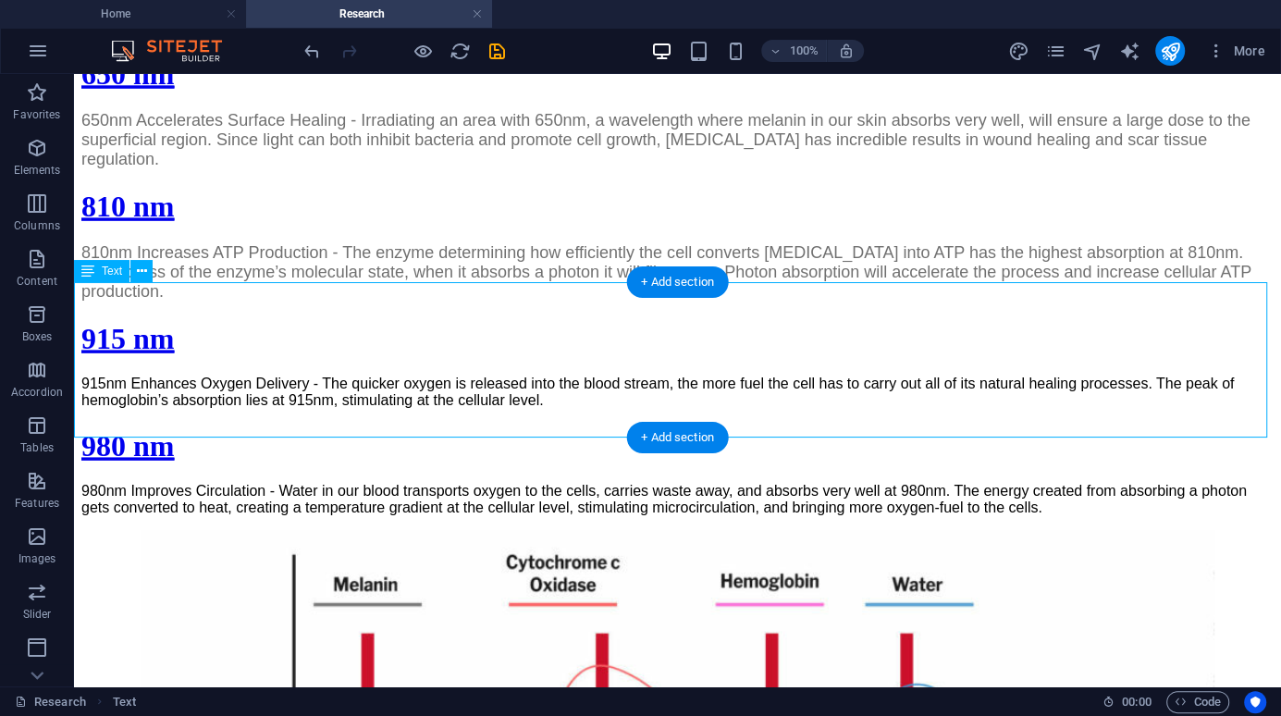
scroll to position [2694, 0]
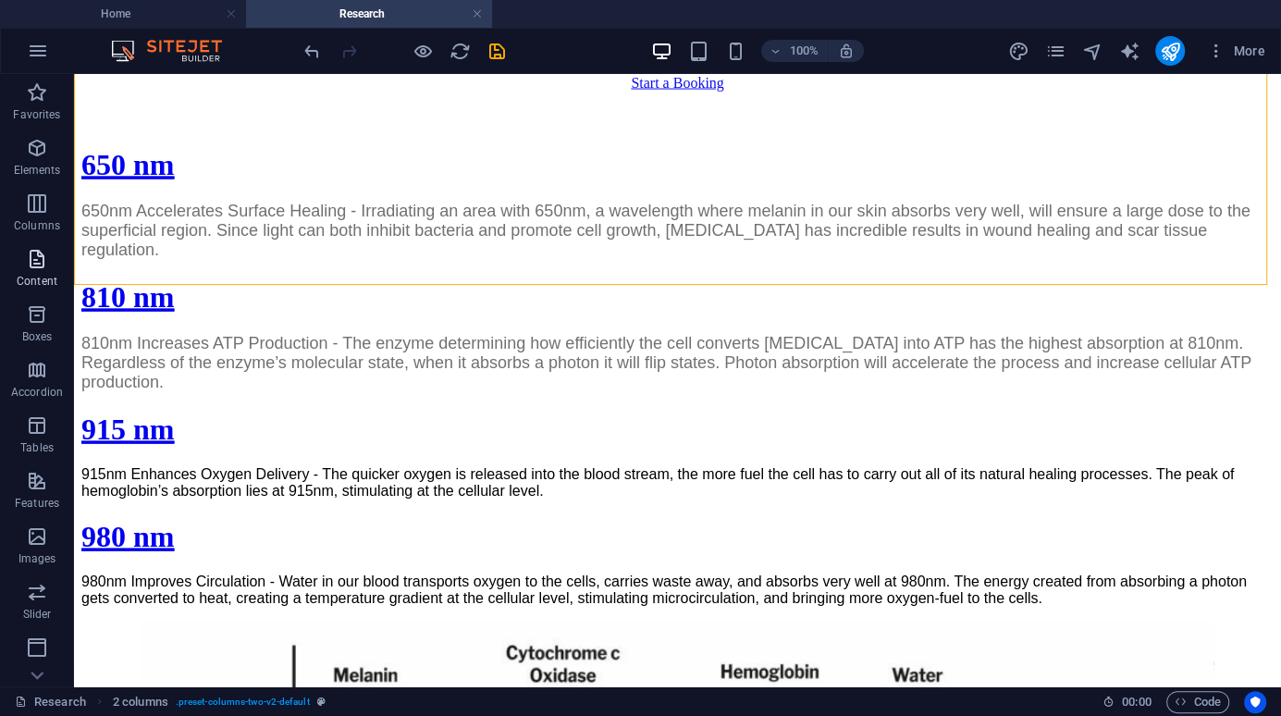
click at [42, 264] on icon "button" at bounding box center [37, 259] width 22 height 22
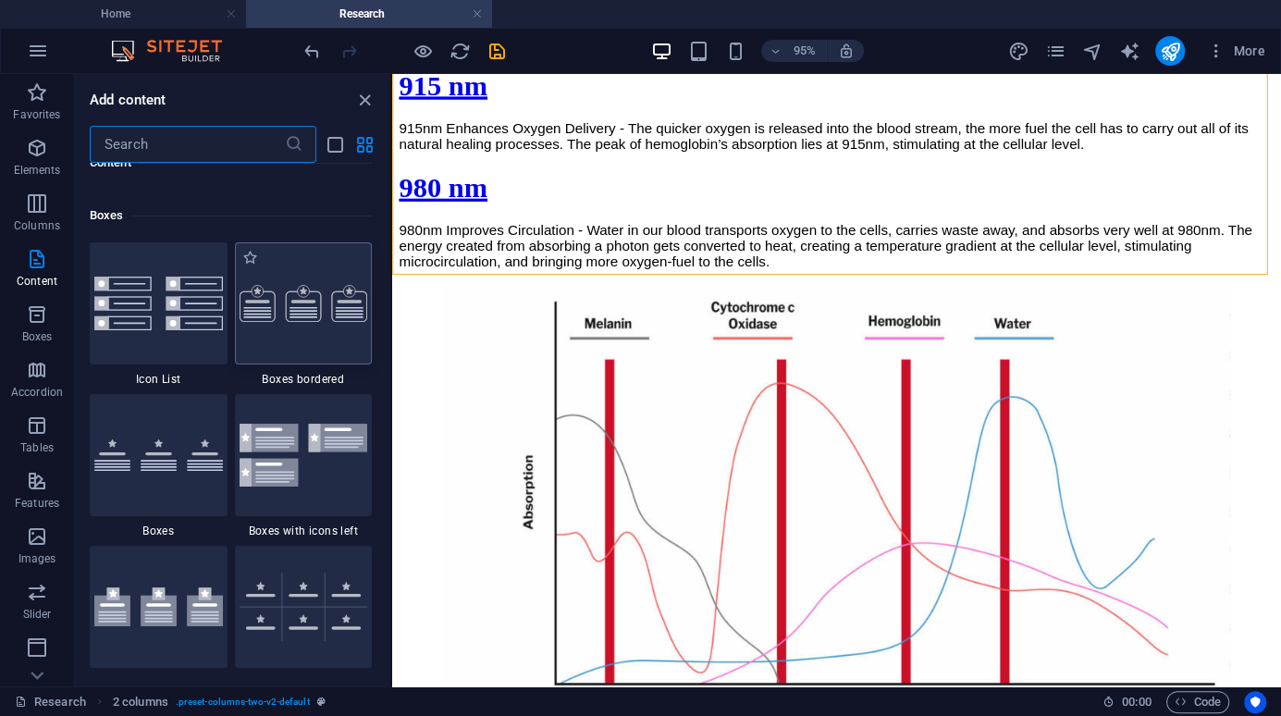
scroll to position [5086, 0]
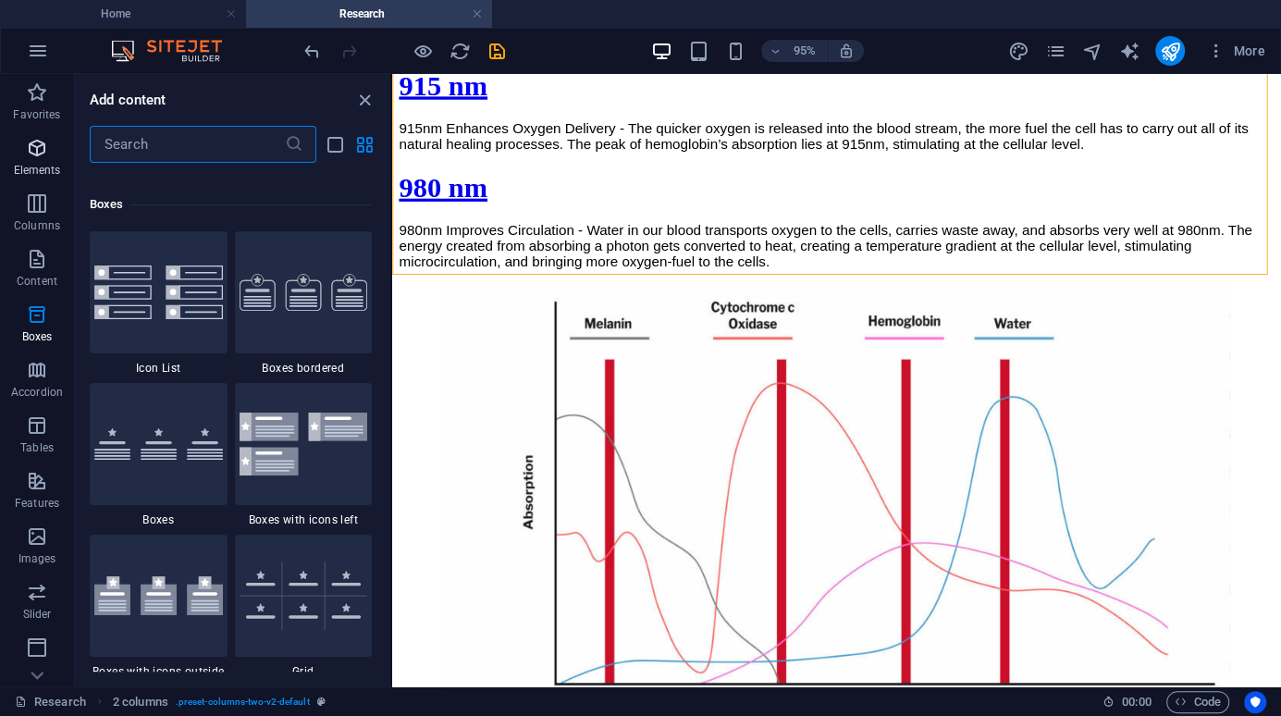
click at [43, 153] on icon "button" at bounding box center [37, 148] width 22 height 22
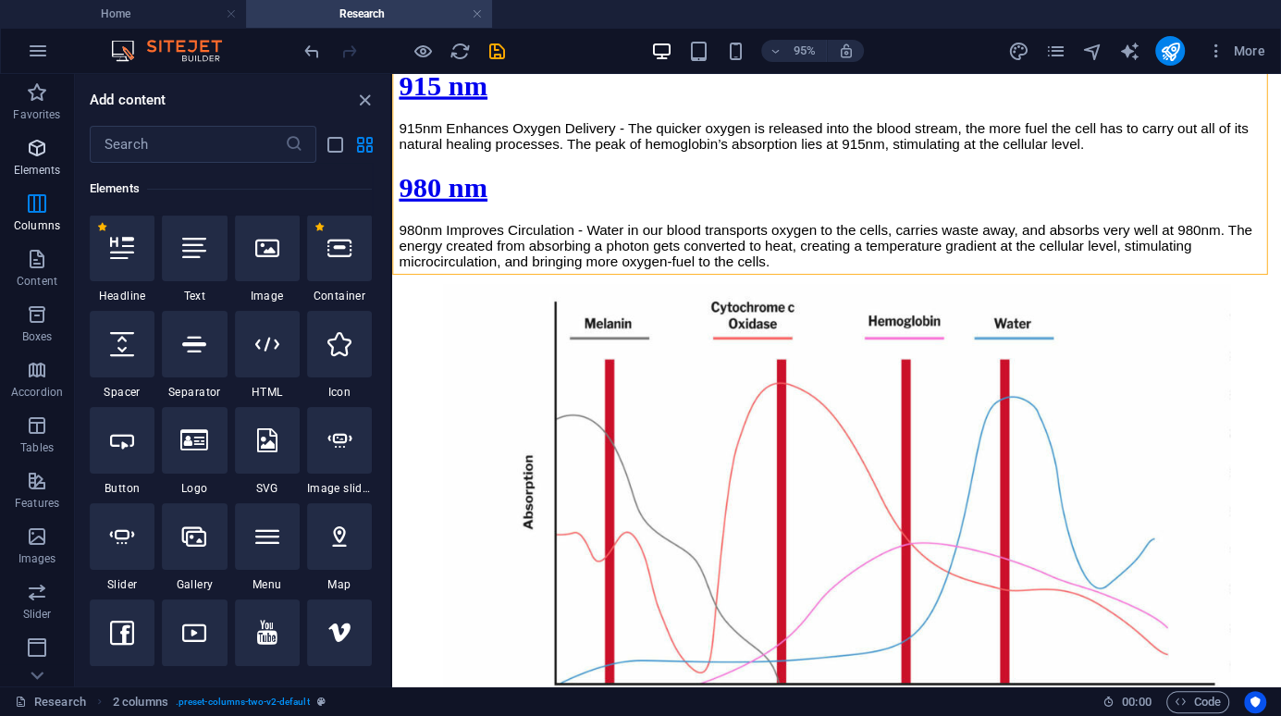
scroll to position [197, 0]
click at [190, 255] on icon at bounding box center [194, 249] width 24 height 24
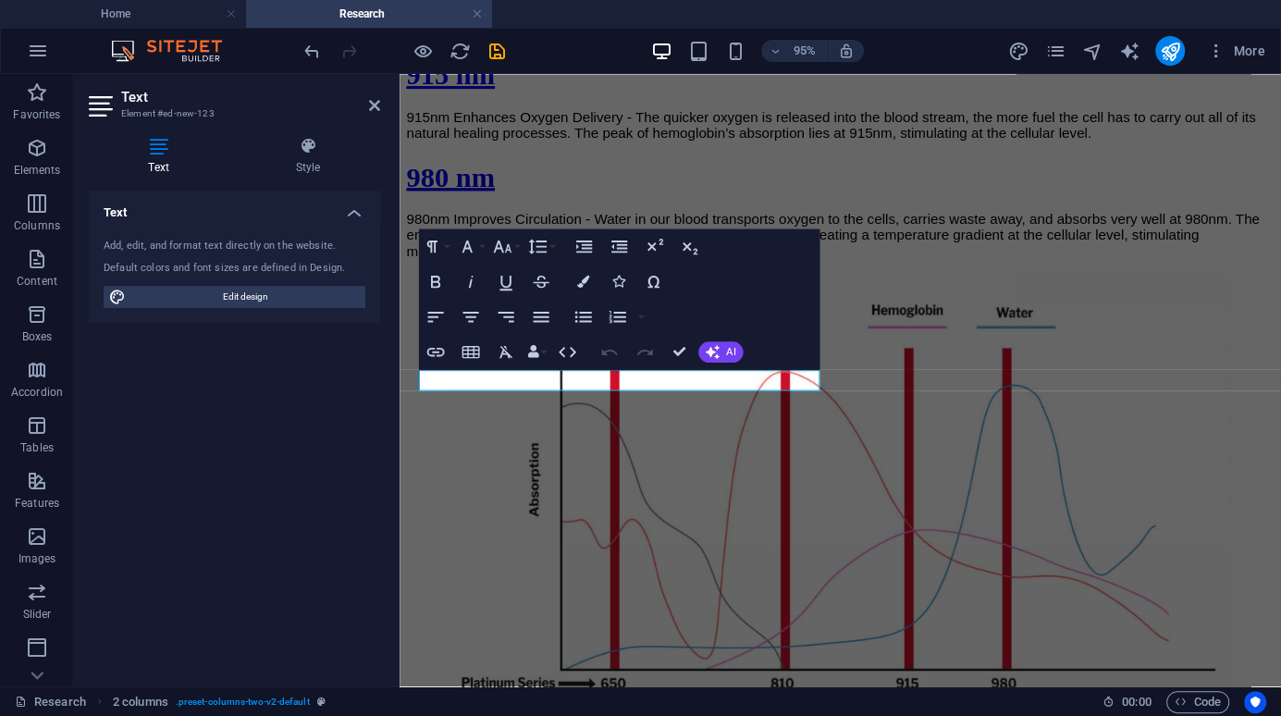
scroll to position [1575, 0]
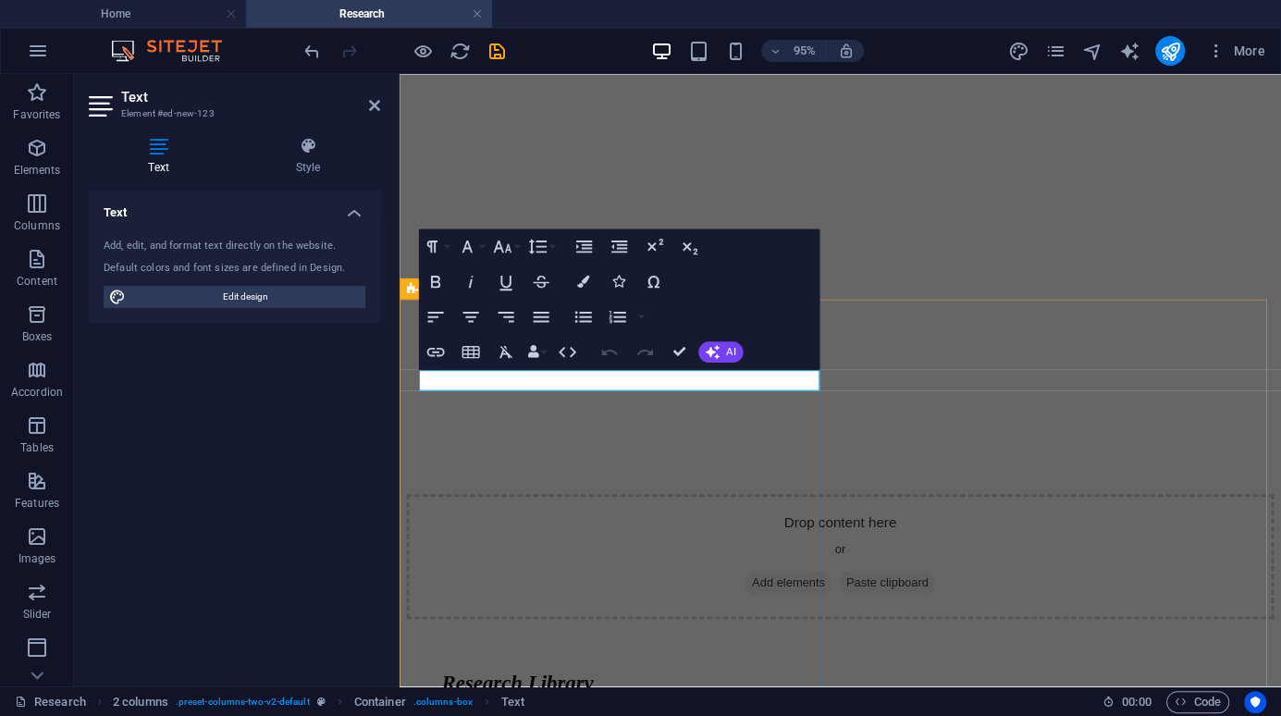
drag, startPoint x: 628, startPoint y: 397, endPoint x: 382, endPoint y: 405, distance: 246.2
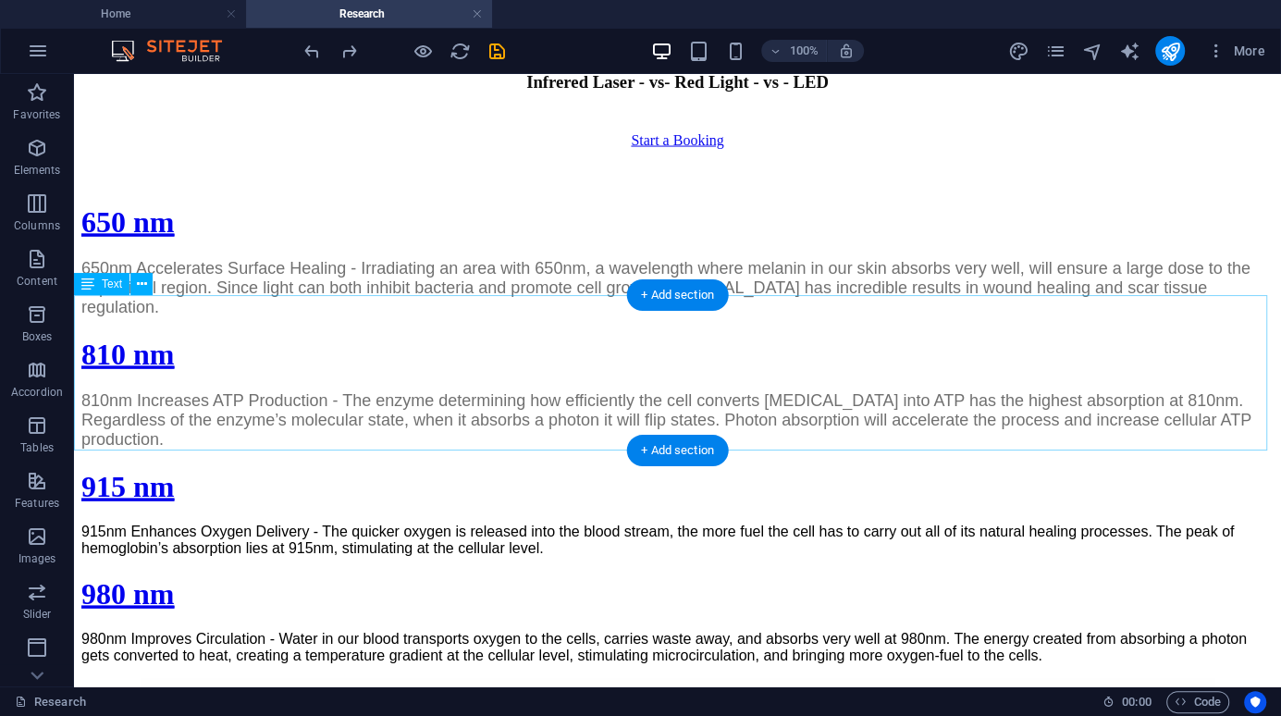
scroll to position [2592, 0]
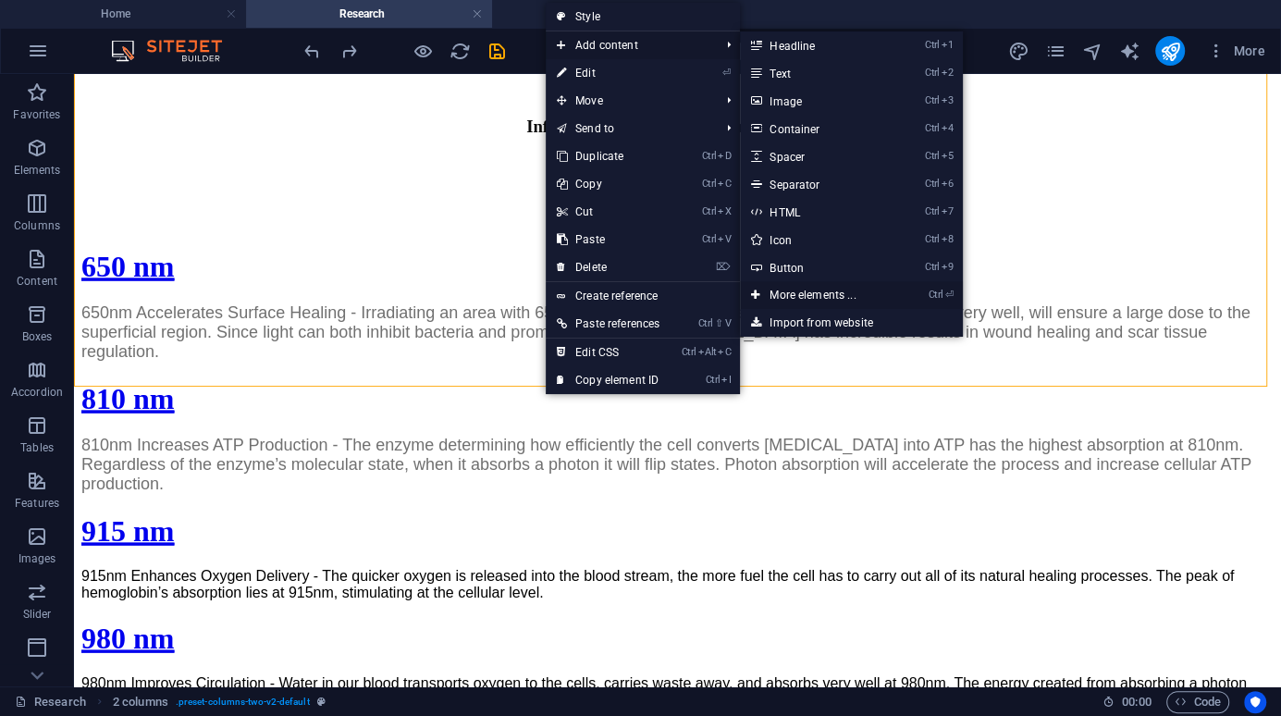
click at [810, 295] on link "Ctrl ⏎ More elements ..." at bounding box center [816, 295] width 153 height 28
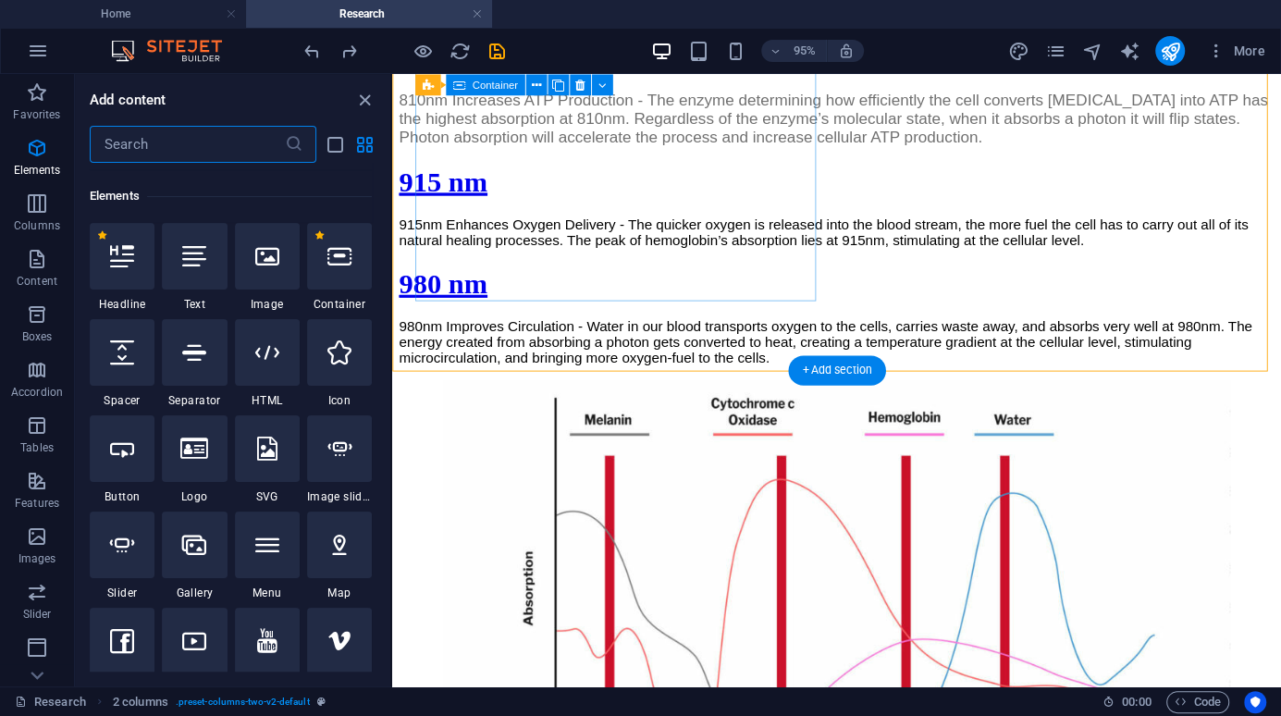
scroll to position [196, 0]
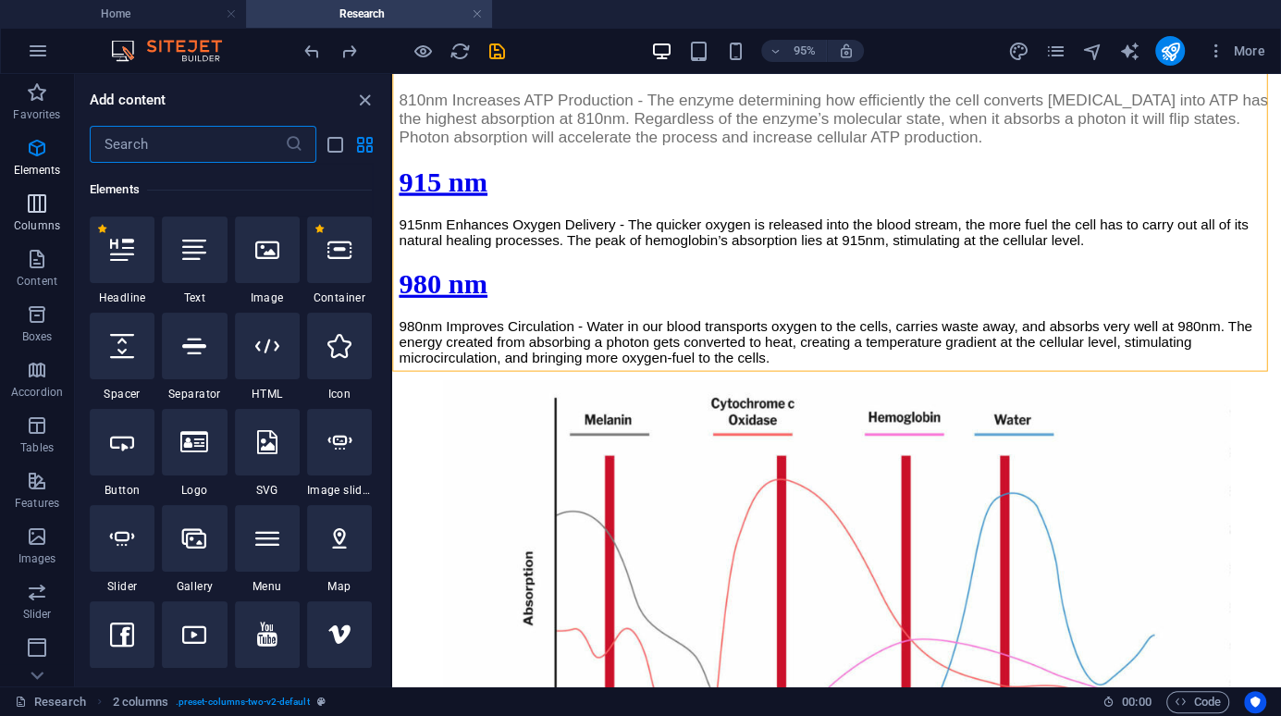
click at [34, 203] on icon "button" at bounding box center [37, 203] width 22 height 22
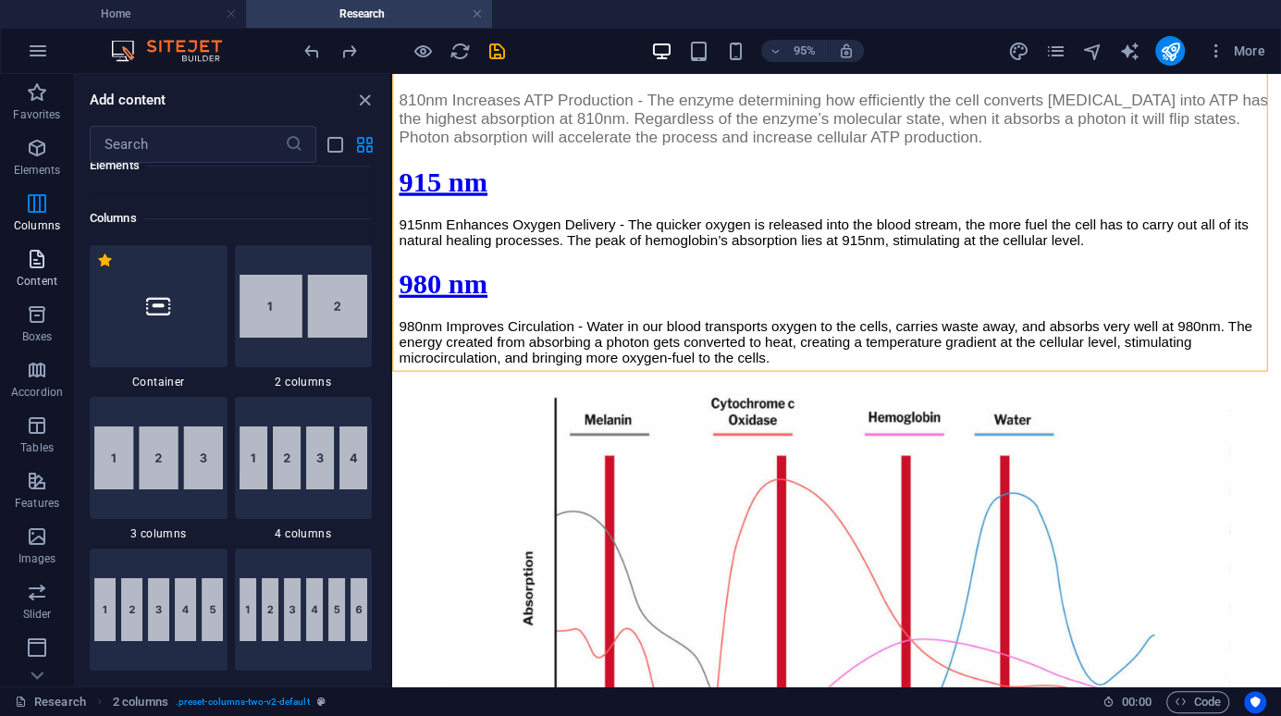
scroll to position [915, 0]
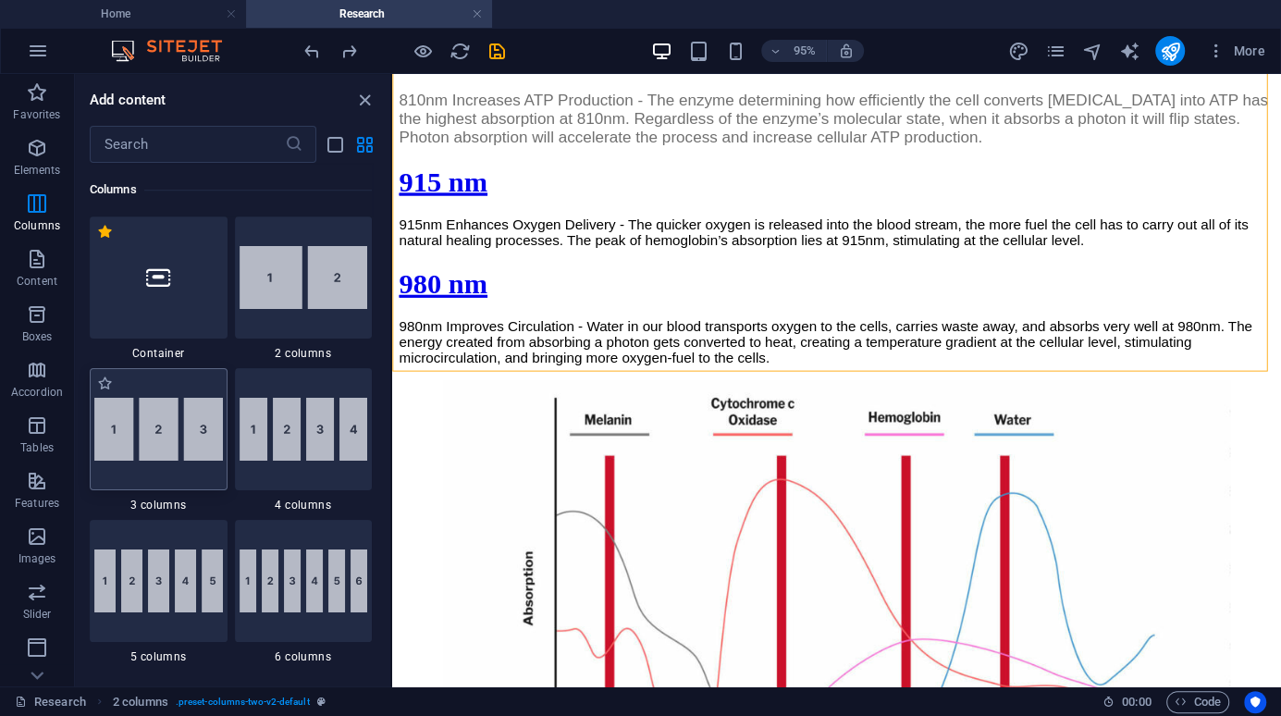
click at [151, 441] on img at bounding box center [158, 429] width 129 height 63
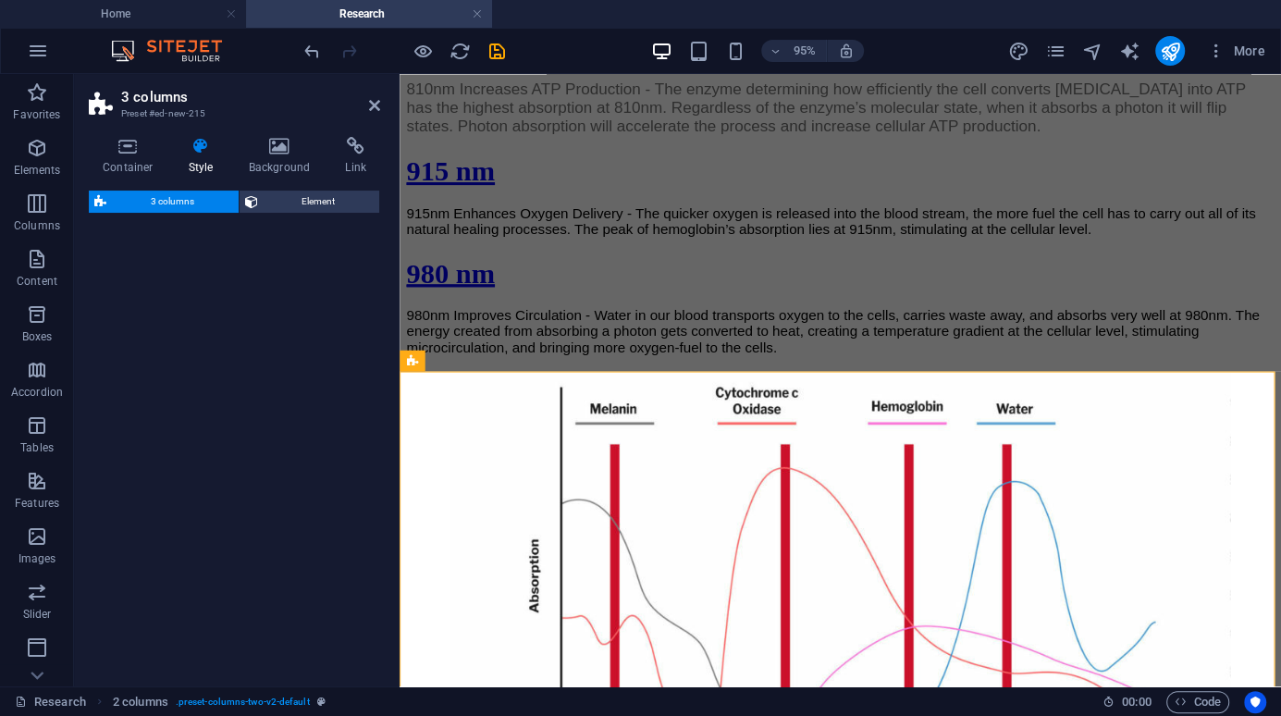
select select "rem"
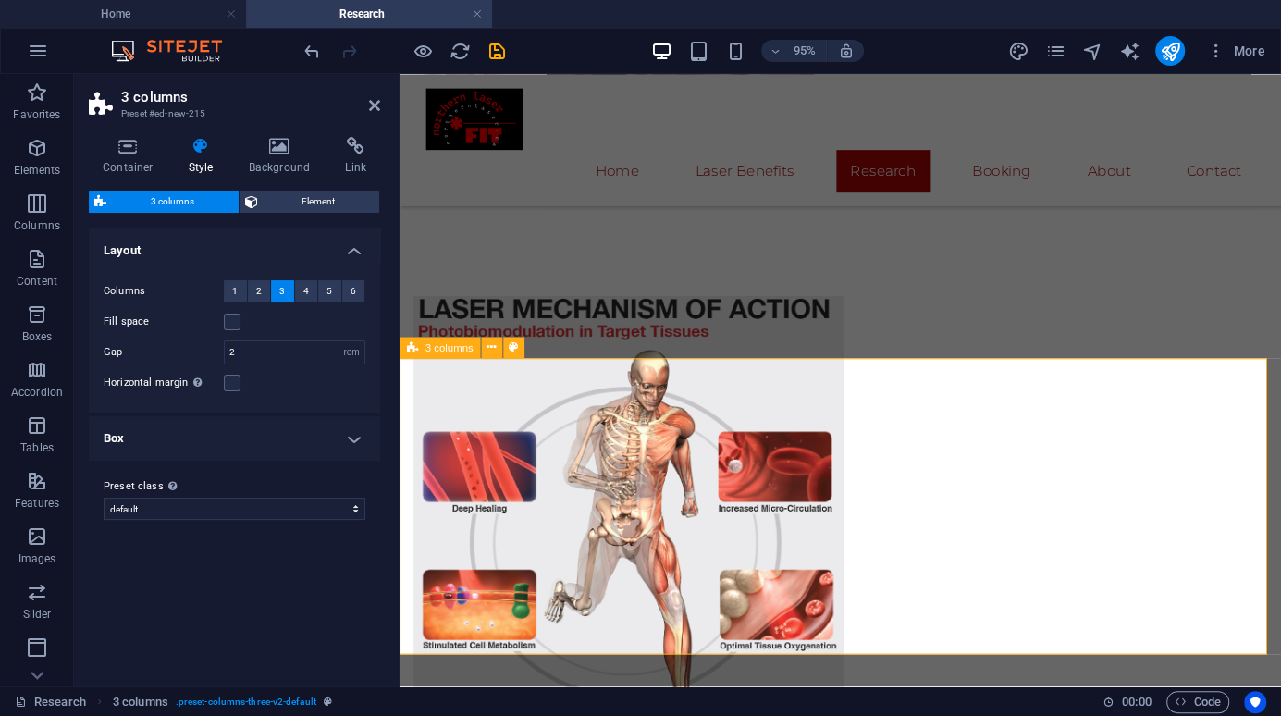
scroll to position [2870, 0]
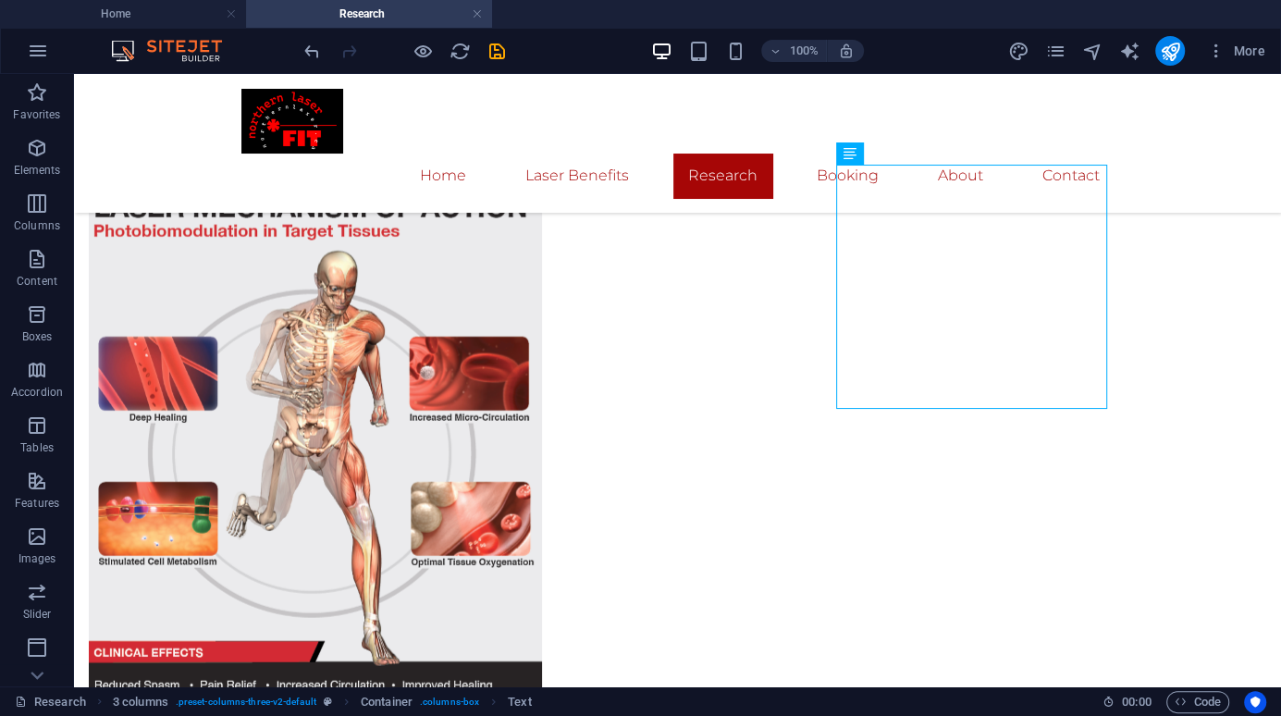
scroll to position [2695, 0]
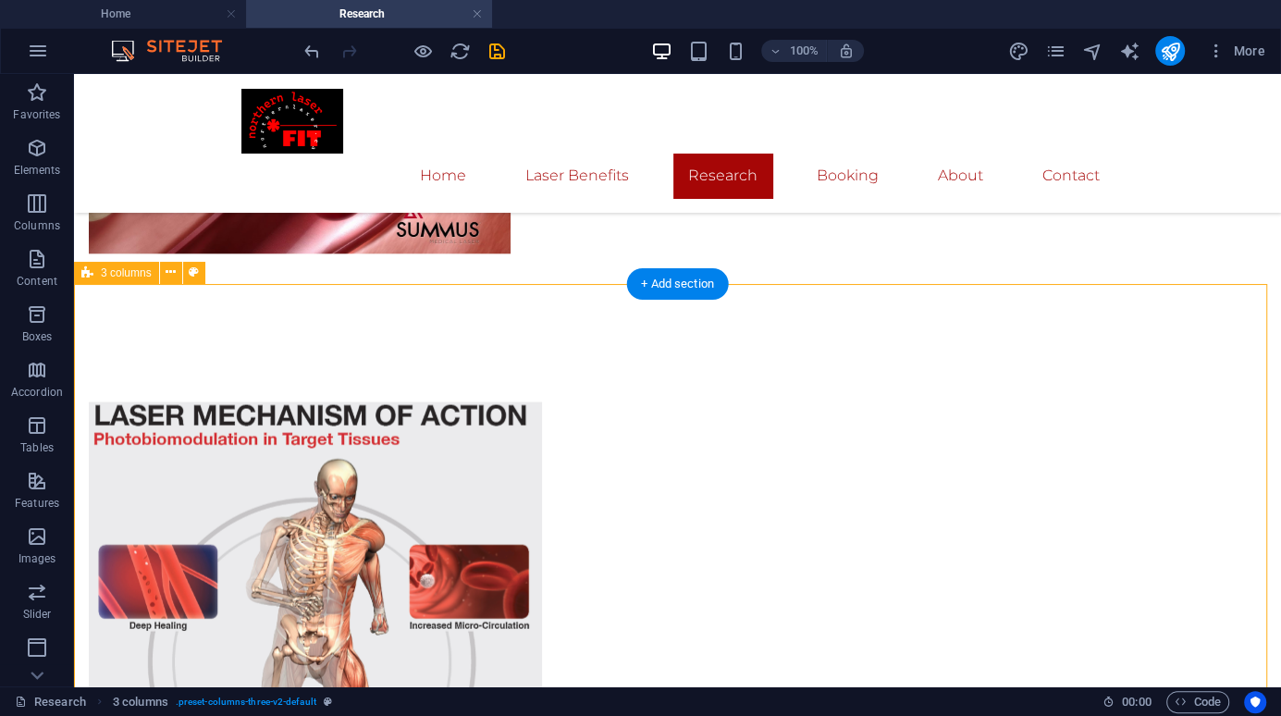
select select "rem"
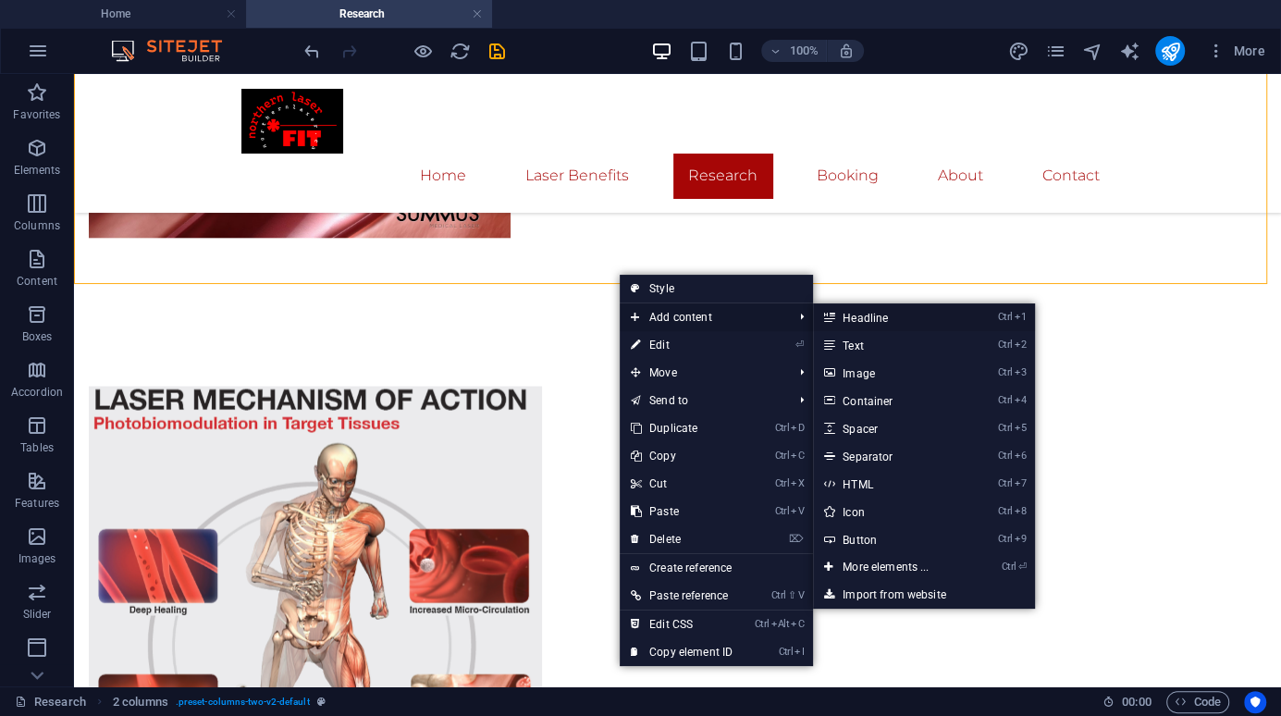
click at [889, 315] on link "Ctrl 1 Headline" at bounding box center [889, 317] width 153 height 28
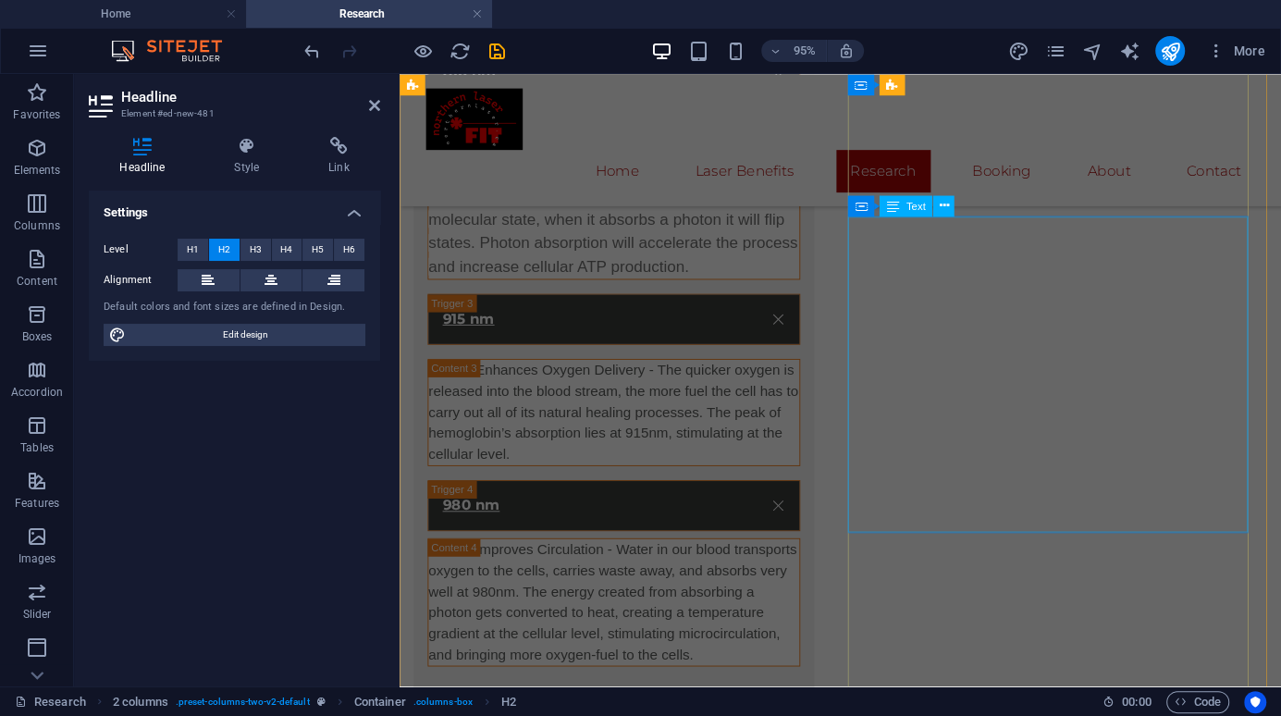
scroll to position [1586, 0]
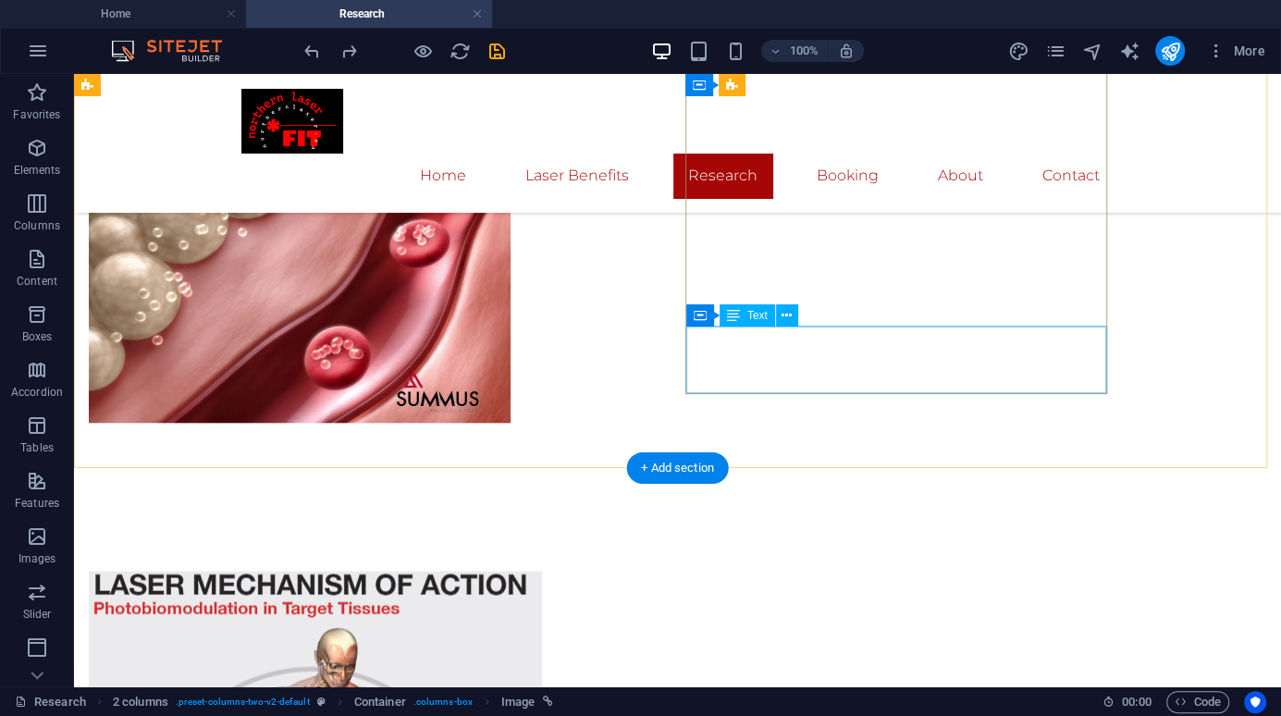
scroll to position [2604, 0]
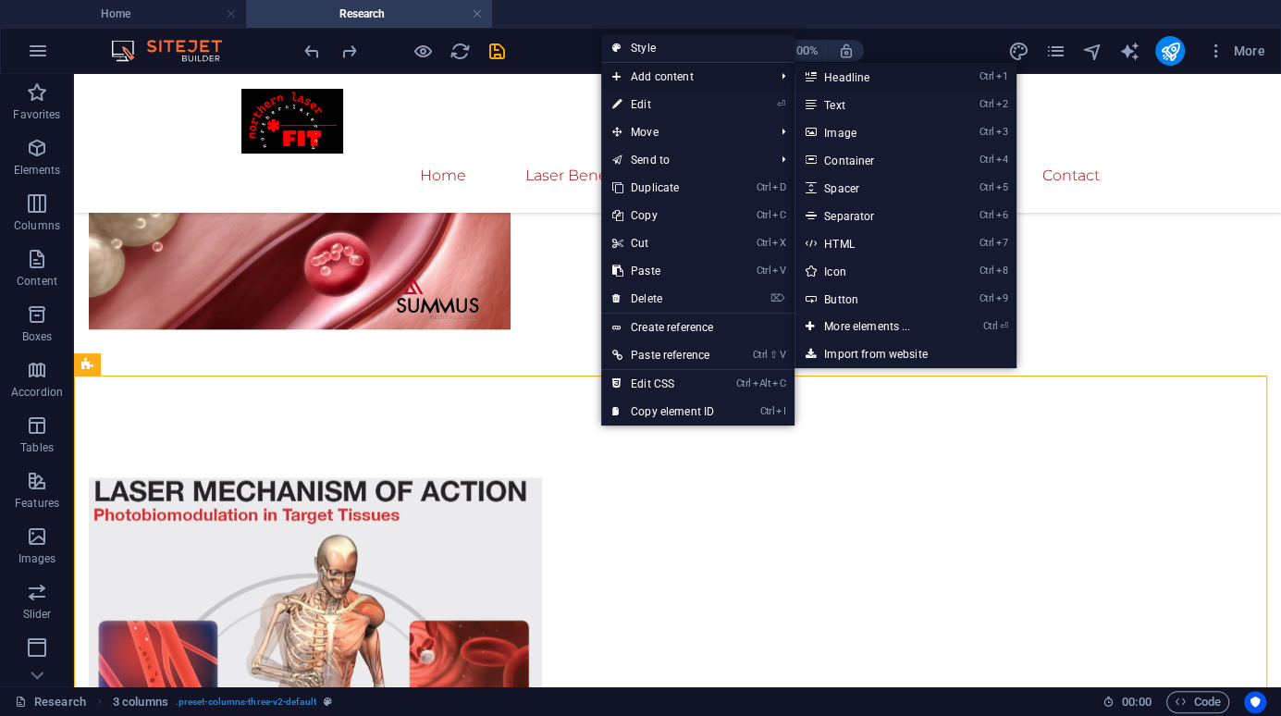
click at [863, 79] on link "Ctrl 1 Headline" at bounding box center [870, 77] width 153 height 28
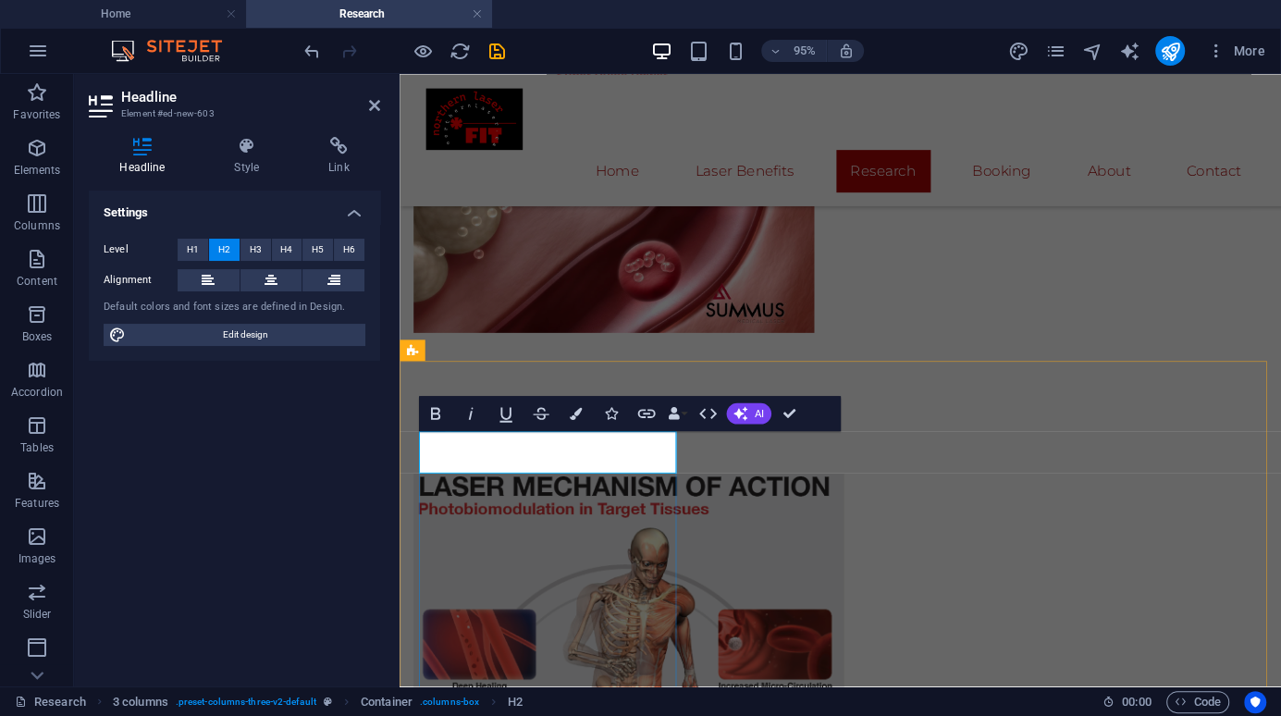
drag, startPoint x: 579, startPoint y: 465, endPoint x: 794, endPoint y: 506, distance: 219.3
drag, startPoint x: 654, startPoint y: 484, endPoint x: 383, endPoint y: 486, distance: 271.0
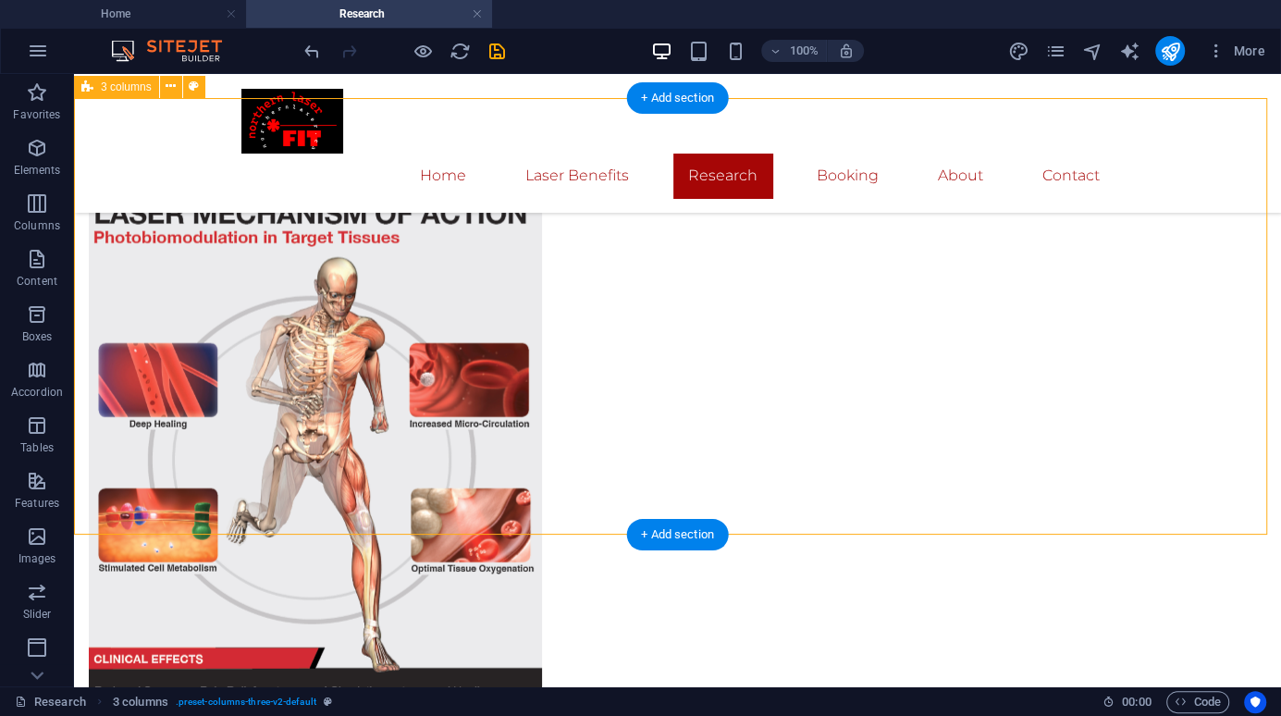
scroll to position [2789, 0]
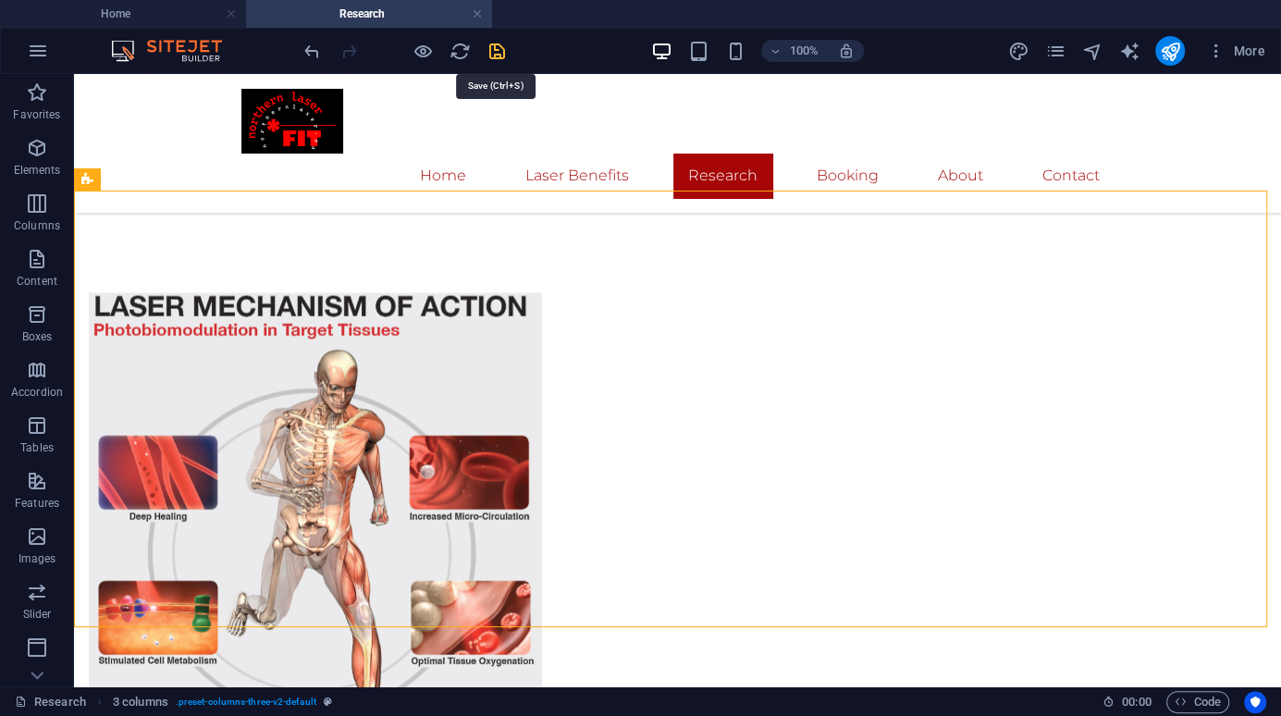
click at [499, 50] on icon "save" at bounding box center [496, 51] width 21 height 21
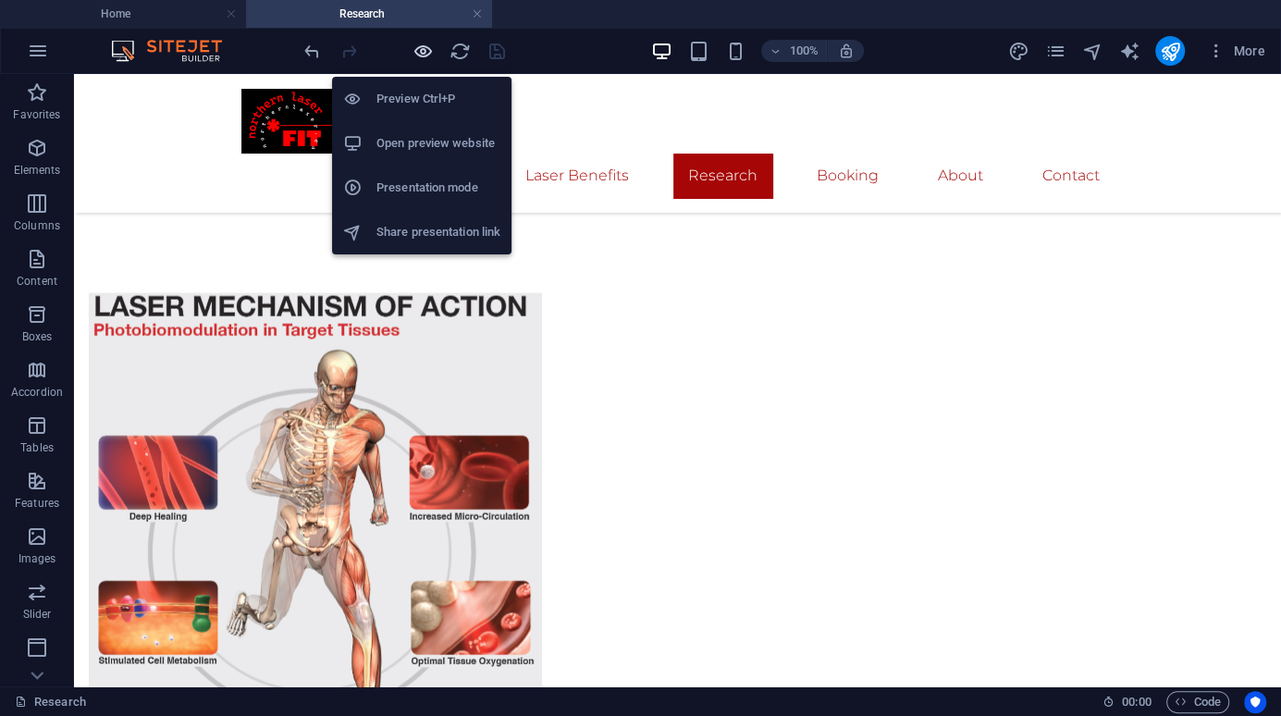
click at [421, 48] on icon "button" at bounding box center [422, 51] width 21 height 21
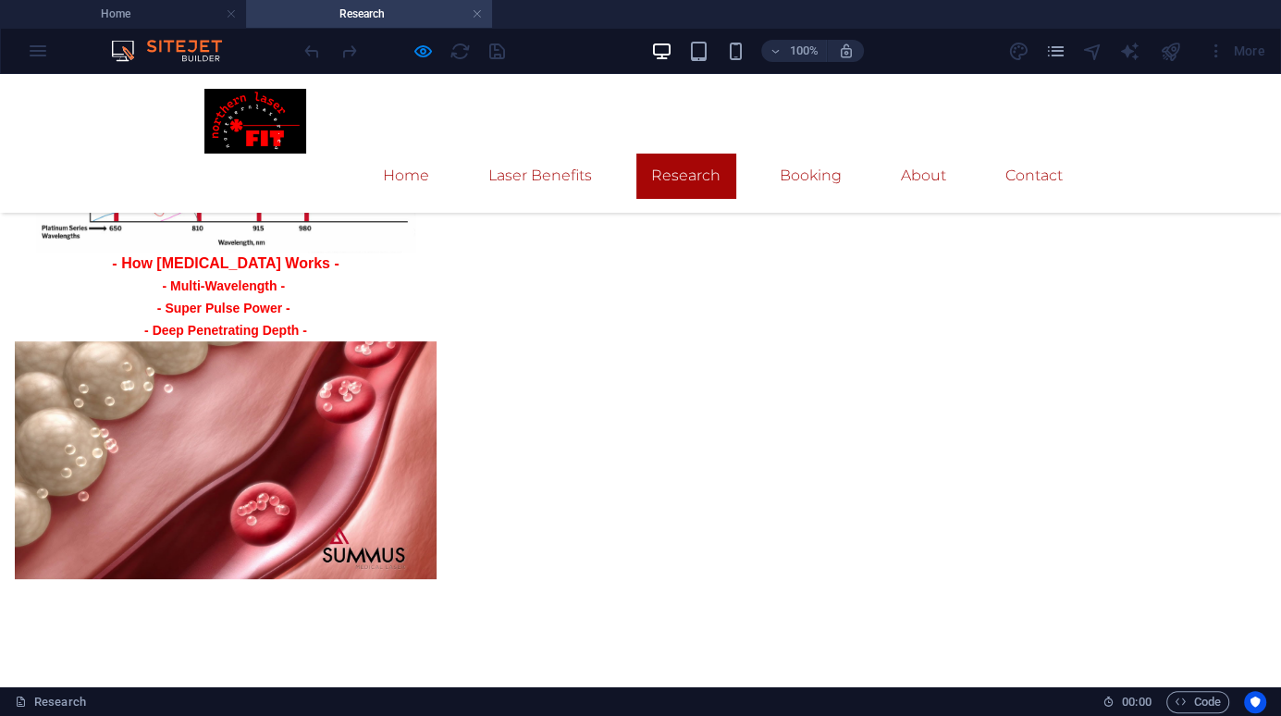
scroll to position [1720, 0]
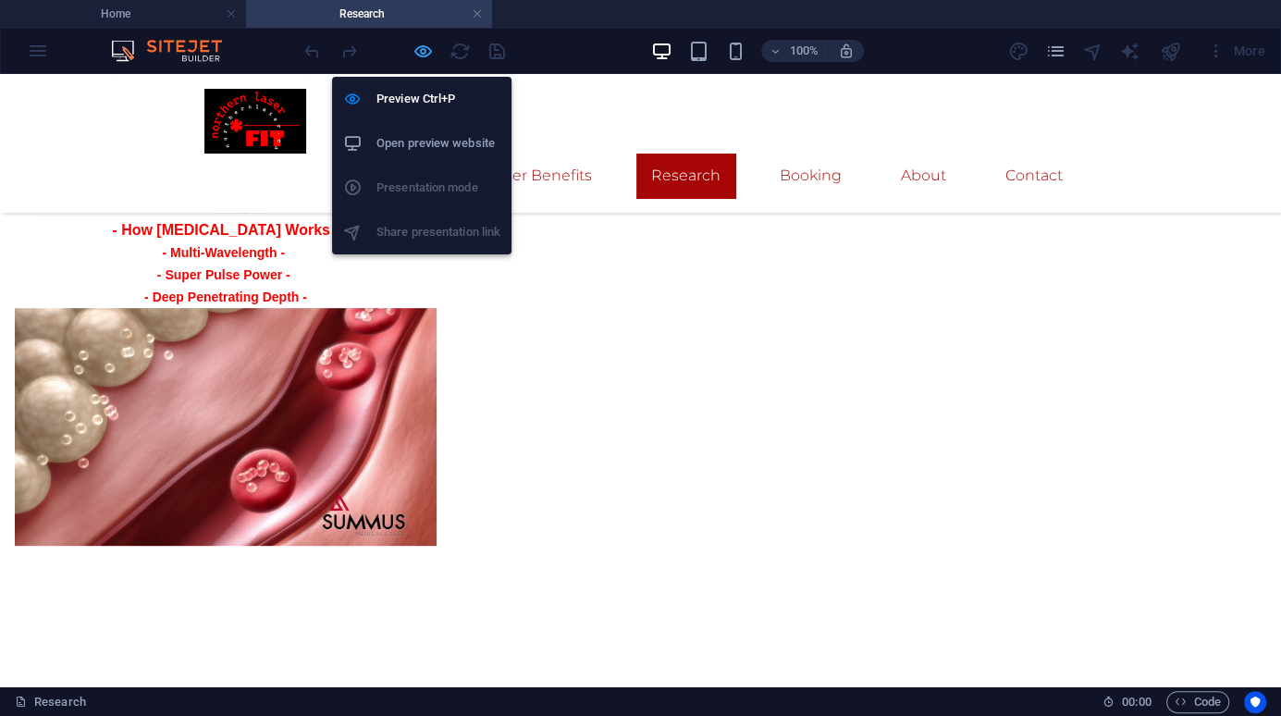
click at [416, 49] on icon "button" at bounding box center [422, 51] width 21 height 21
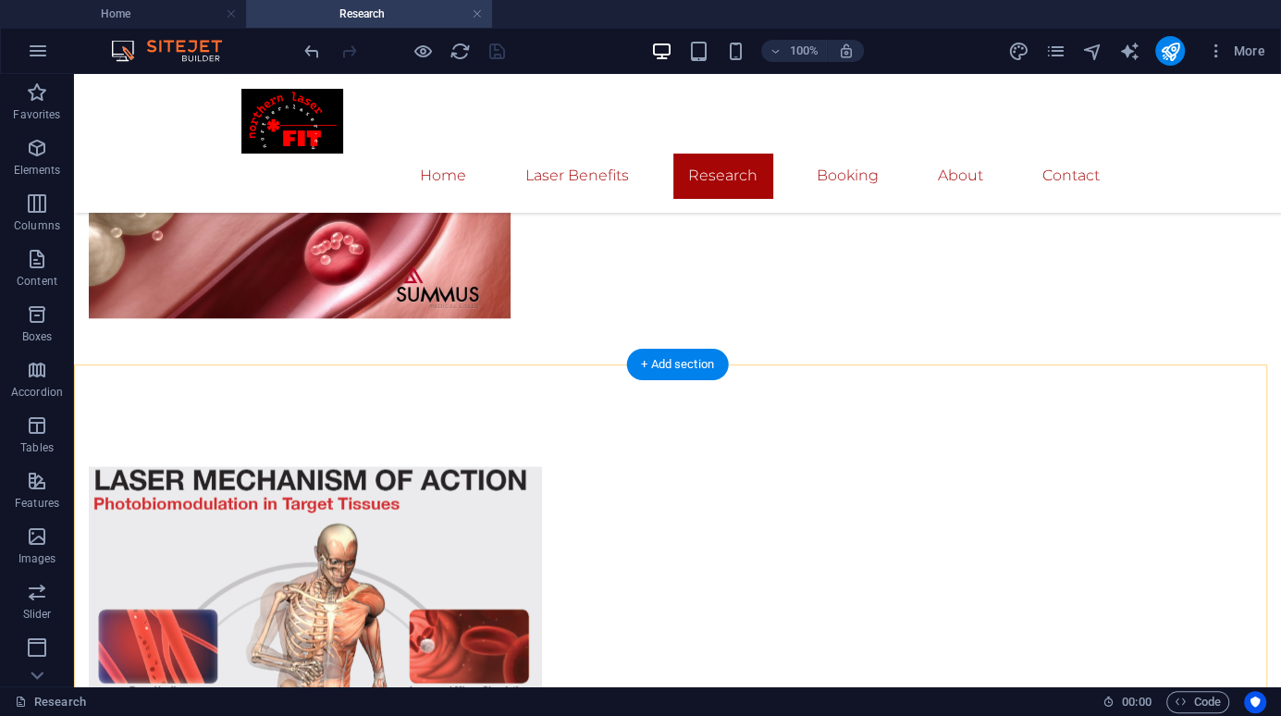
scroll to position [2696, 0]
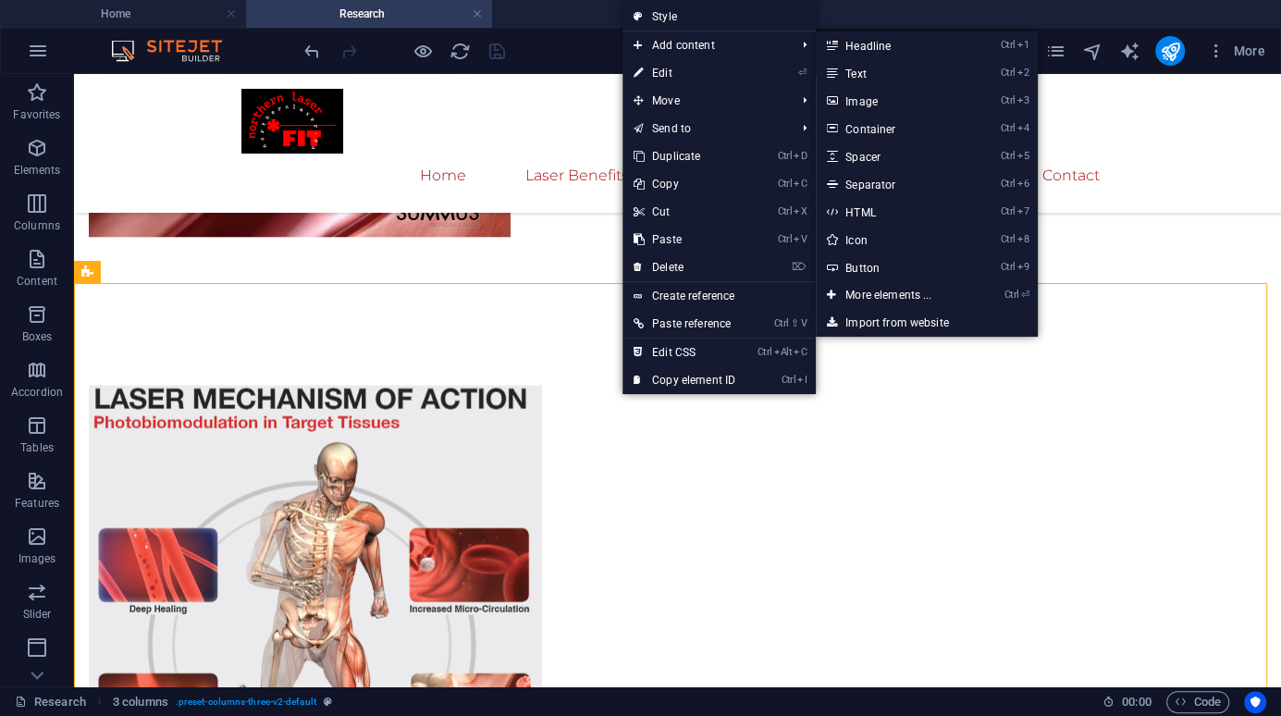
click at [894, 43] on link "Ctrl 1 Headline" at bounding box center [892, 45] width 153 height 28
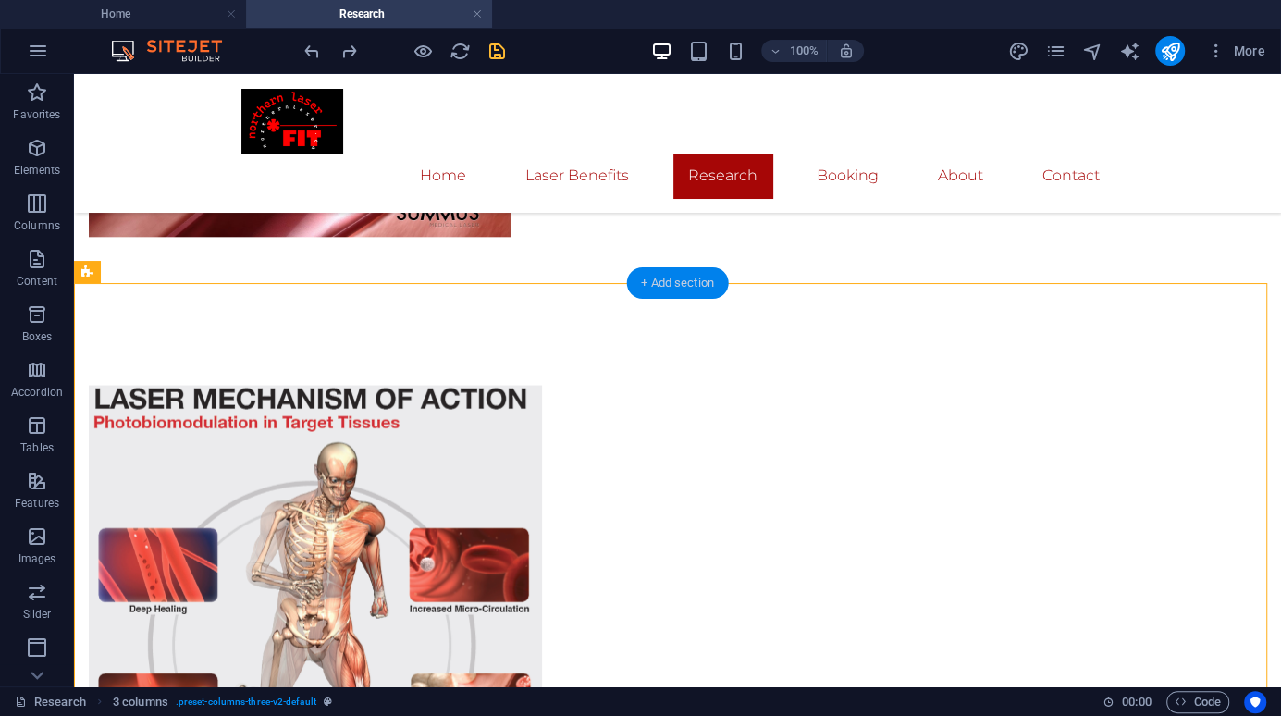
click at [656, 283] on div "+ Add section" at bounding box center [677, 282] width 103 height 31
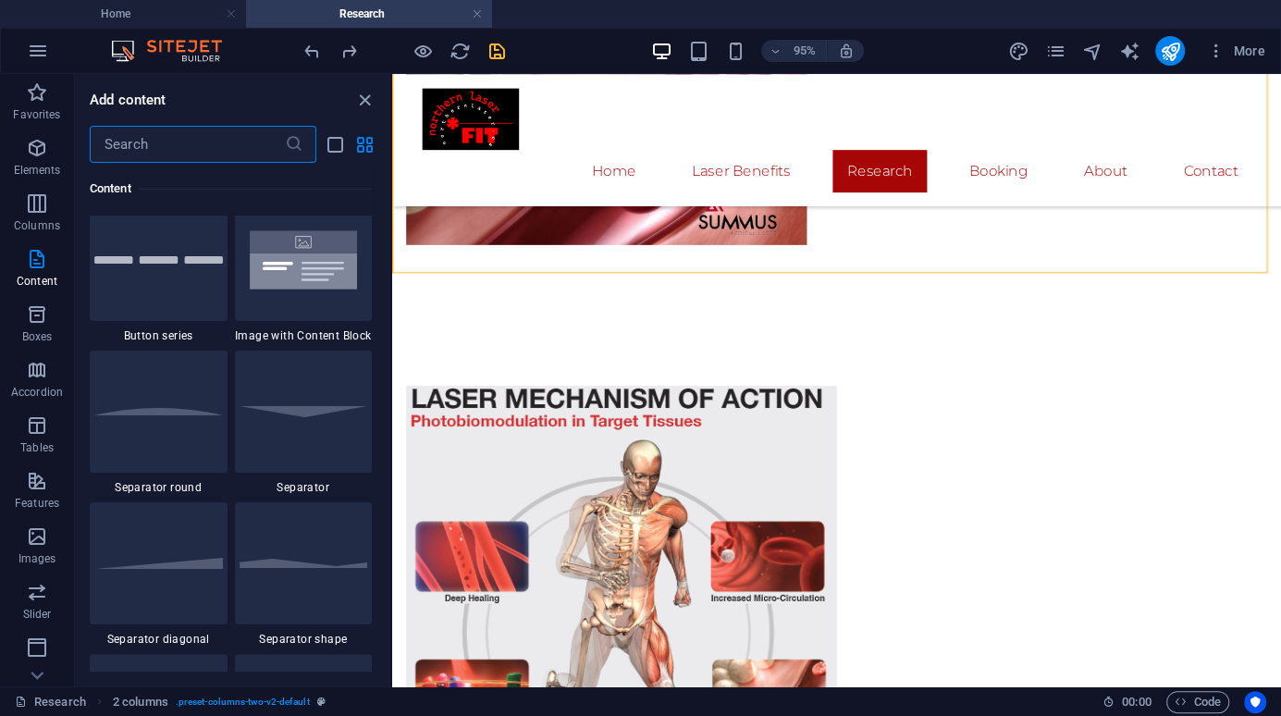
scroll to position [4346, 0]
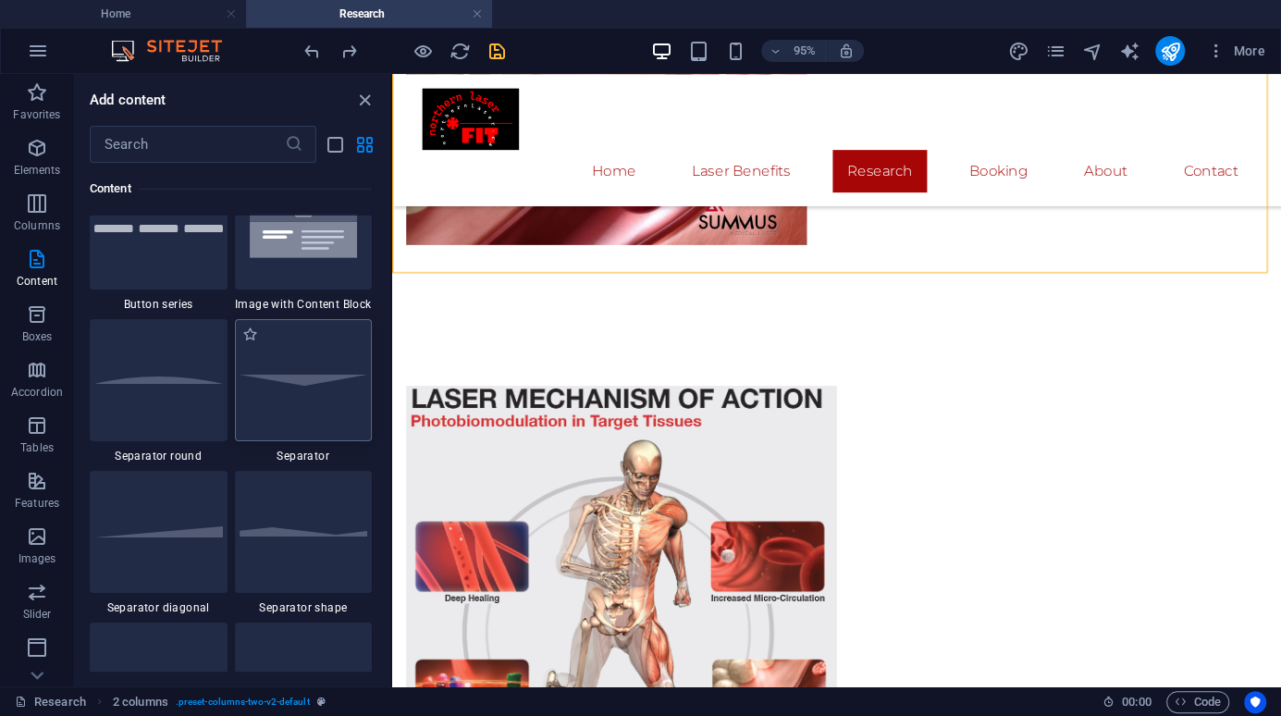
click at [312, 397] on div at bounding box center [304, 380] width 138 height 122
select select "rem"
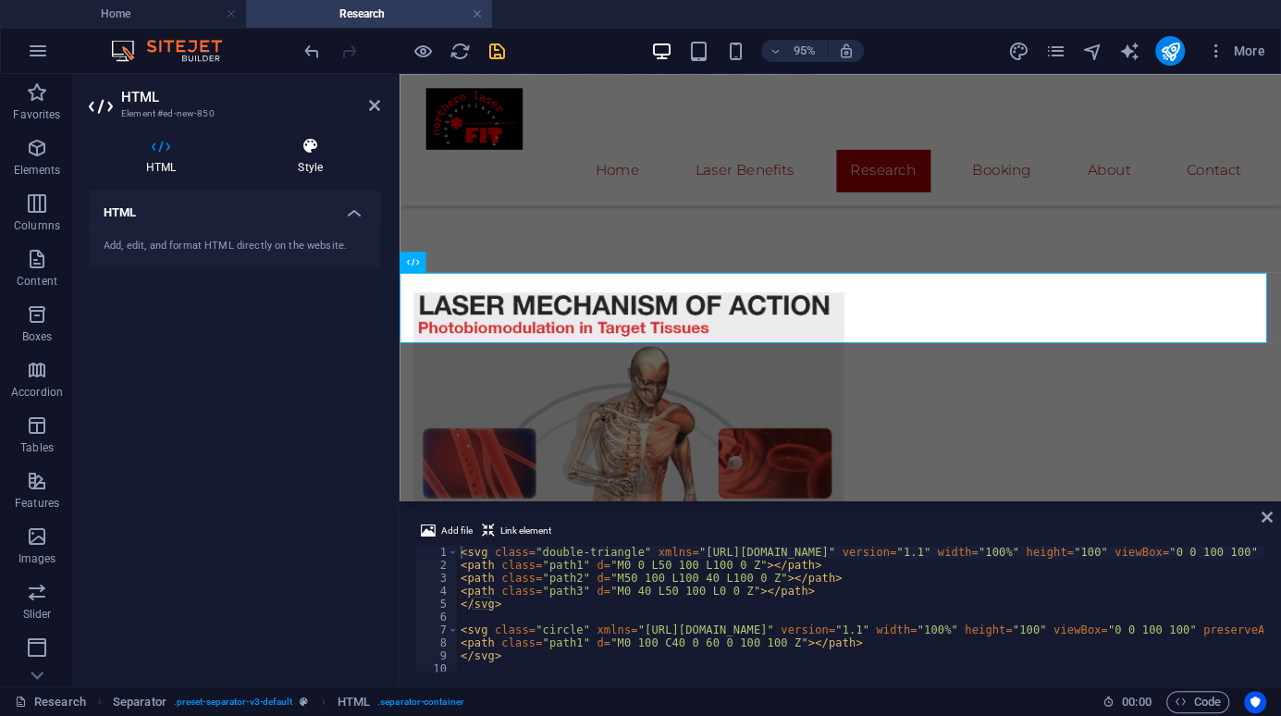
click at [310, 140] on icon at bounding box center [310, 146] width 140 height 18
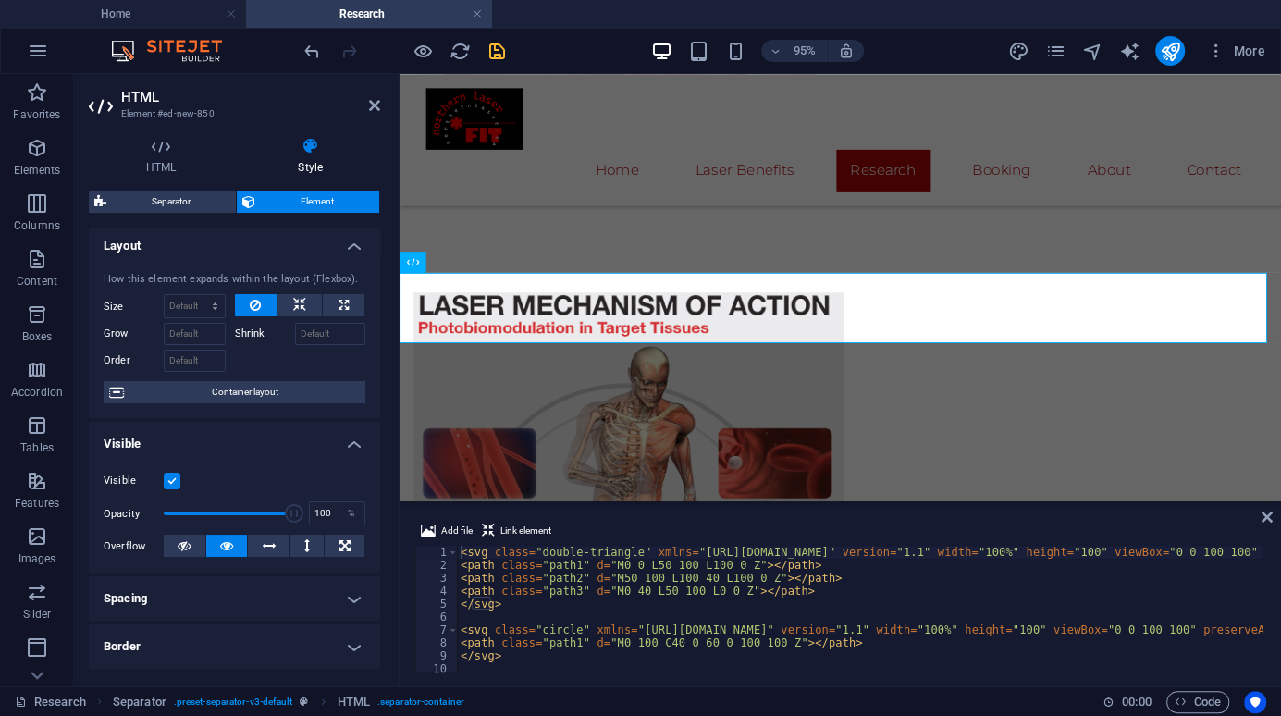
scroll to position [0, 0]
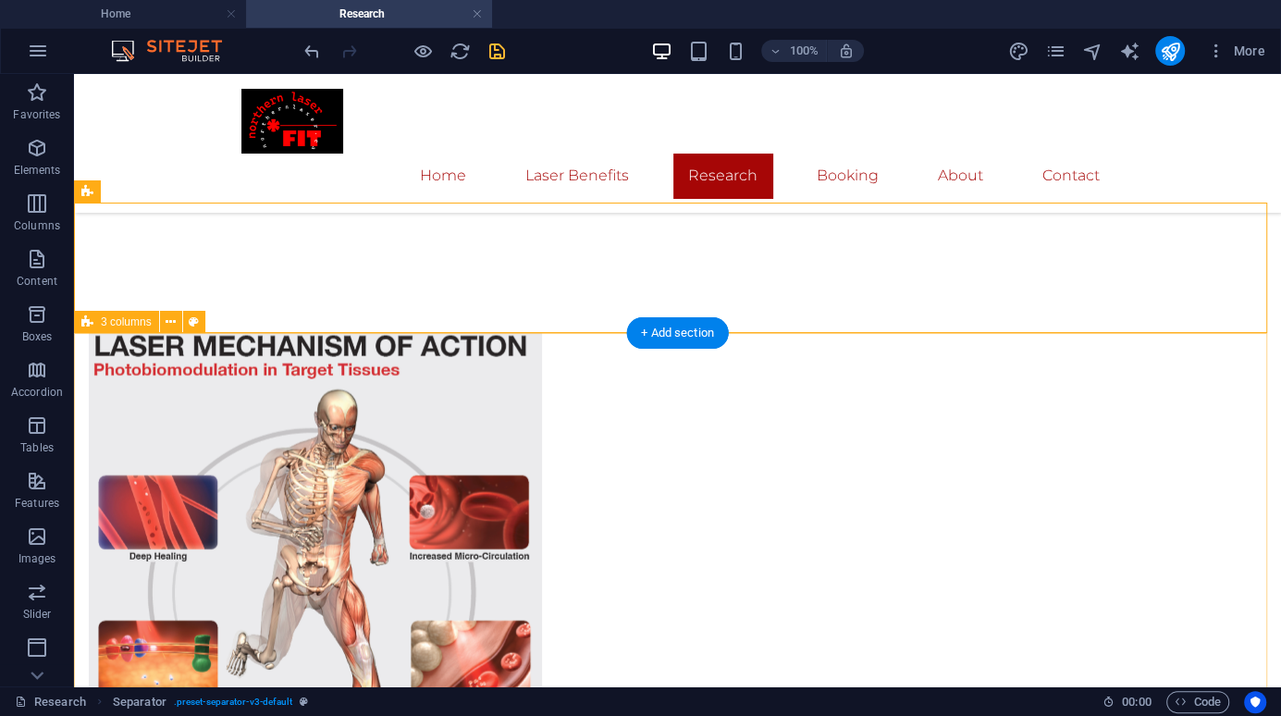
scroll to position [2696, 0]
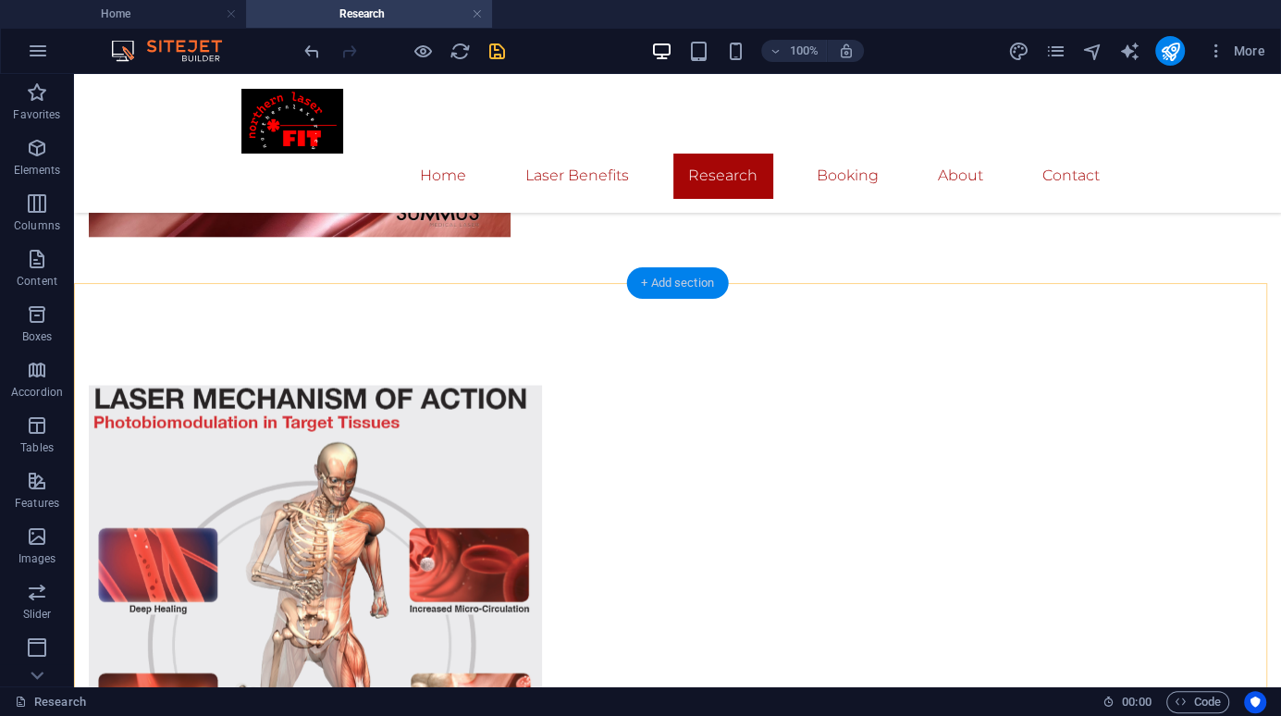
click at [682, 284] on div "+ Add section" at bounding box center [677, 282] width 103 height 31
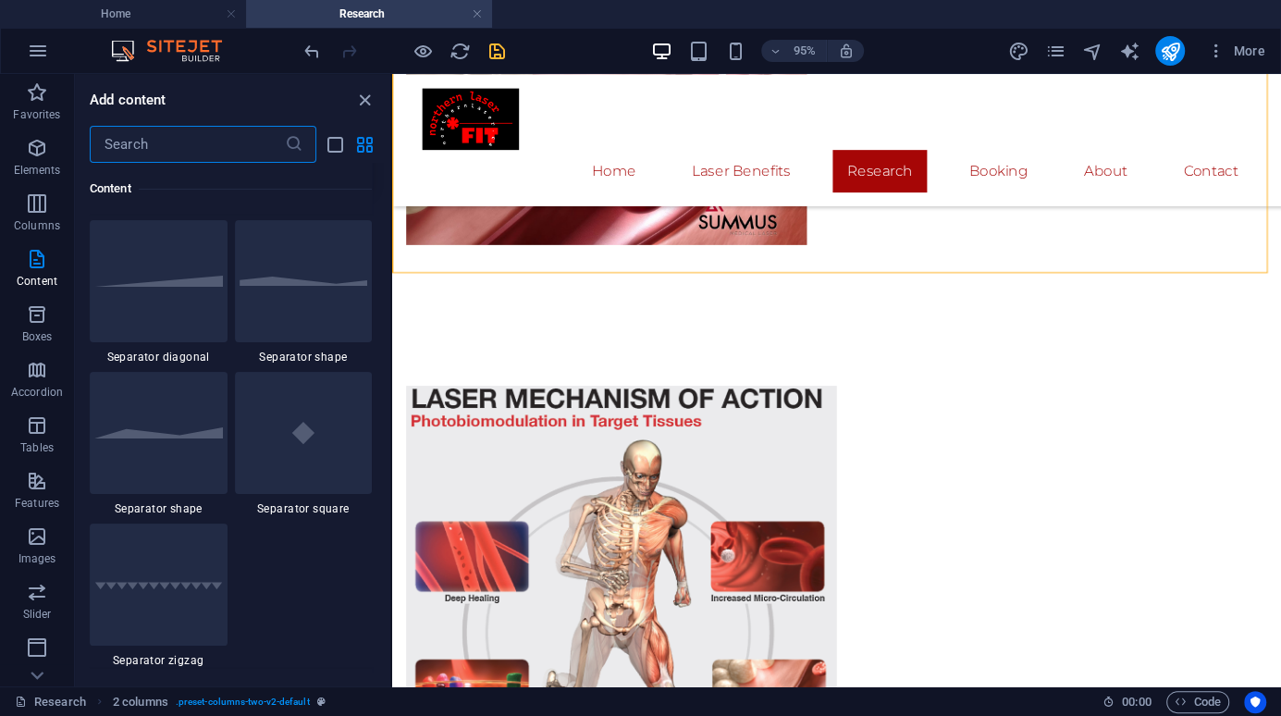
scroll to position [4623, 0]
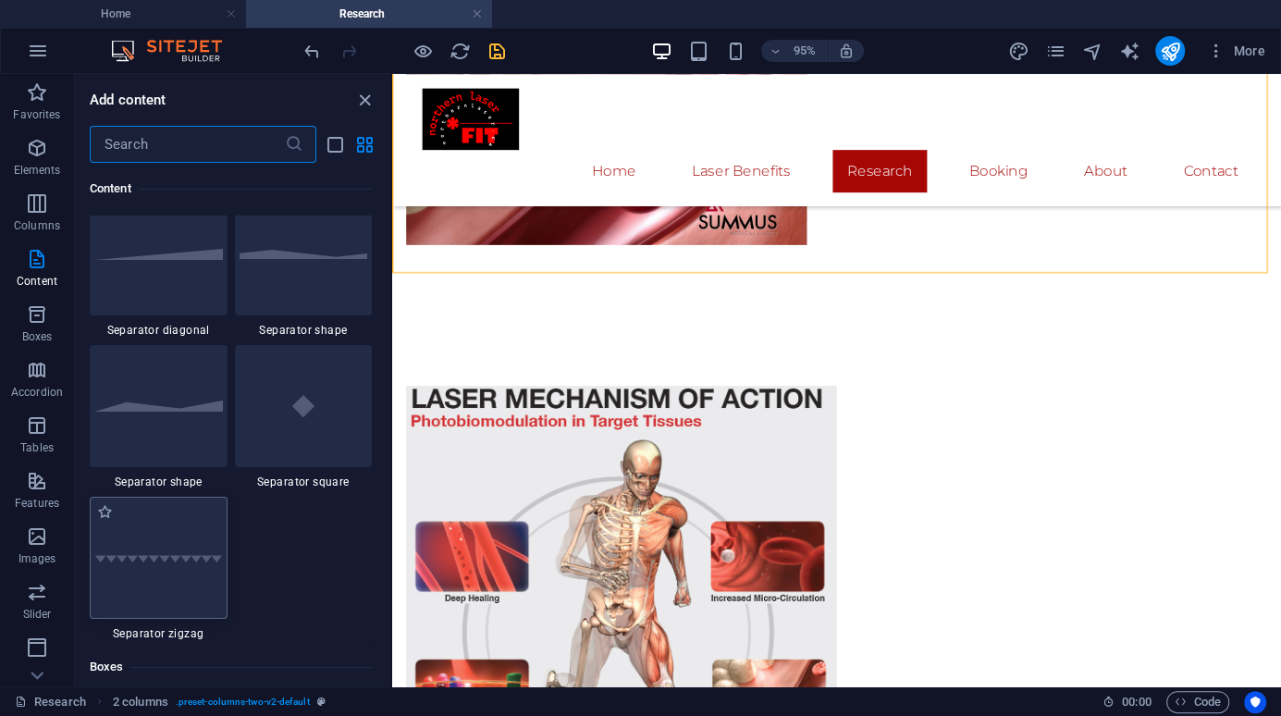
click at [135, 605] on div at bounding box center [159, 558] width 138 height 122
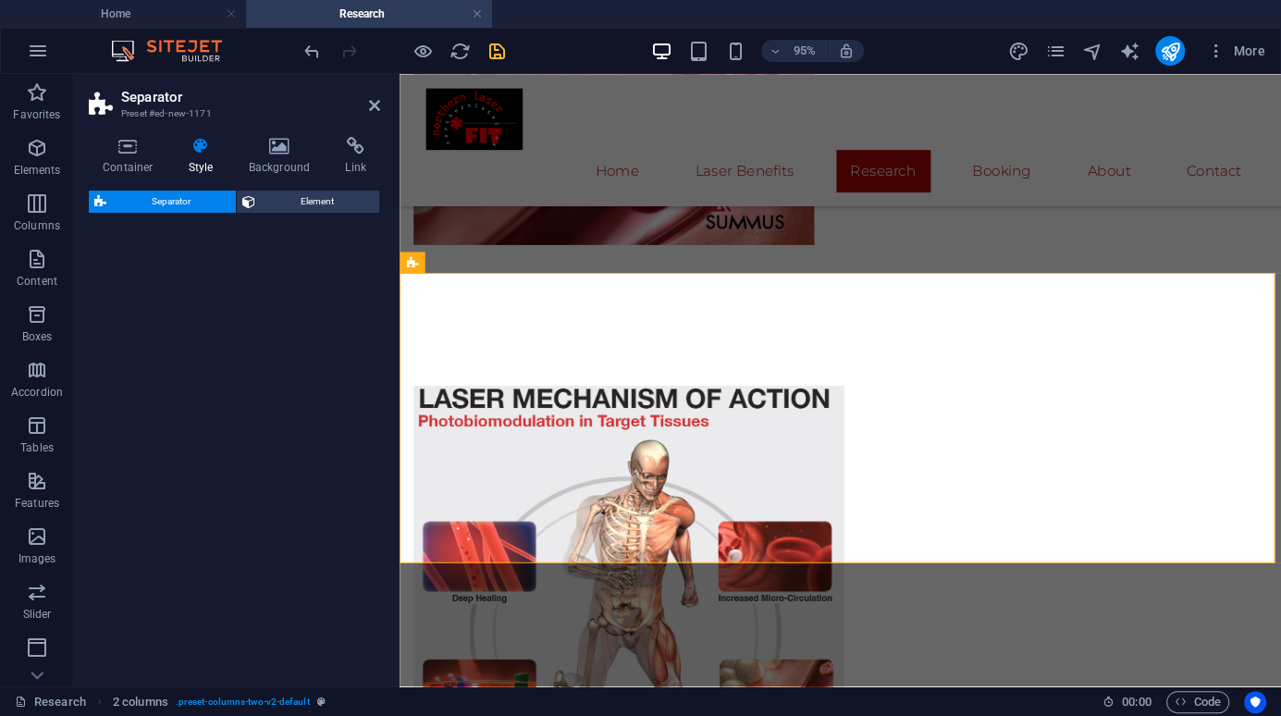
select select "zigzag"
select select "rem"
select select "preset-separator-v3-zigzag"
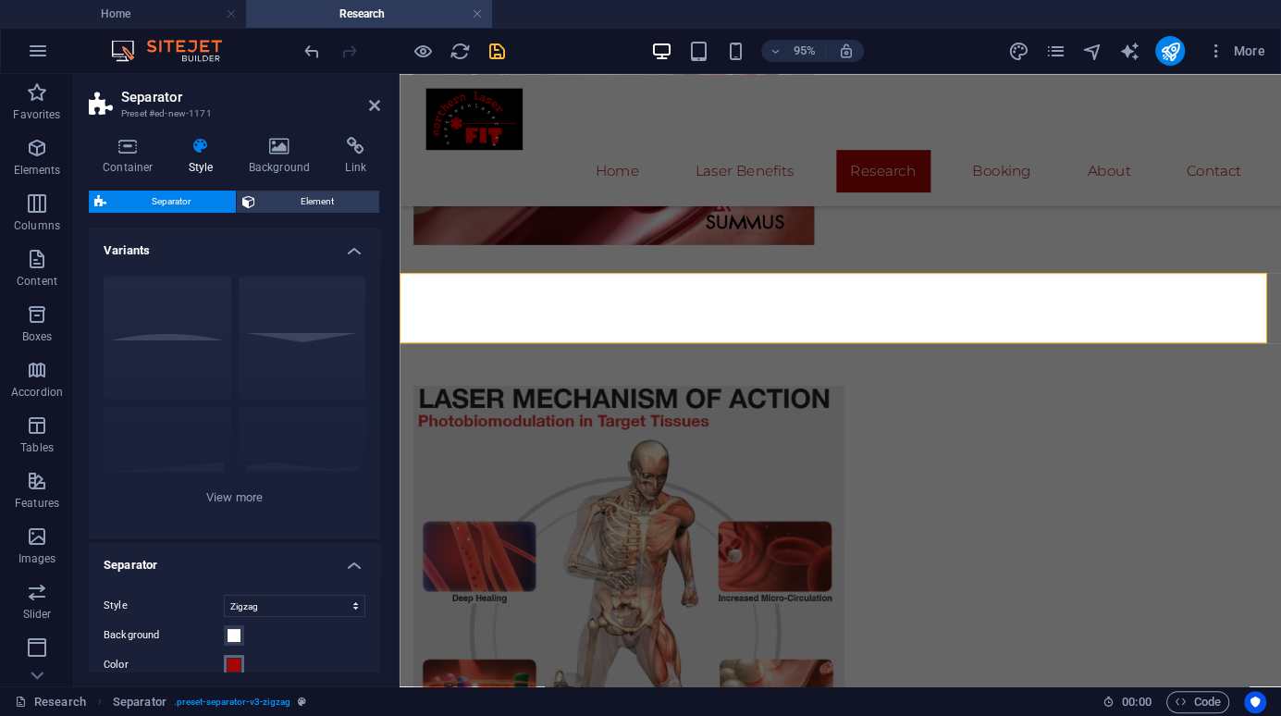
click at [227, 663] on span at bounding box center [234, 665] width 15 height 15
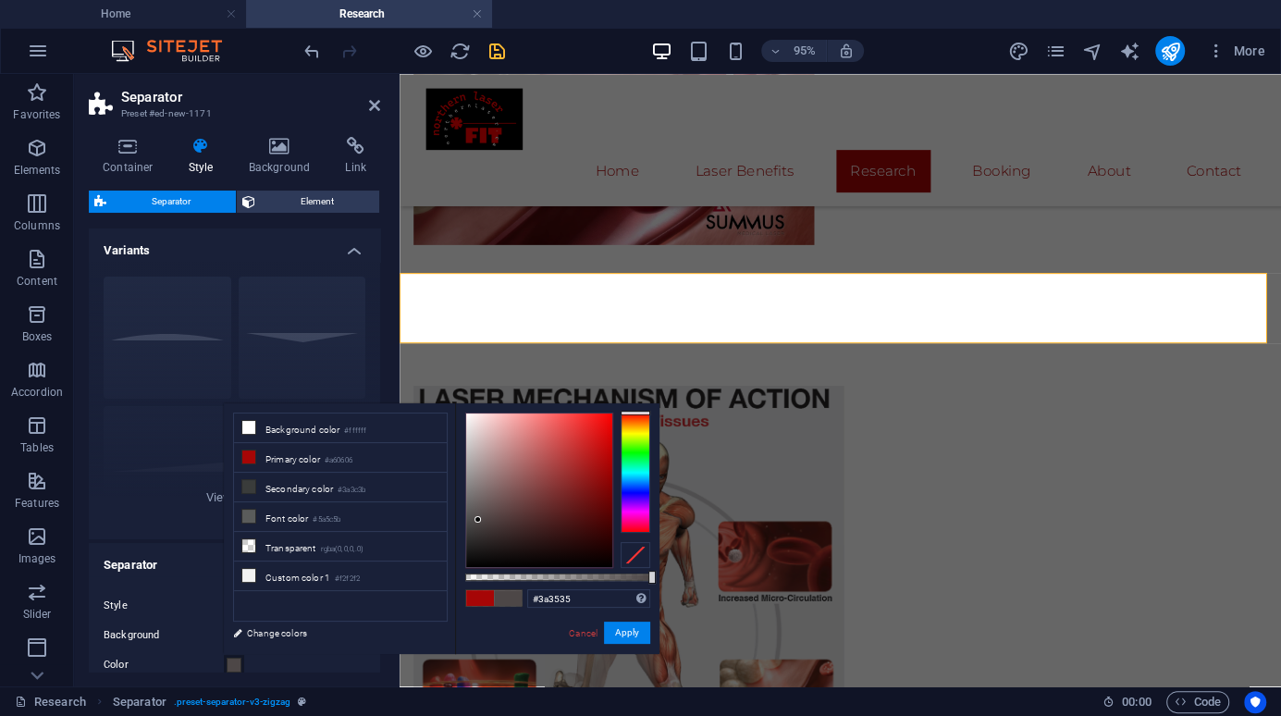
type input "#383434"
drag, startPoint x: 606, startPoint y: 462, endPoint x: 474, endPoint y: 533, distance: 149.0
click at [474, 533] on div at bounding box center [474, 532] width 6 height 6
click at [629, 639] on button "Apply" at bounding box center [627, 633] width 46 height 22
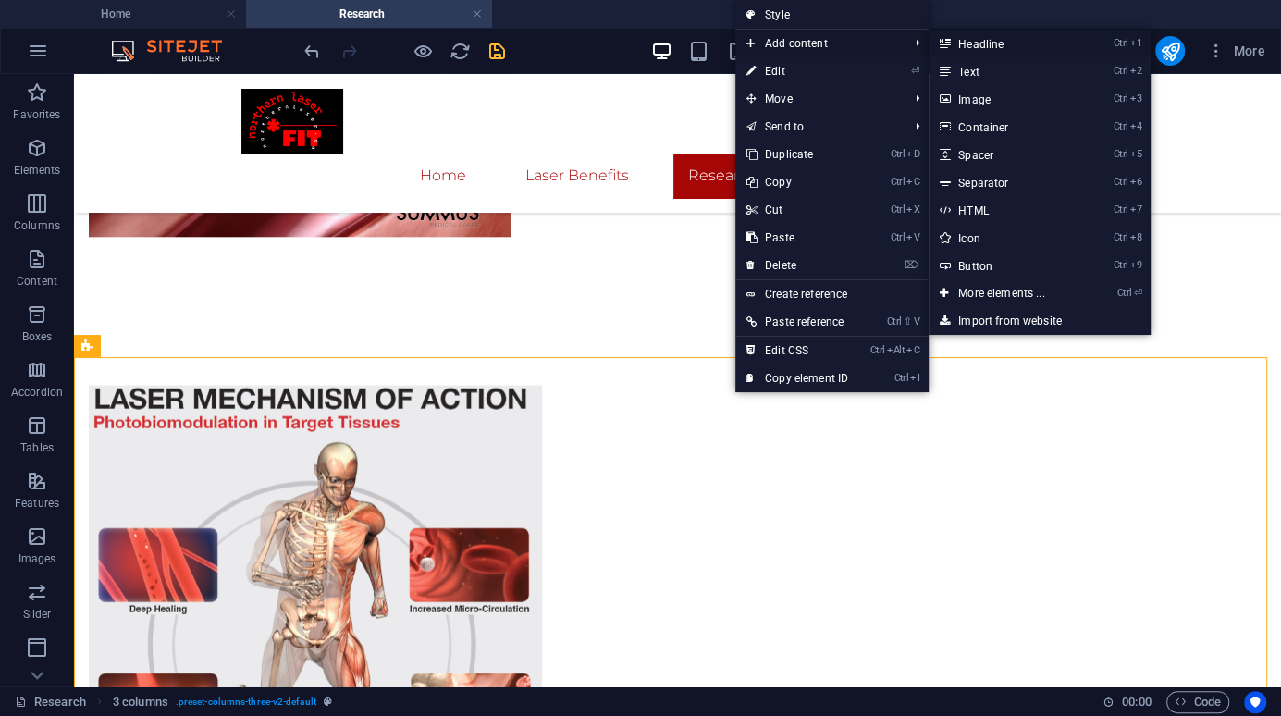
click at [991, 42] on link "Ctrl 1 Headline" at bounding box center [1005, 44] width 153 height 28
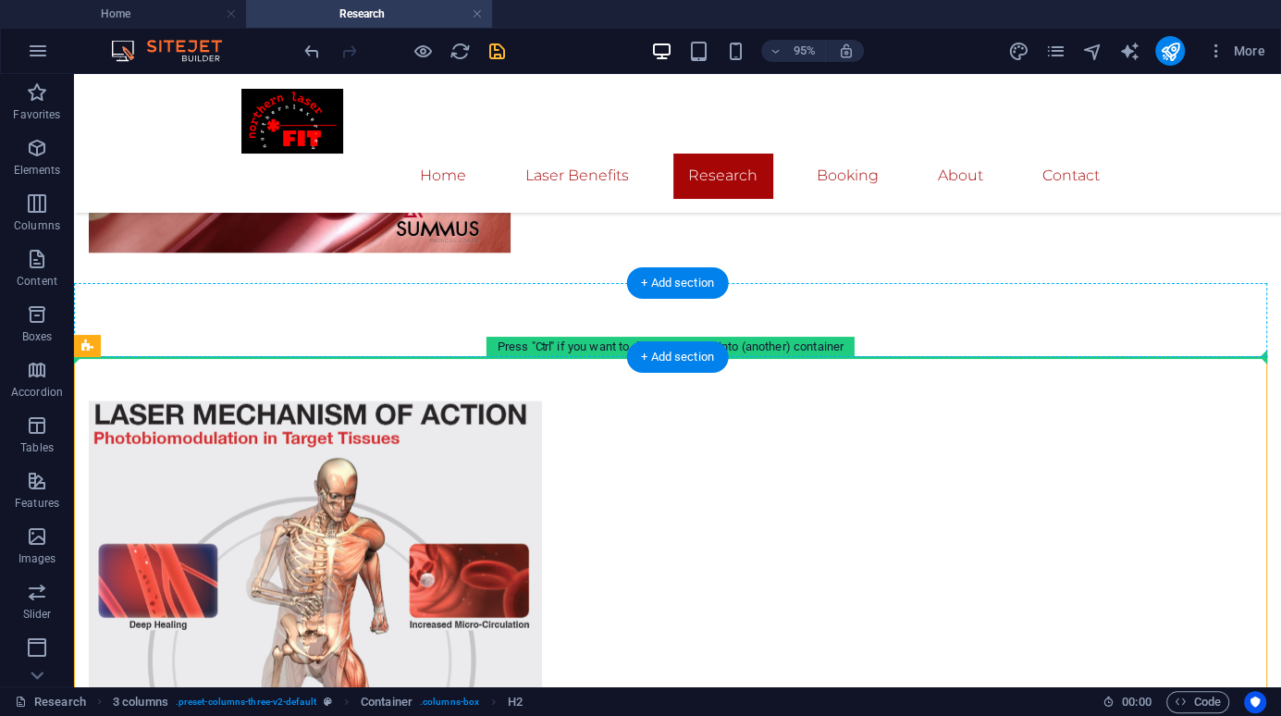
drag, startPoint x: 642, startPoint y: 365, endPoint x: 945, endPoint y: 351, distance: 303.7
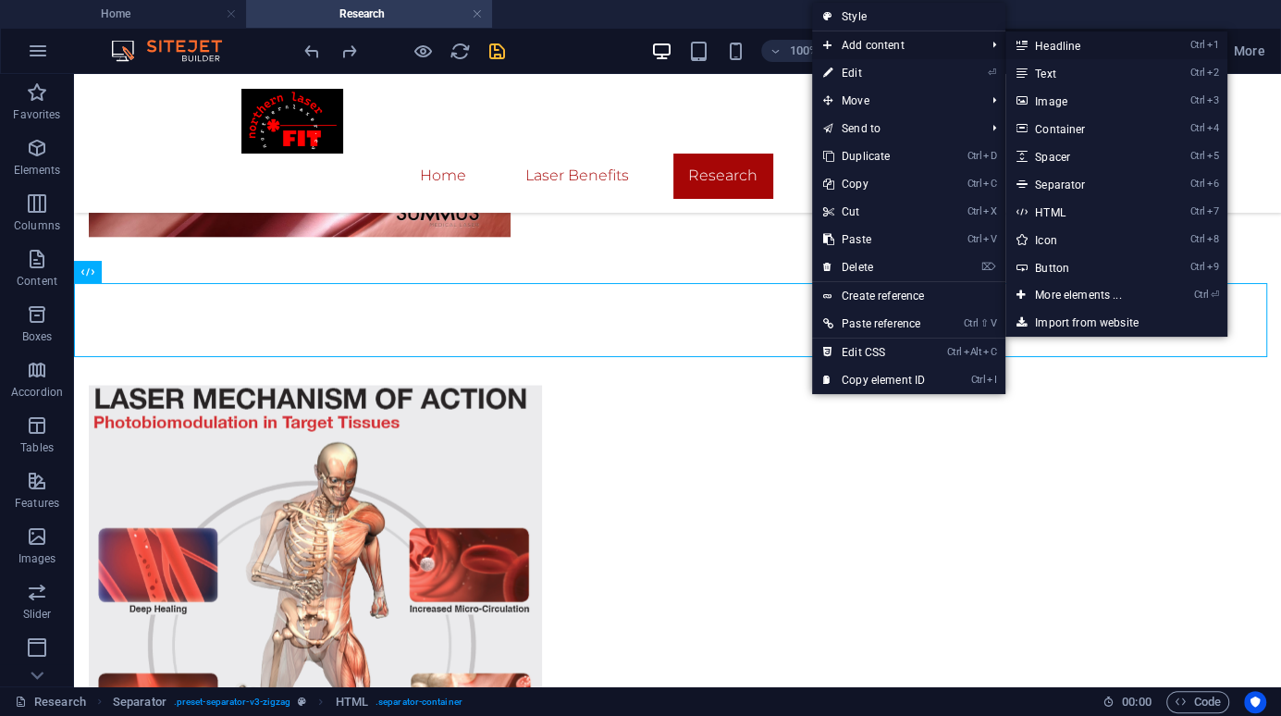
click at [1045, 43] on link "Ctrl 1 Headline" at bounding box center [1081, 45] width 153 height 28
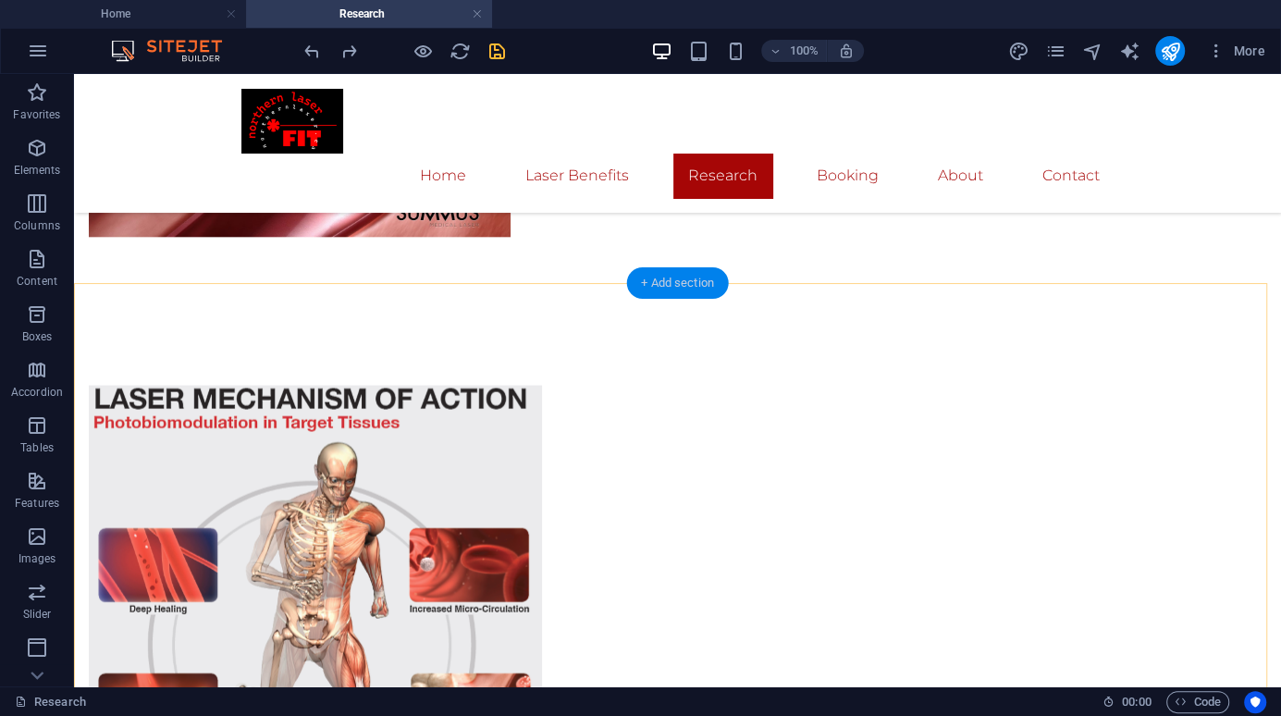
click at [685, 280] on div "+ Add section" at bounding box center [677, 282] width 103 height 31
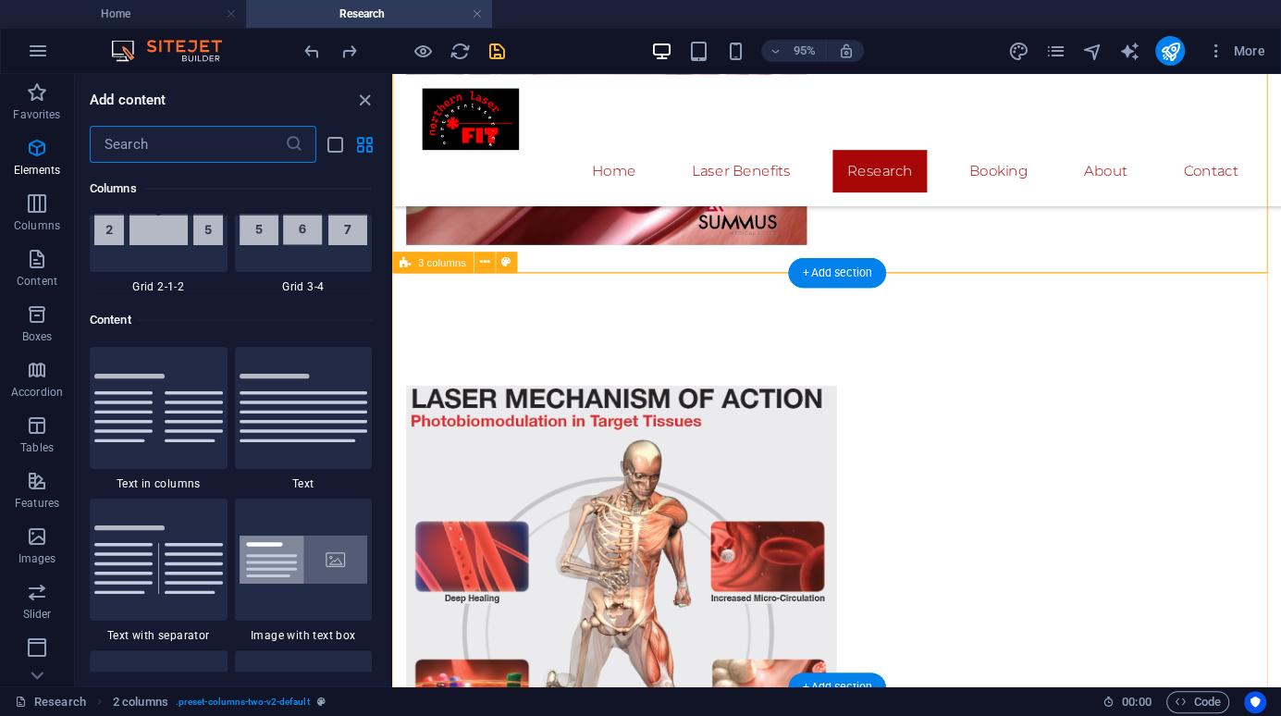
scroll to position [3236, 0]
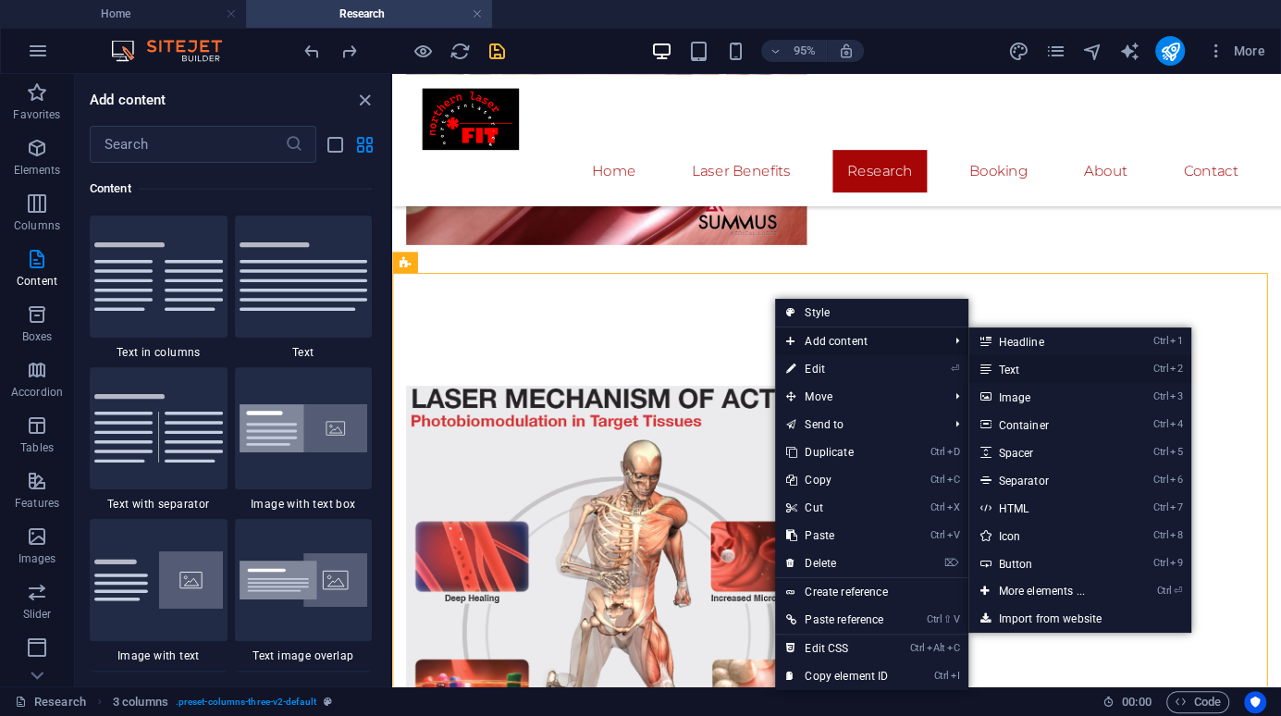
click at [1043, 371] on link "Ctrl 2 Text" at bounding box center [1044, 369] width 153 height 28
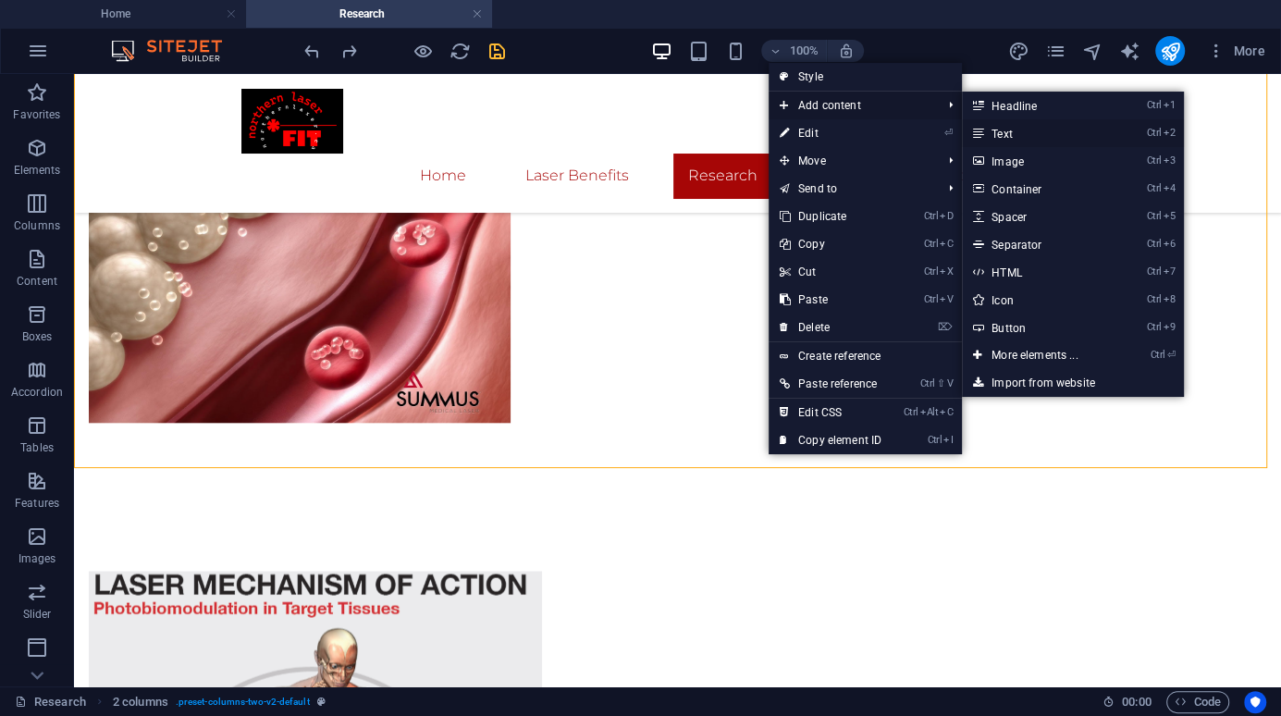
click at [1005, 133] on link "Ctrl 2 Text" at bounding box center [1038, 133] width 153 height 28
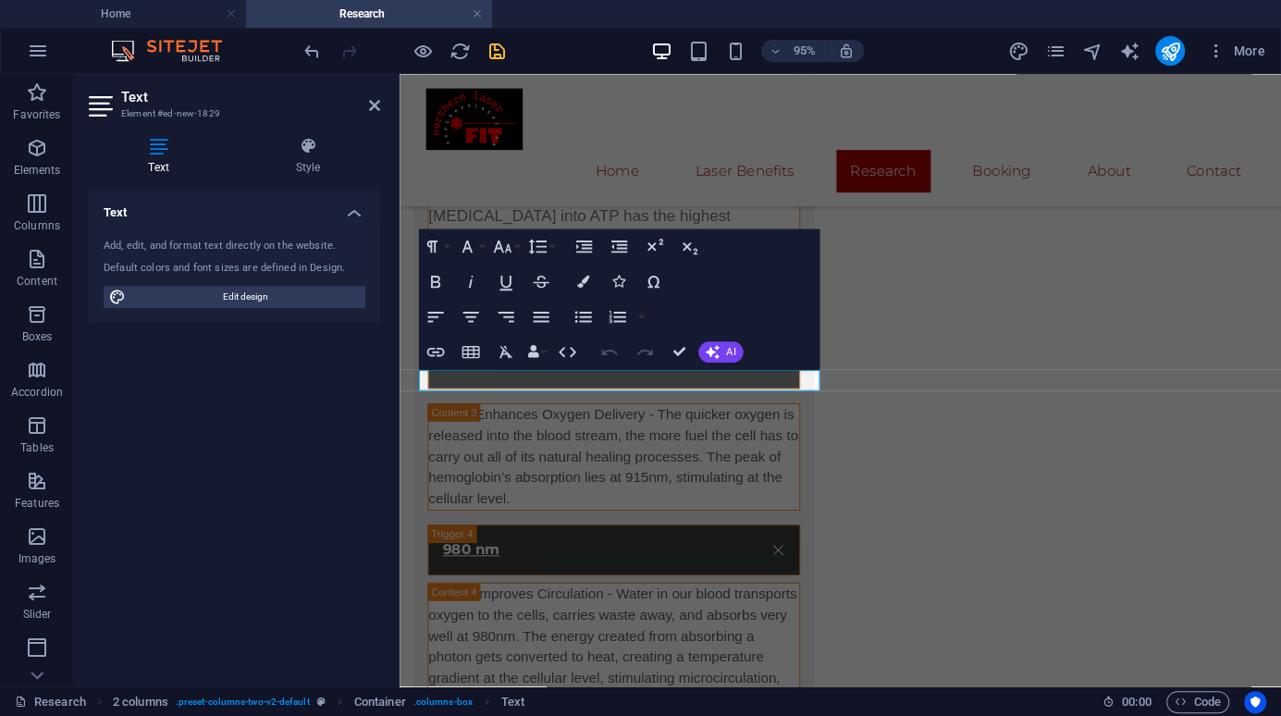
scroll to position [1575, 0]
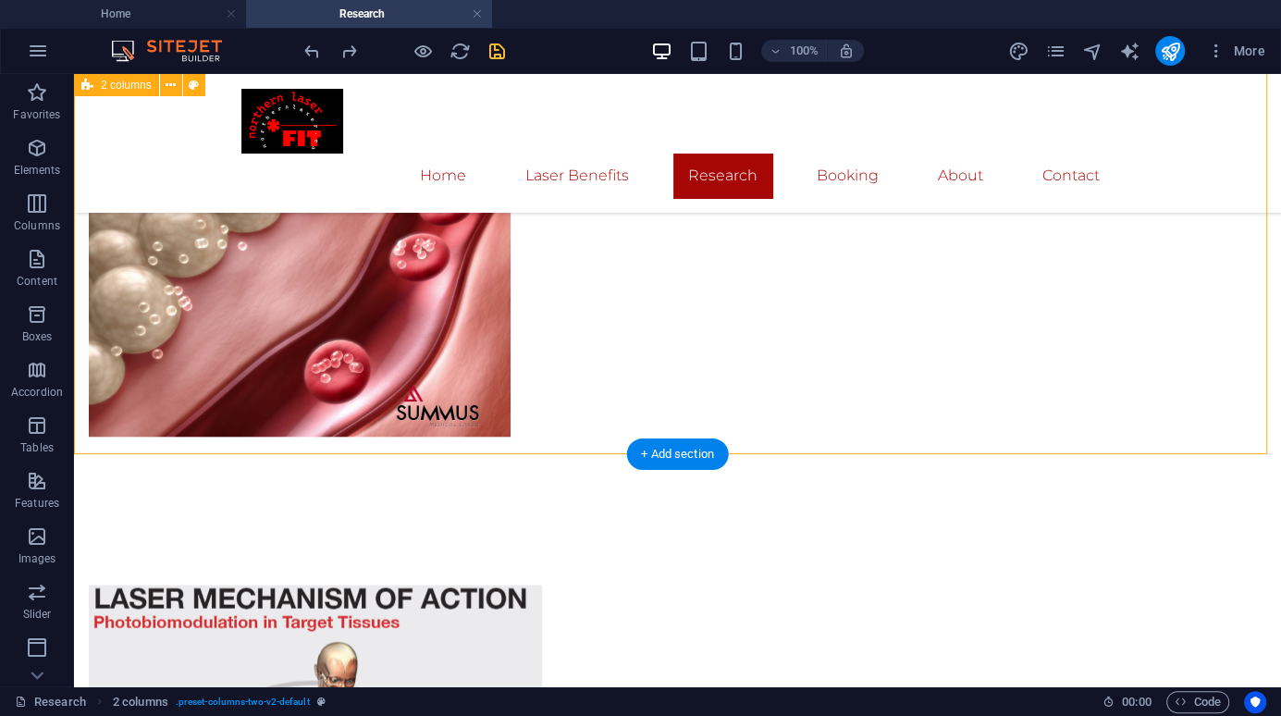
scroll to position [2592, 0]
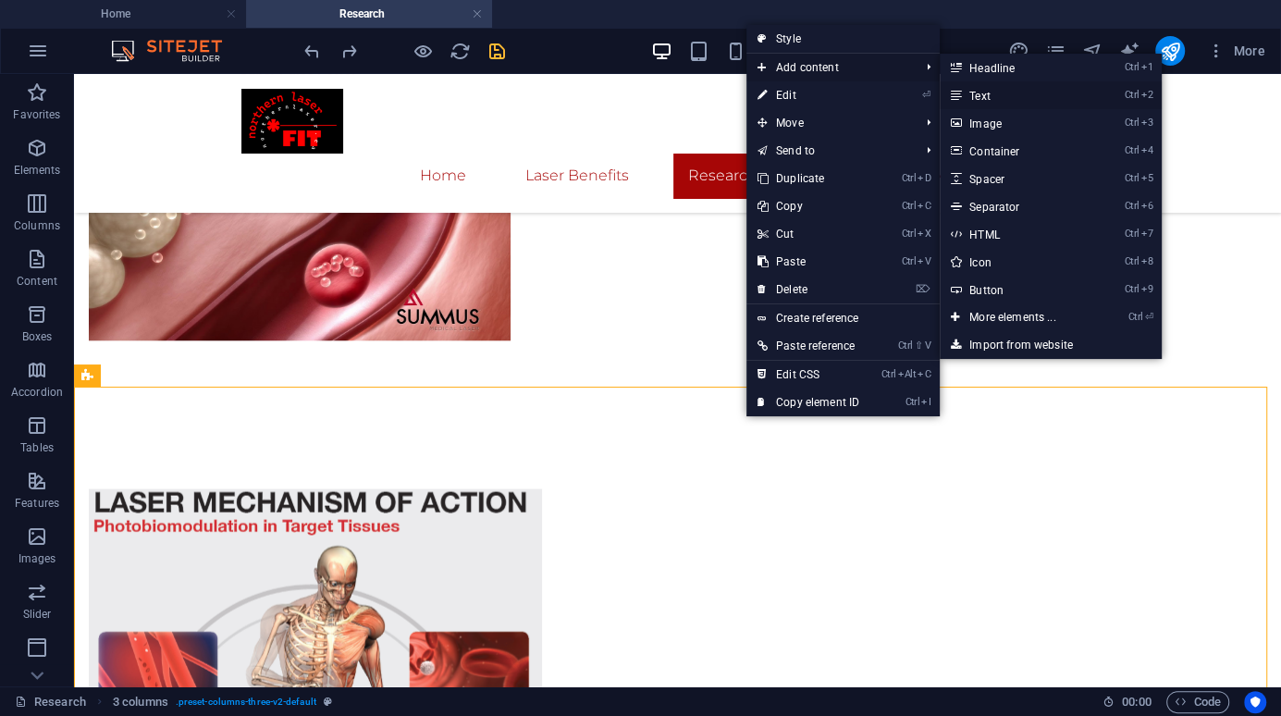
click at [990, 94] on link "Ctrl 2 Text" at bounding box center [1016, 95] width 153 height 28
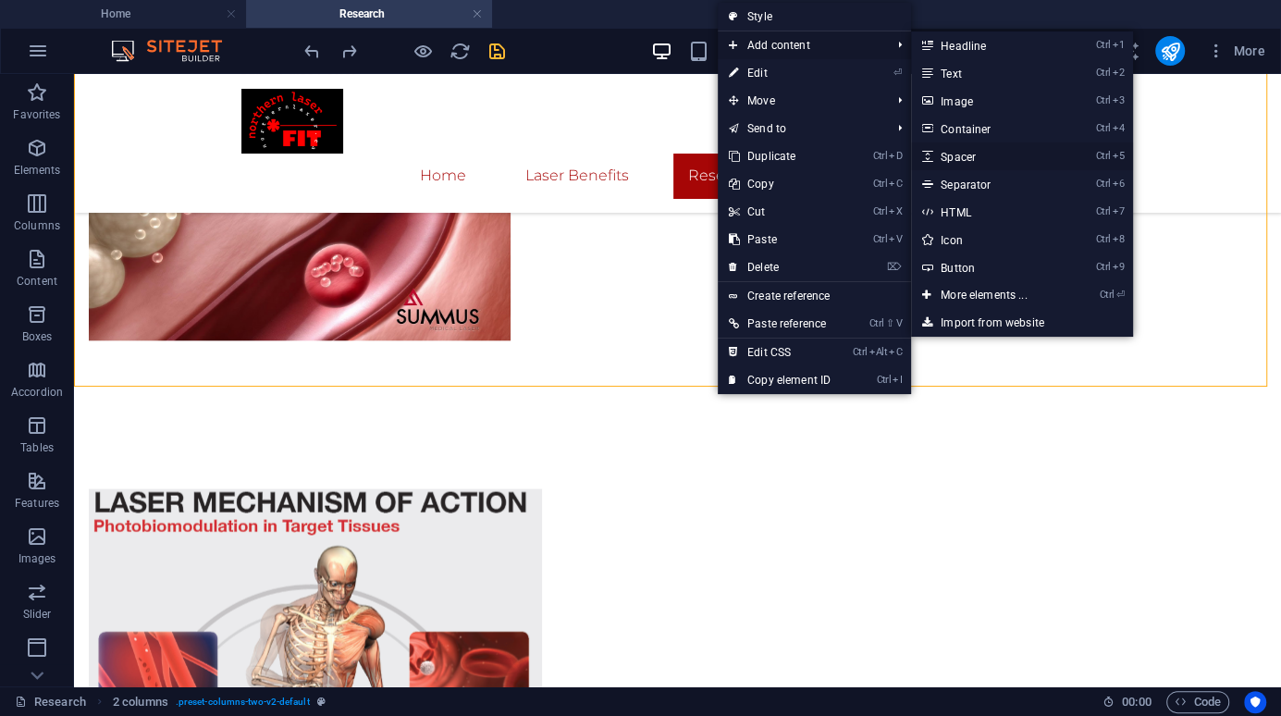
click at [967, 155] on link "Ctrl 5 Spacer" at bounding box center [987, 156] width 153 height 28
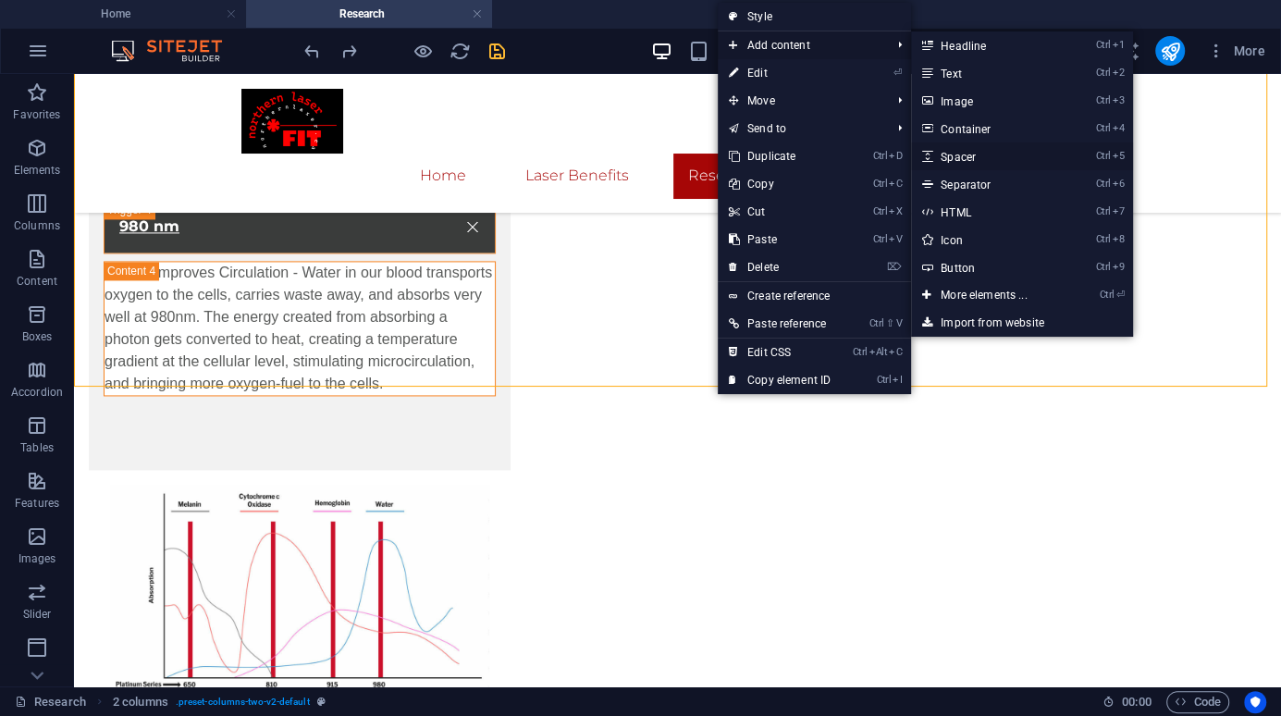
select select "px"
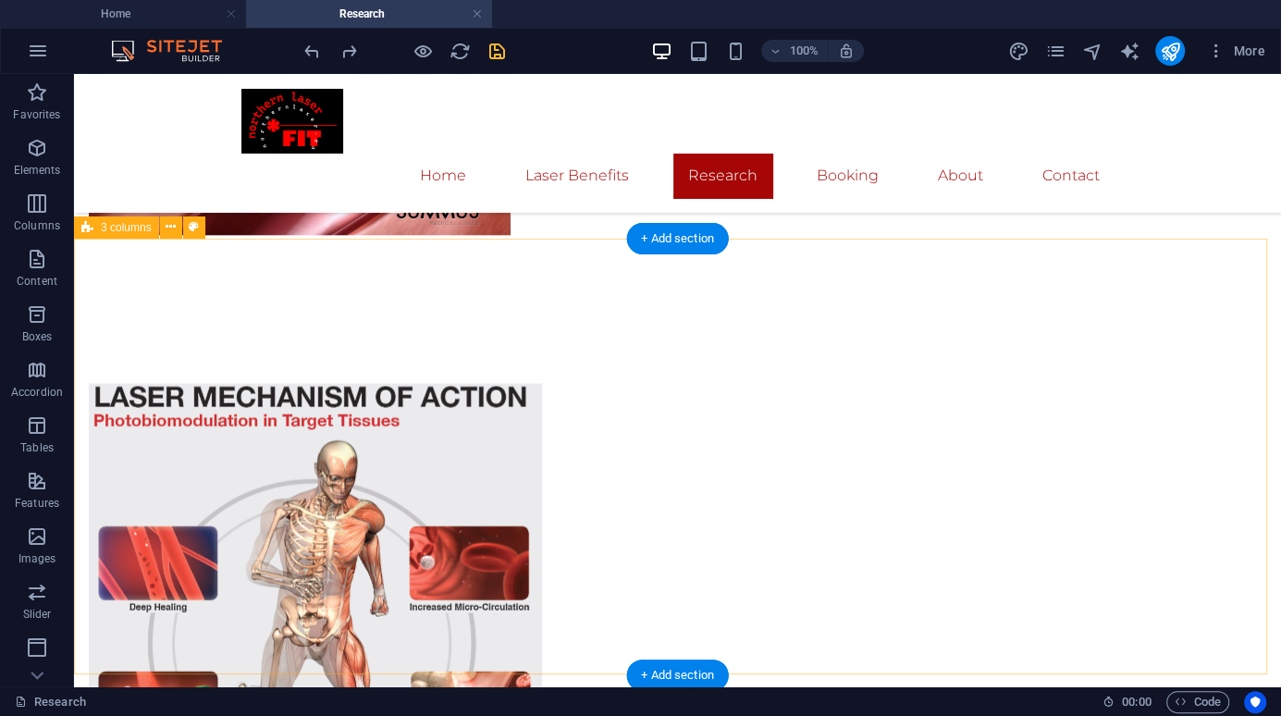
scroll to position [2604, 0]
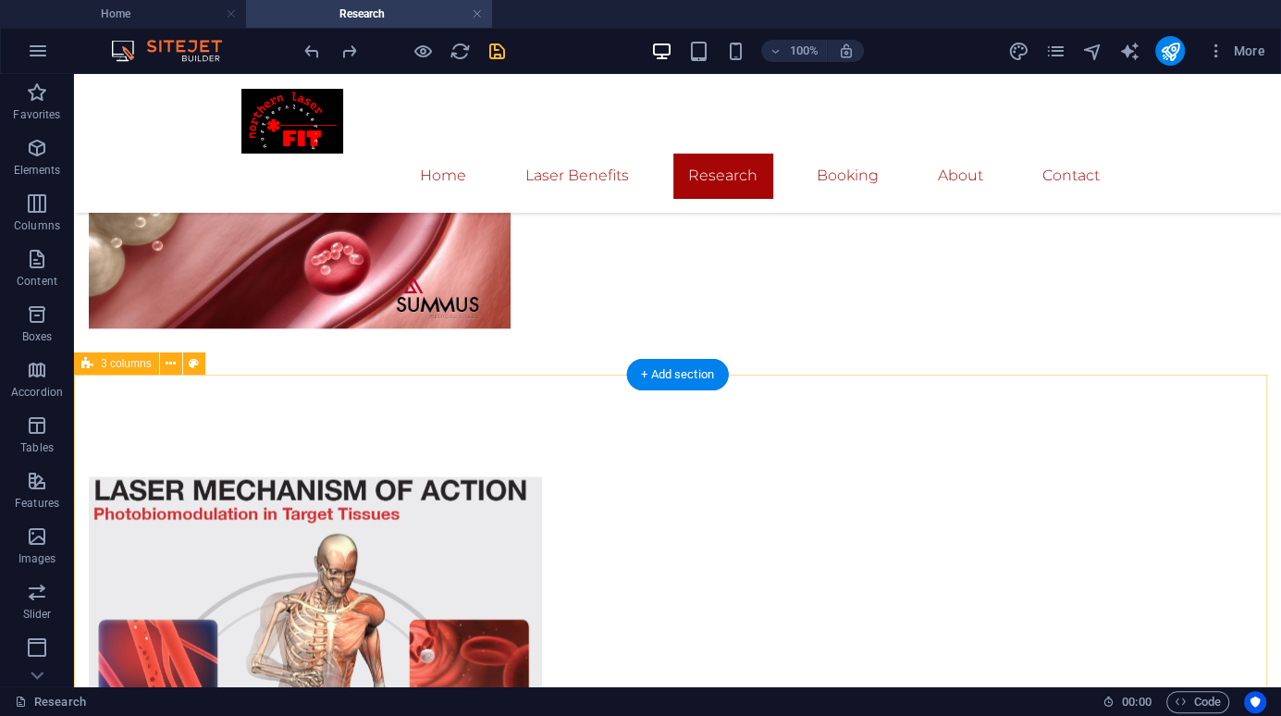
click at [674, 376] on div "+ Add section" at bounding box center [677, 374] width 103 height 31
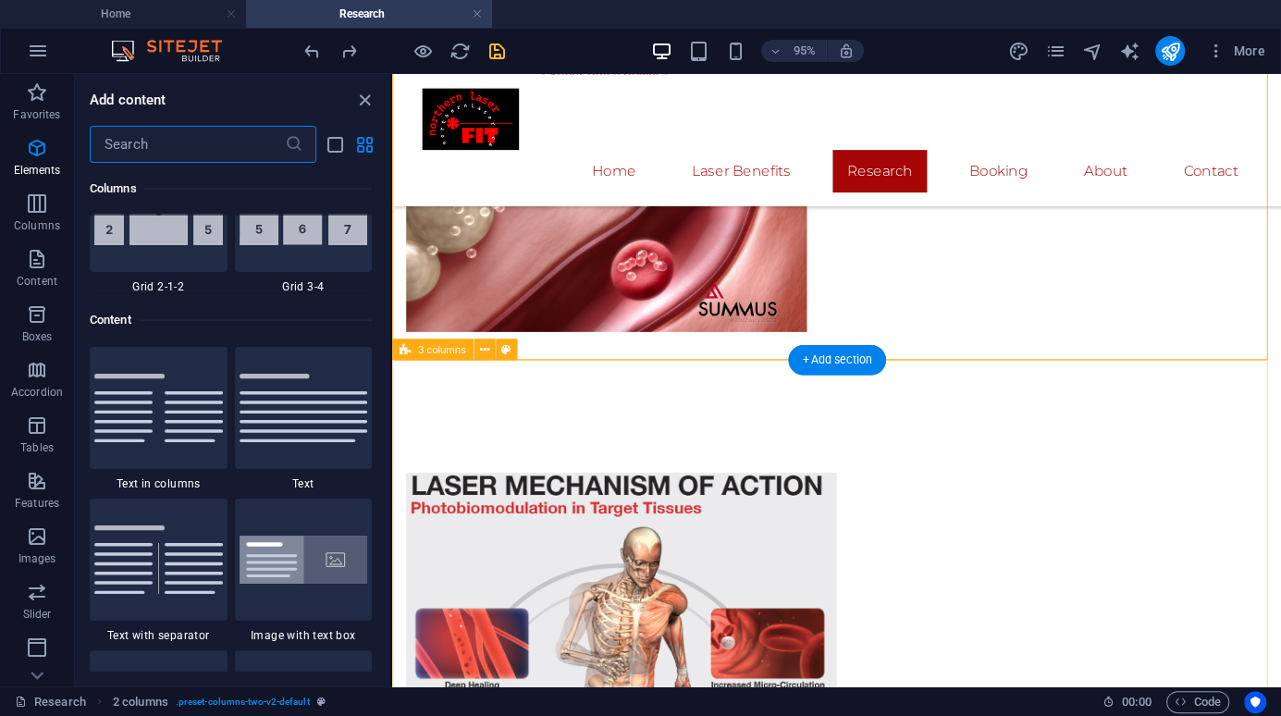
scroll to position [3236, 0]
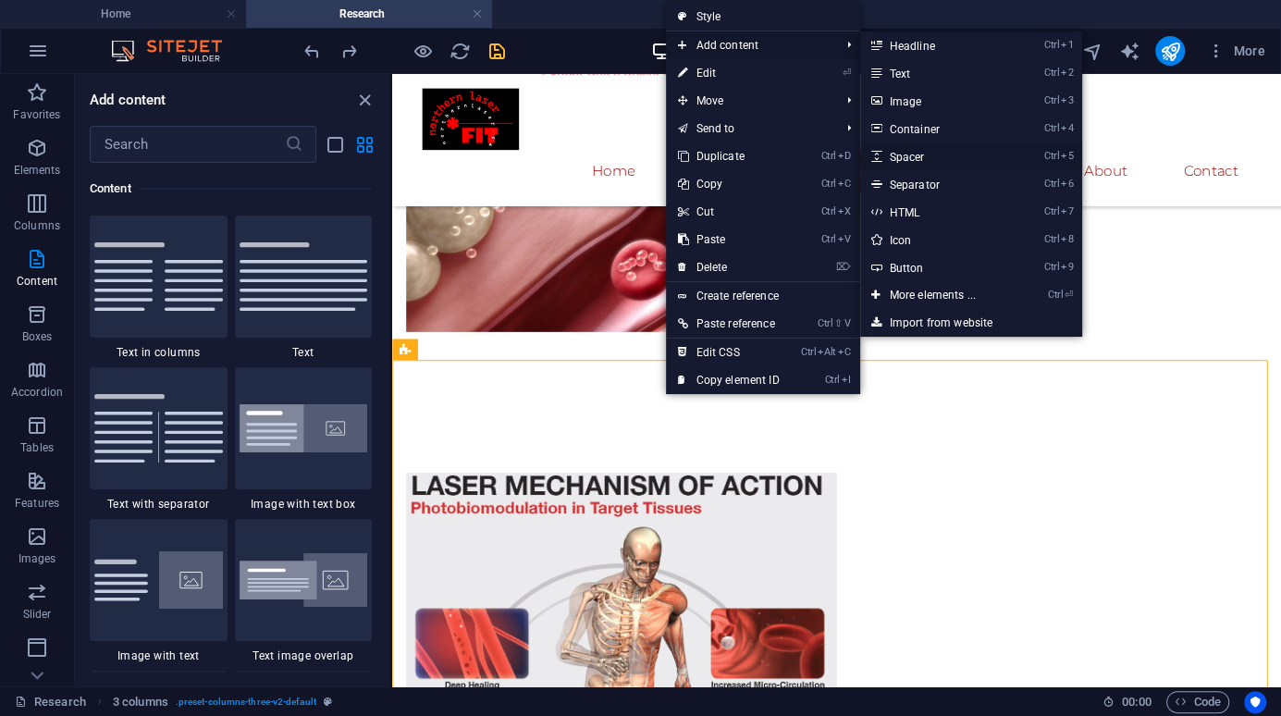
click at [930, 159] on link "Ctrl 5 Spacer" at bounding box center [936, 156] width 153 height 28
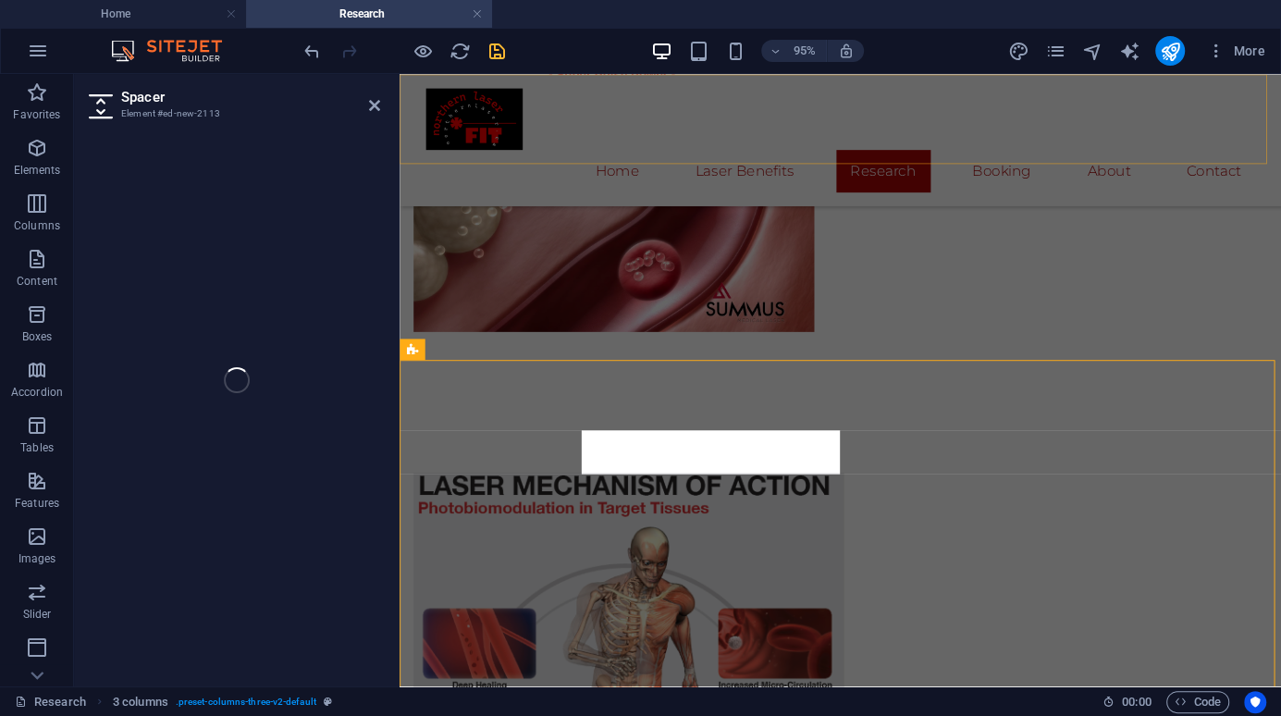
select select "px"
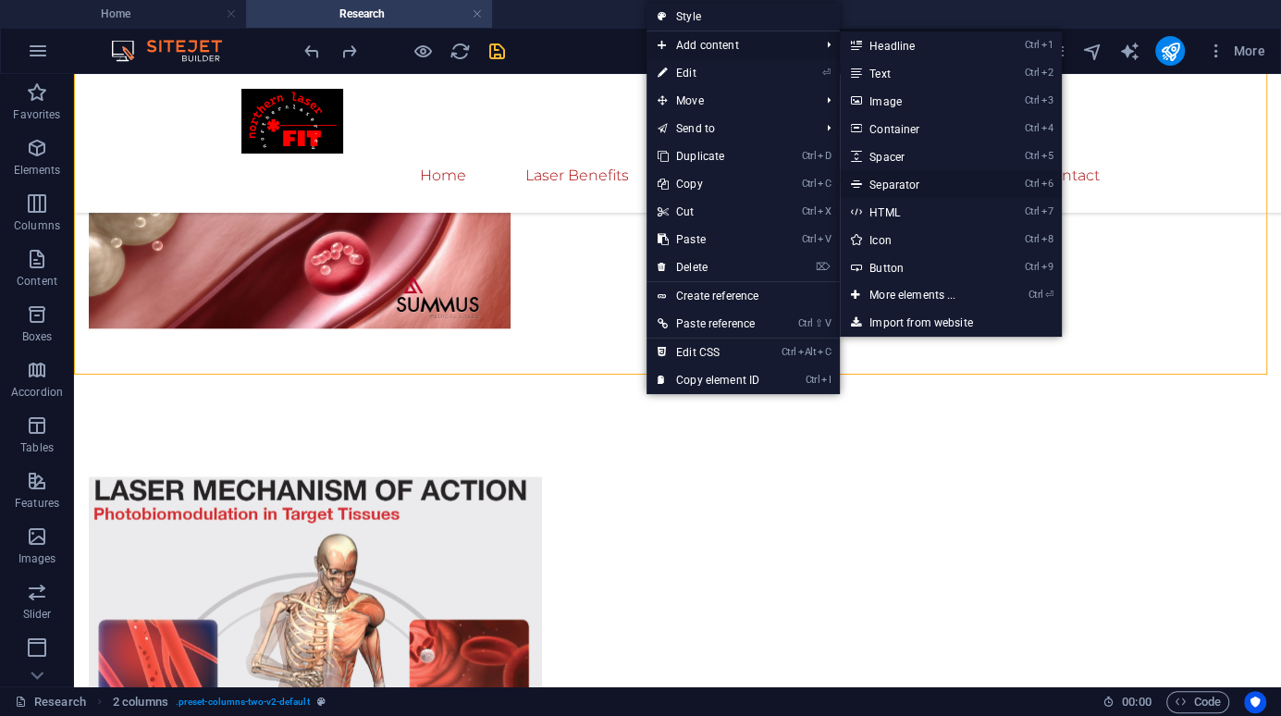
click at [907, 186] on link "Ctrl 6 Separator" at bounding box center [916, 184] width 153 height 28
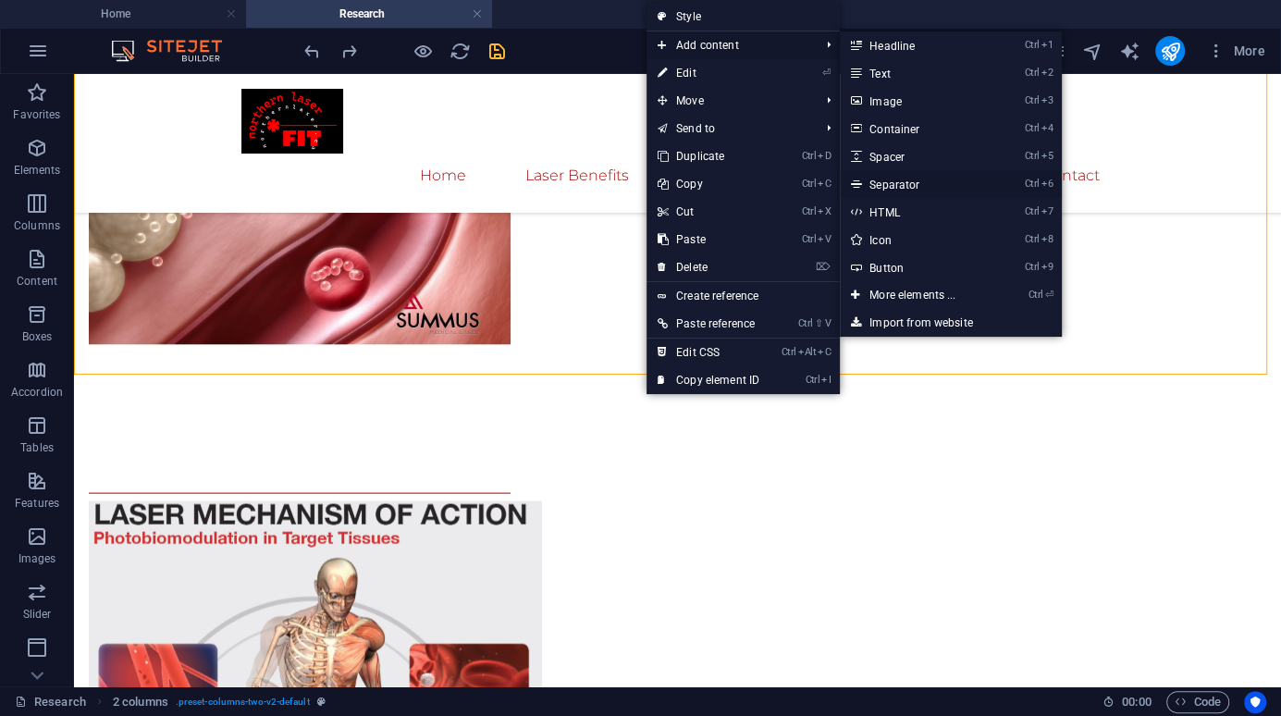
scroll to position [1572, 0]
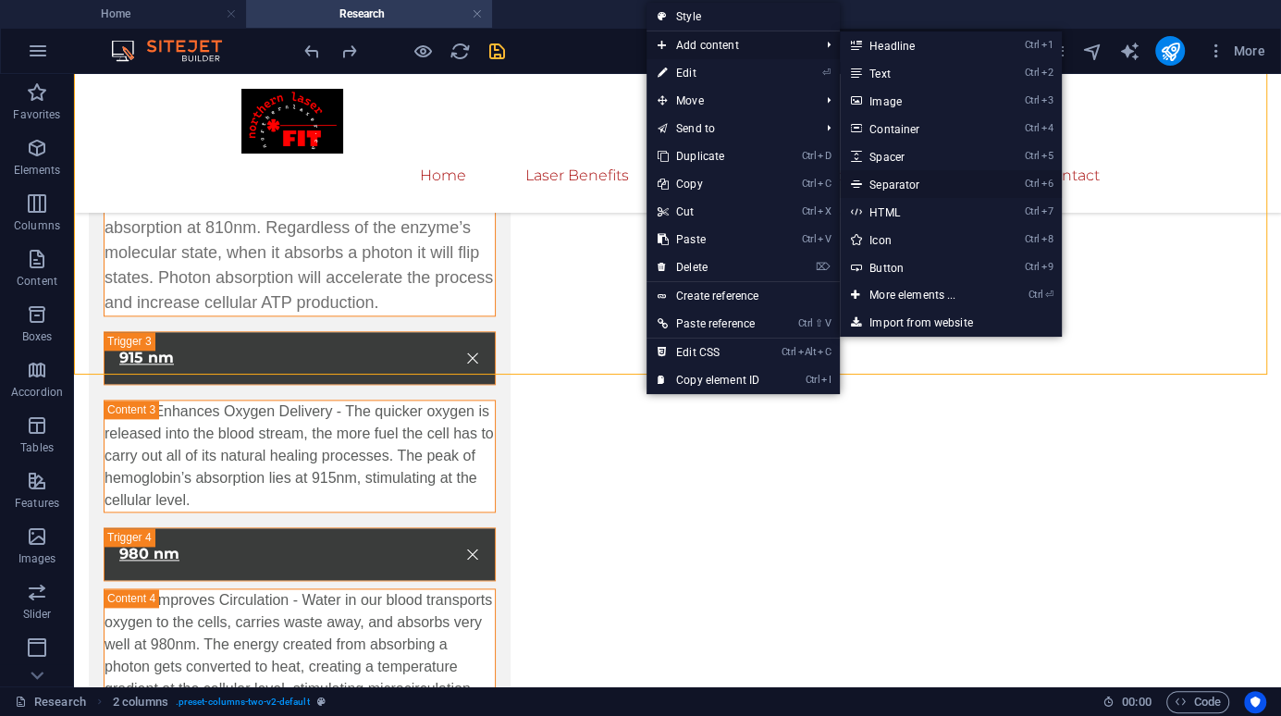
select select "%"
select select "px"
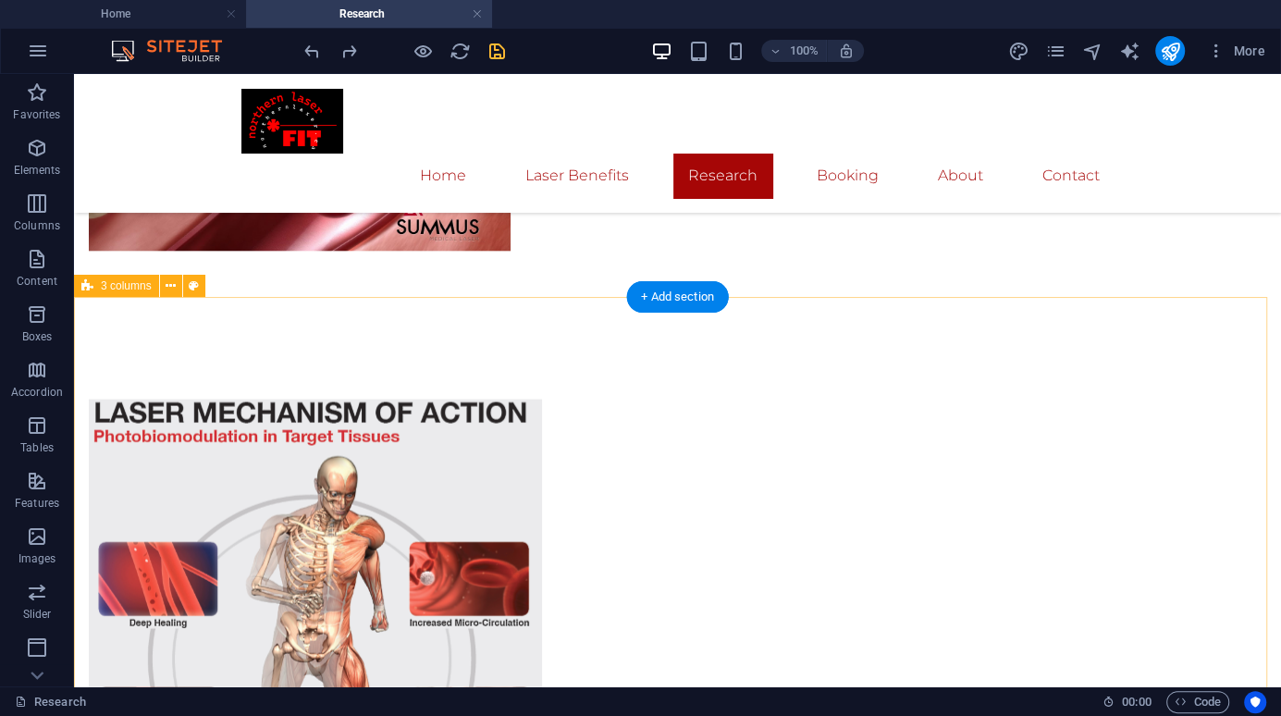
scroll to position [2590, 0]
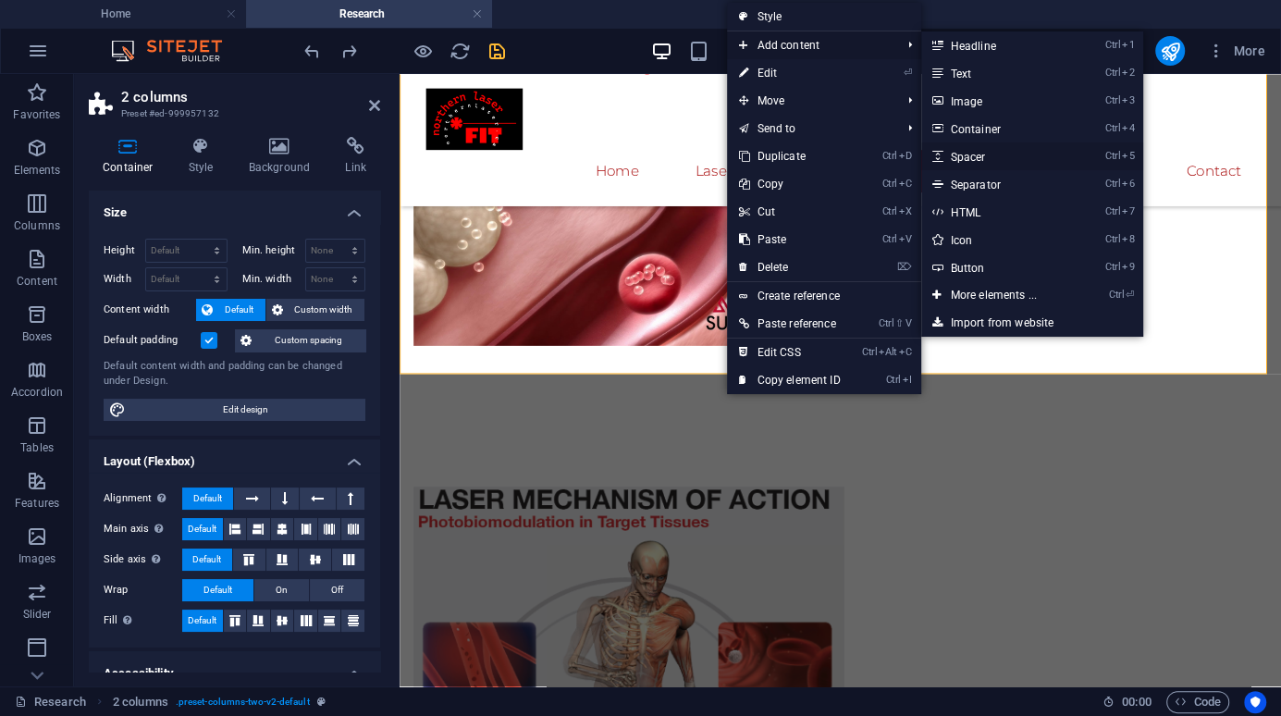
click at [970, 159] on link "Ctrl 5 Spacer" at bounding box center [997, 156] width 153 height 28
select select "px"
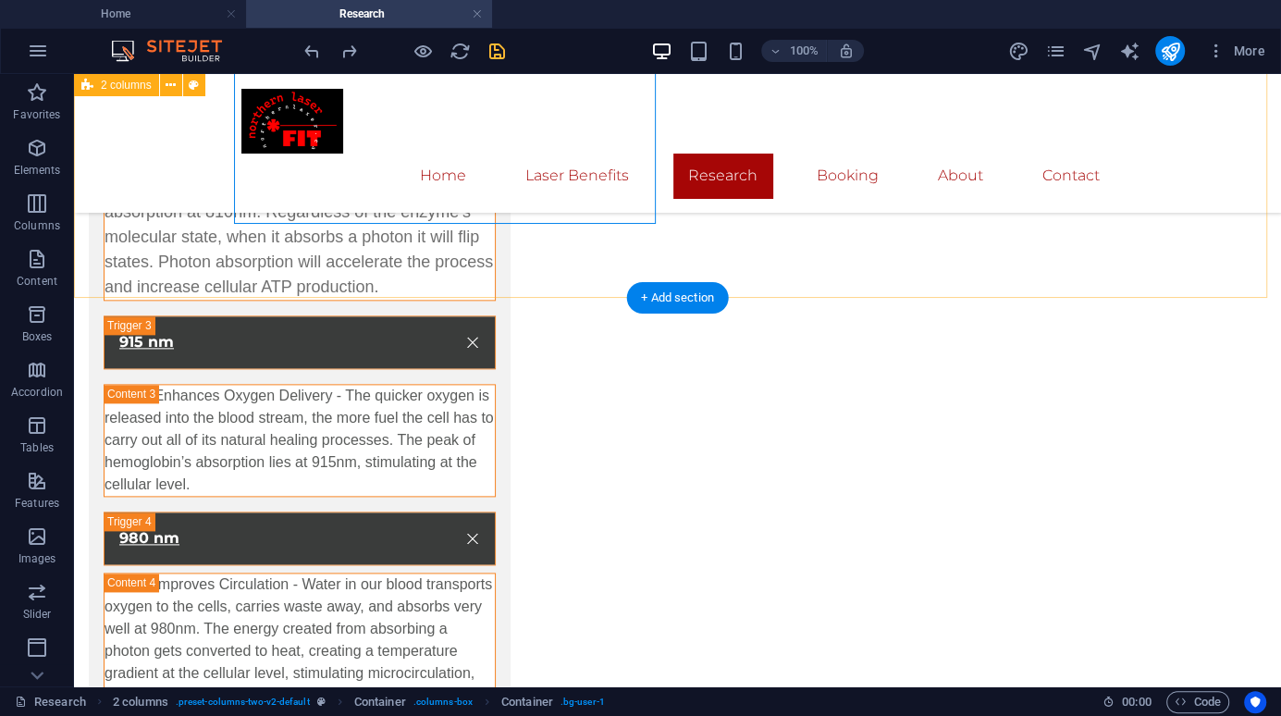
scroll to position [1680, 0]
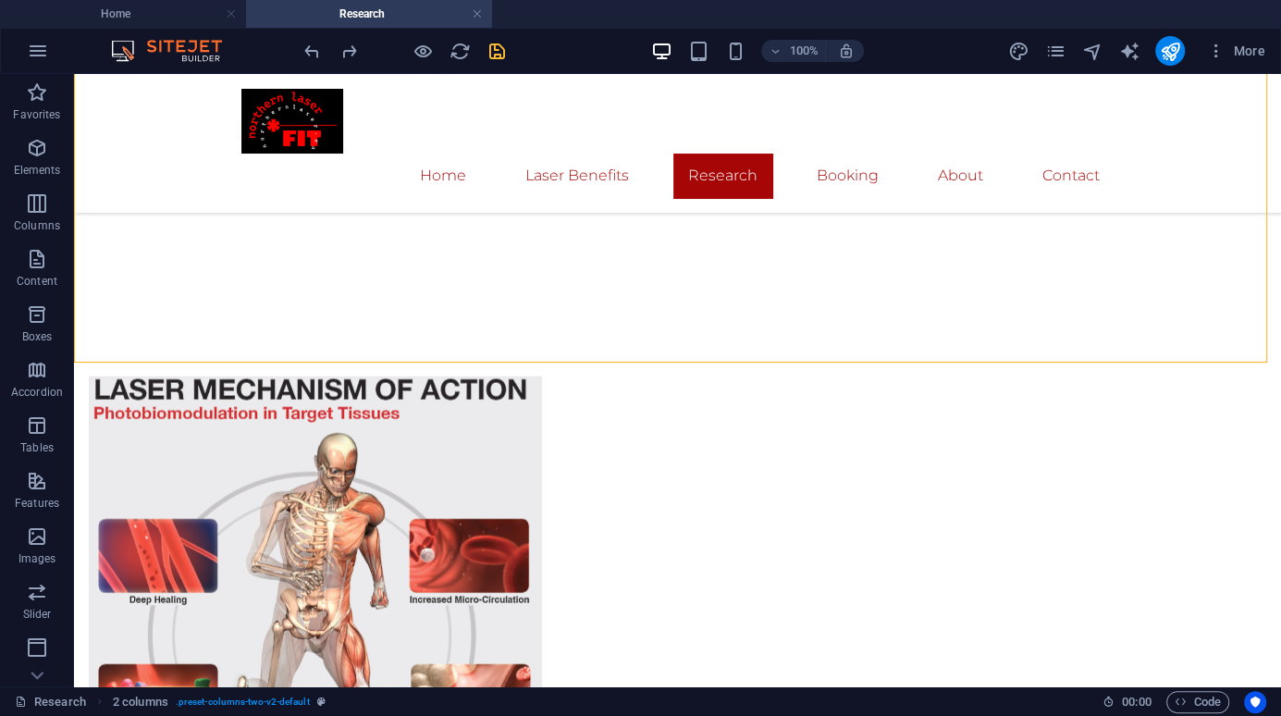
scroll to position [2616, 0]
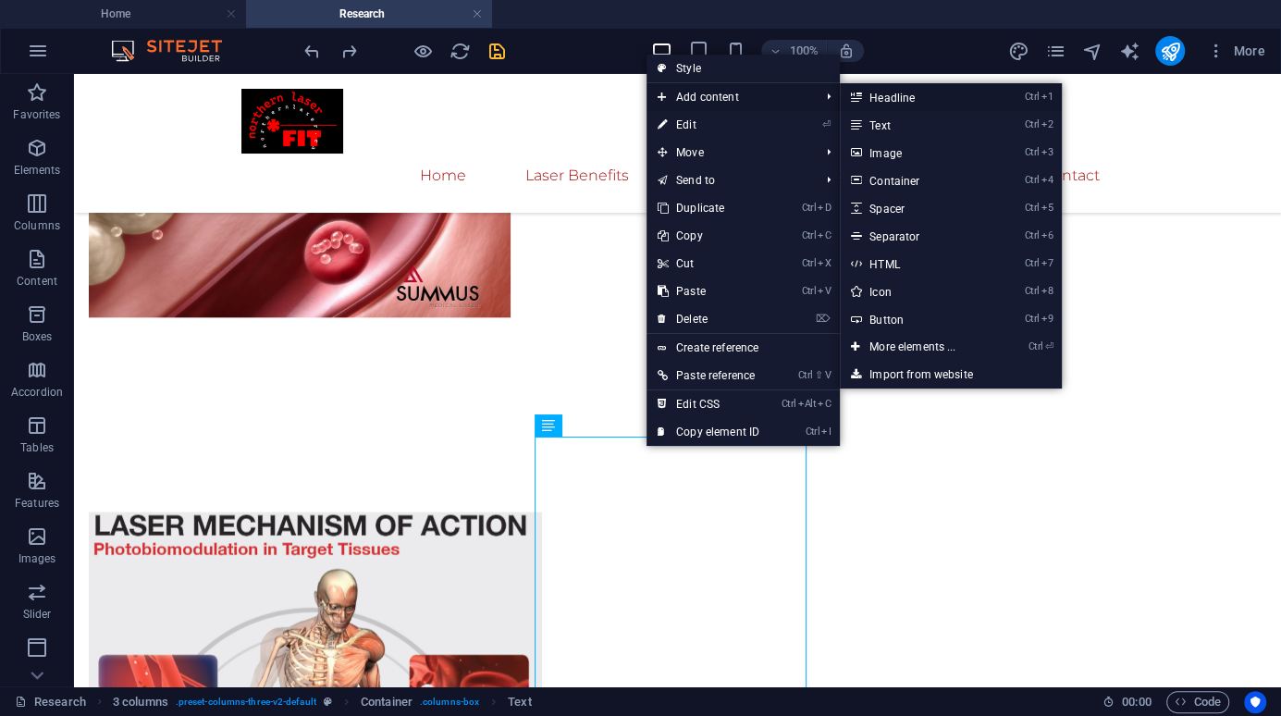
click at [917, 101] on link "Ctrl 1 Headline" at bounding box center [916, 97] width 153 height 28
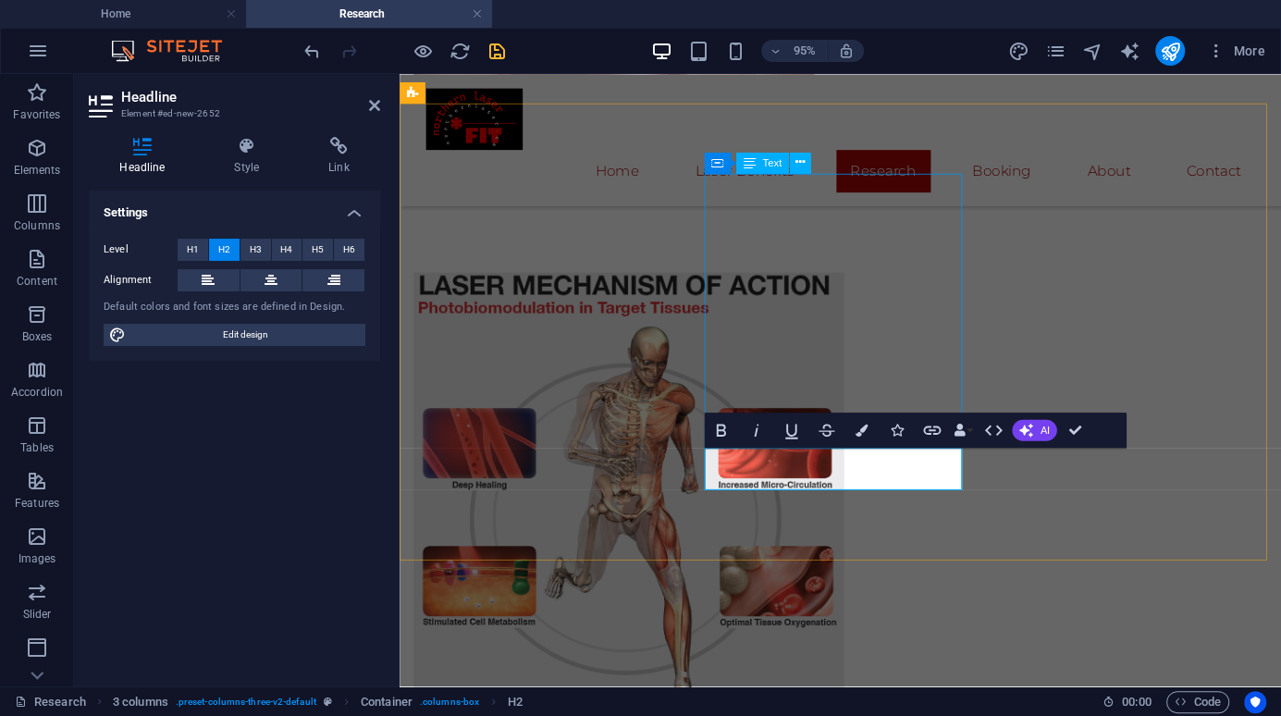
scroll to position [2875, 0]
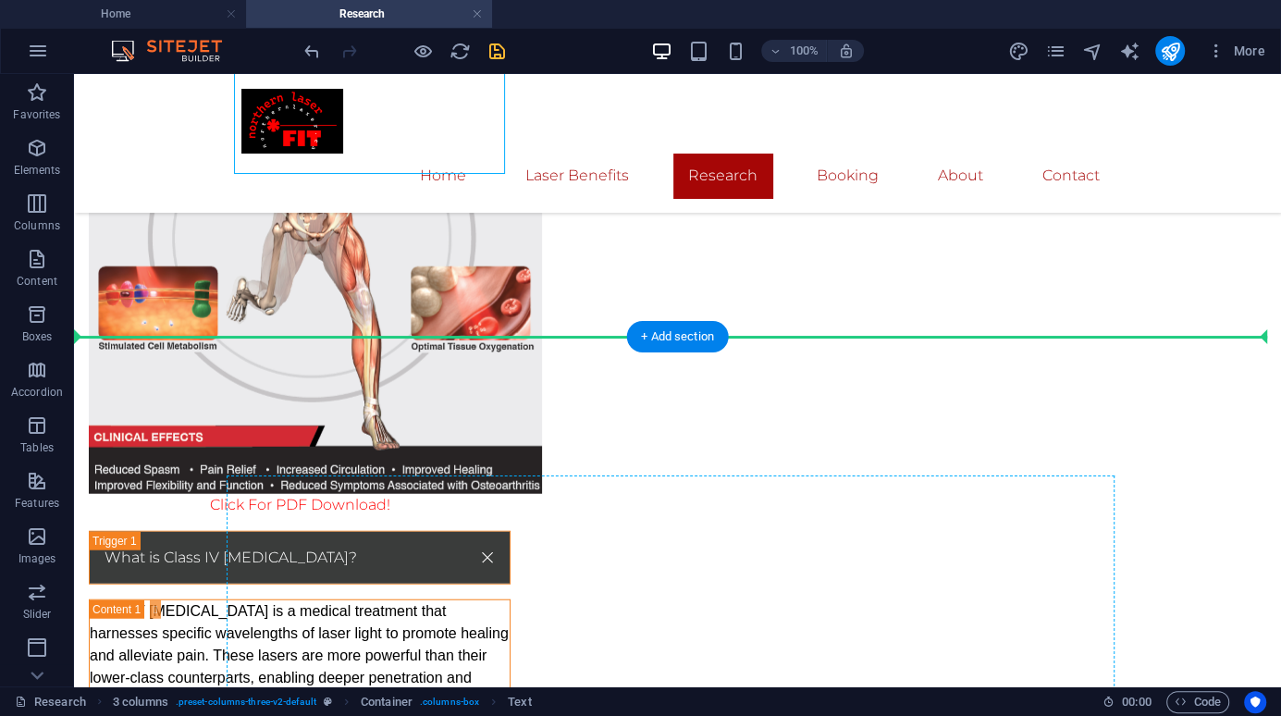
scroll to position [3151, 0]
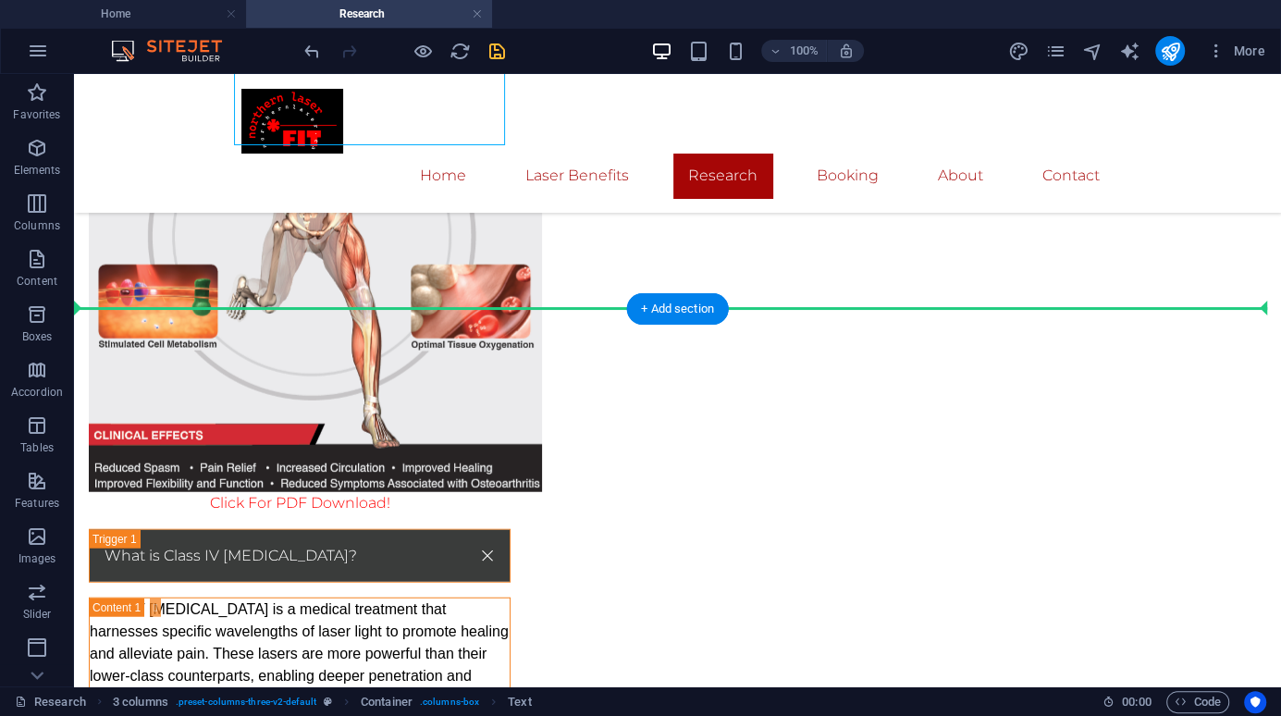
drag, startPoint x: 422, startPoint y: 314, endPoint x: 395, endPoint y: 293, distance: 34.2
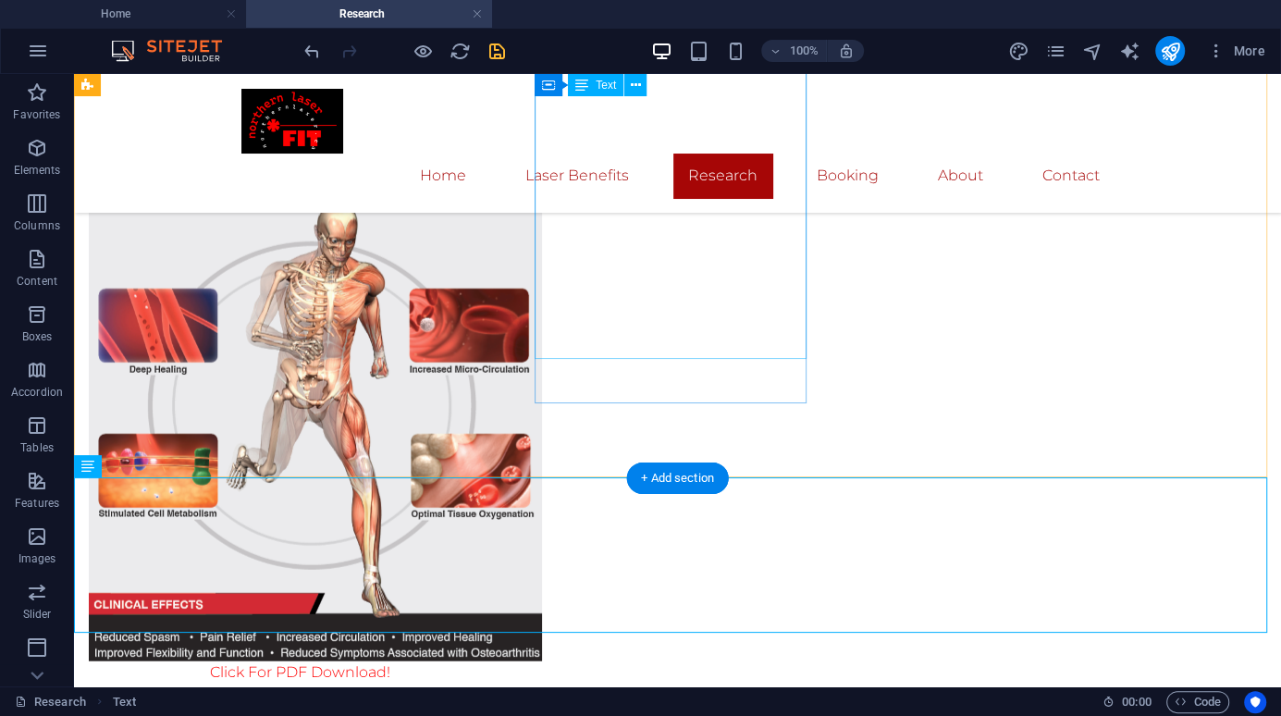
scroll to position [2966, 0]
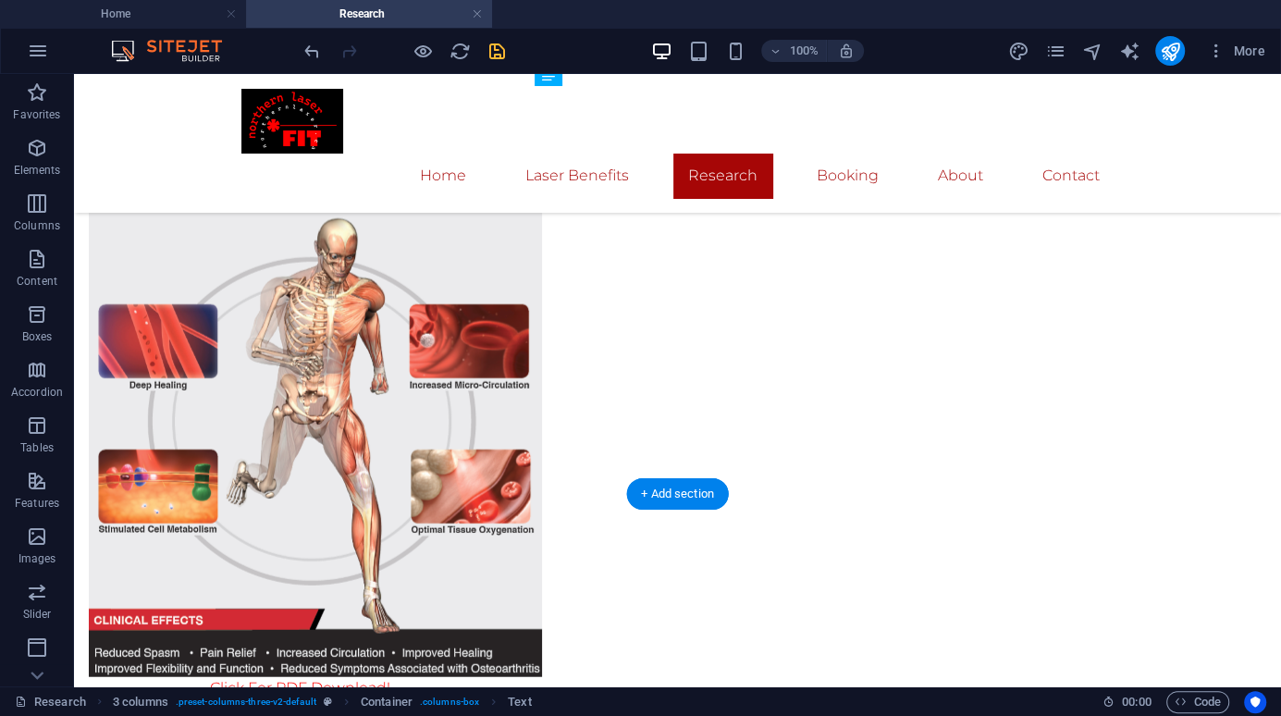
drag, startPoint x: 673, startPoint y: 226, endPoint x: 617, endPoint y: 252, distance: 62.1
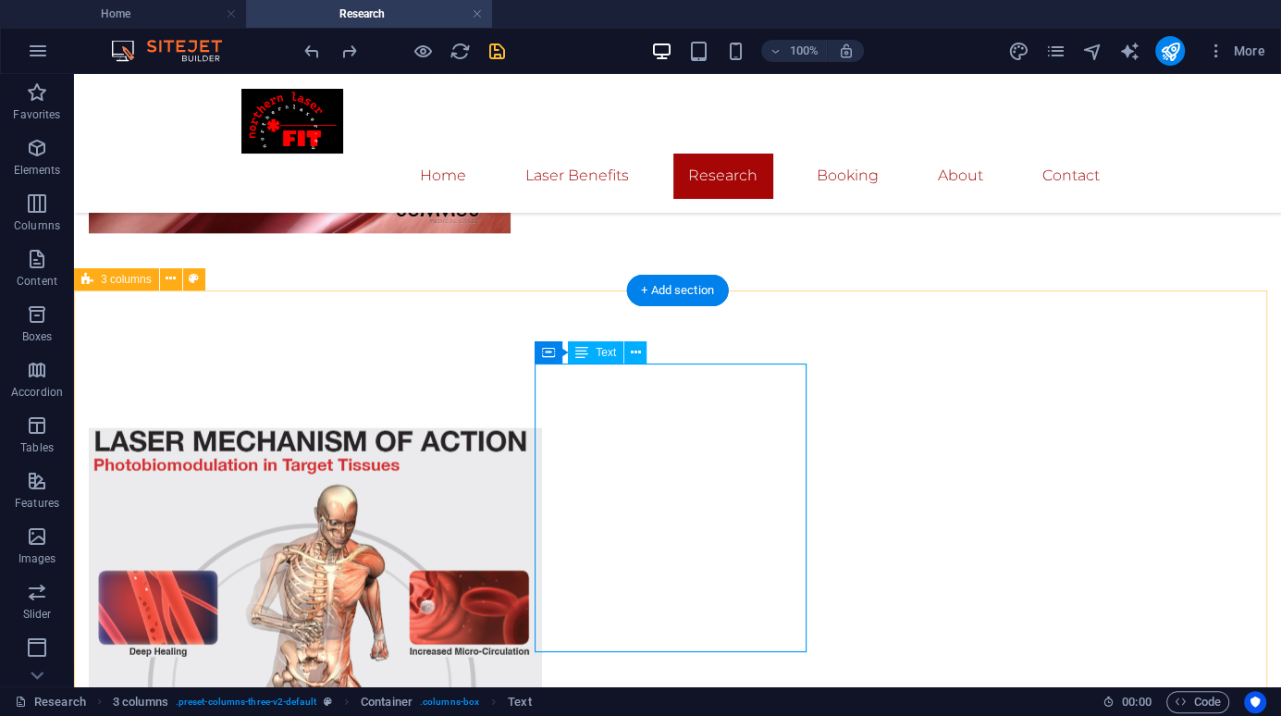
scroll to position [2689, 0]
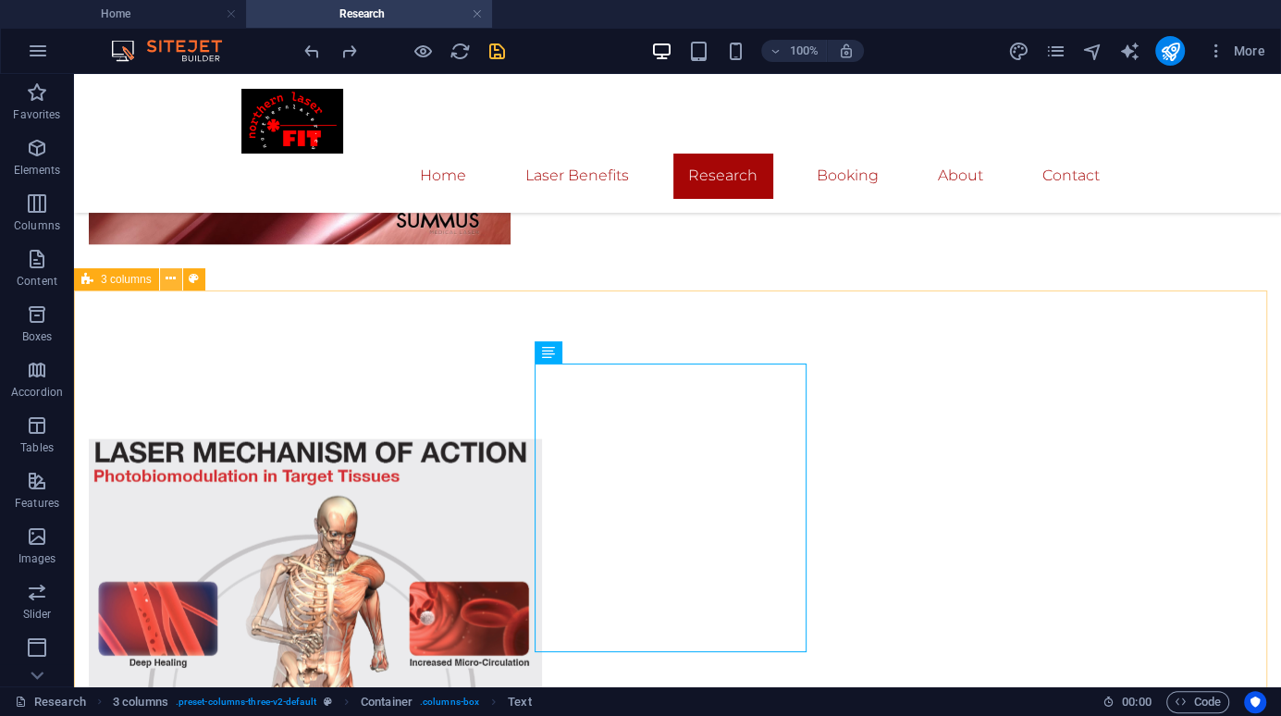
click at [170, 277] on icon at bounding box center [171, 278] width 10 height 19
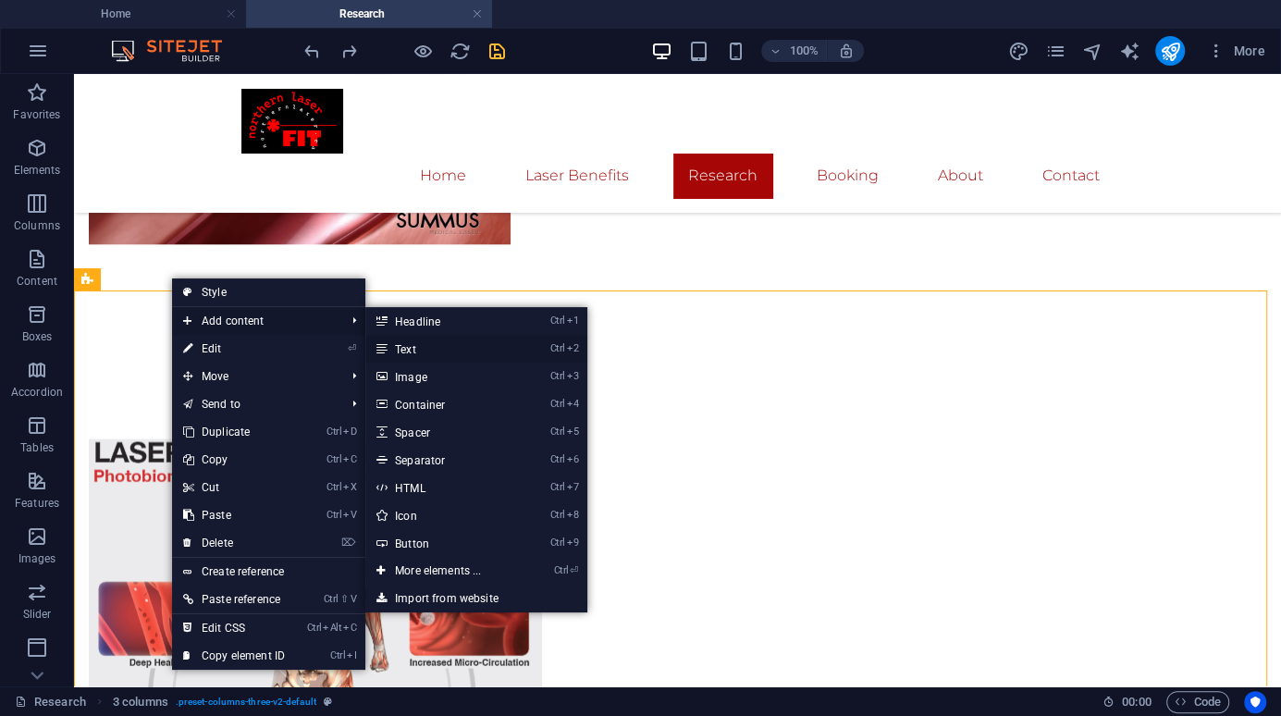
click at [415, 351] on link "Ctrl 2 Text" at bounding box center [441, 349] width 153 height 28
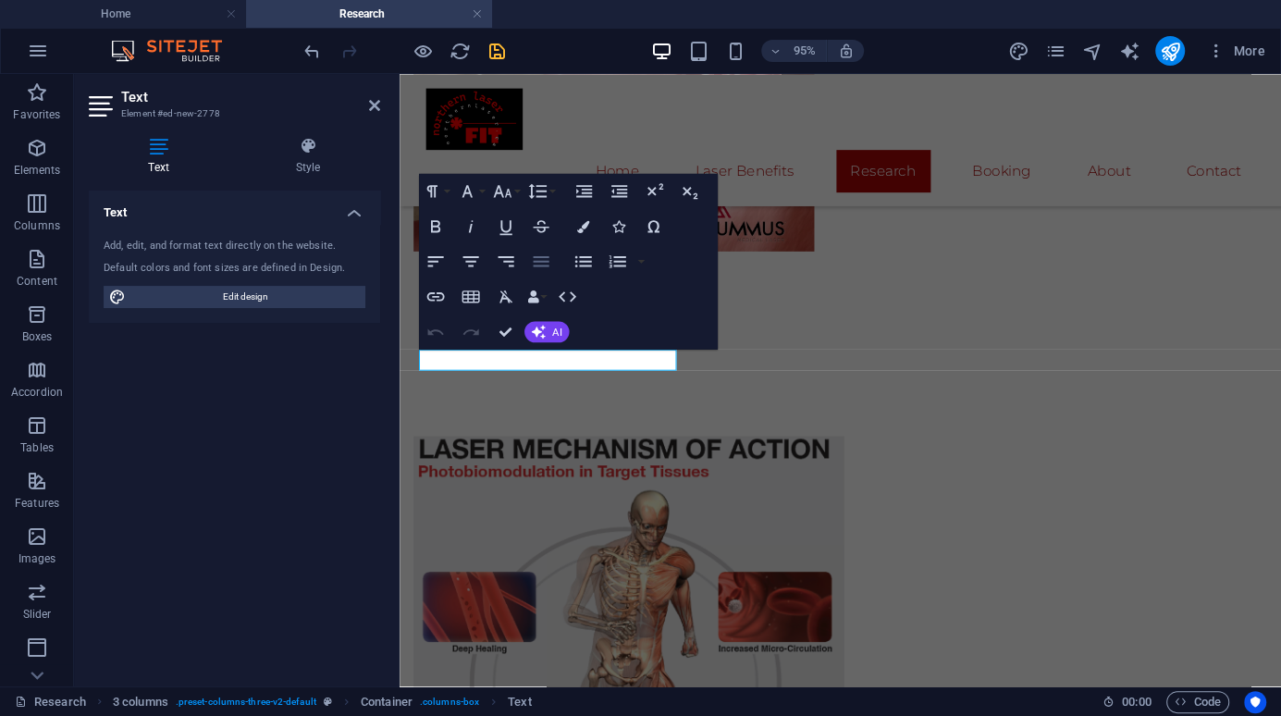
click at [541, 264] on icon "button" at bounding box center [540, 261] width 21 height 21
click at [472, 263] on icon "button" at bounding box center [470, 261] width 21 height 21
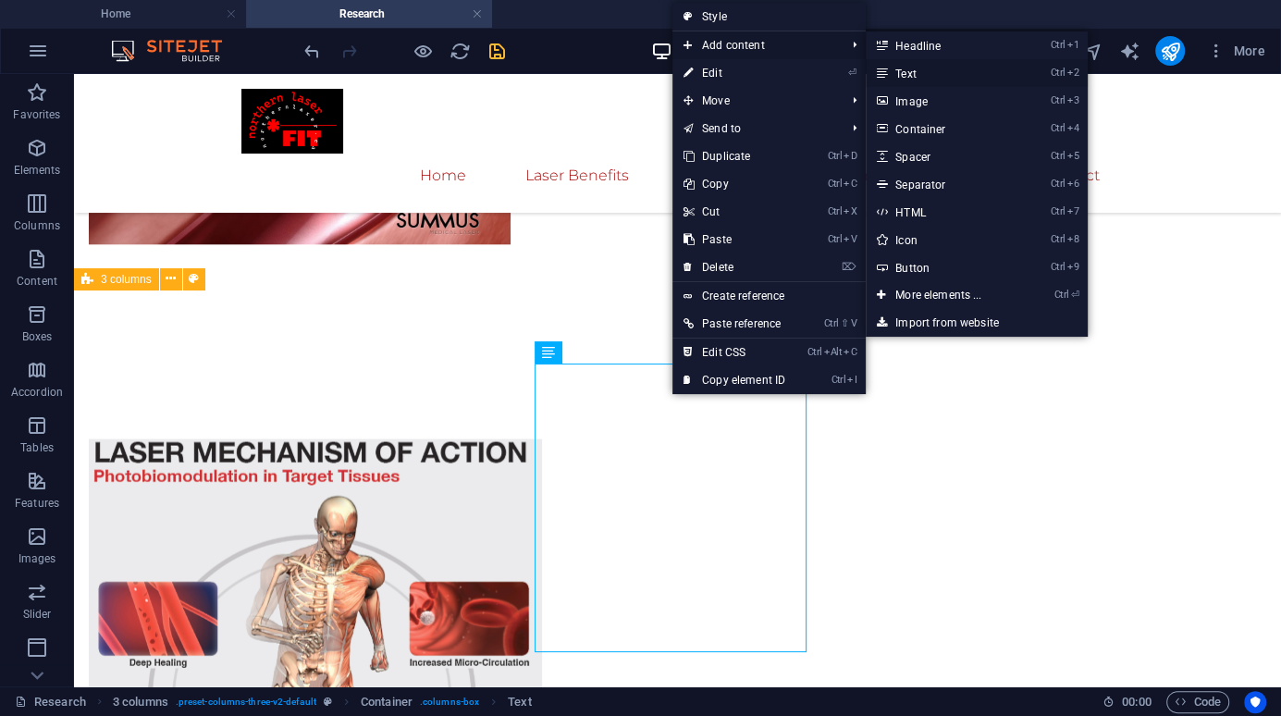
click at [907, 75] on link "Ctrl 2 Text" at bounding box center [942, 73] width 153 height 28
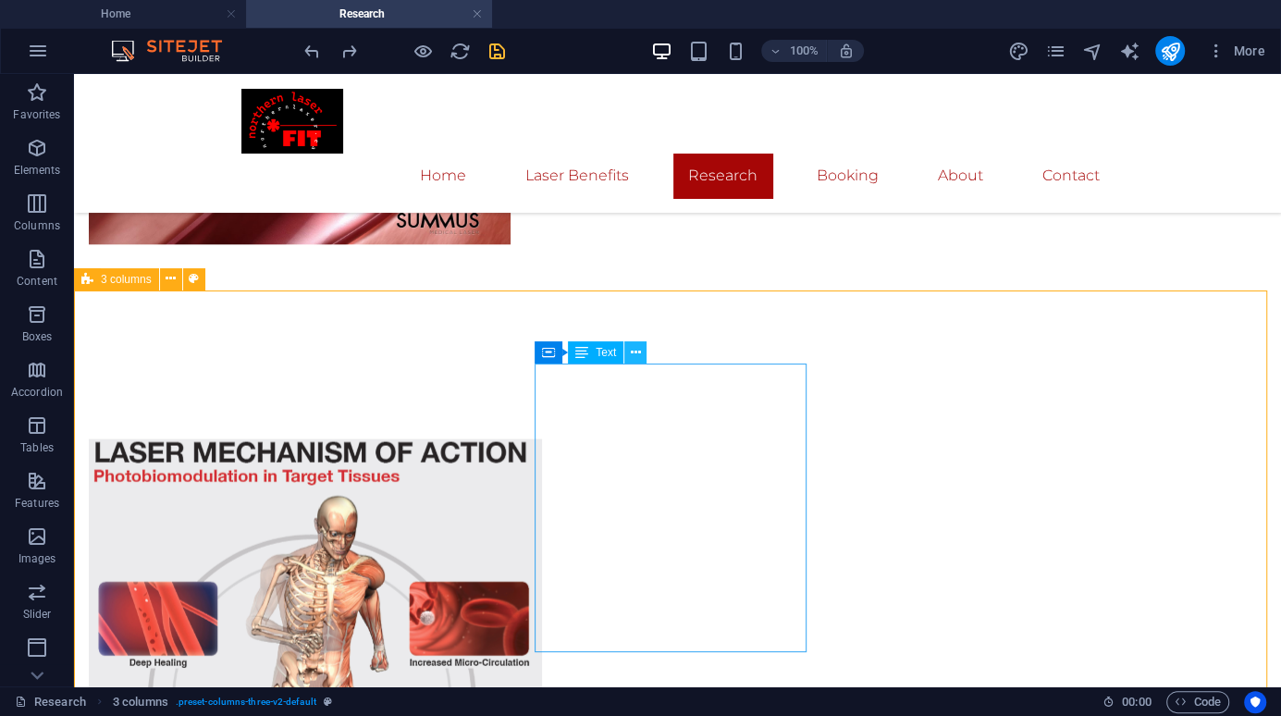
click at [634, 352] on icon at bounding box center [636, 352] width 10 height 19
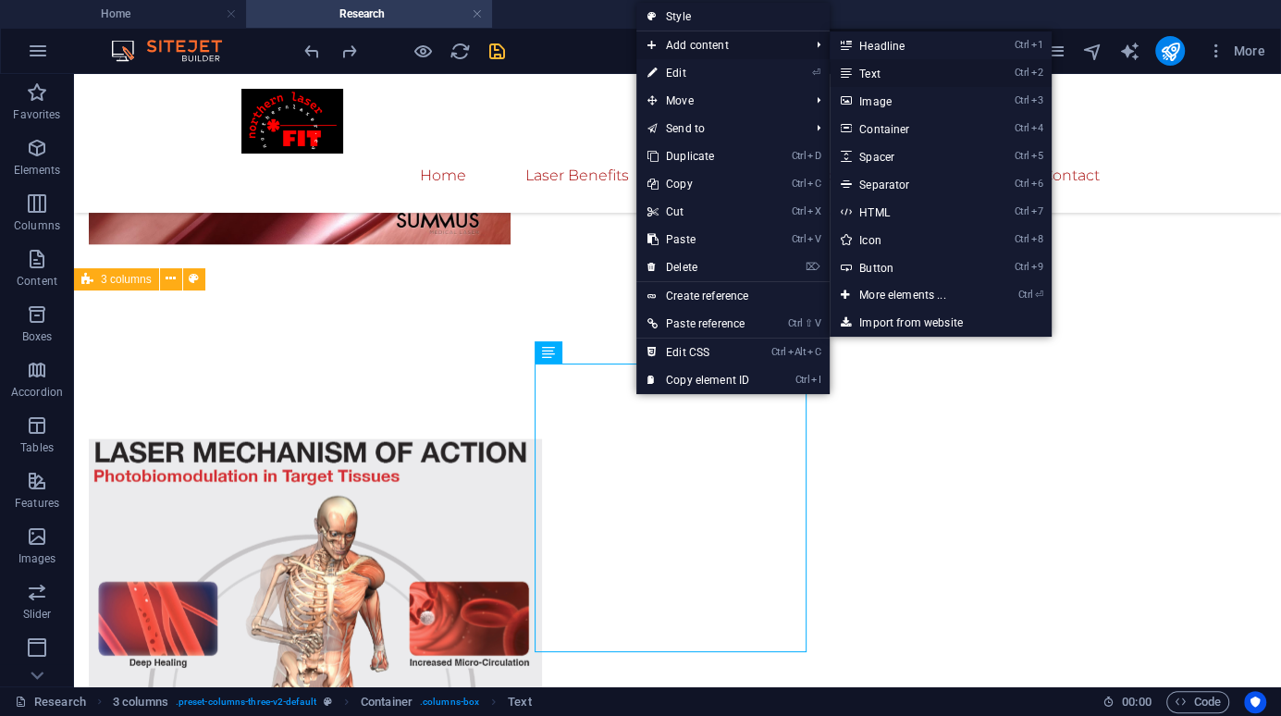
click at [861, 75] on link "Ctrl 2 Text" at bounding box center [906, 73] width 153 height 28
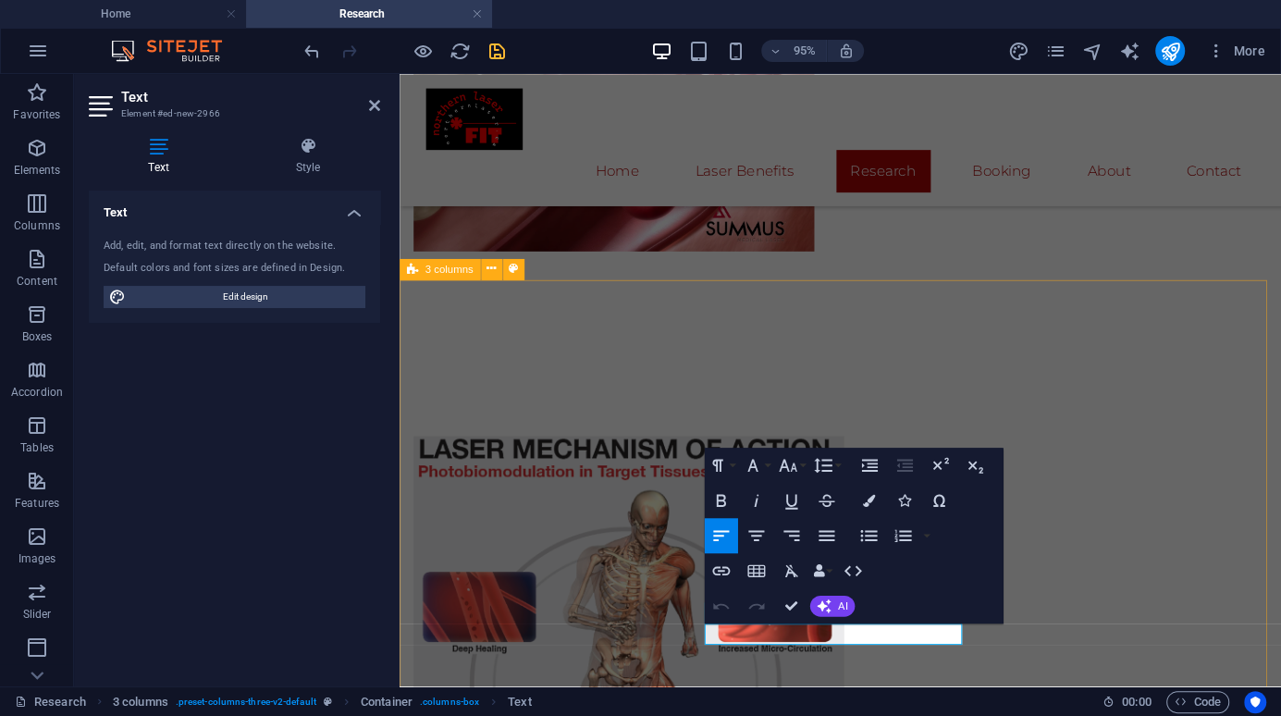
drag, startPoint x: 903, startPoint y: 315, endPoint x: 1202, endPoint y: 308, distance: 299.8
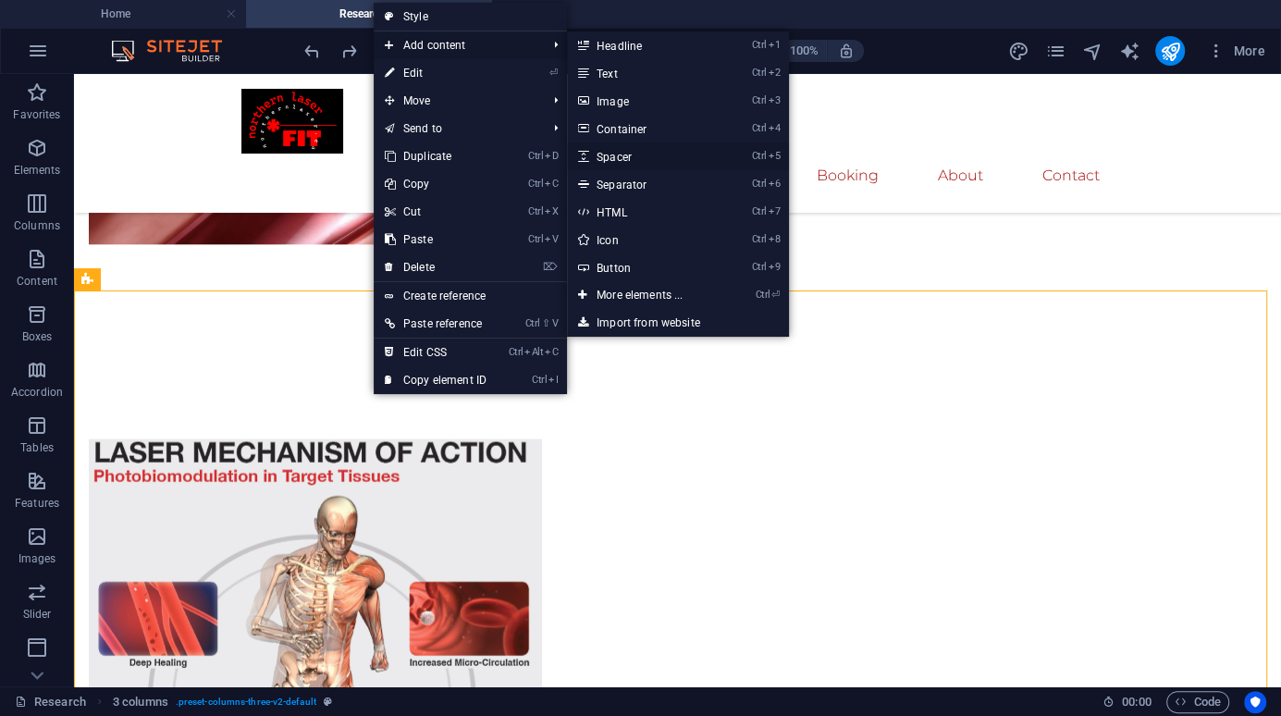
click at [610, 154] on link "Ctrl 5 Spacer" at bounding box center [643, 156] width 153 height 28
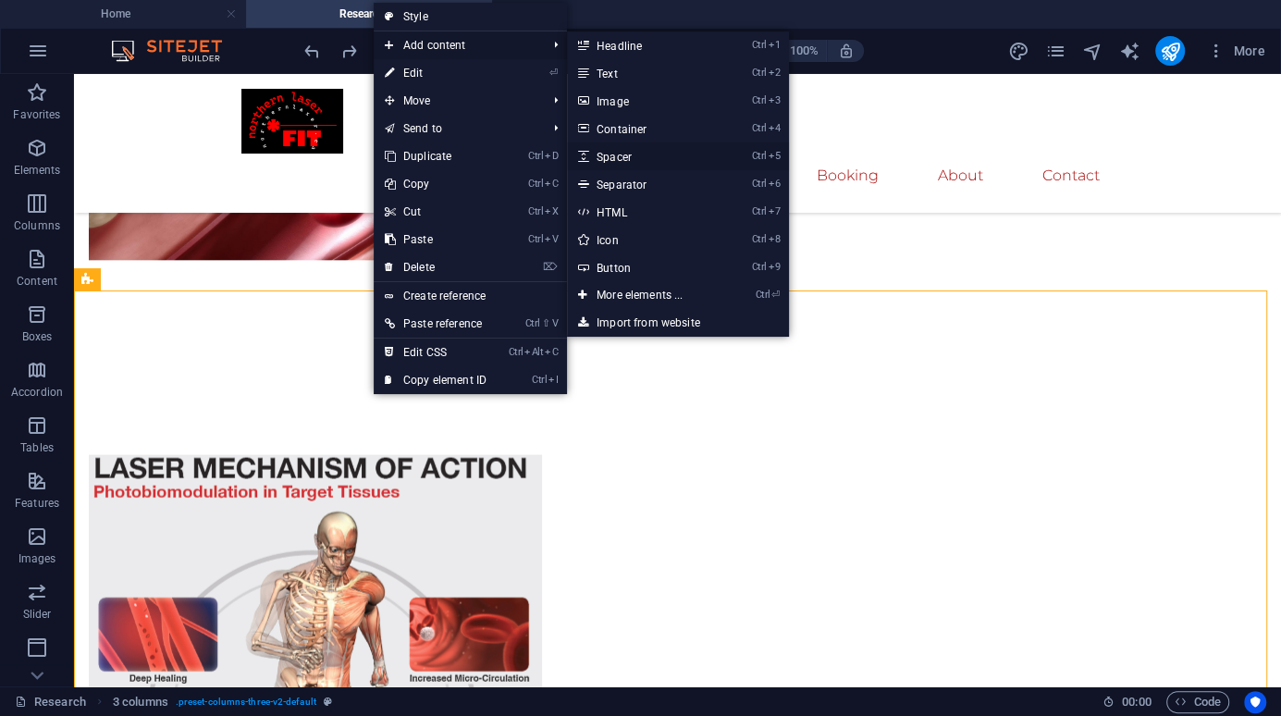
select select "px"
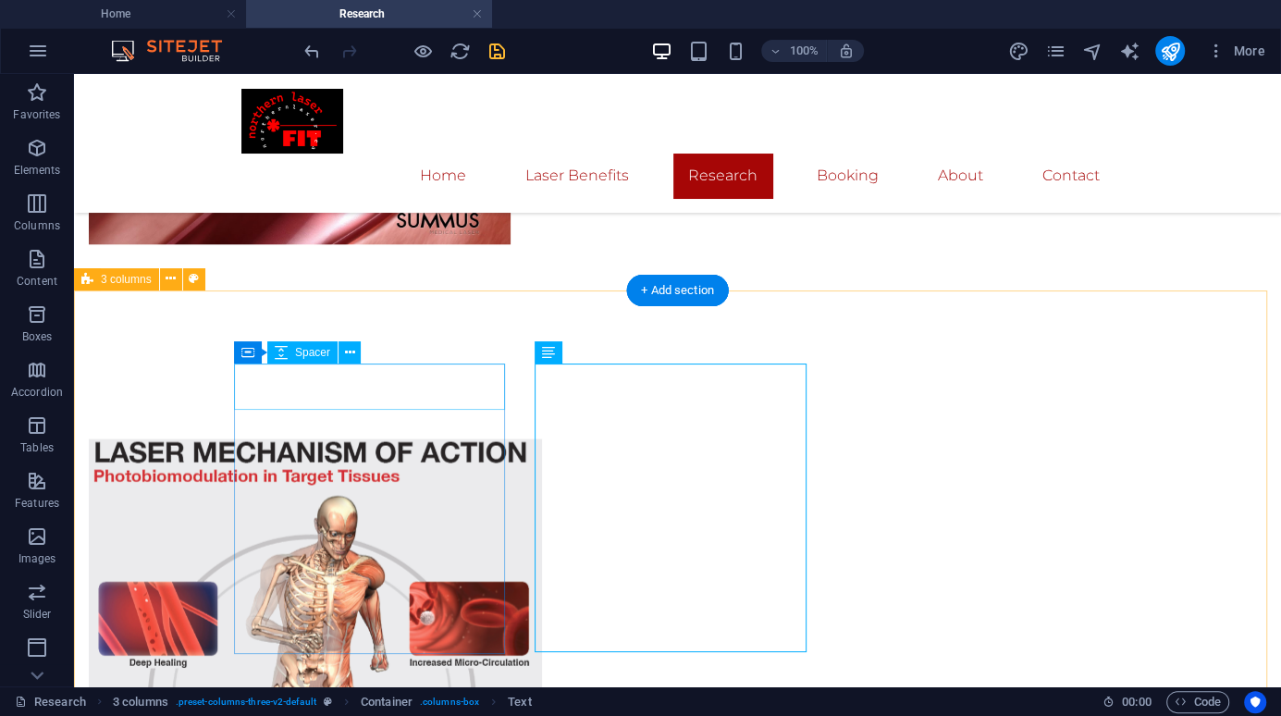
select select "px"
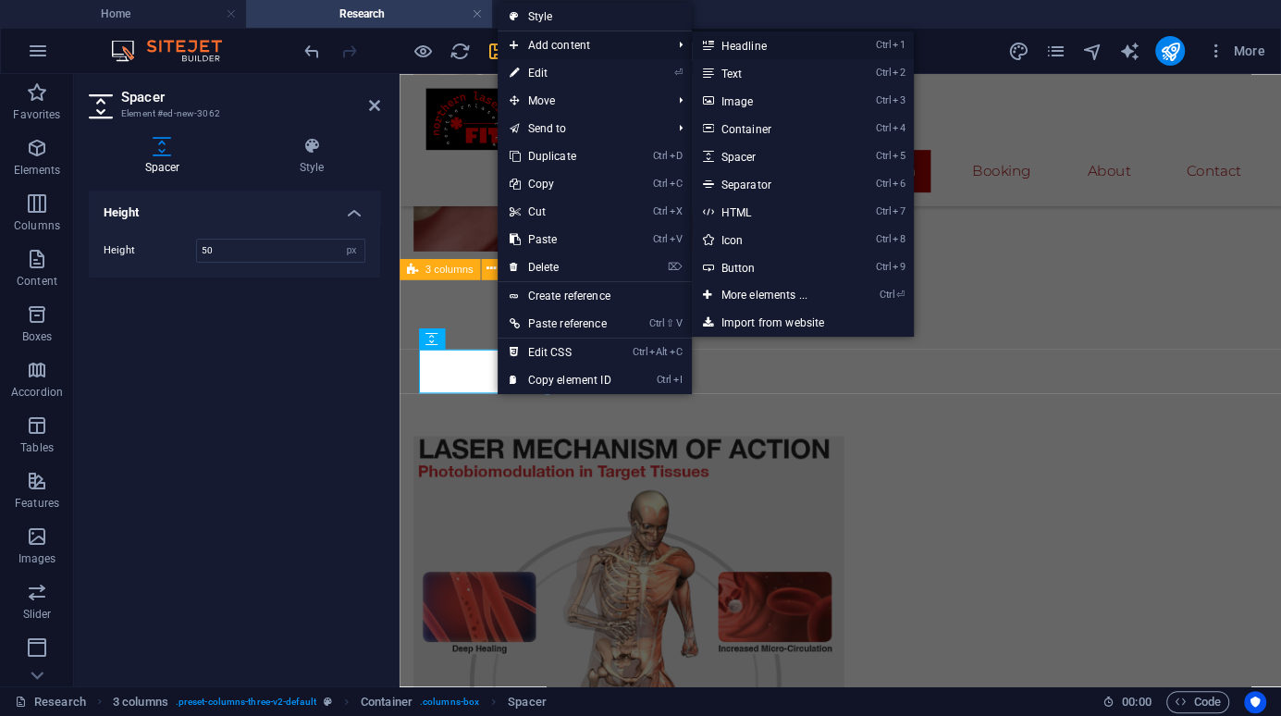
click at [776, 48] on link "Ctrl 1 Headline" at bounding box center [768, 45] width 153 height 28
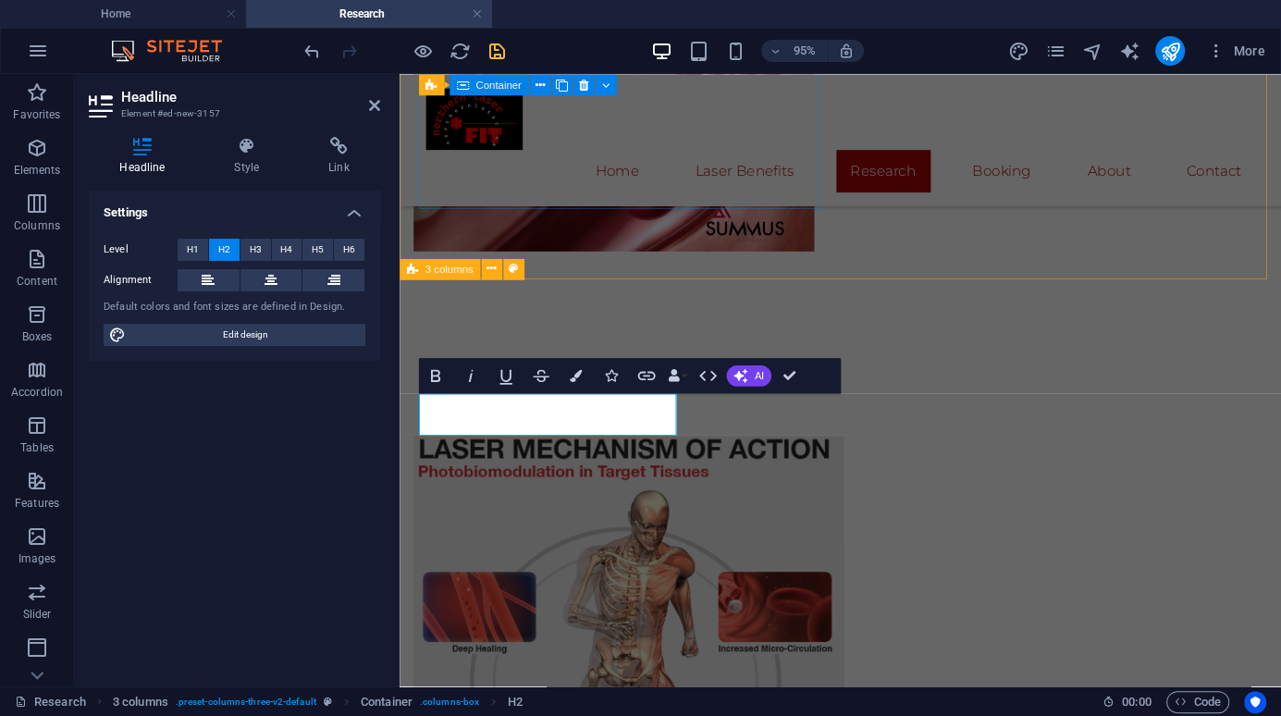
click at [831, 409] on div "Click For PDF Download!" at bounding box center [625, 701] width 422 height 584
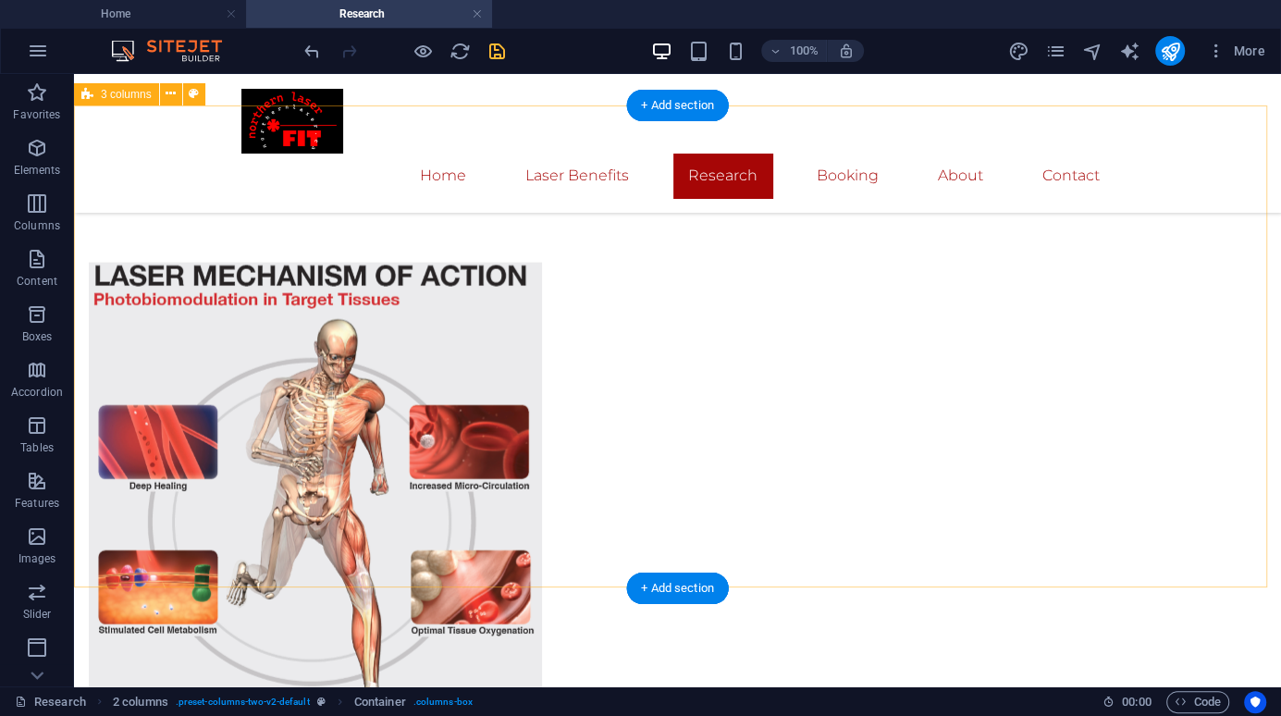
scroll to position [2874, 0]
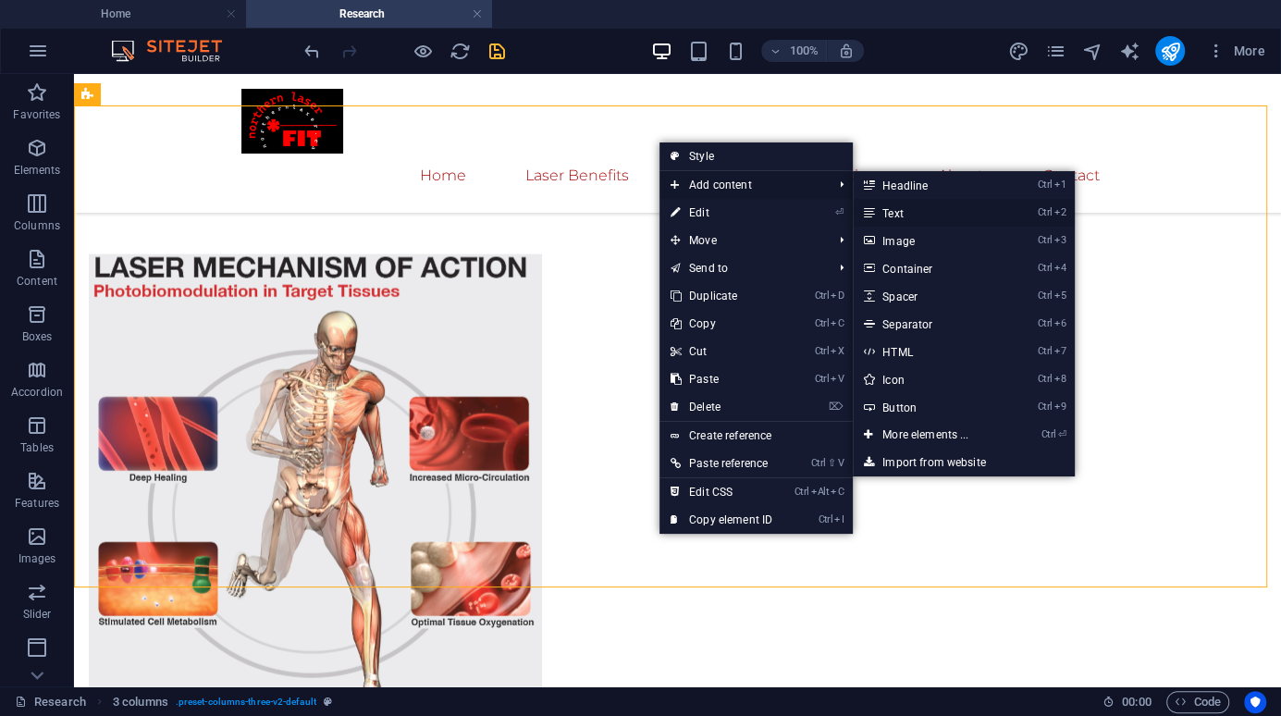
click at [902, 212] on link "Ctrl 2 Text" at bounding box center [929, 213] width 153 height 28
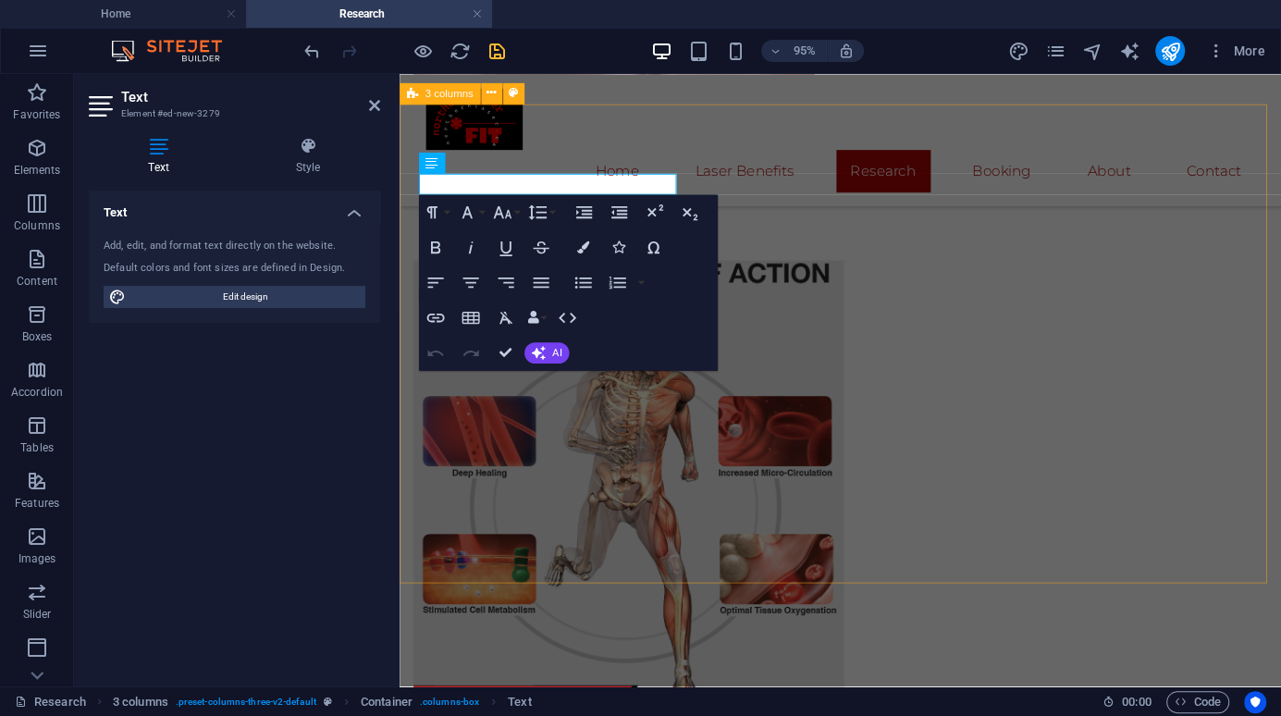
drag, startPoint x: 904, startPoint y: 548, endPoint x: 1193, endPoint y: 525, distance: 290.3
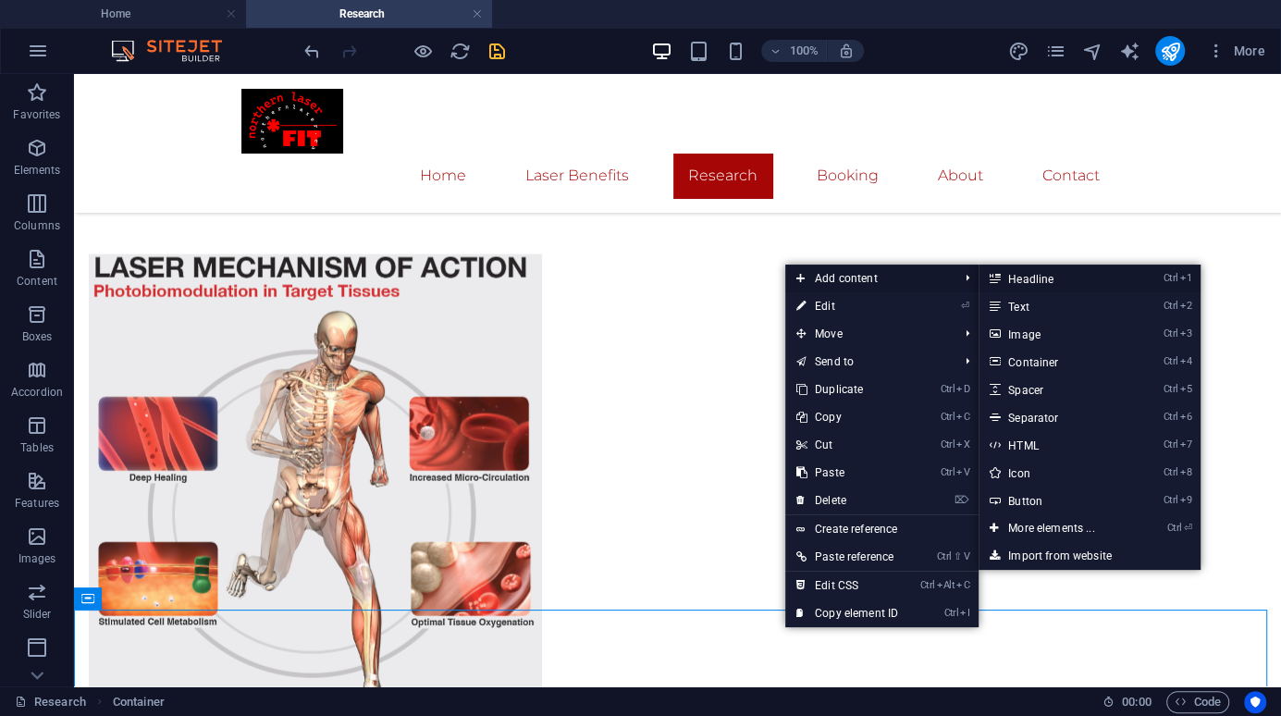
click at [1026, 275] on link "Ctrl 1 Headline" at bounding box center [1055, 279] width 153 height 28
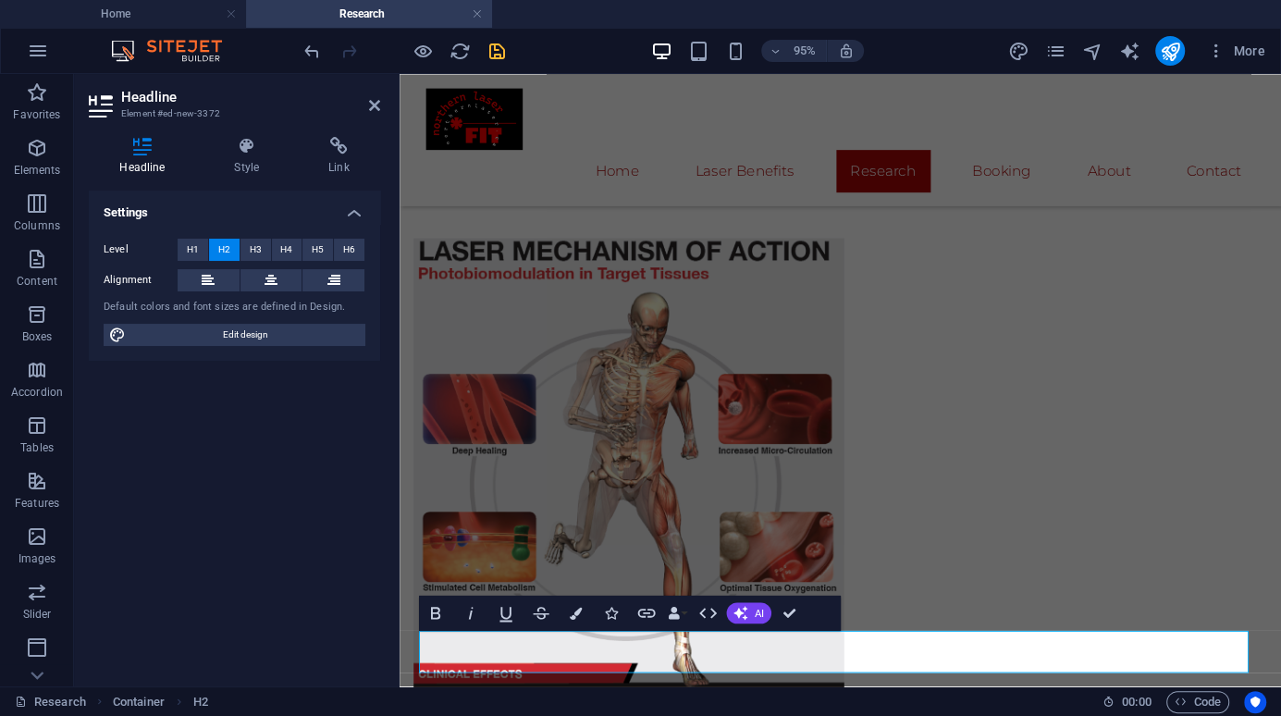
drag, startPoint x: 689, startPoint y: 707, endPoint x: 385, endPoint y: 668, distance: 306.8
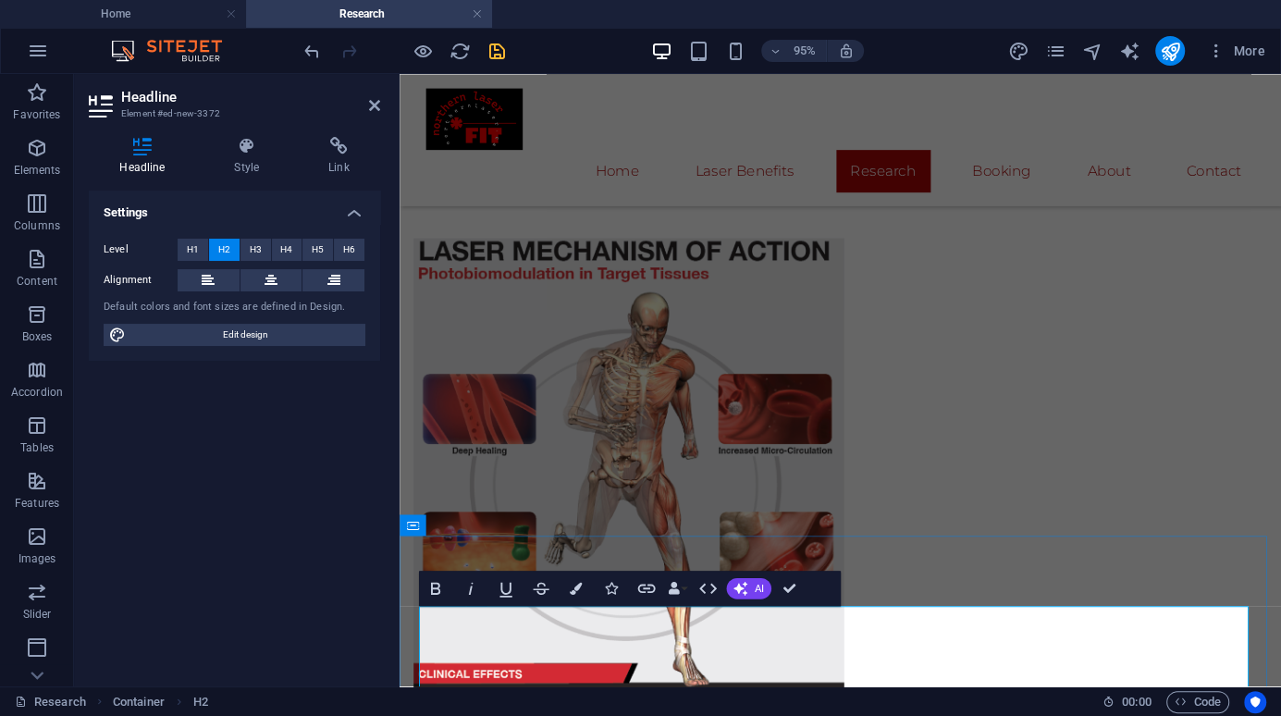
scroll to position [2924, 0]
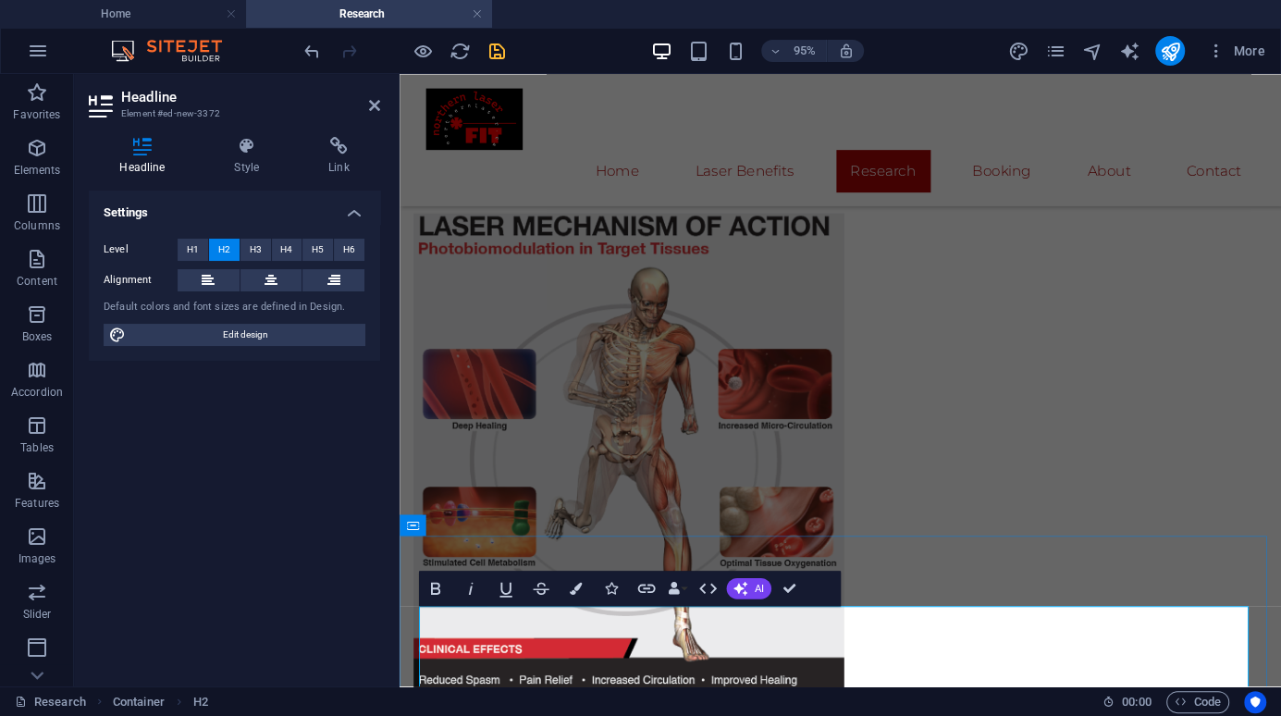
drag, startPoint x: 1213, startPoint y: 637, endPoint x: 1226, endPoint y: 688, distance: 52.5
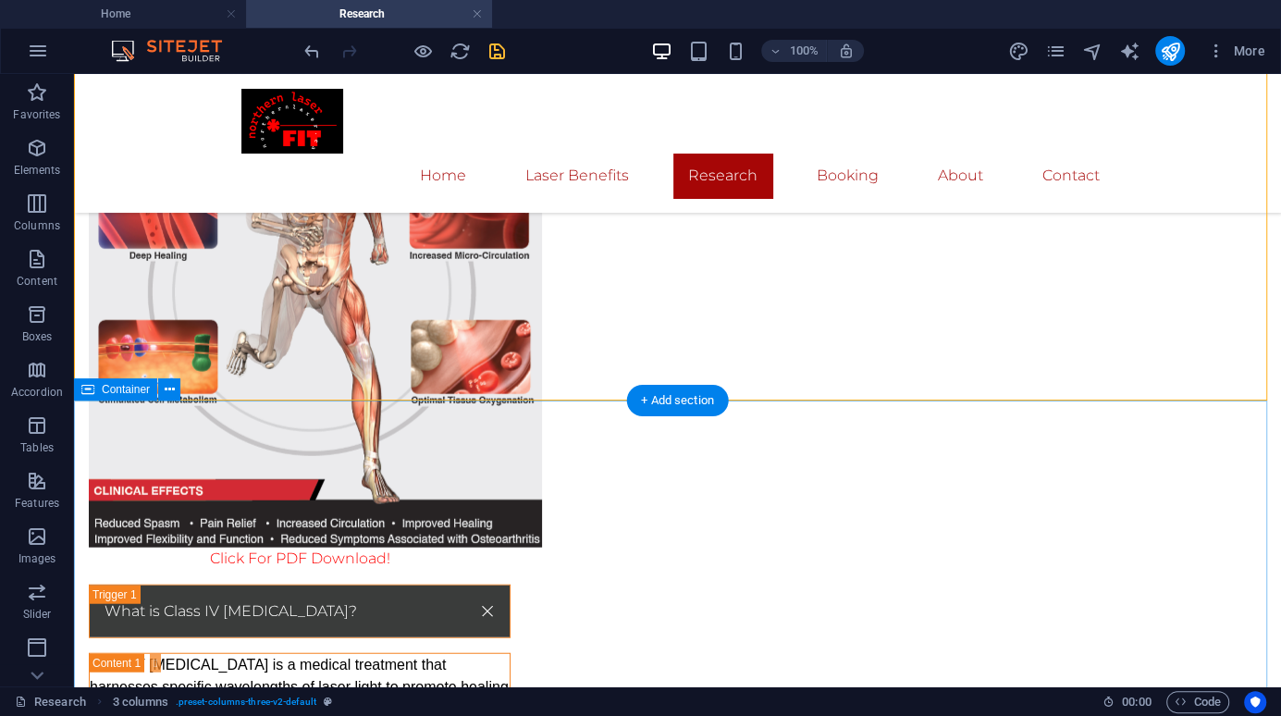
scroll to position [3109, 0]
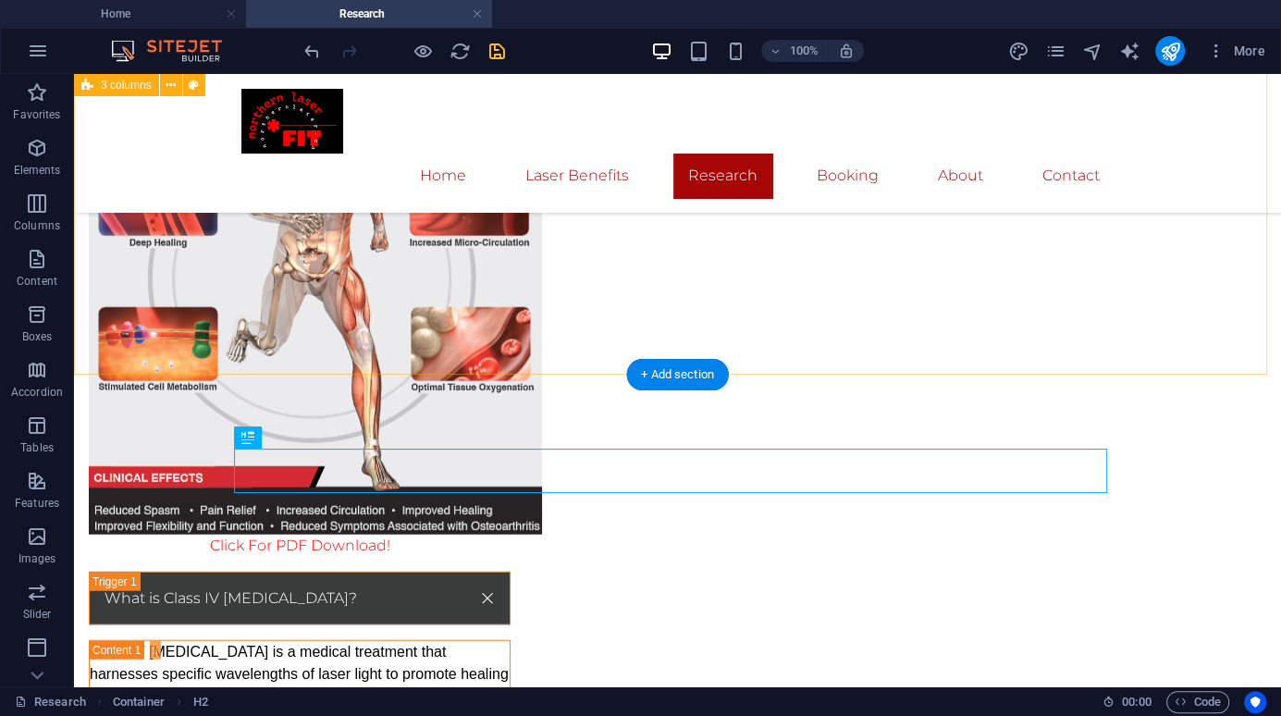
drag, startPoint x: 371, startPoint y: 513, endPoint x: 396, endPoint y: 355, distance: 160.1
drag, startPoint x: 1101, startPoint y: 448, endPoint x: 749, endPoint y: 427, distance: 352.0
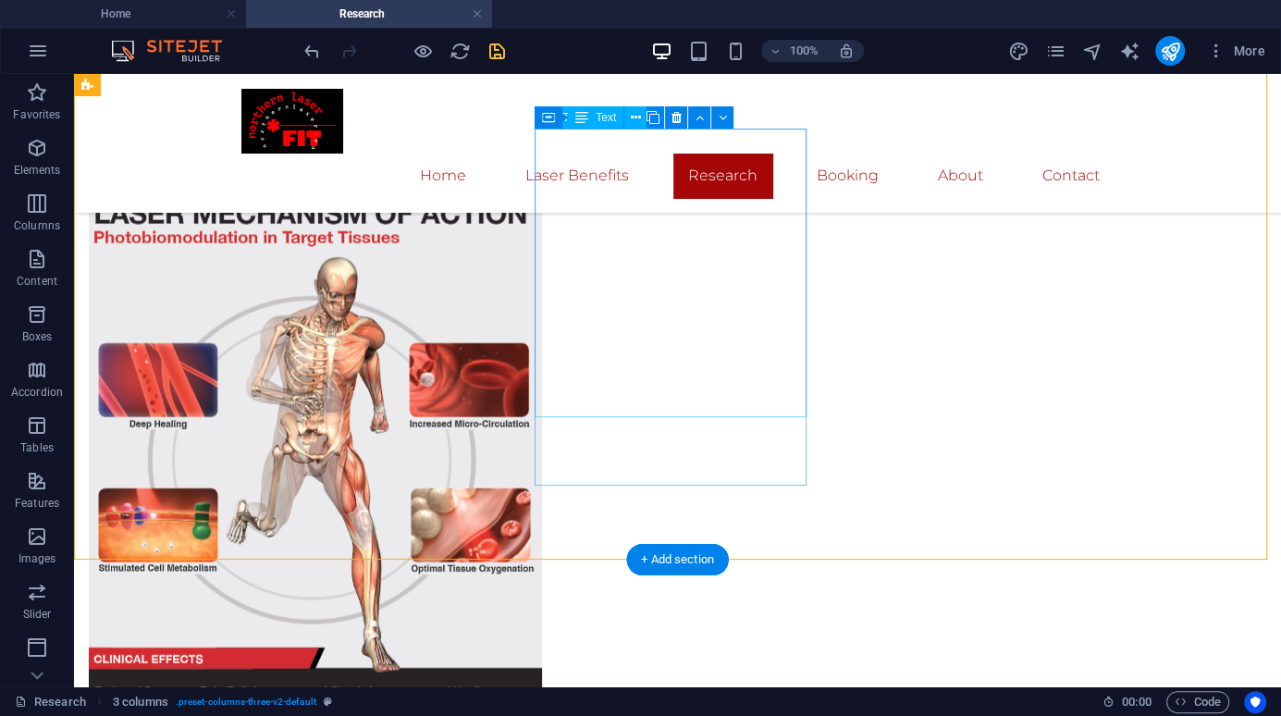
scroll to position [2924, 0]
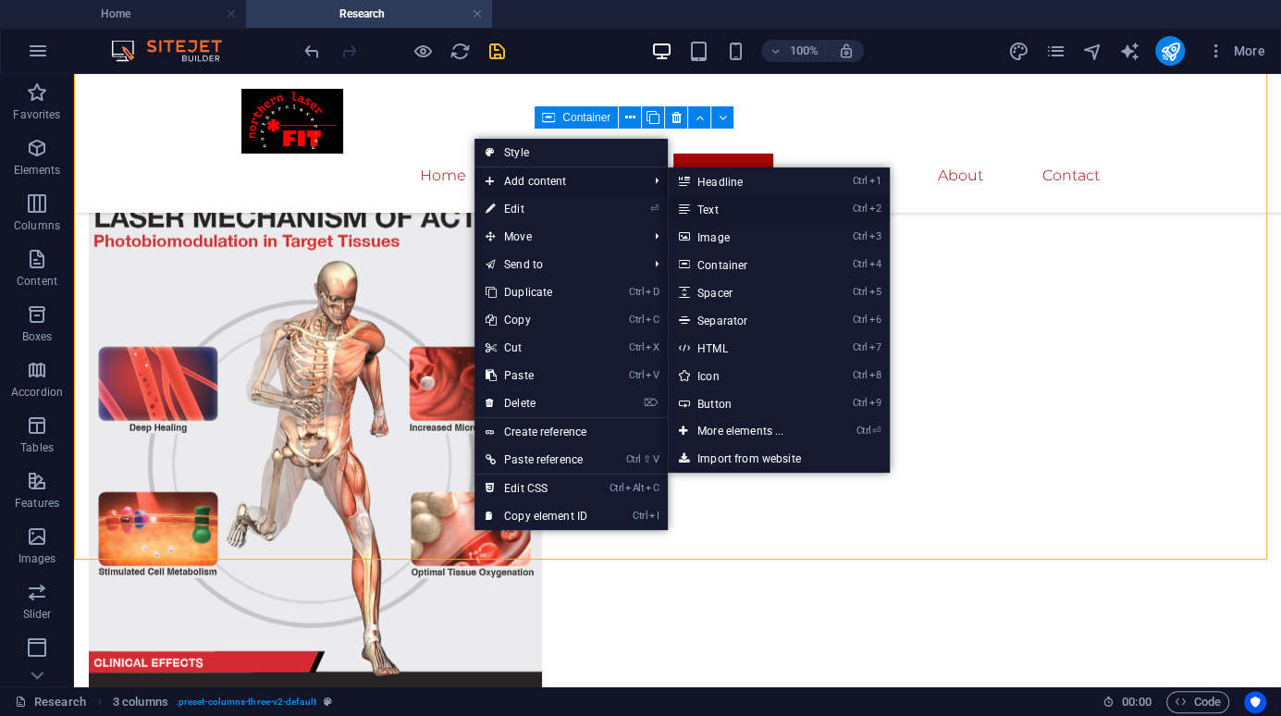
click at [747, 203] on link "Ctrl 2 Text" at bounding box center [744, 209] width 153 height 28
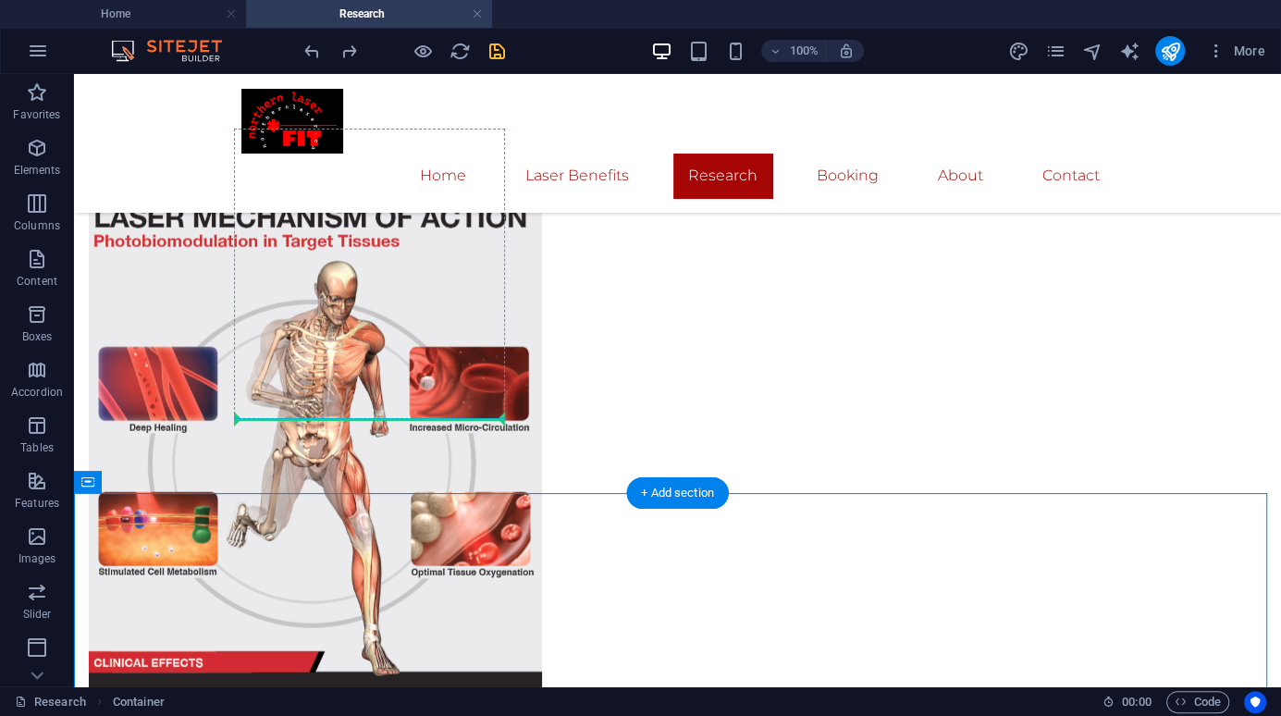
drag, startPoint x: 582, startPoint y: 495, endPoint x: 440, endPoint y: 394, distance: 173.7
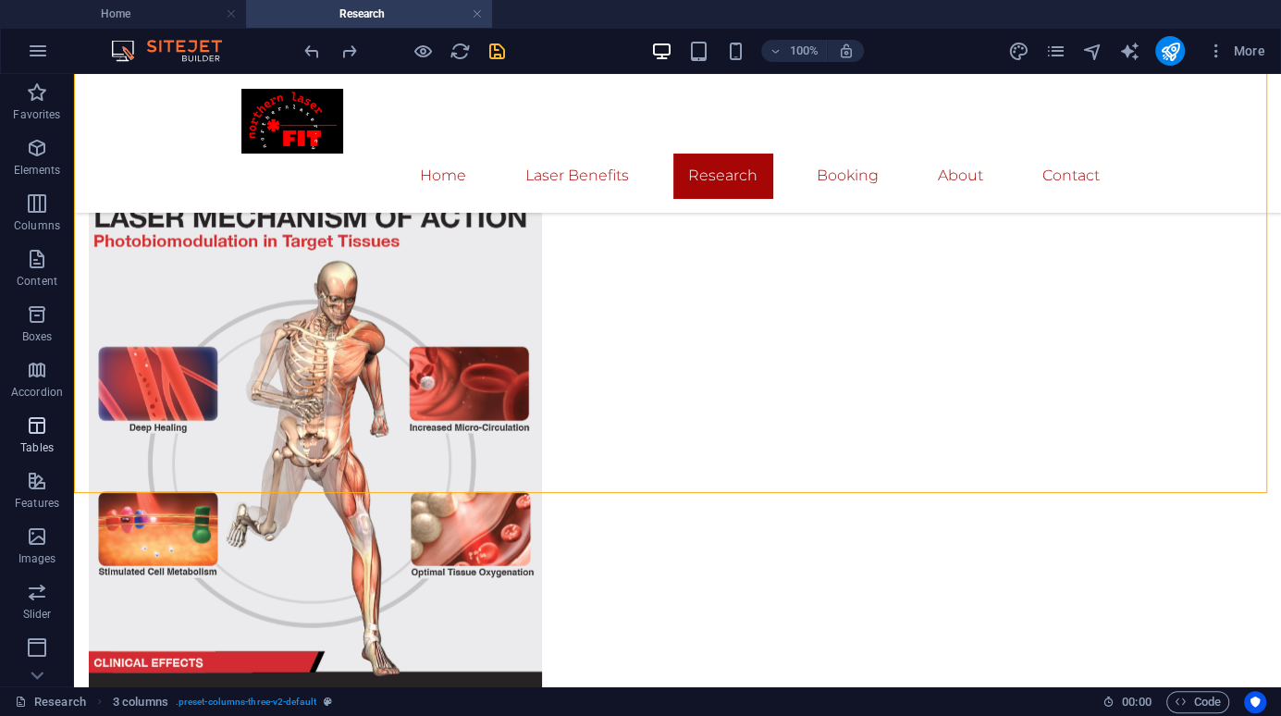
click at [33, 427] on icon "button" at bounding box center [37, 425] width 22 height 22
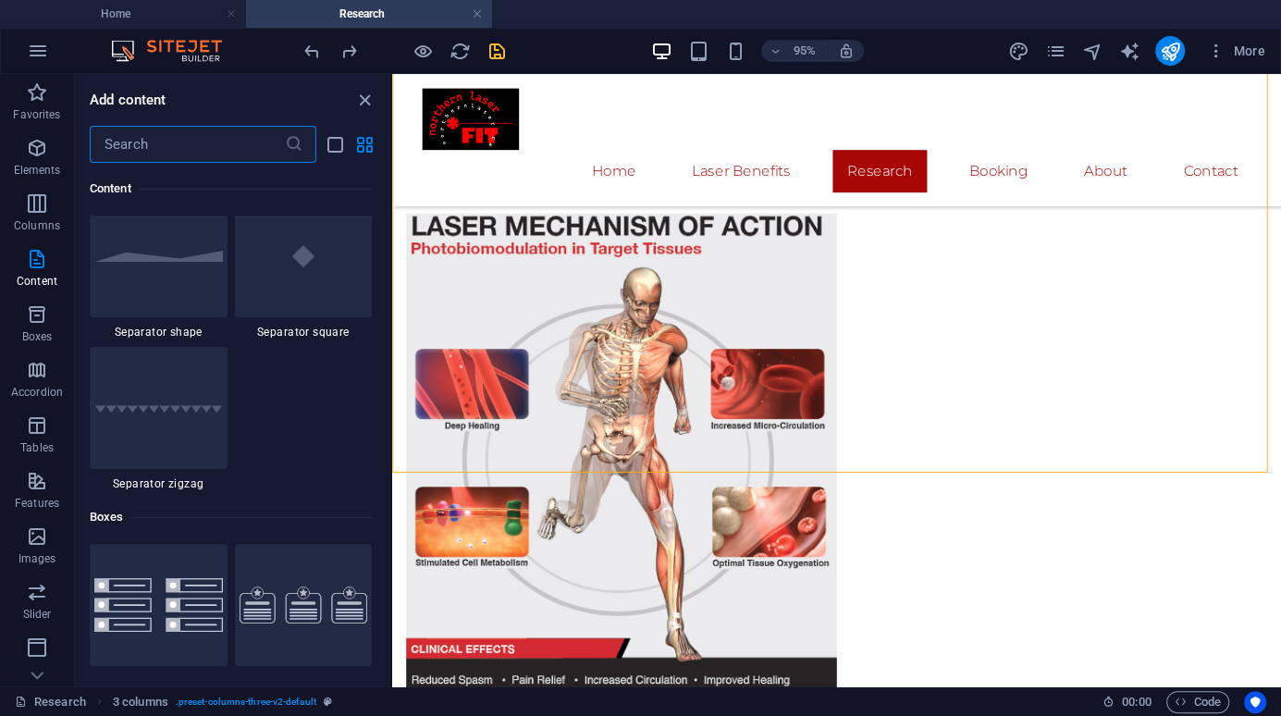
scroll to position [4739, 0]
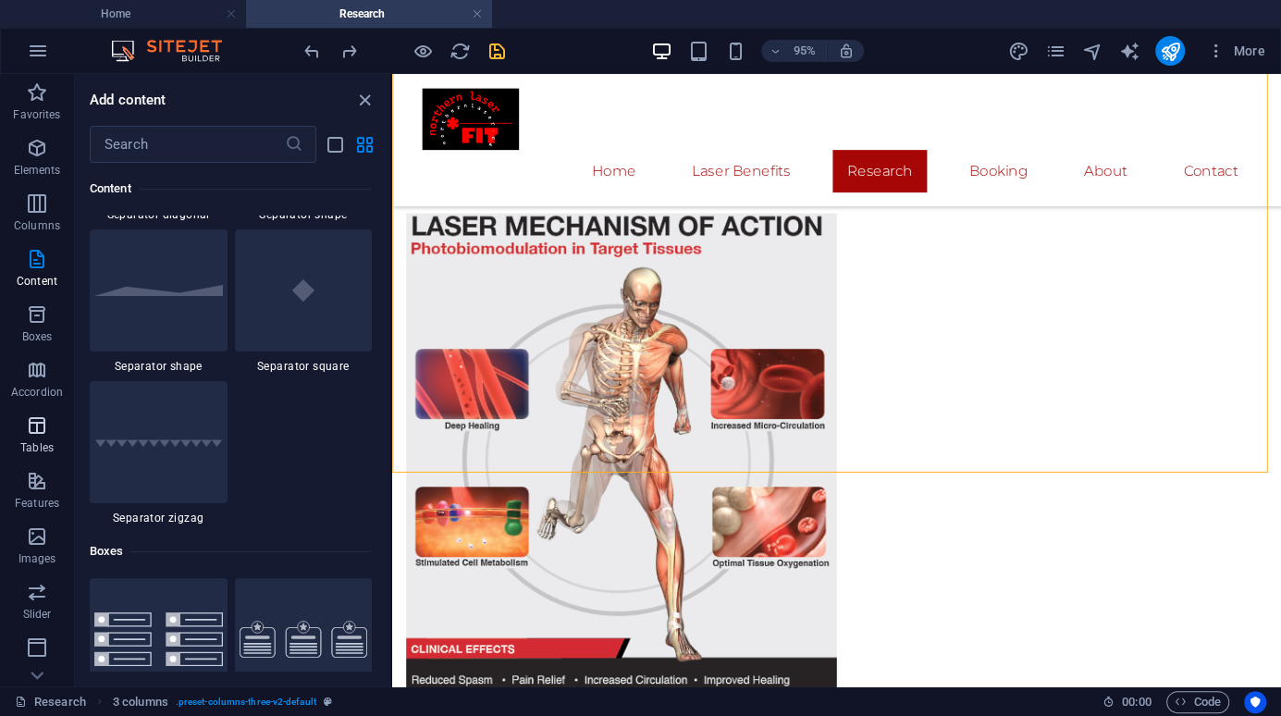
click at [41, 434] on icon "button" at bounding box center [37, 425] width 22 height 22
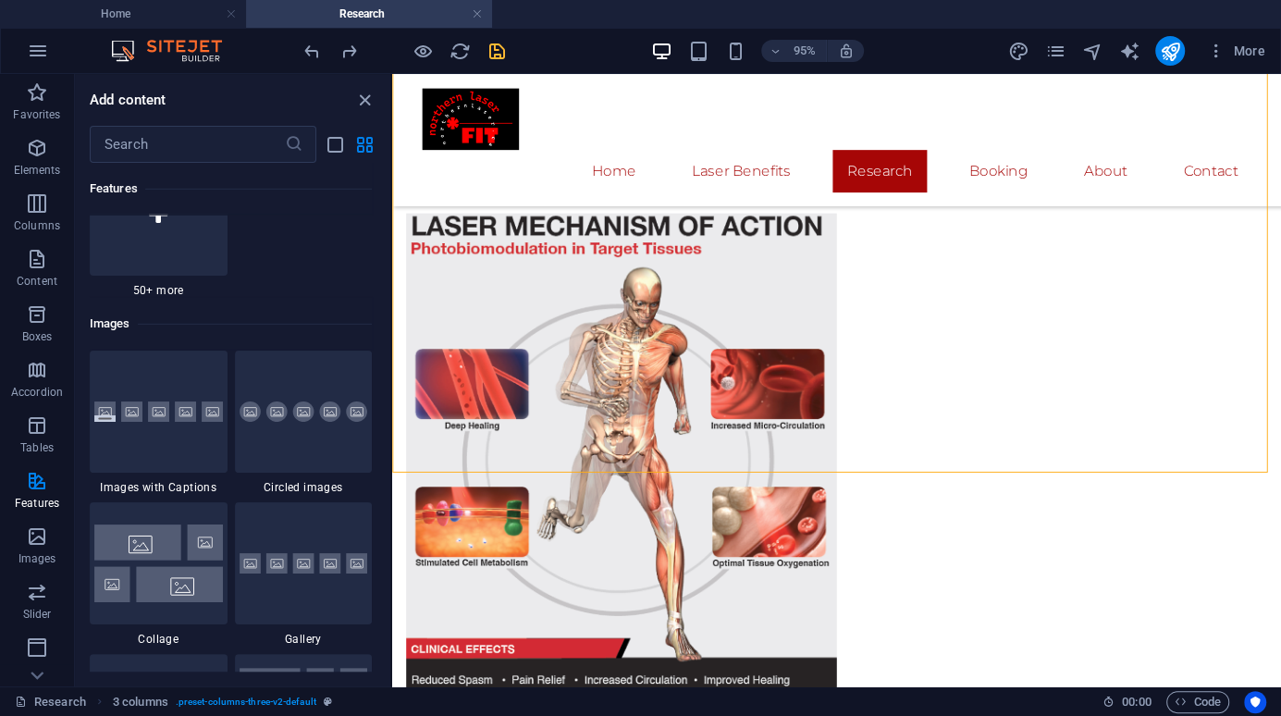
scroll to position [9252, 0]
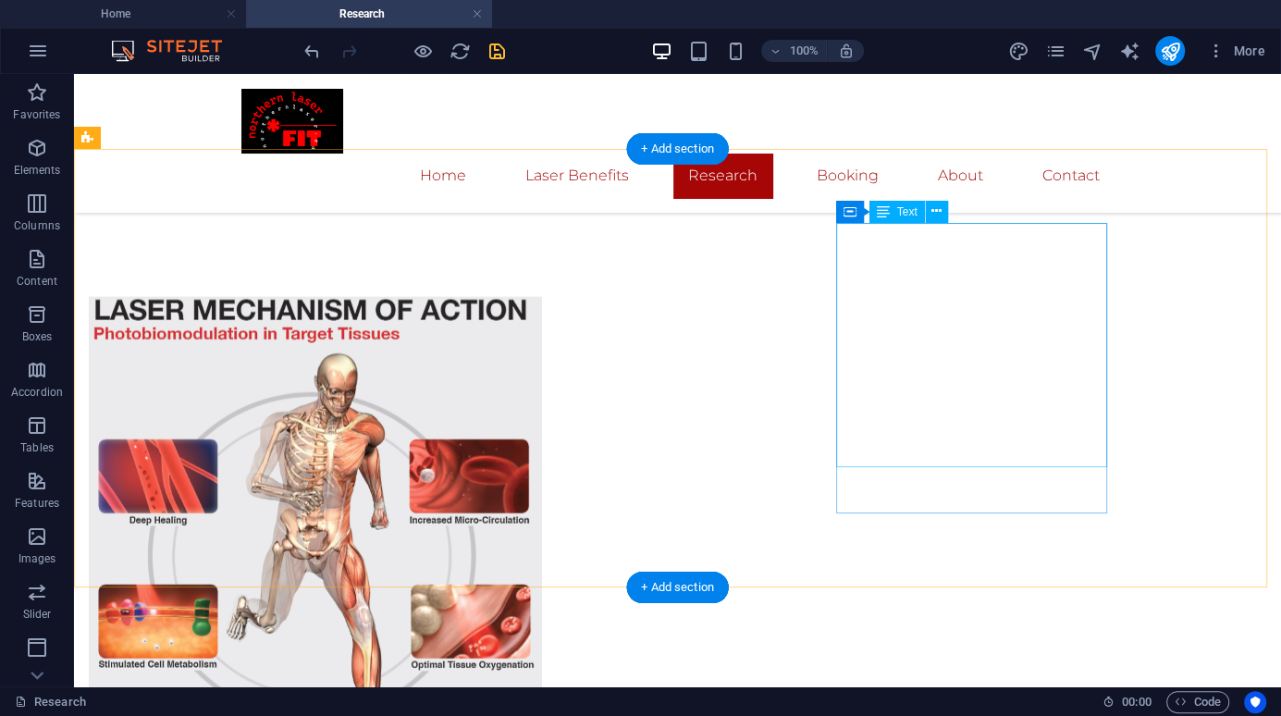
scroll to position [2739, 0]
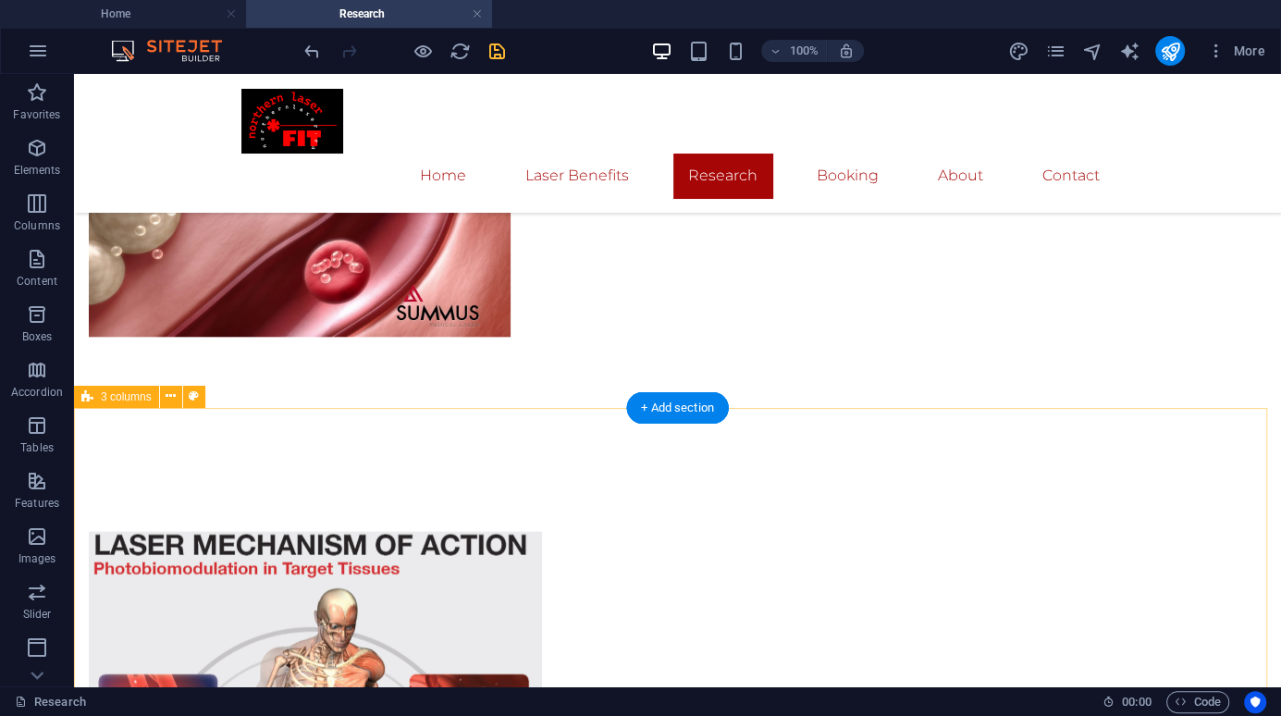
scroll to position [2554, 0]
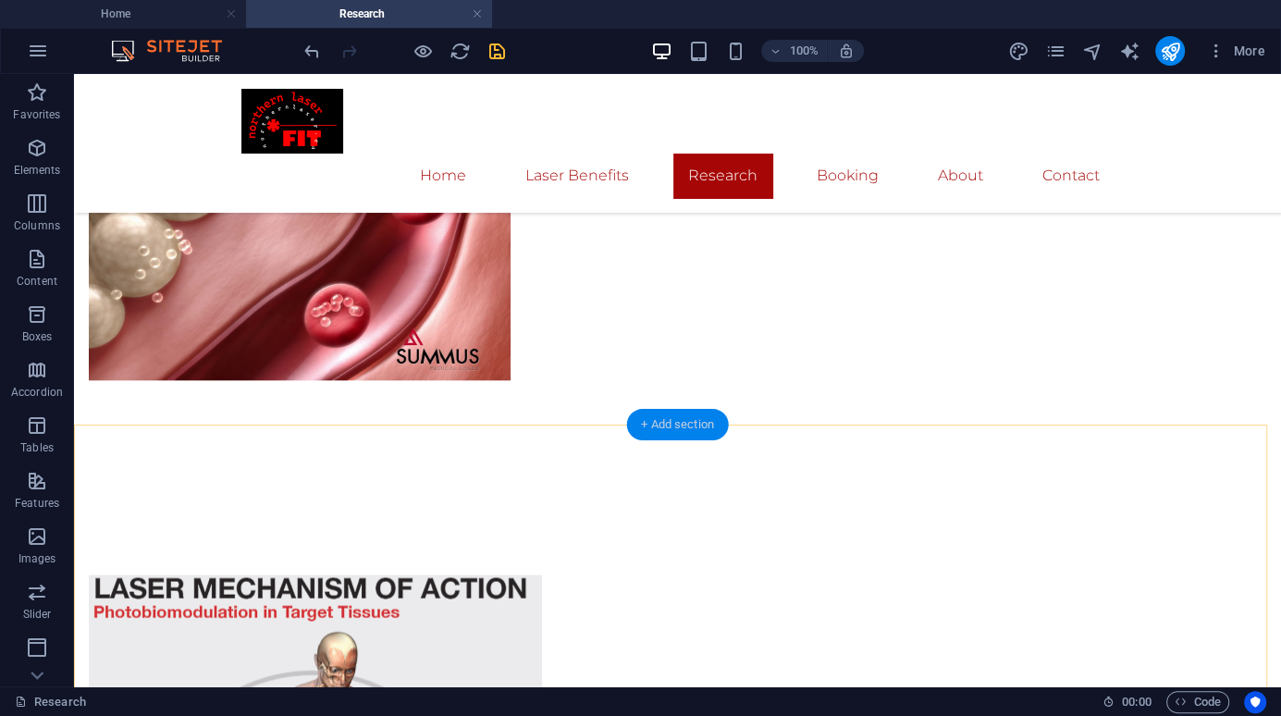
click at [681, 427] on div "+ Add section" at bounding box center [677, 424] width 103 height 31
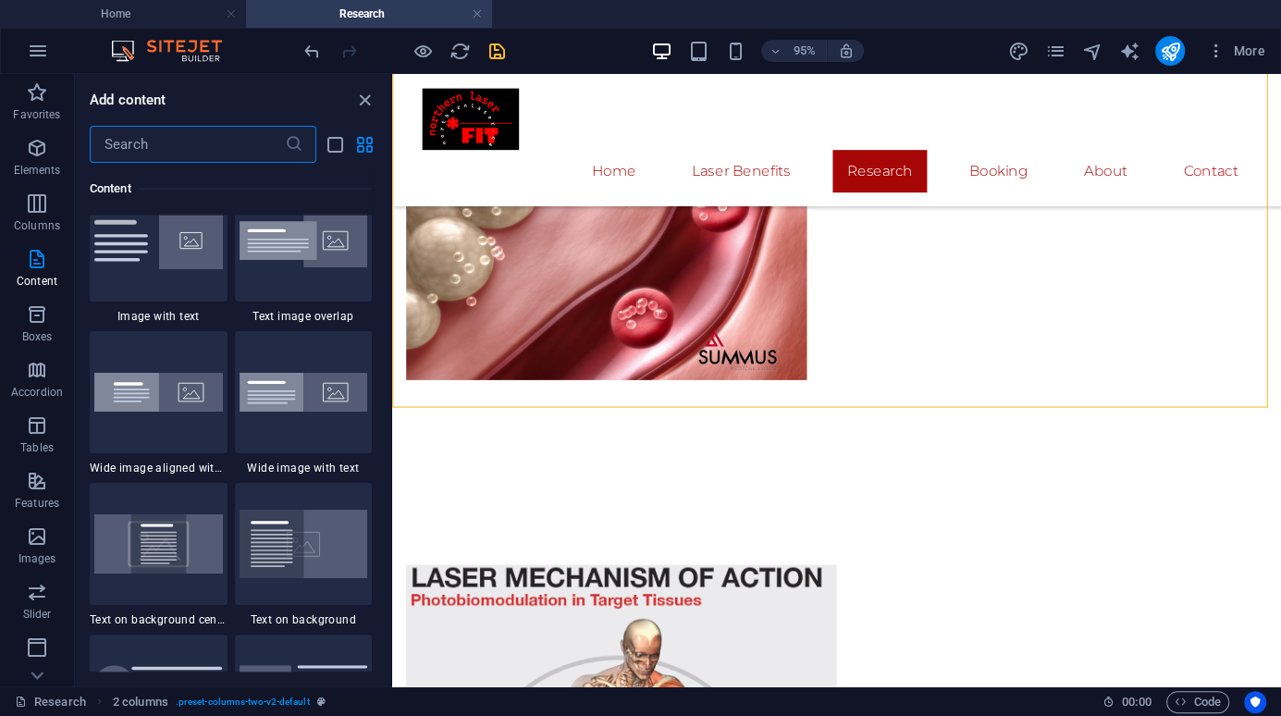
scroll to position [3606, 0]
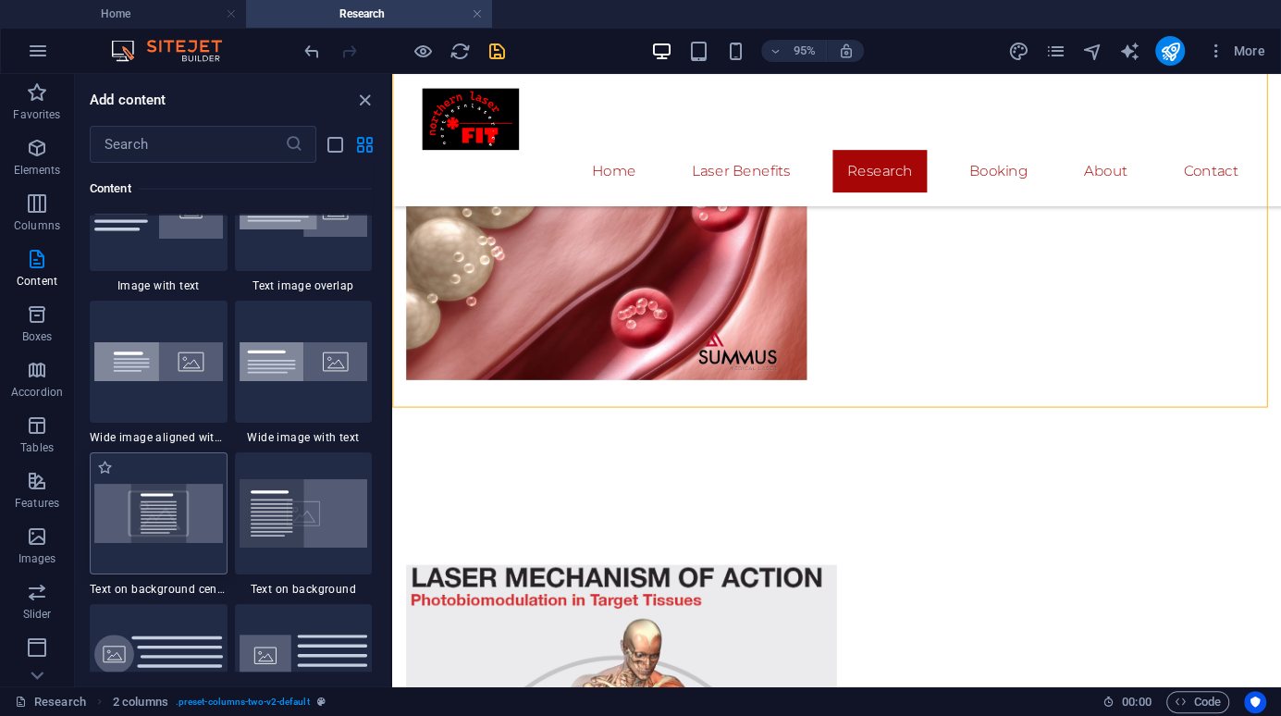
click at [171, 520] on img at bounding box center [158, 513] width 129 height 58
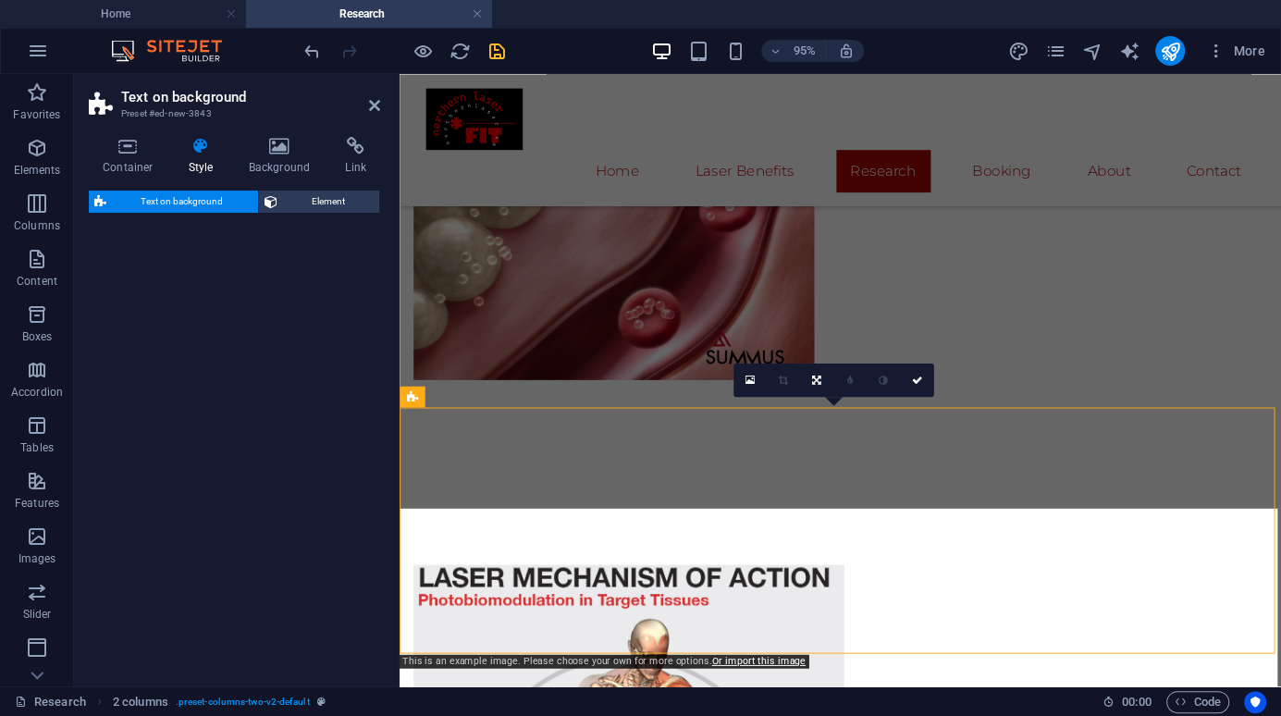
select select "%"
select select "rem"
select select "px"
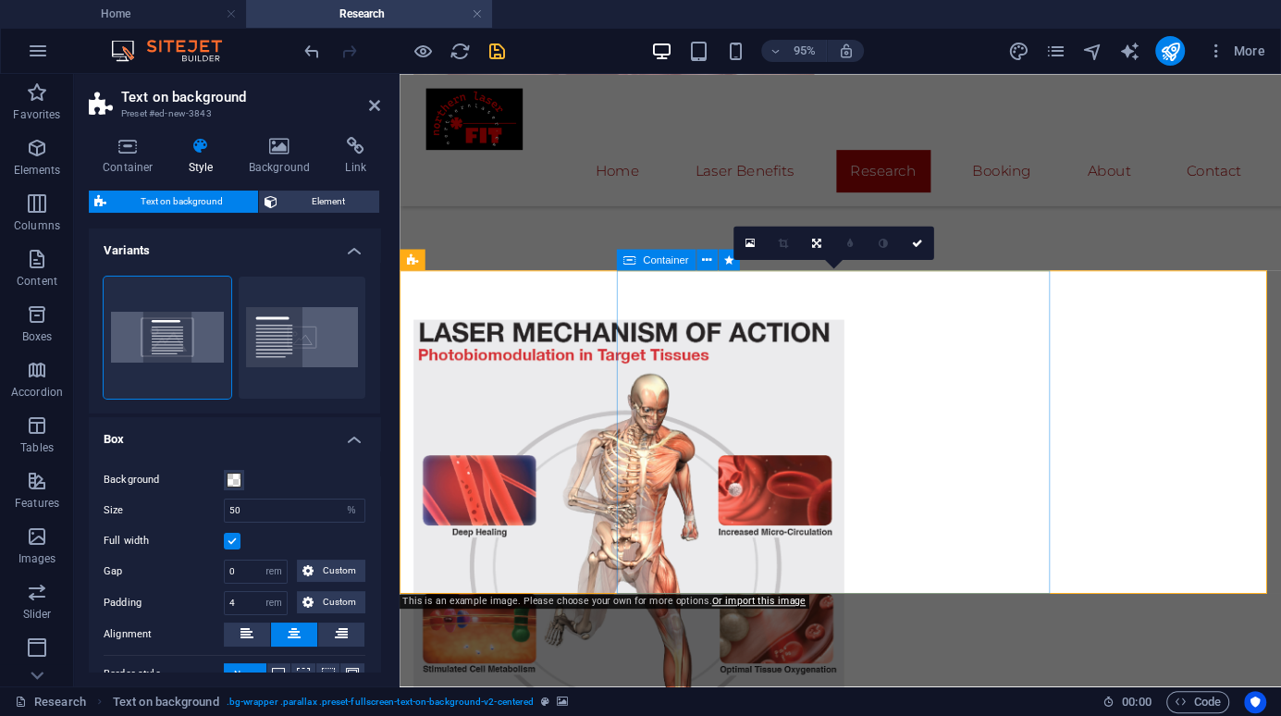
scroll to position [2646, 0]
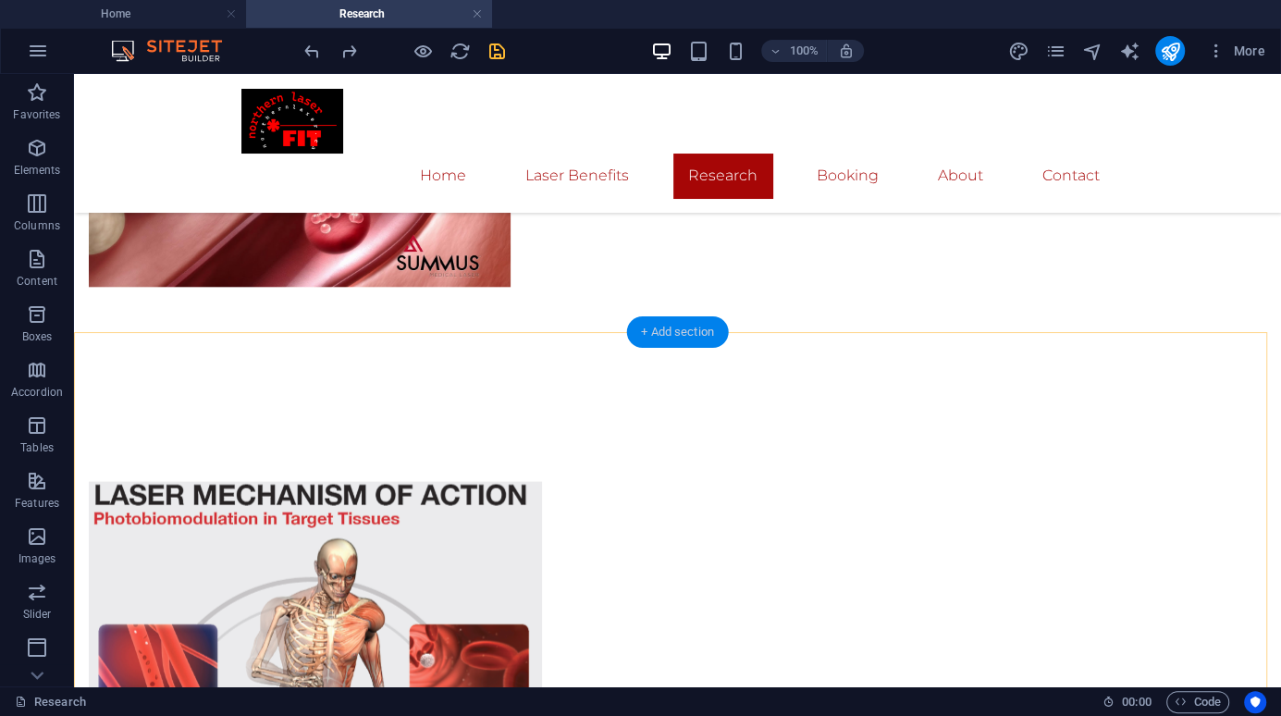
click at [670, 330] on div "+ Add section" at bounding box center [677, 331] width 103 height 31
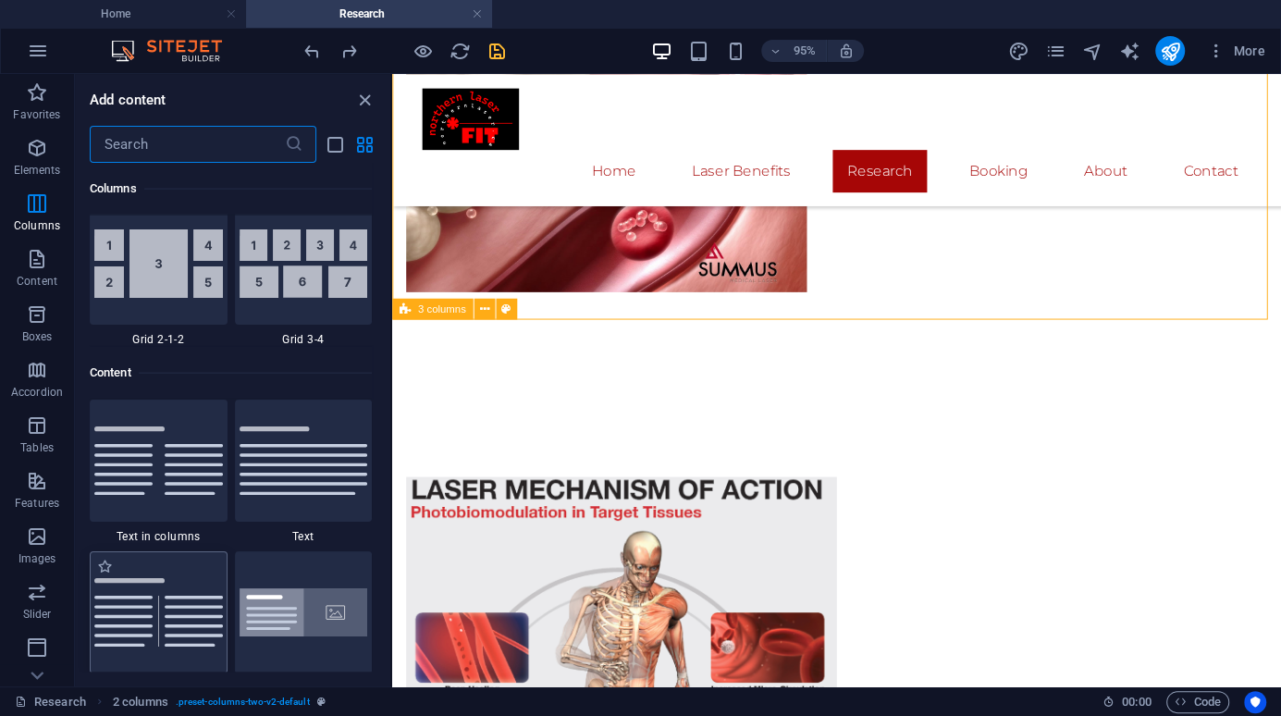
scroll to position [3051, 0]
click at [315, 471] on img at bounding box center [304, 461] width 129 height 68
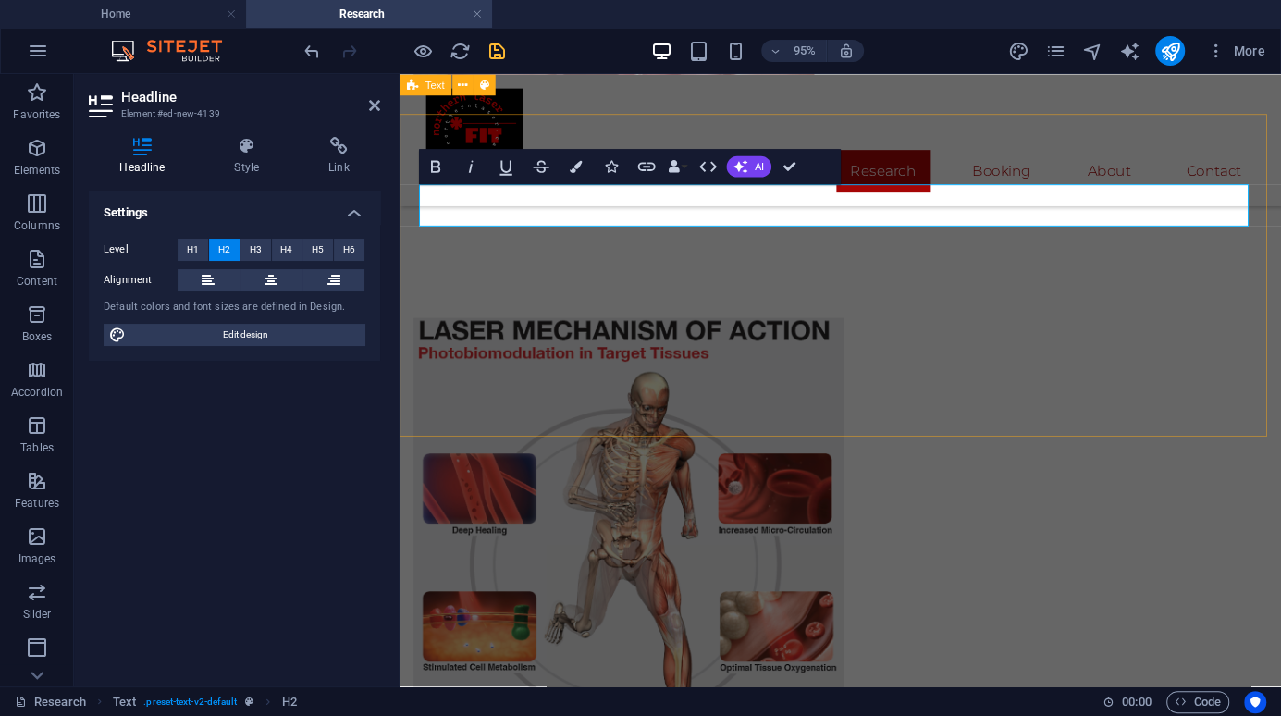
scroll to position [2739, 0]
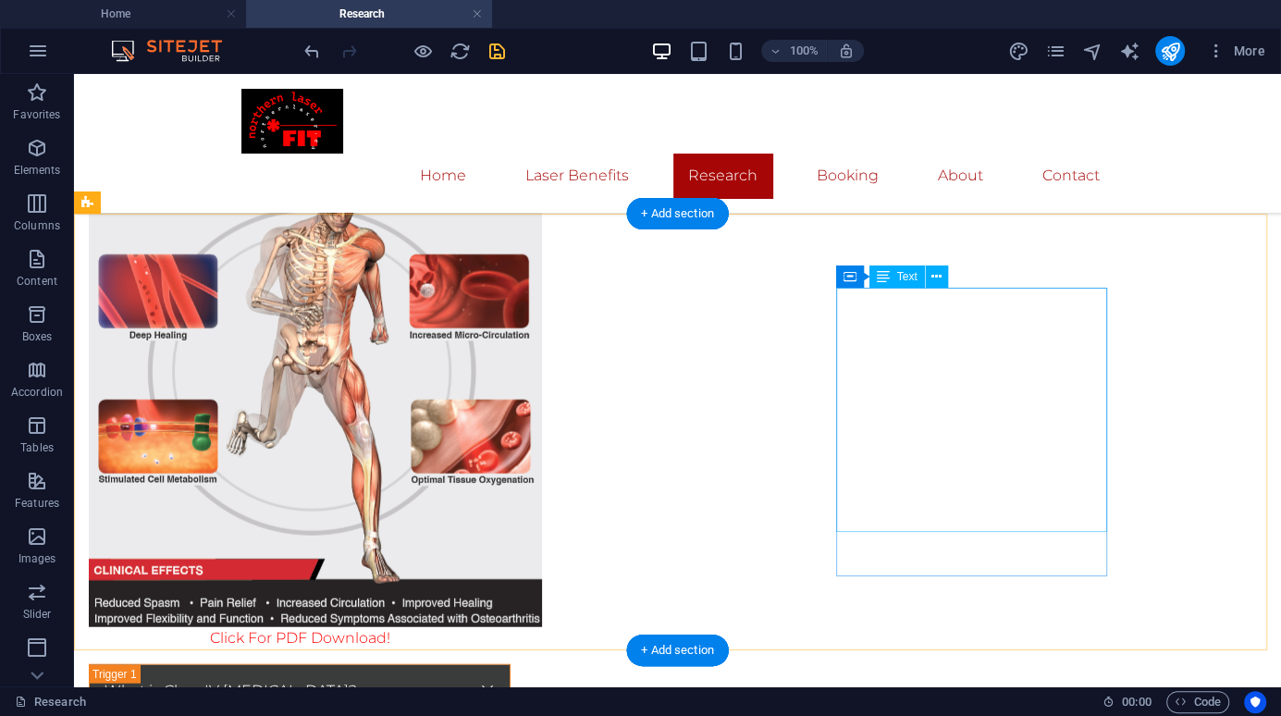
scroll to position [3016, 0]
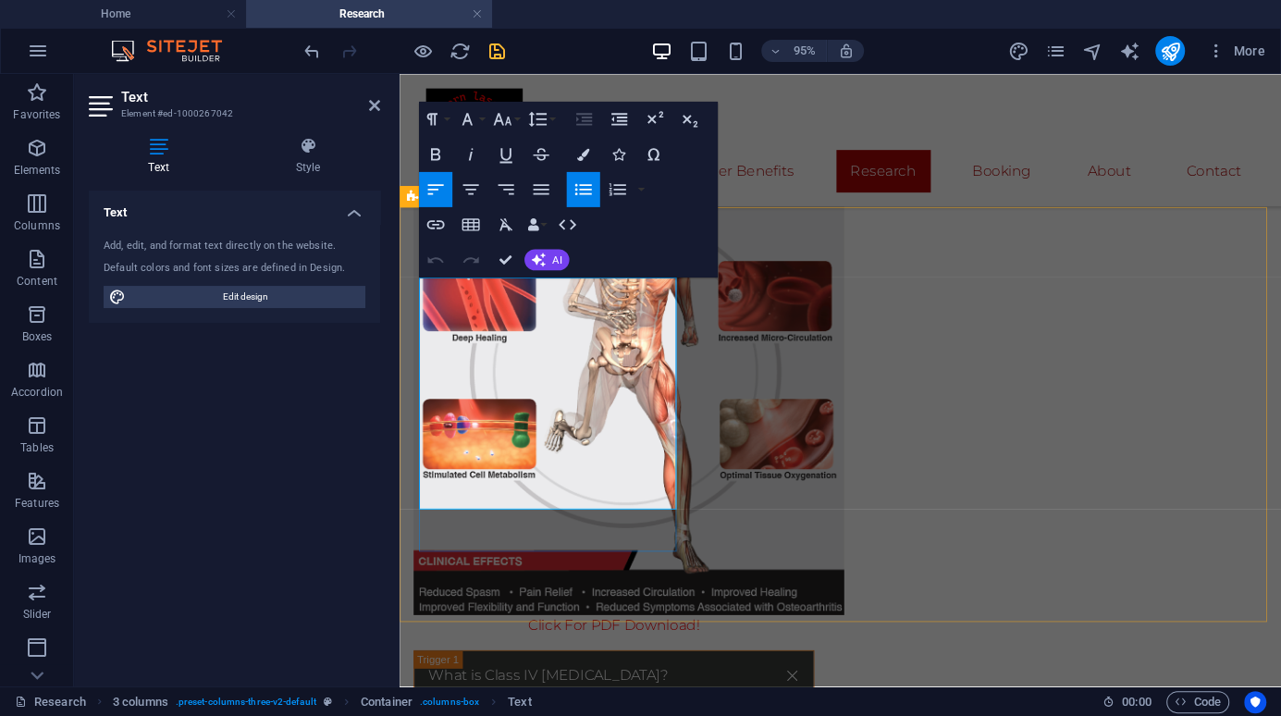
drag, startPoint x: 654, startPoint y: 301, endPoint x: 432, endPoint y: 304, distance: 222.0
click at [535, 244] on icon "button" at bounding box center [536, 246] width 12 height 12
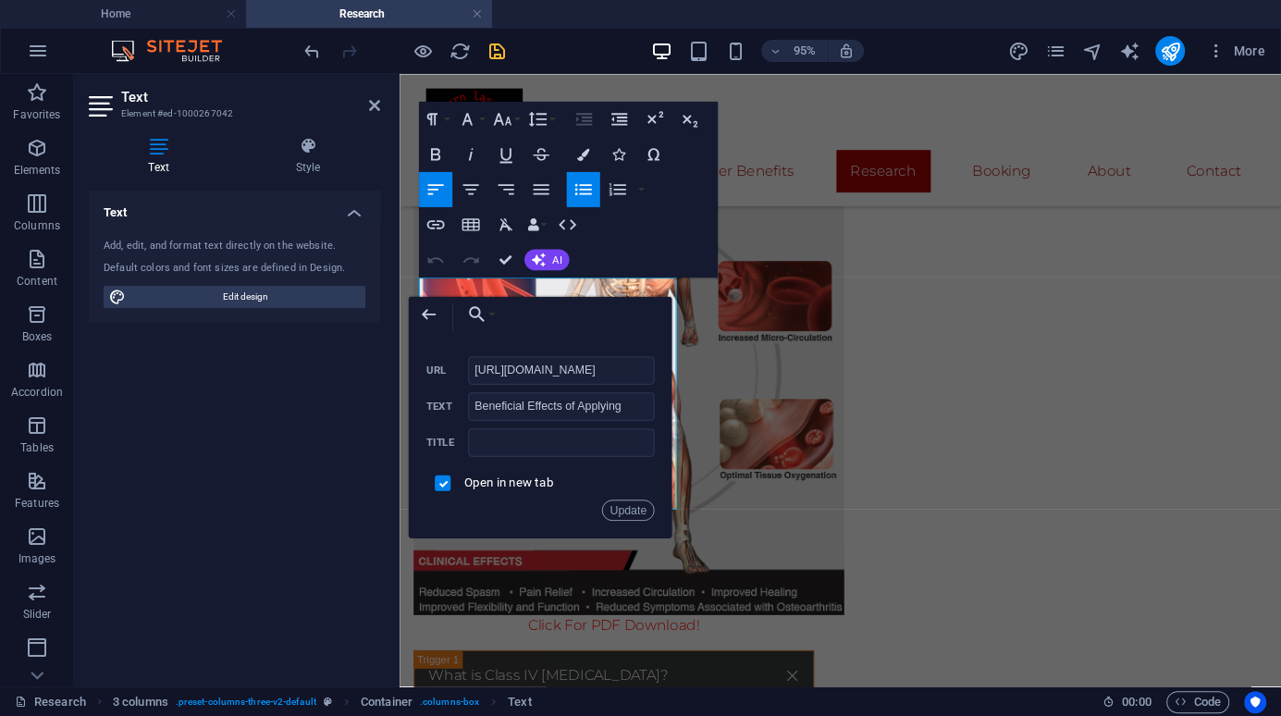
scroll to position [0, 0]
click at [314, 493] on div "Text Add, edit, and format text directly on the website. Default colors and fon…" at bounding box center [234, 431] width 291 height 481
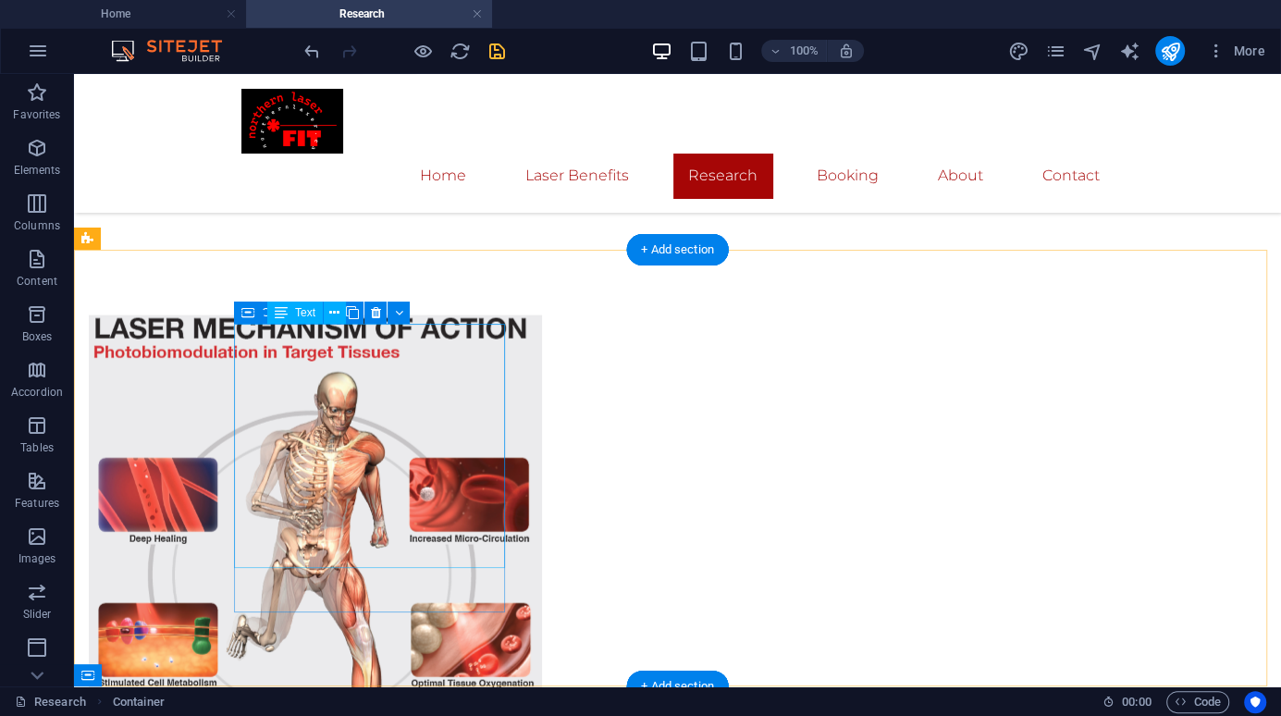
scroll to position [2646, 0]
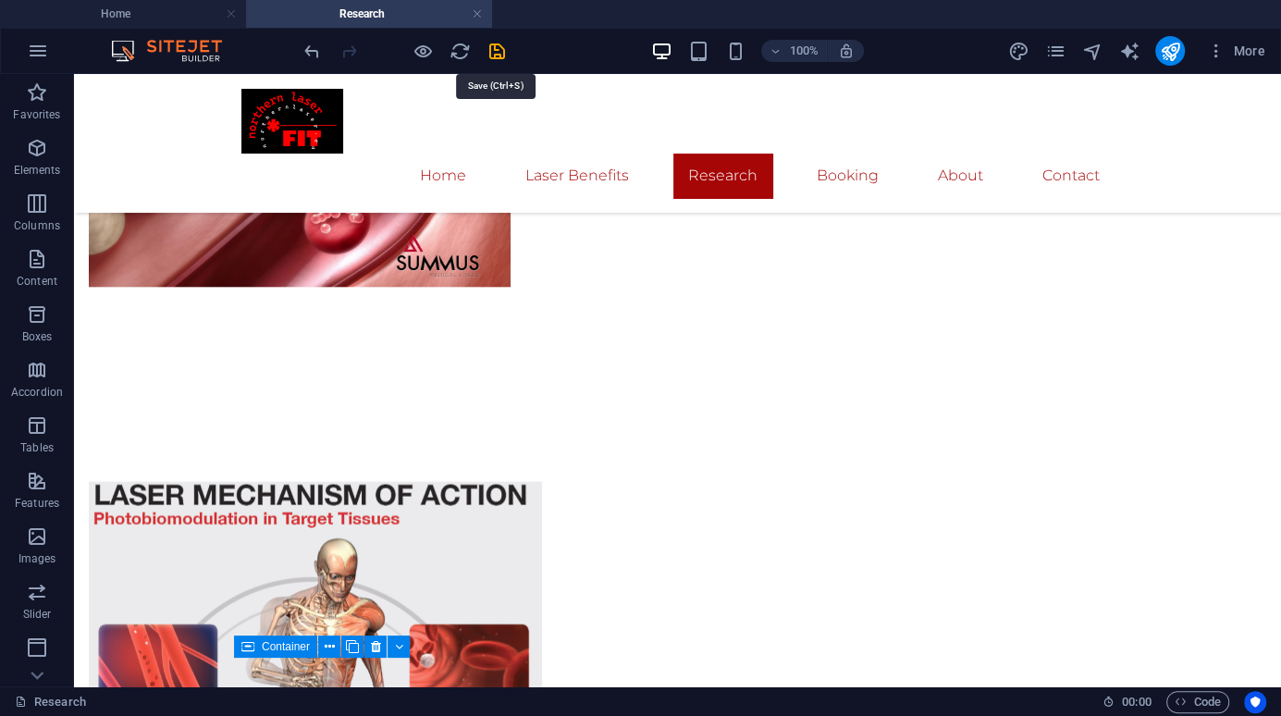
click at [497, 43] on icon "save" at bounding box center [496, 51] width 21 height 21
click at [1172, 47] on icon "publish" at bounding box center [1169, 51] width 21 height 21
